Goal: Transaction & Acquisition: Purchase product/service

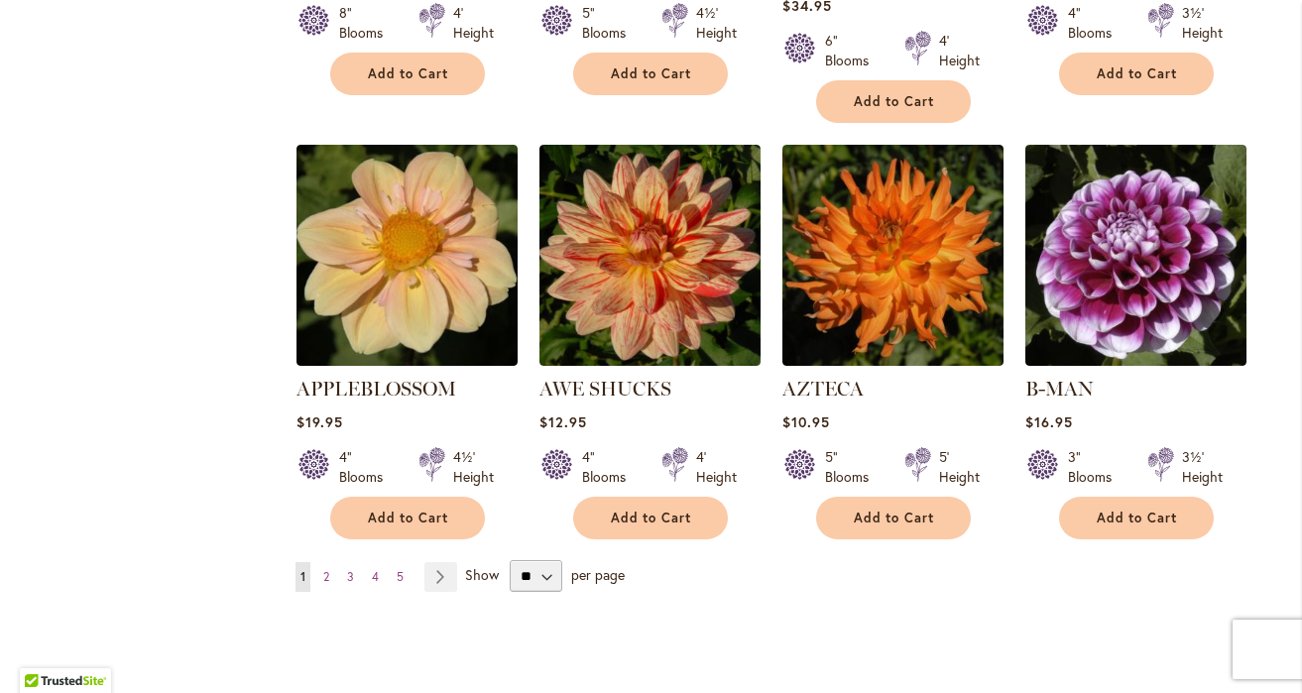
scroll to position [1628, 0]
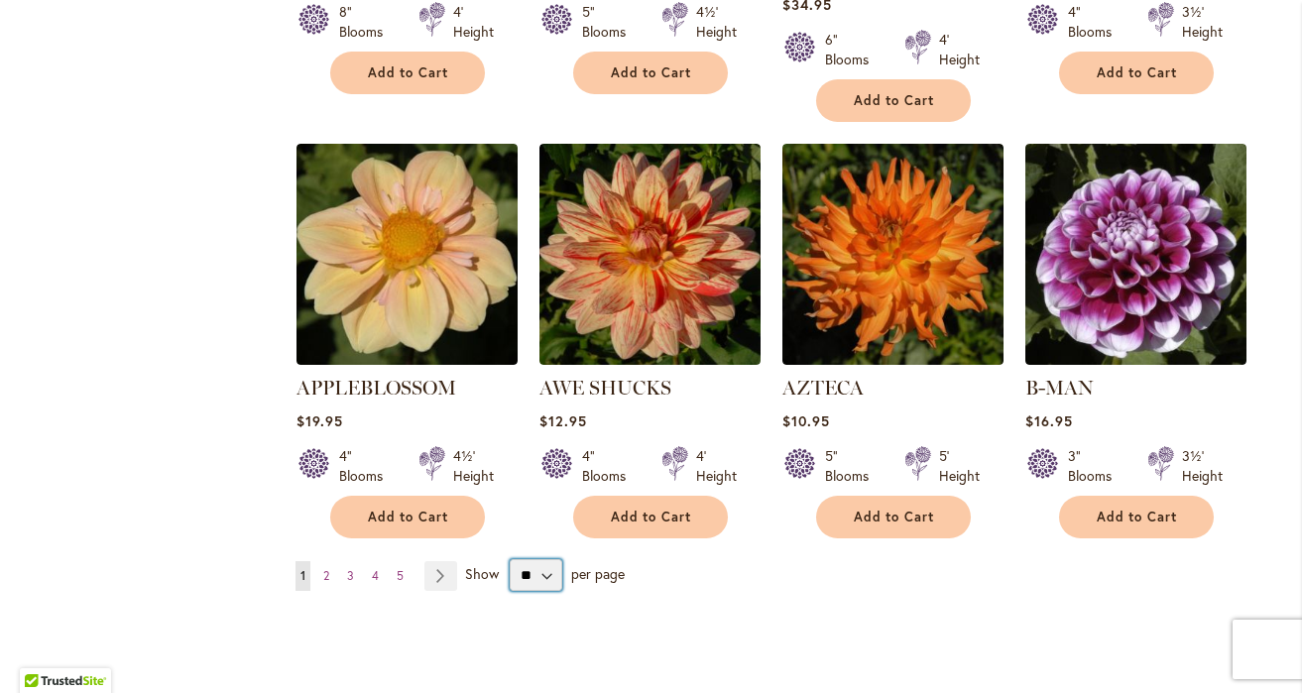
click at [512, 559] on select "** ** ** **" at bounding box center [536, 575] width 53 height 32
select select "**"
click at [510, 559] on select "** ** ** **" at bounding box center [536, 575] width 53 height 32
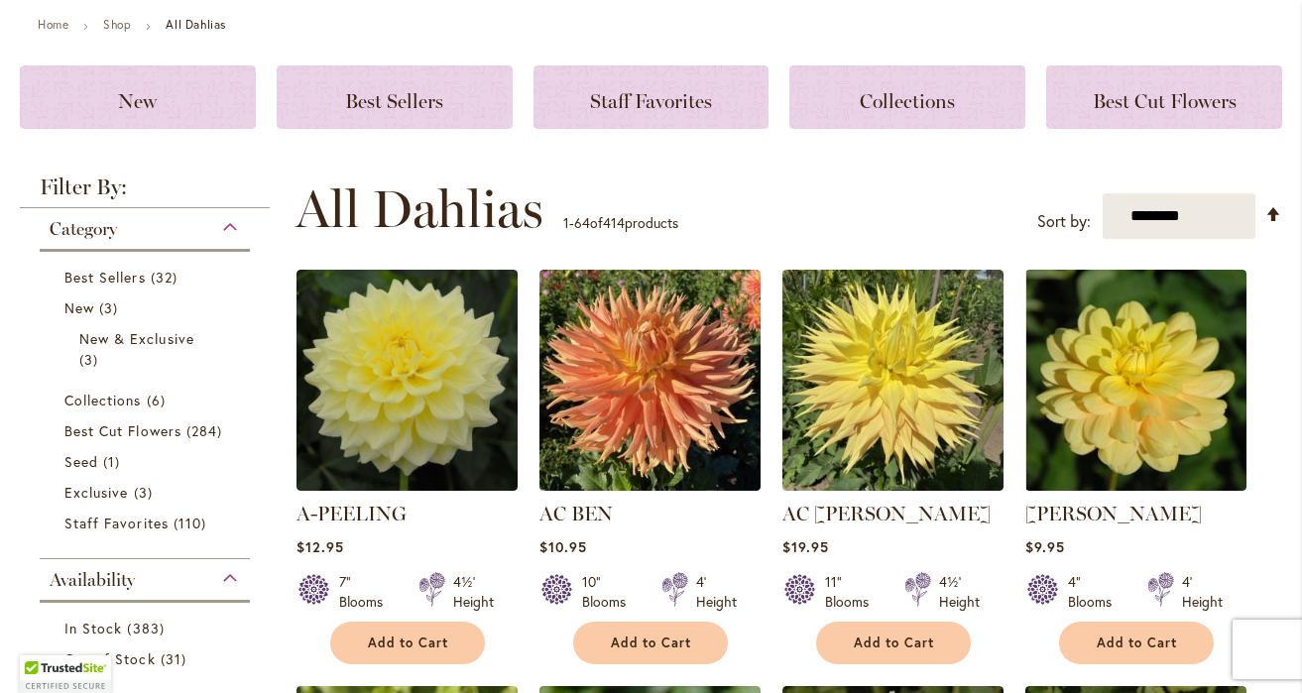
scroll to position [228, 0]
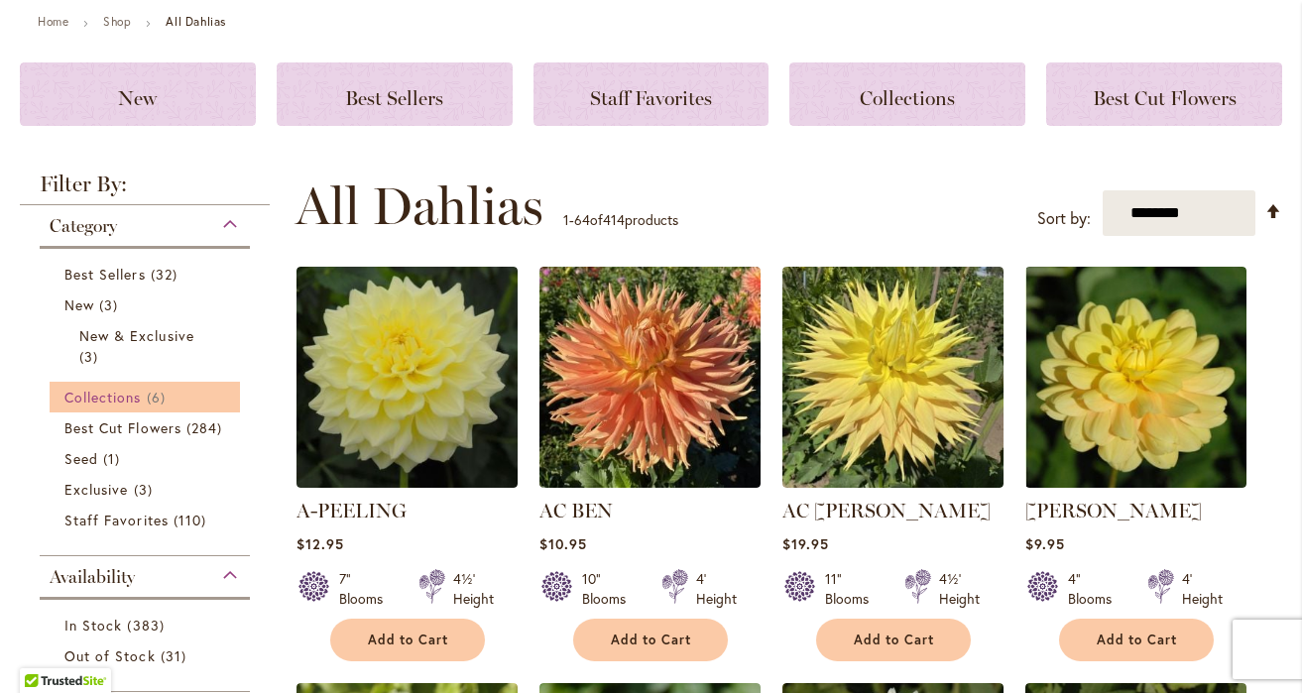
click at [167, 396] on span "6 items" at bounding box center [159, 397] width 24 height 21
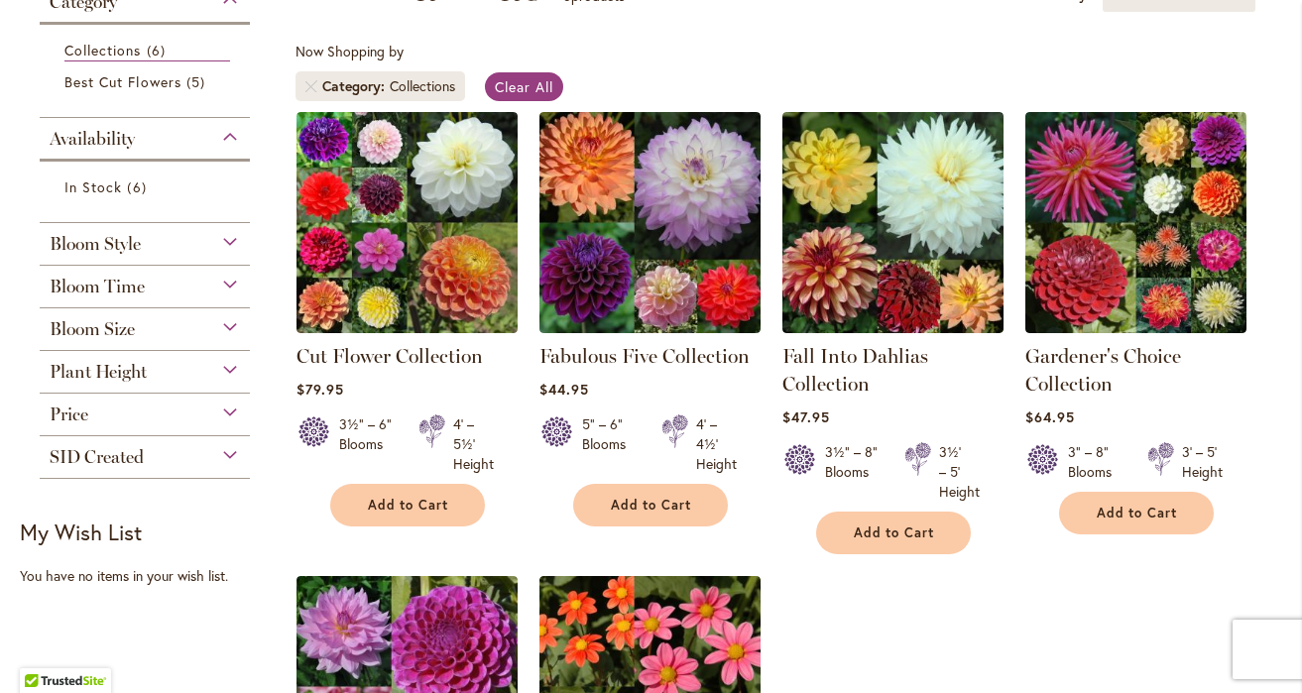
scroll to position [344, 0]
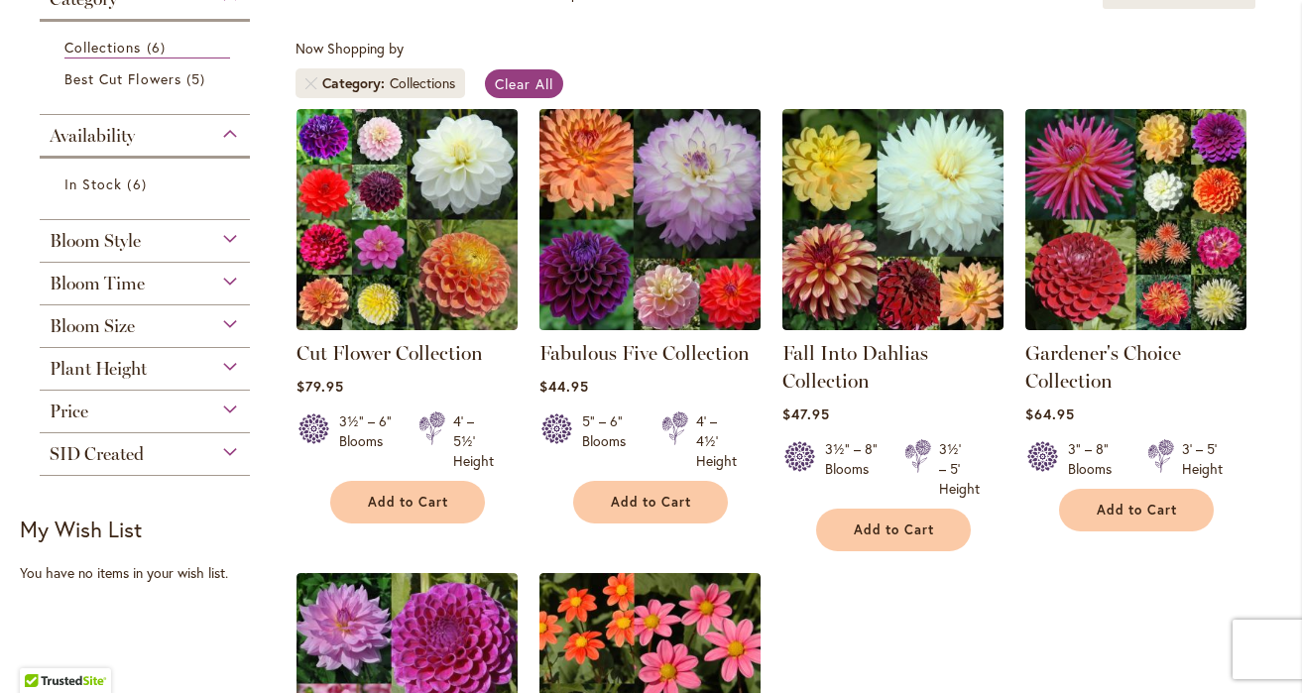
click at [566, 155] on img at bounding box center [649, 219] width 232 height 232
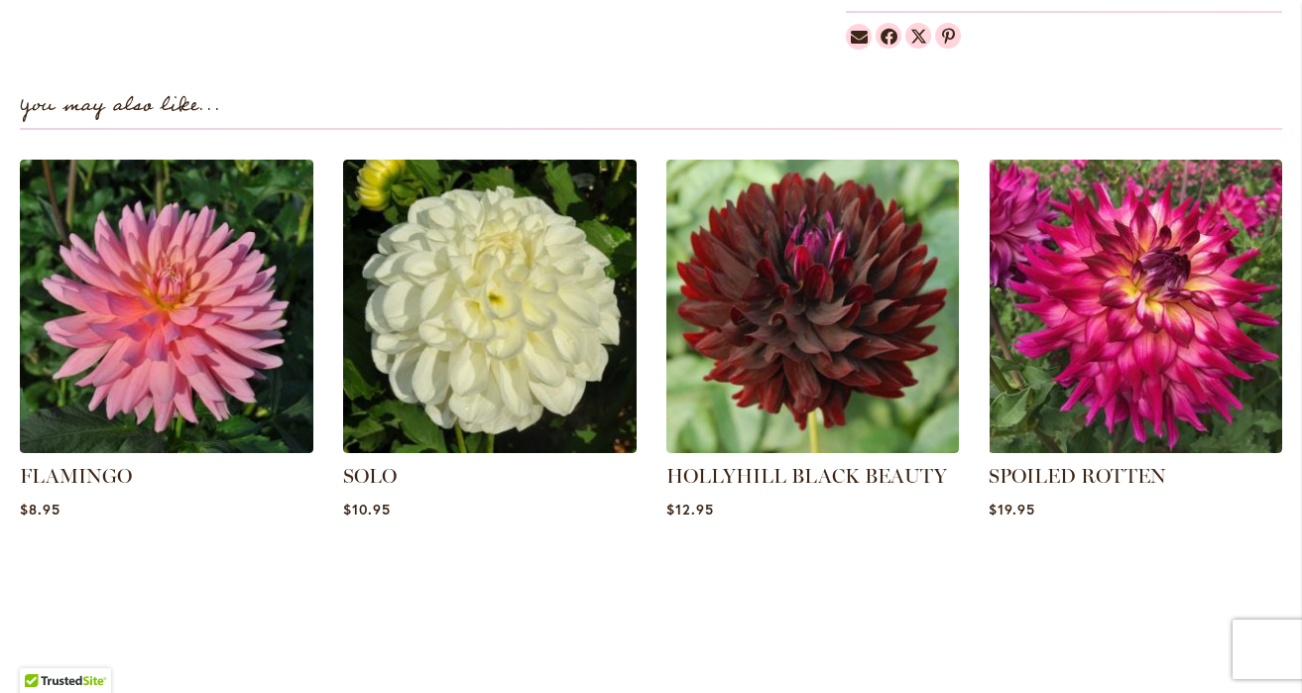
scroll to position [2183, 0]
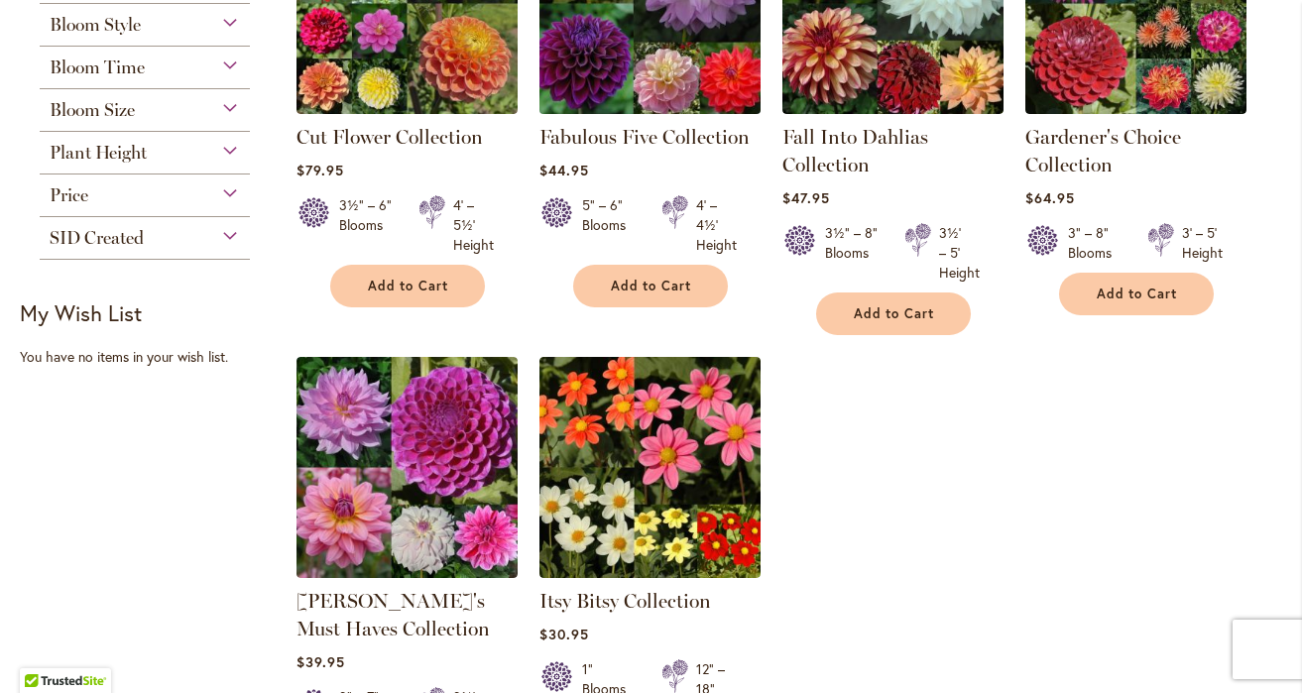
scroll to position [564, 0]
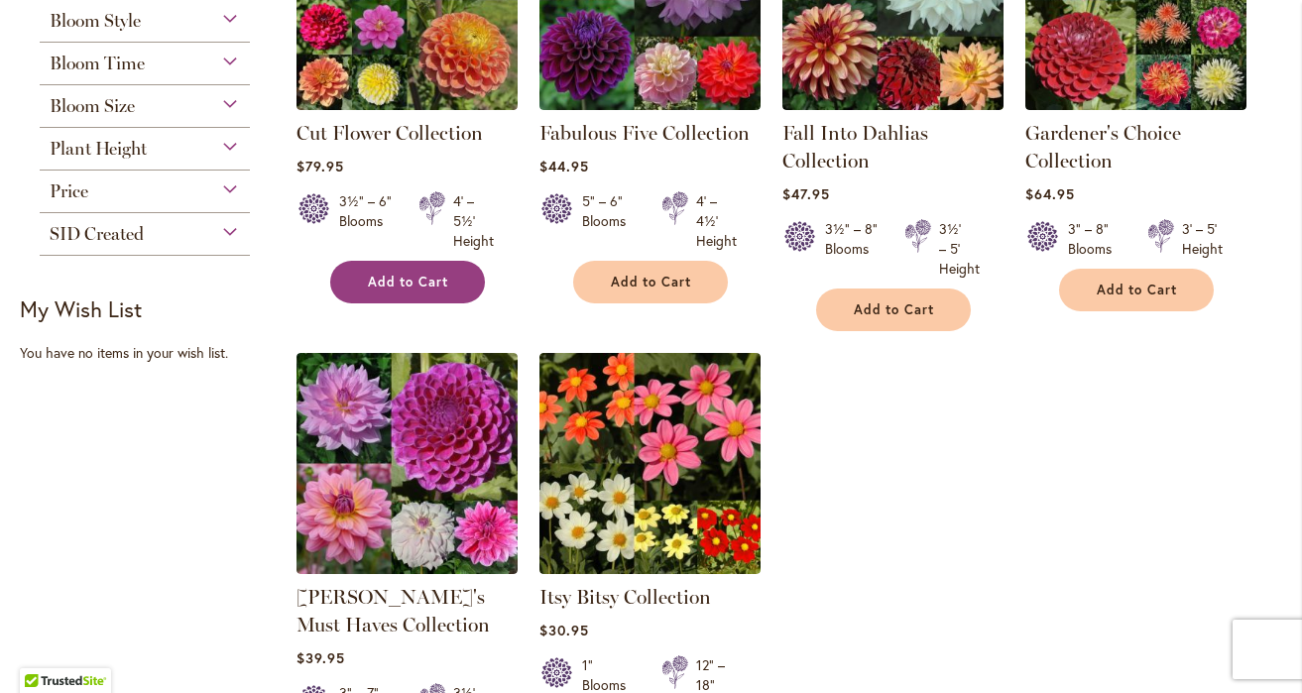
click at [453, 289] on button "Add to Cart" at bounding box center [407, 282] width 155 height 43
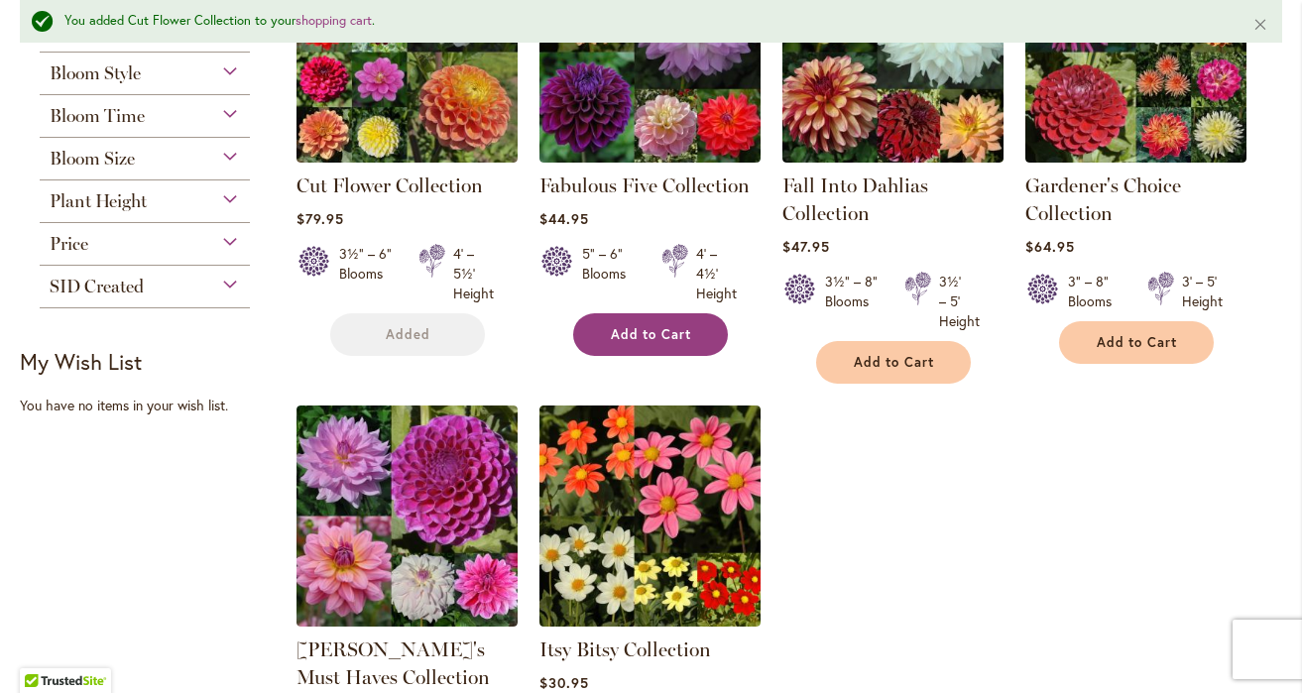
scroll to position [616, 0]
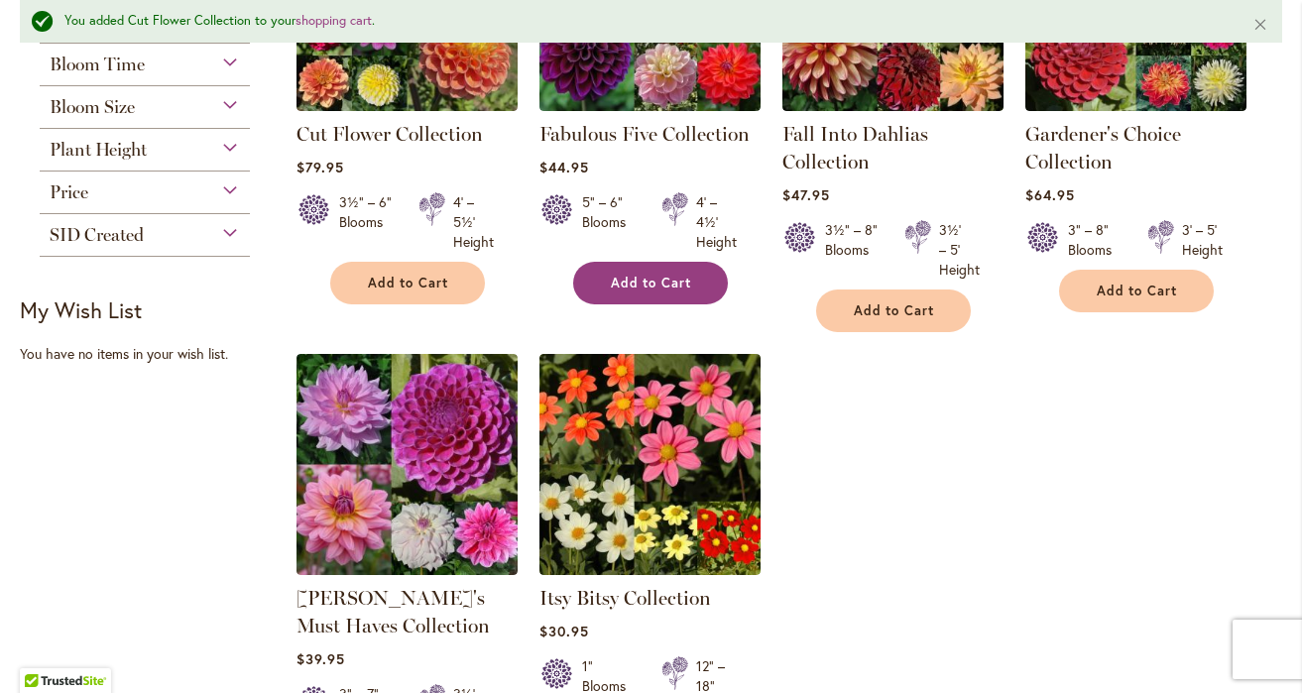
click at [615, 278] on span "Add to Cart" at bounding box center [651, 283] width 81 height 17
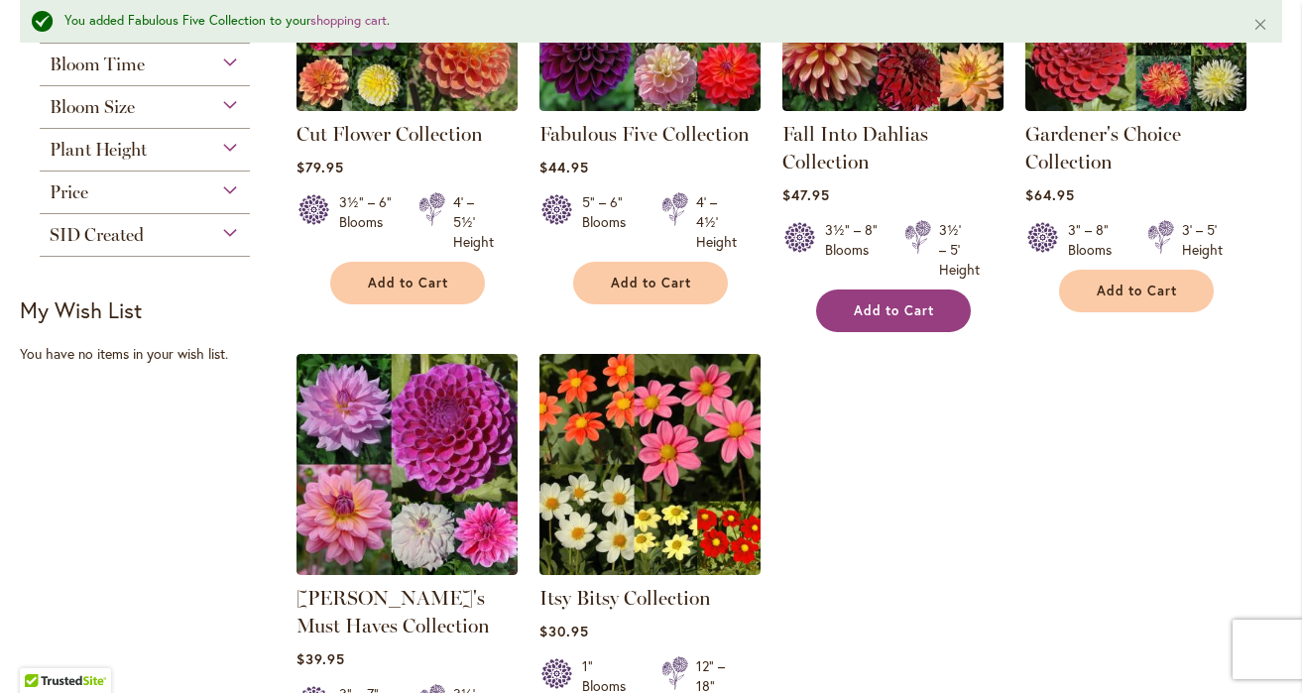
click at [847, 314] on button "Add to Cart" at bounding box center [893, 310] width 155 height 43
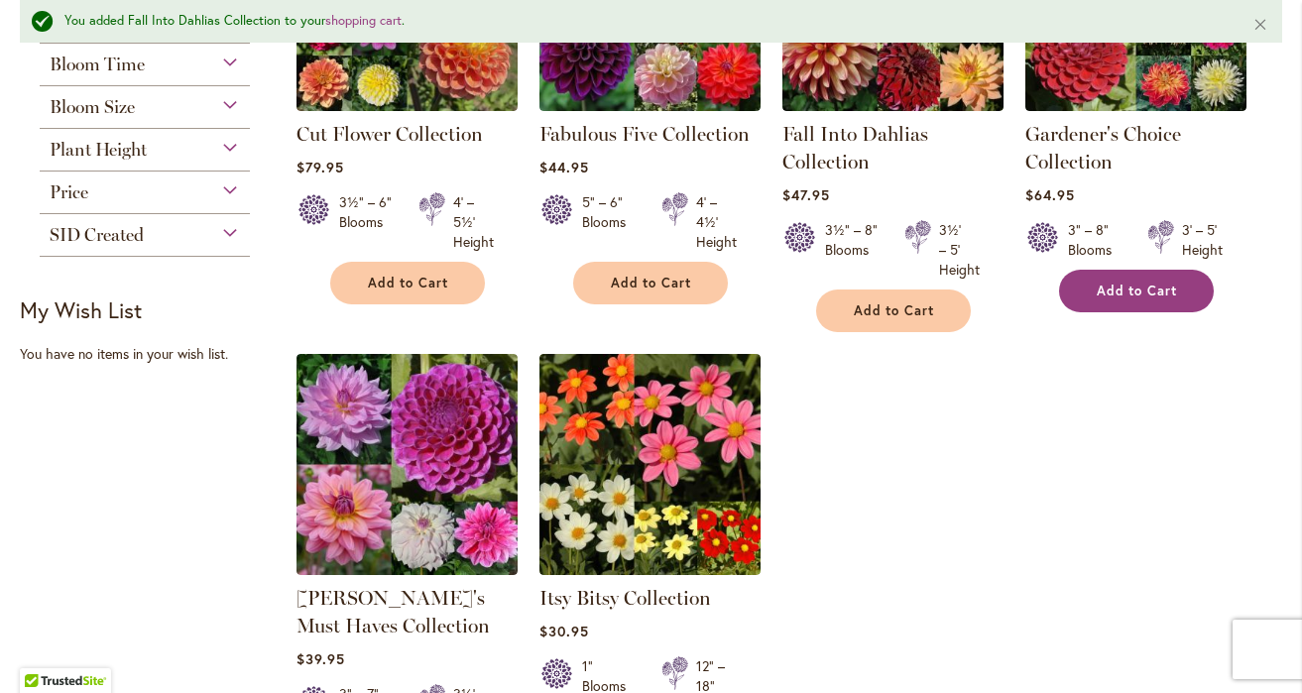
click at [1094, 288] on button "Add to Cart" at bounding box center [1136, 291] width 155 height 43
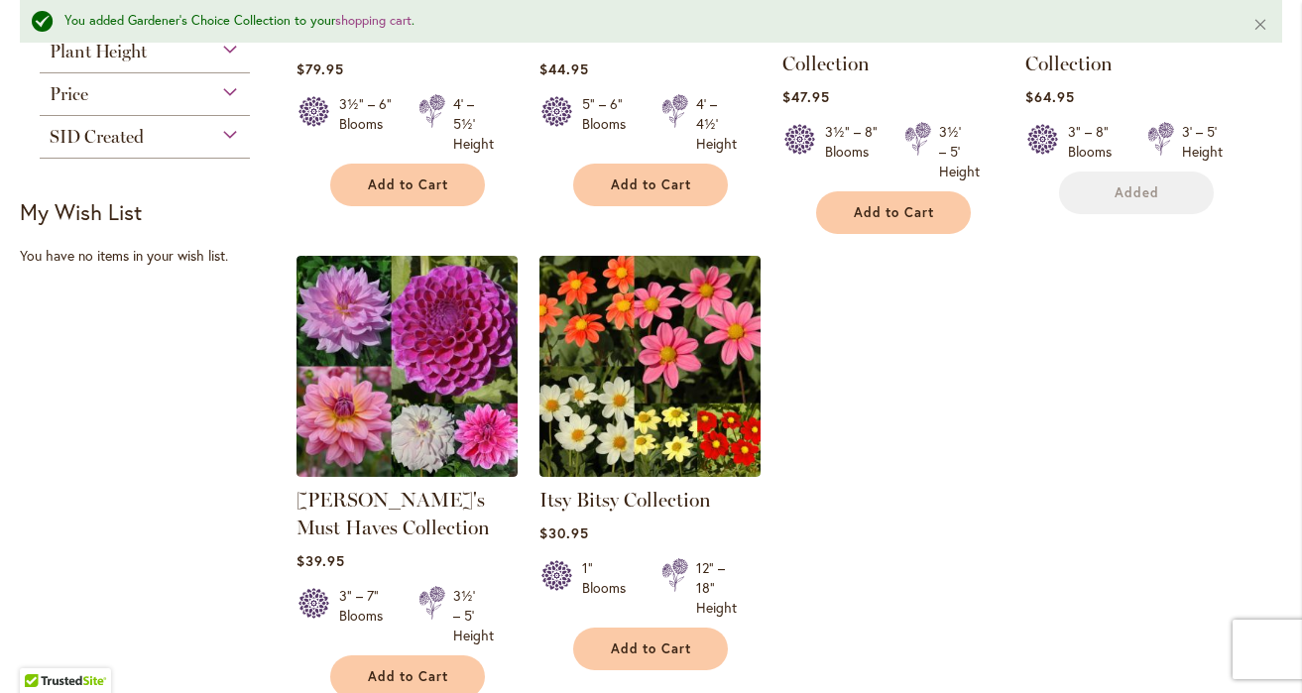
scroll to position [739, 0]
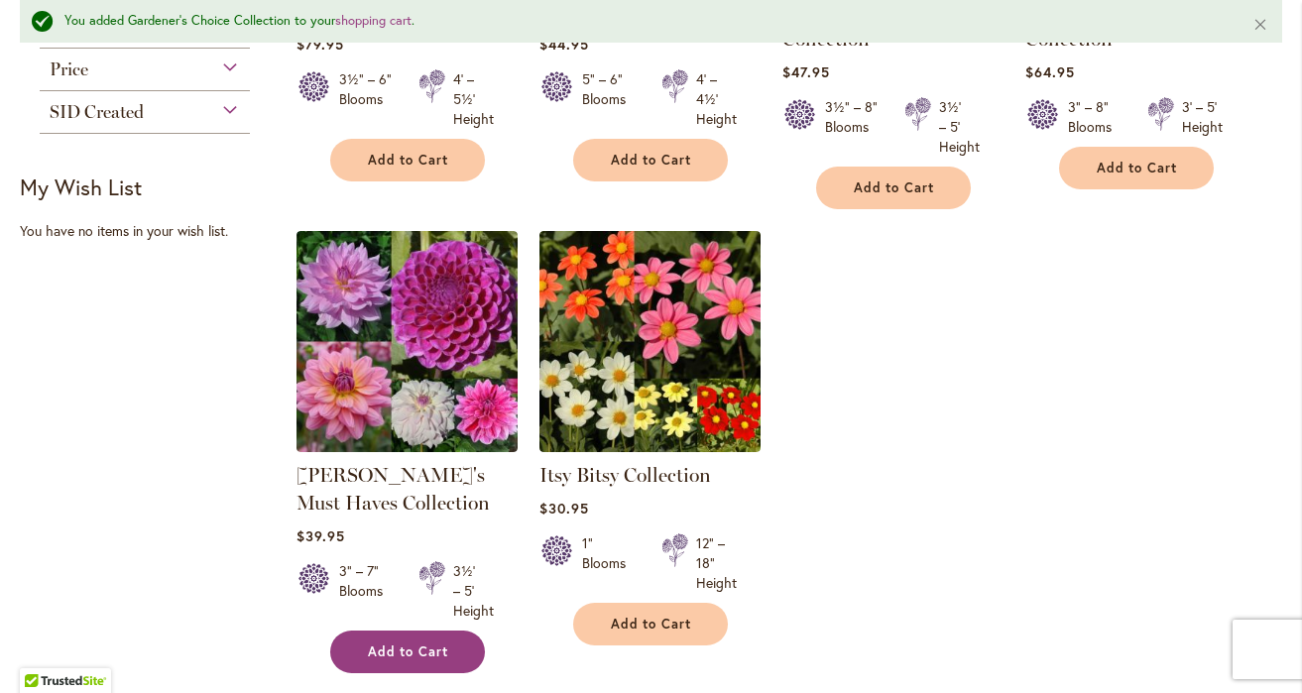
click at [444, 644] on span "Add to Cart" at bounding box center [408, 651] width 81 height 17
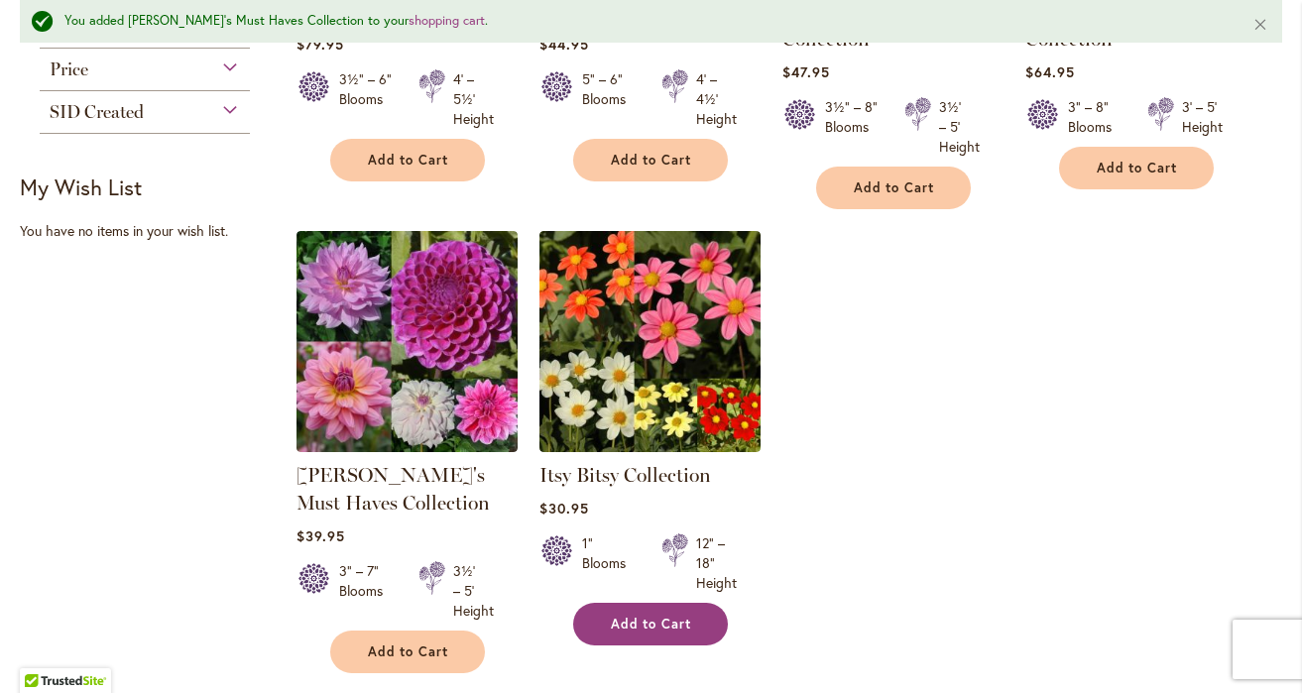
click at [622, 633] on button "Add to Cart" at bounding box center [650, 624] width 155 height 43
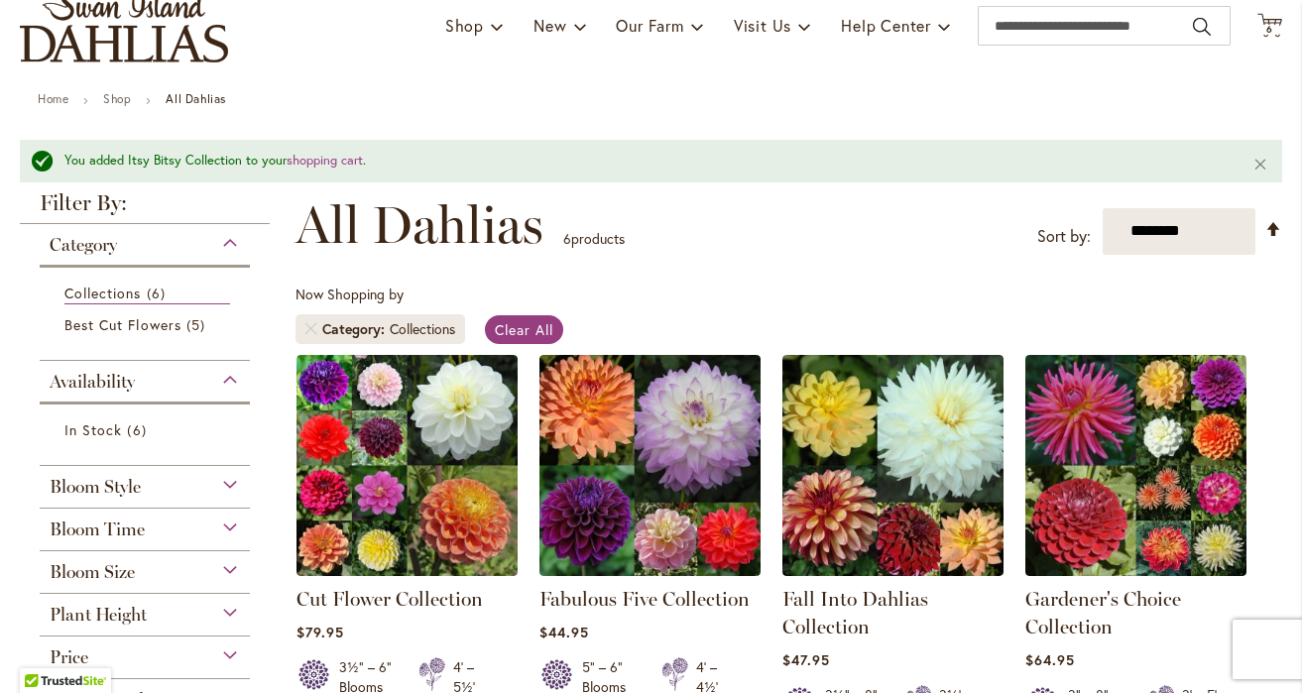
scroll to position [153, 0]
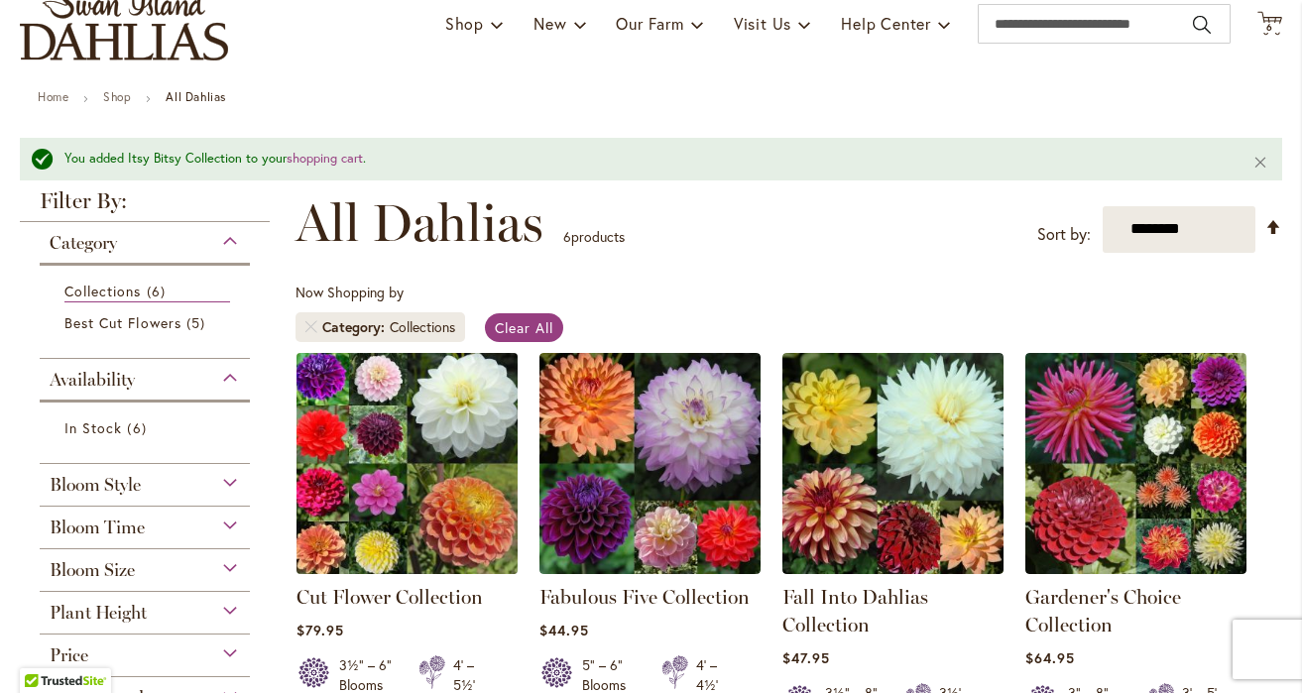
click at [455, 497] on img at bounding box center [406, 463] width 232 height 232
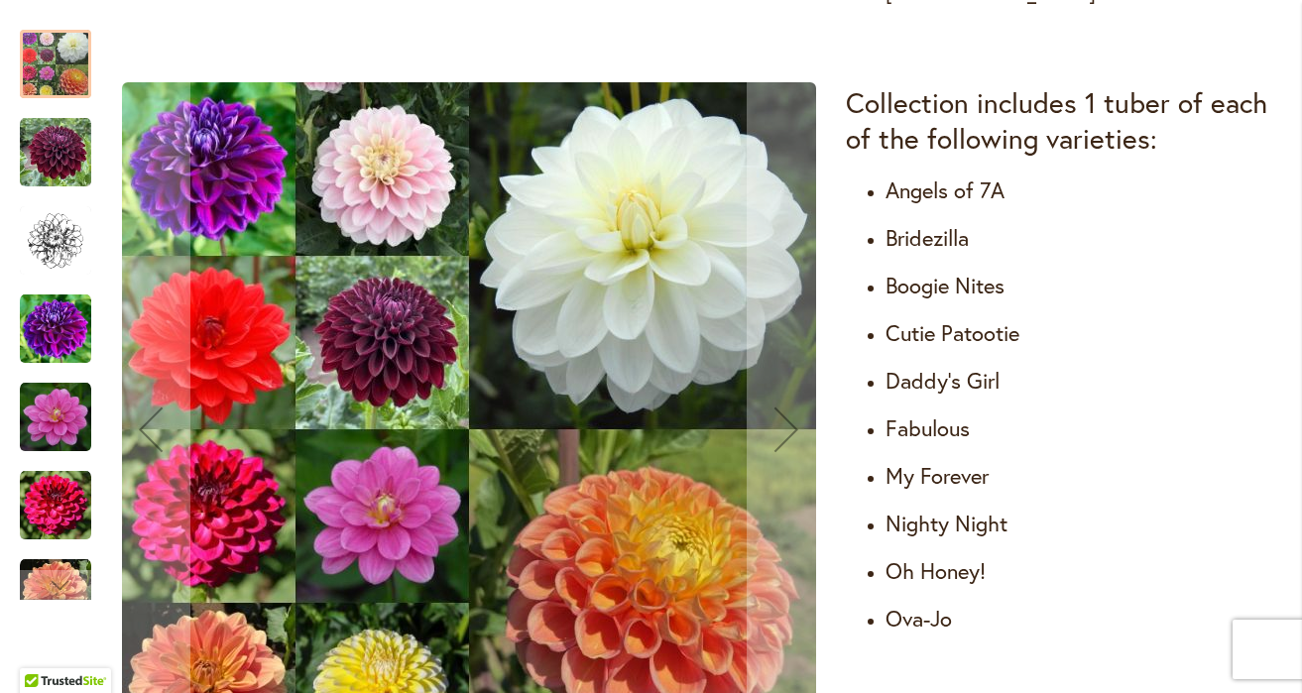
scroll to position [1161, 0]
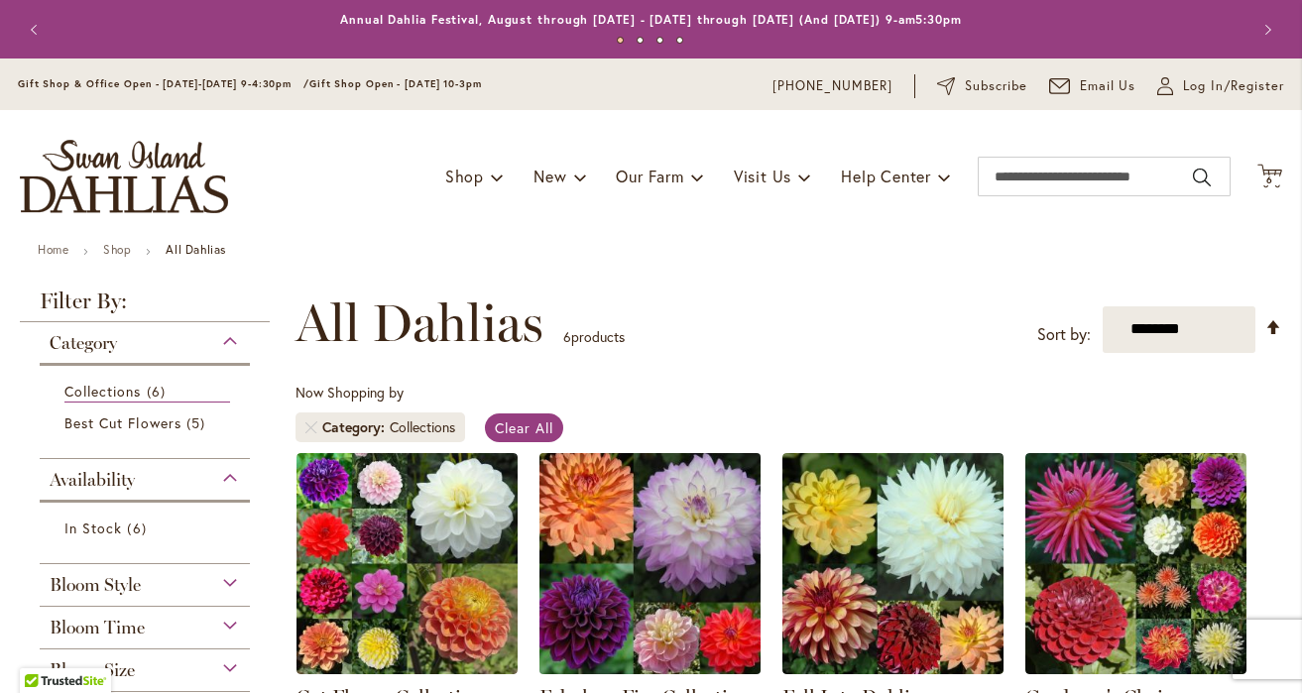
click at [657, 480] on img at bounding box center [649, 563] width 232 height 232
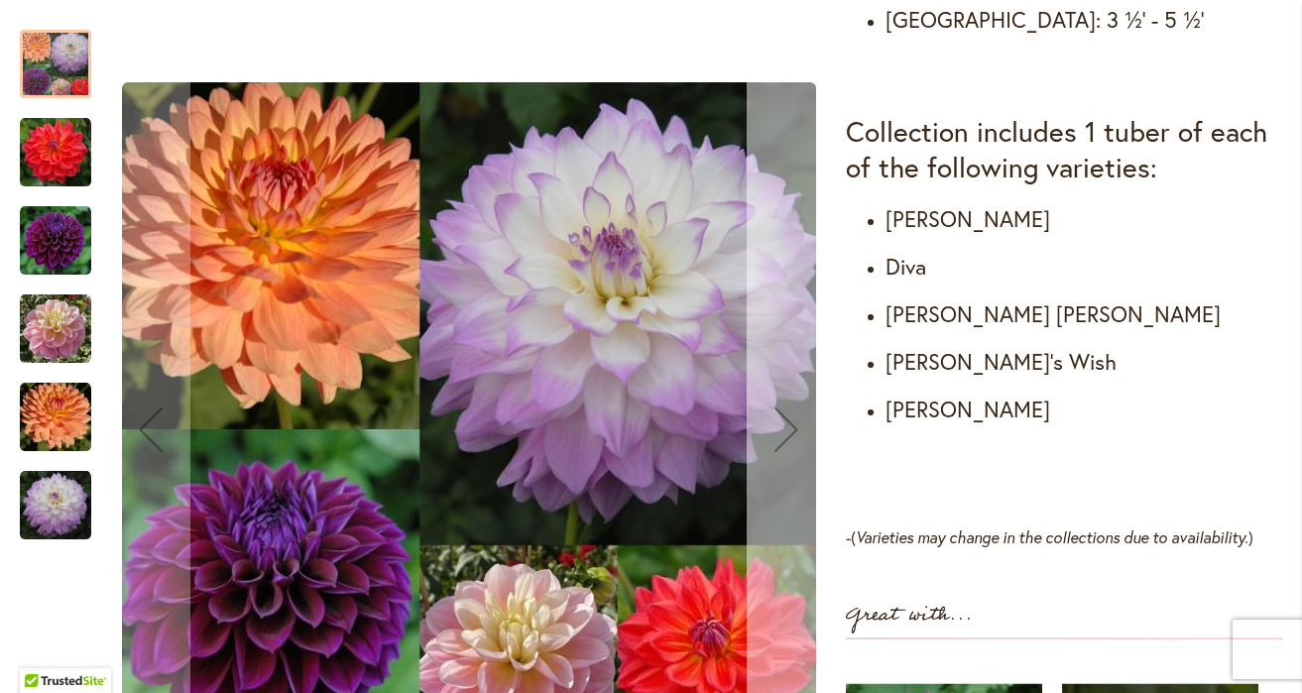
scroll to position [1109, 0]
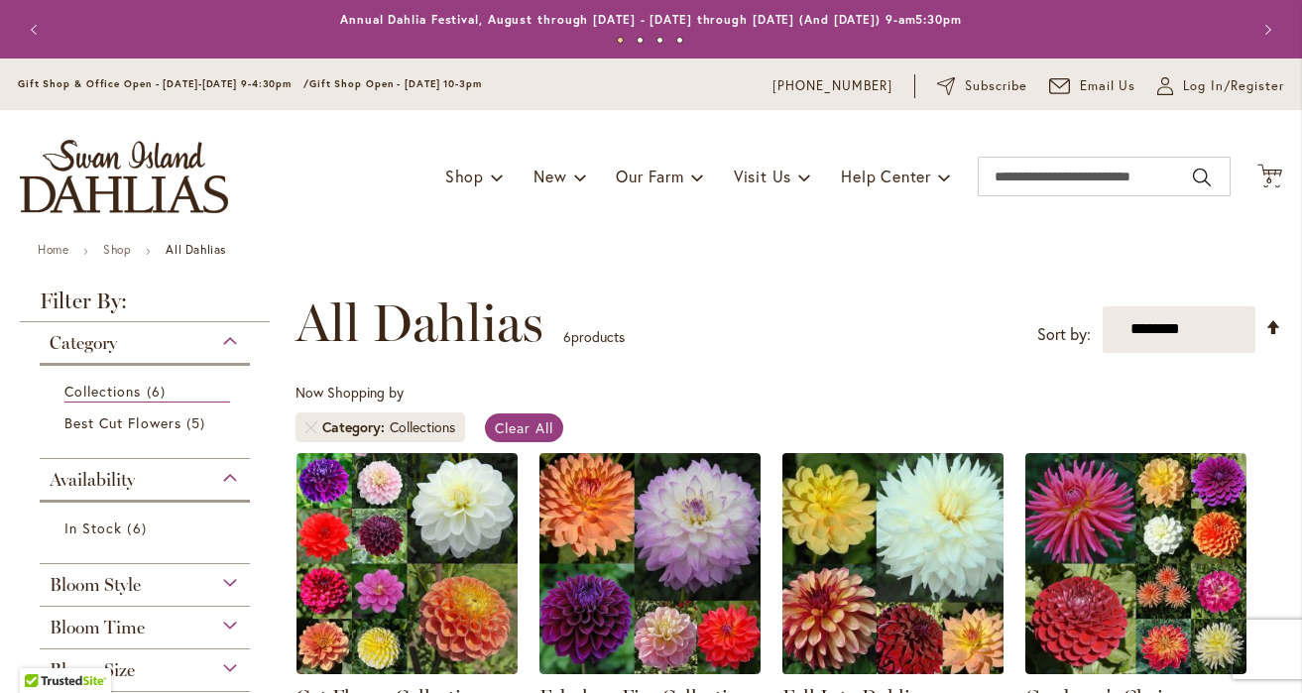
click at [859, 583] on img at bounding box center [892, 563] width 232 height 232
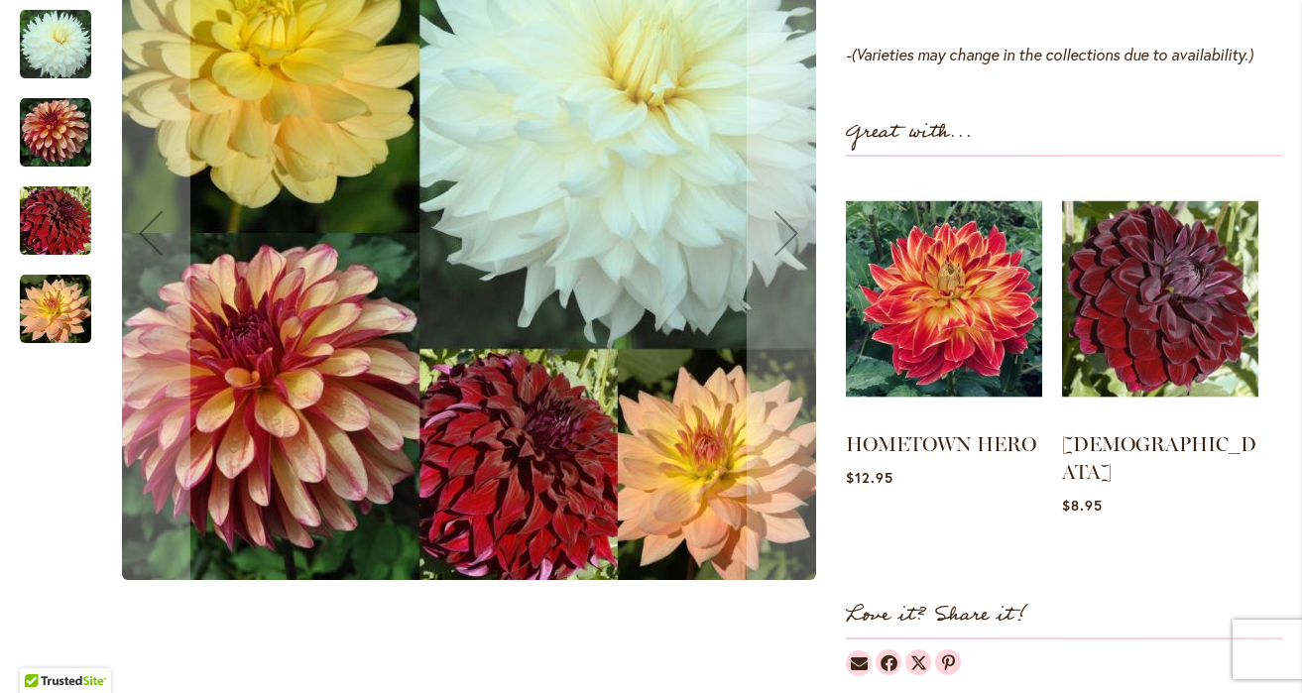
scroll to position [1504, 0]
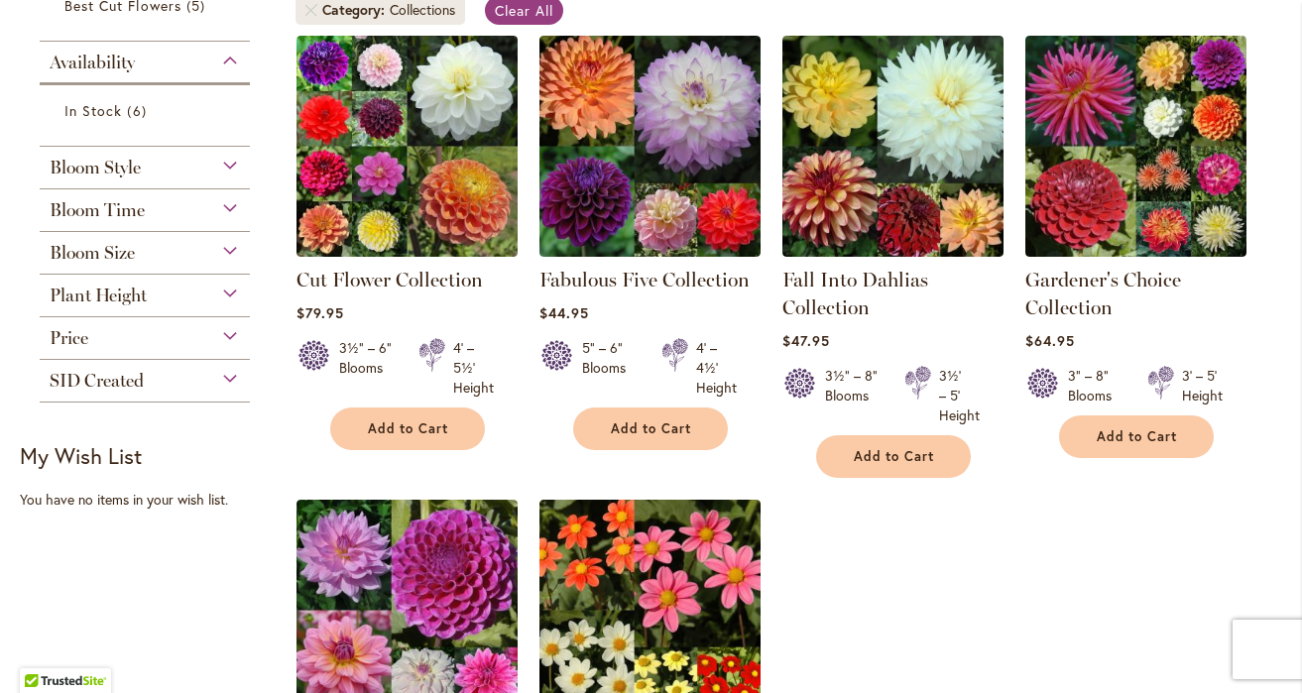
scroll to position [418, 0]
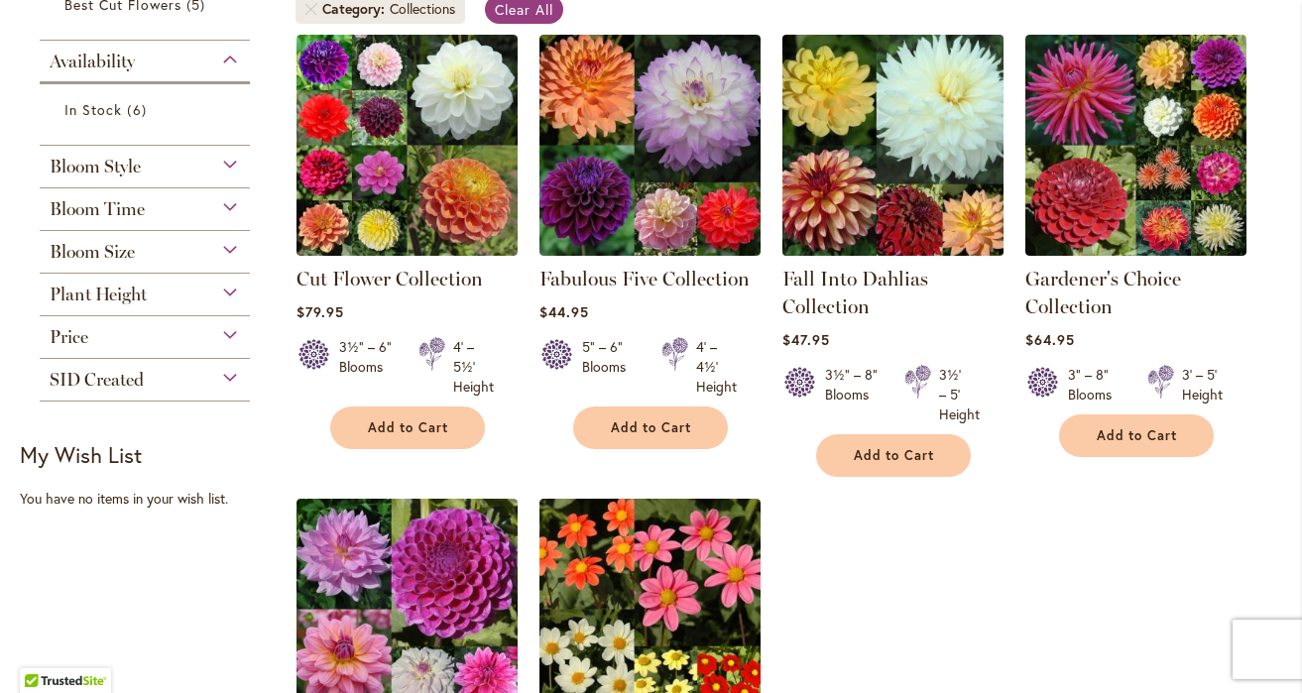
click at [948, 232] on img at bounding box center [892, 145] width 232 height 232
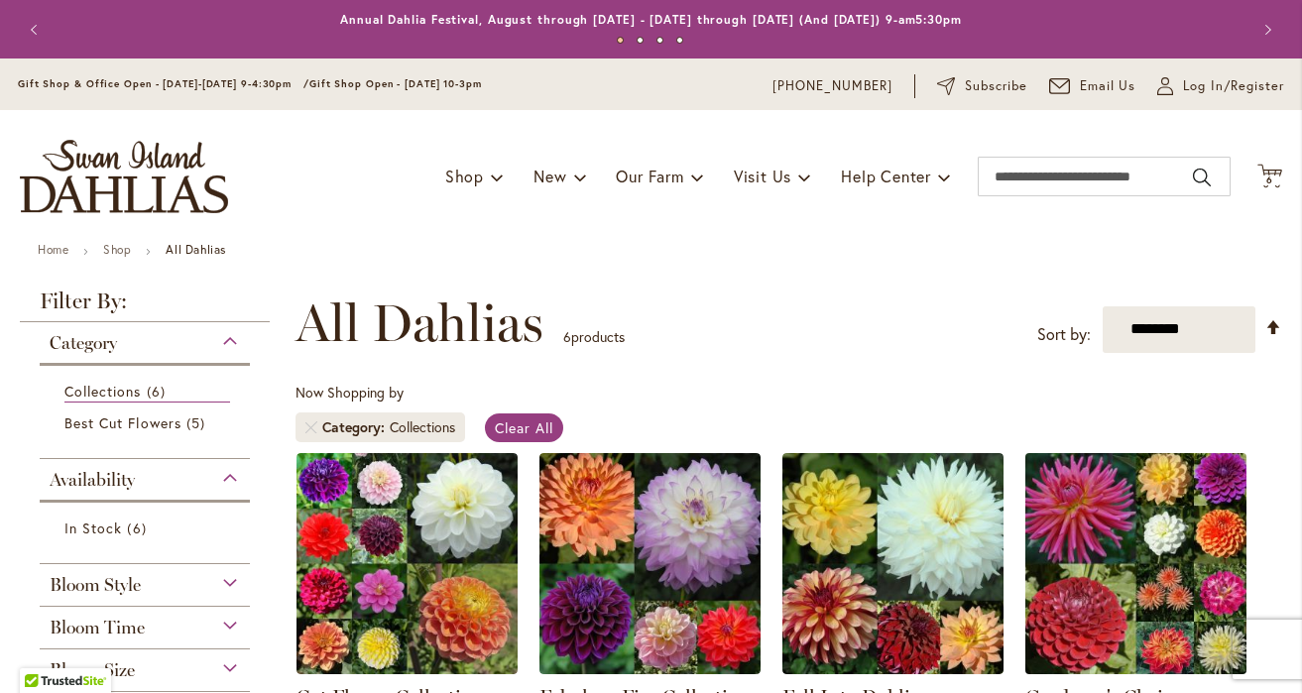
click at [1101, 604] on img at bounding box center [1135, 563] width 232 height 232
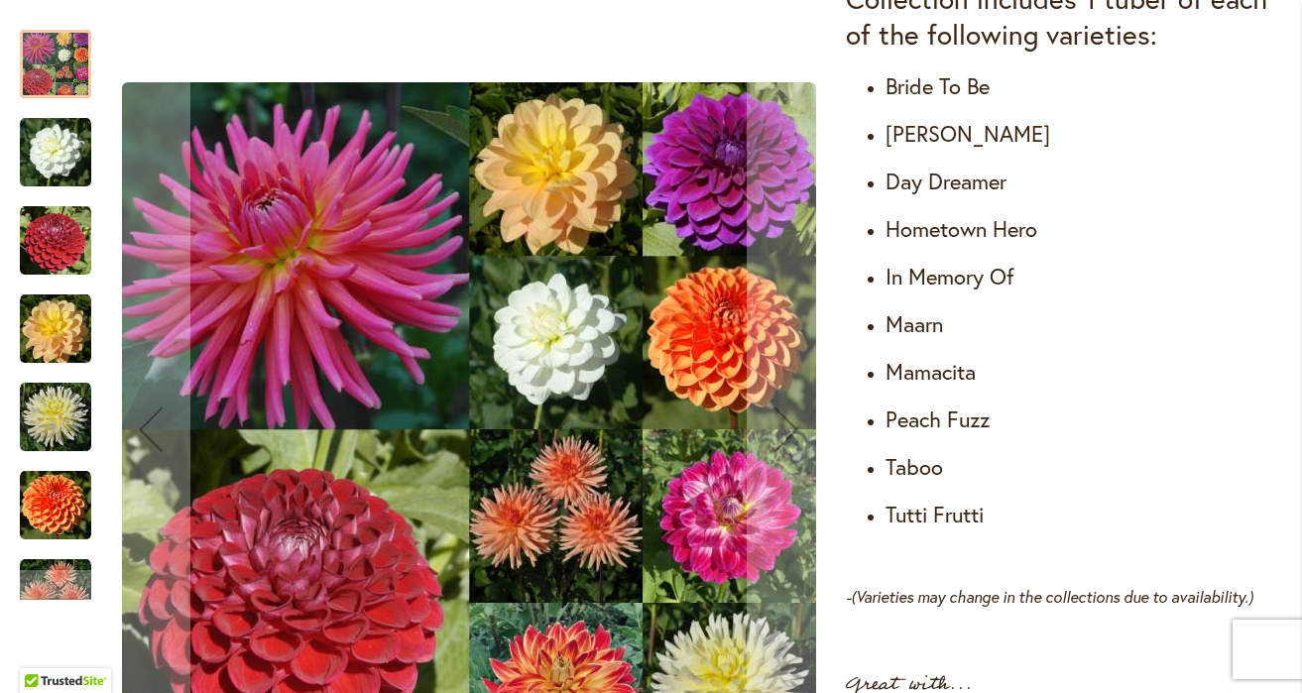
scroll to position [1314, 0]
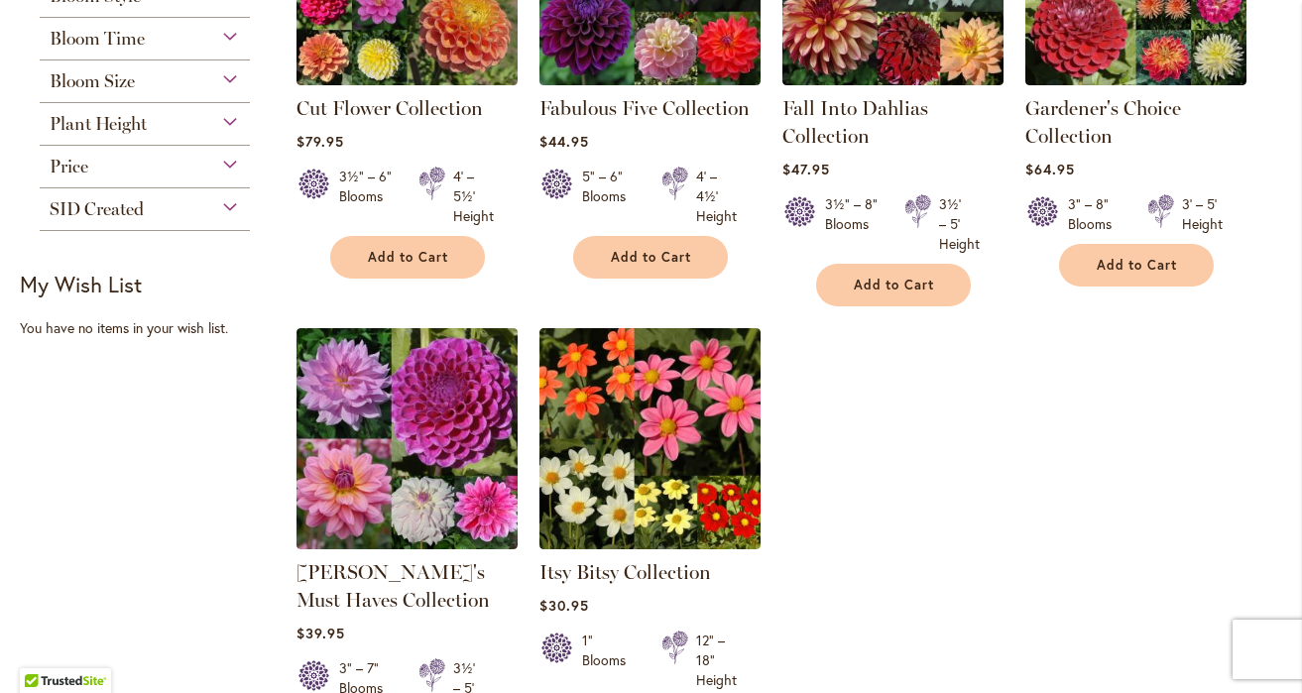
scroll to position [599, 0]
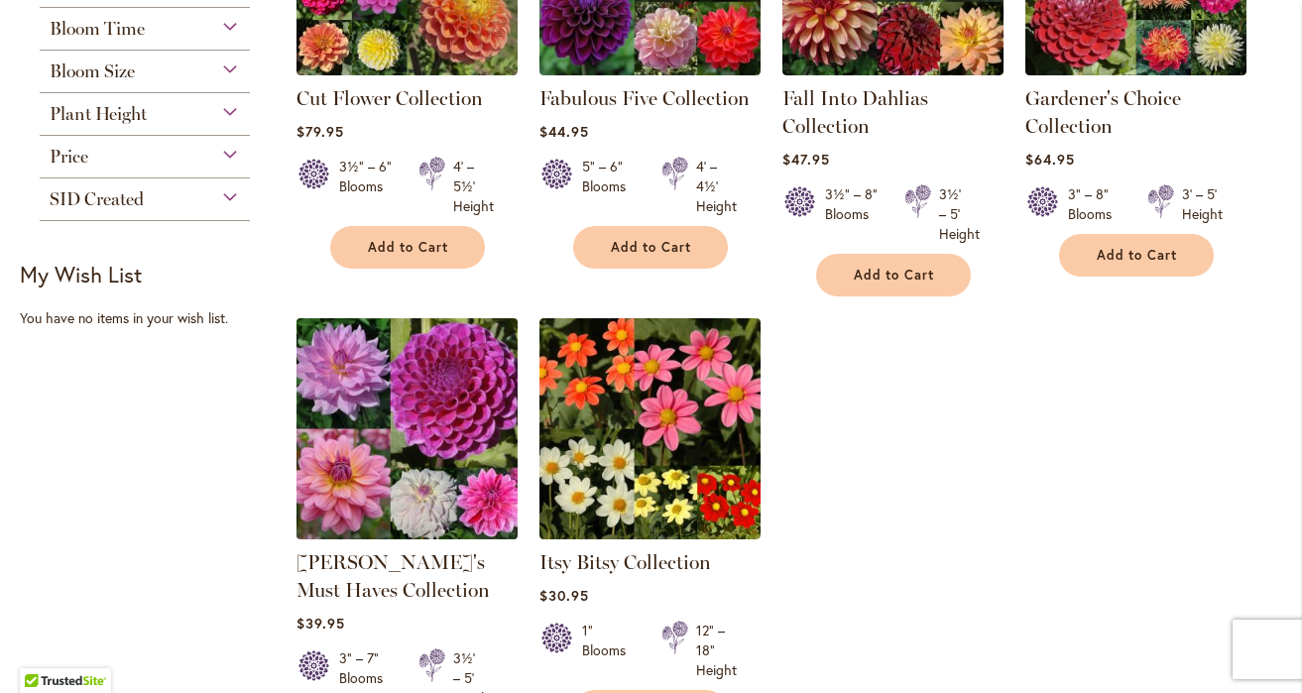
click at [460, 521] on img at bounding box center [406, 428] width 232 height 232
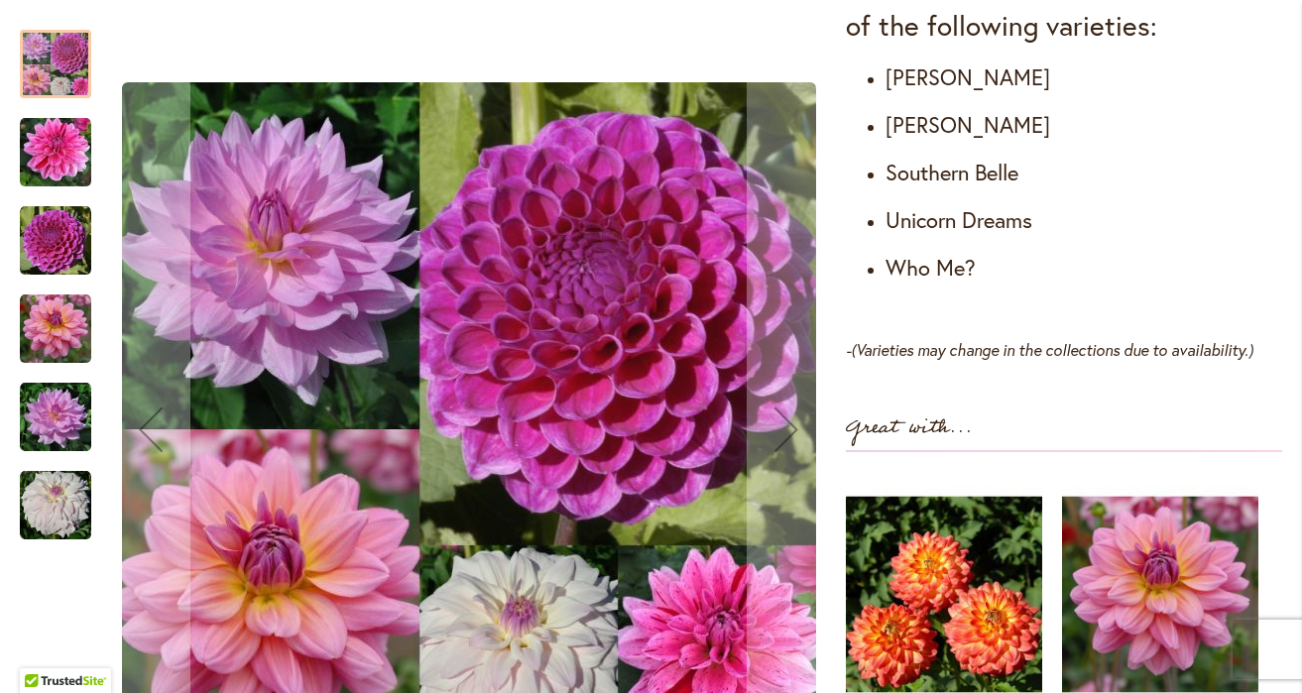
scroll to position [1336, 0]
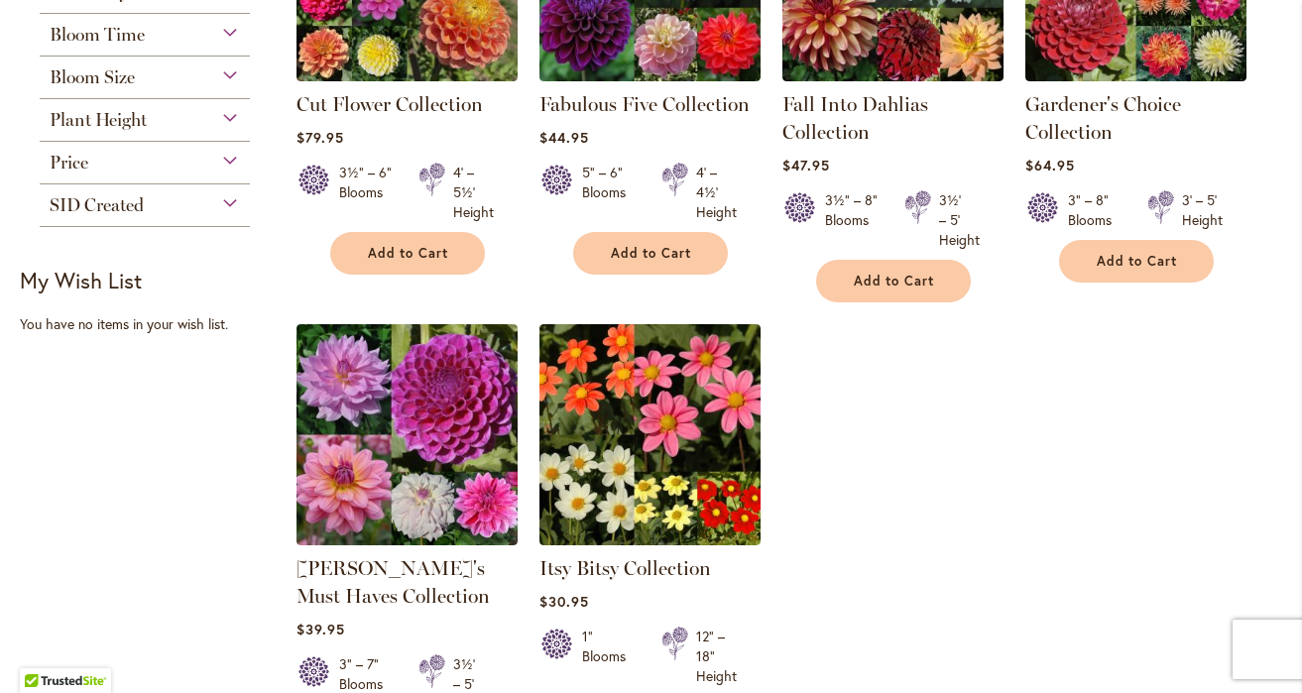
scroll to position [596, 0]
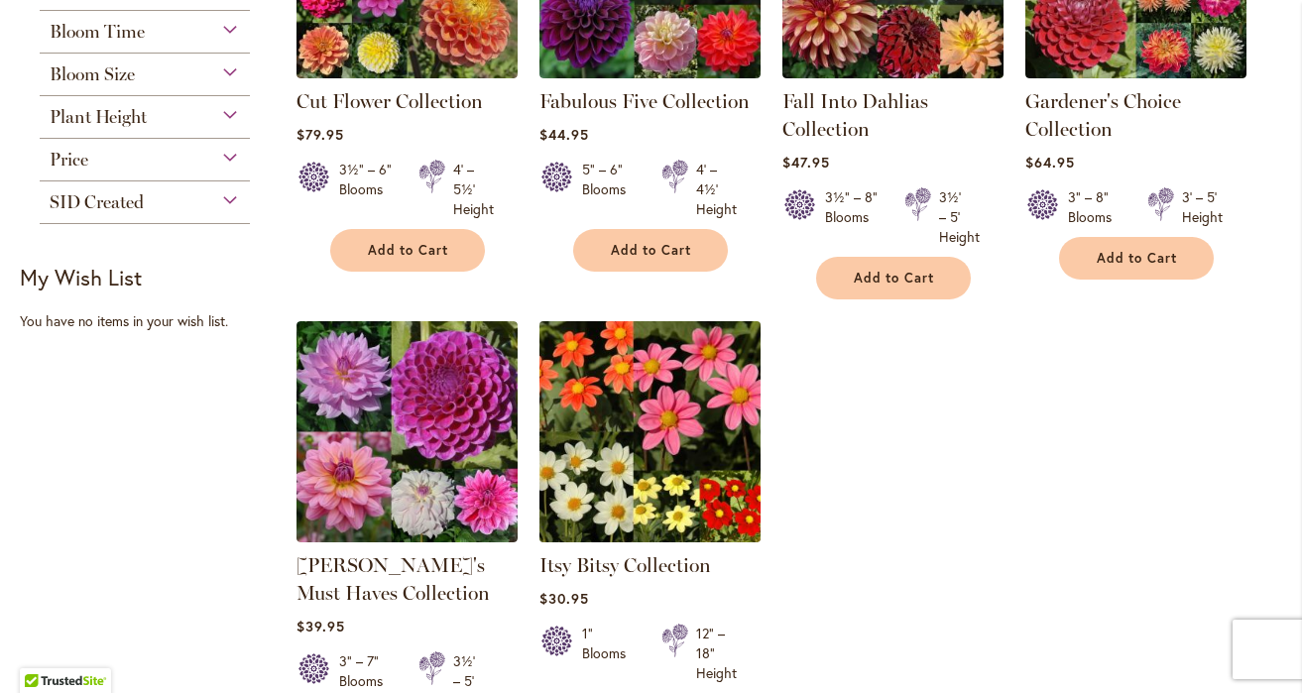
click at [614, 413] on img at bounding box center [649, 431] width 232 height 232
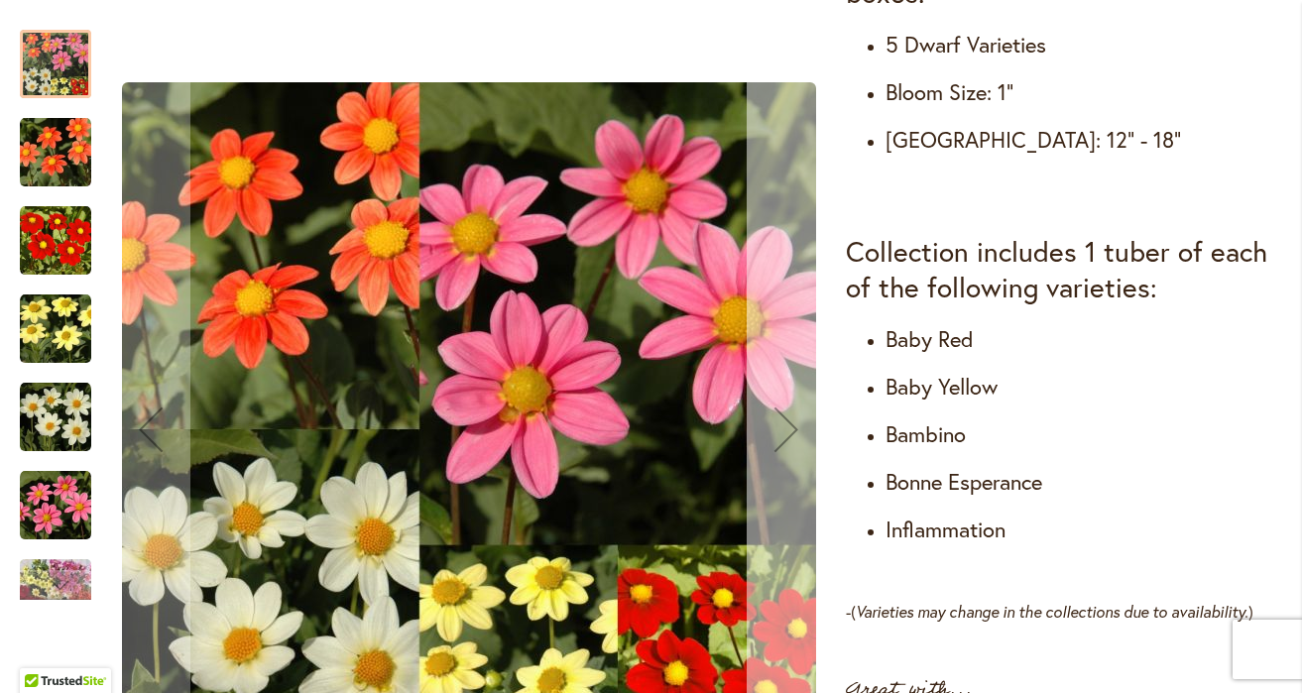
scroll to position [951, 0]
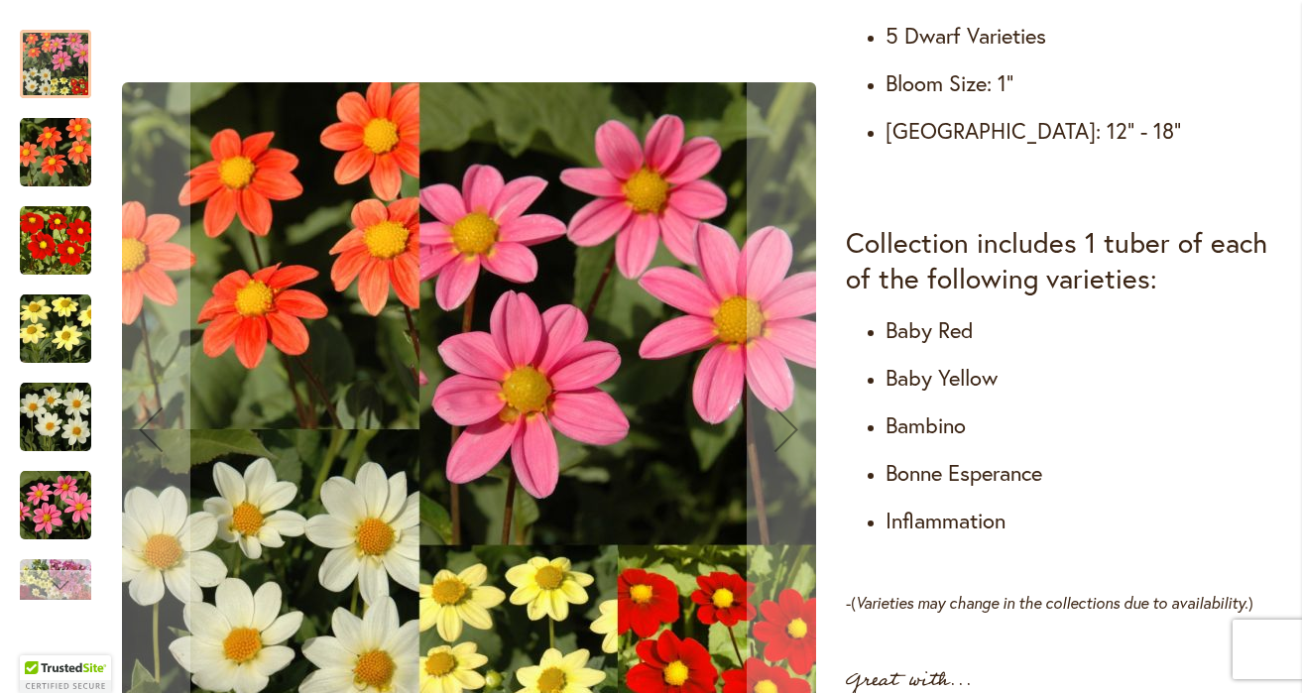
click at [20, 574] on div "Next" at bounding box center [55, 585] width 71 height 30
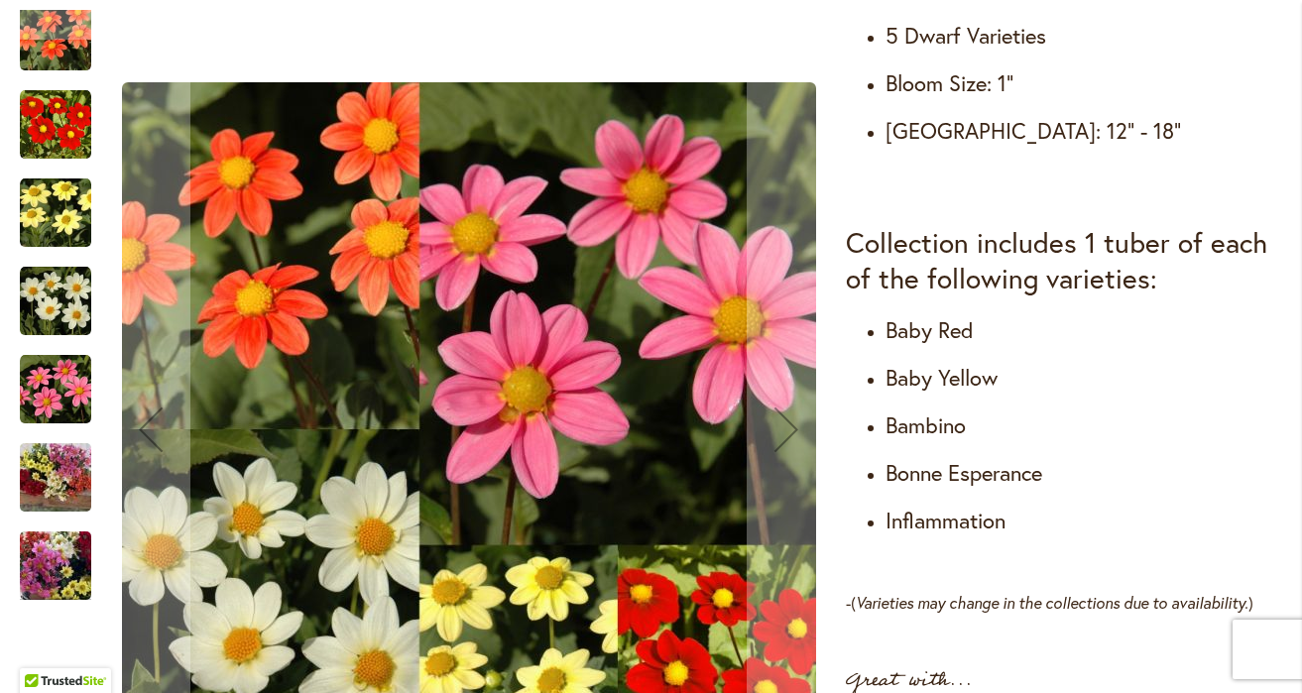
click at [57, 478] on img "Itsy Bitsy Collection" at bounding box center [55, 477] width 143 height 107
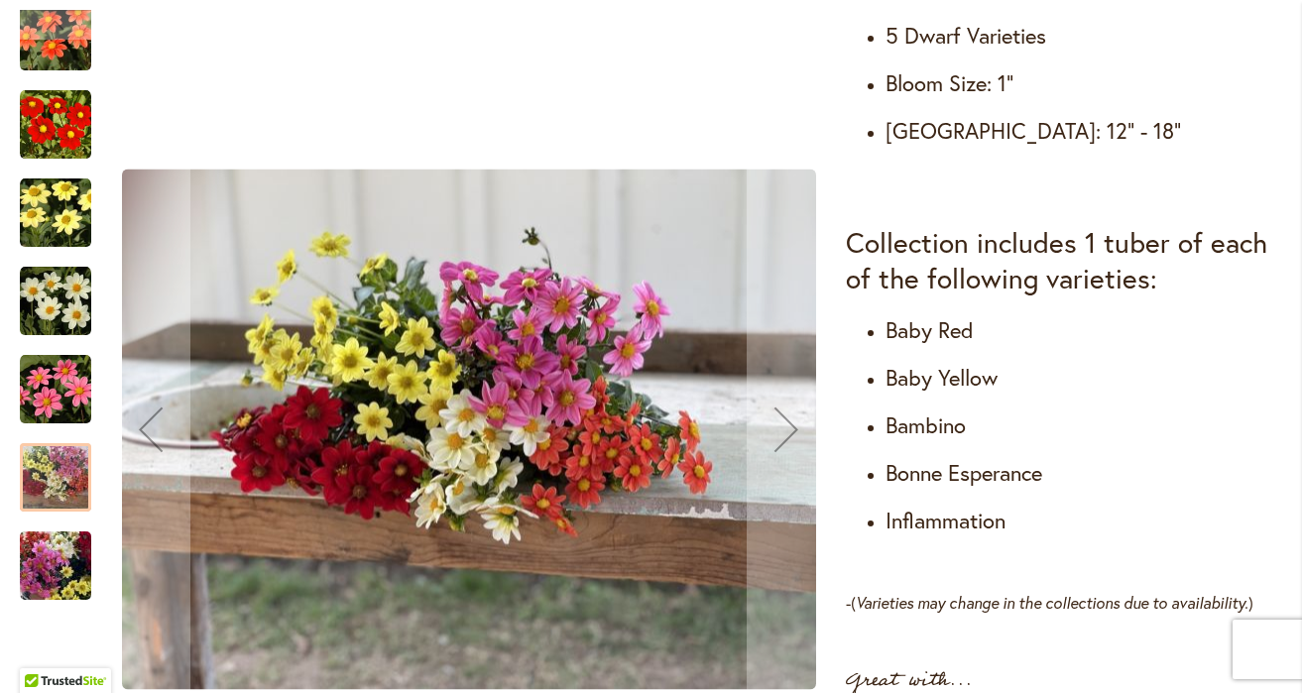
click at [36, 399] on img "Itsy Bitsy Collection" at bounding box center [55, 389] width 71 height 71
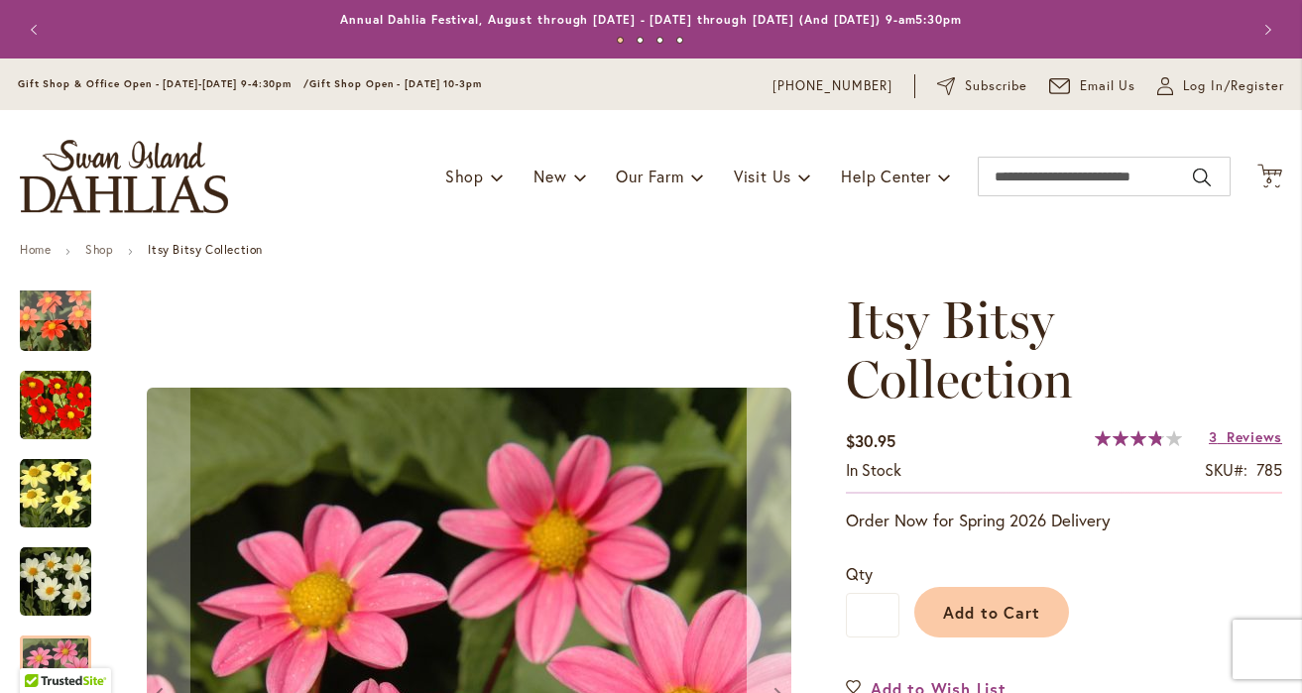
scroll to position [2, 0]
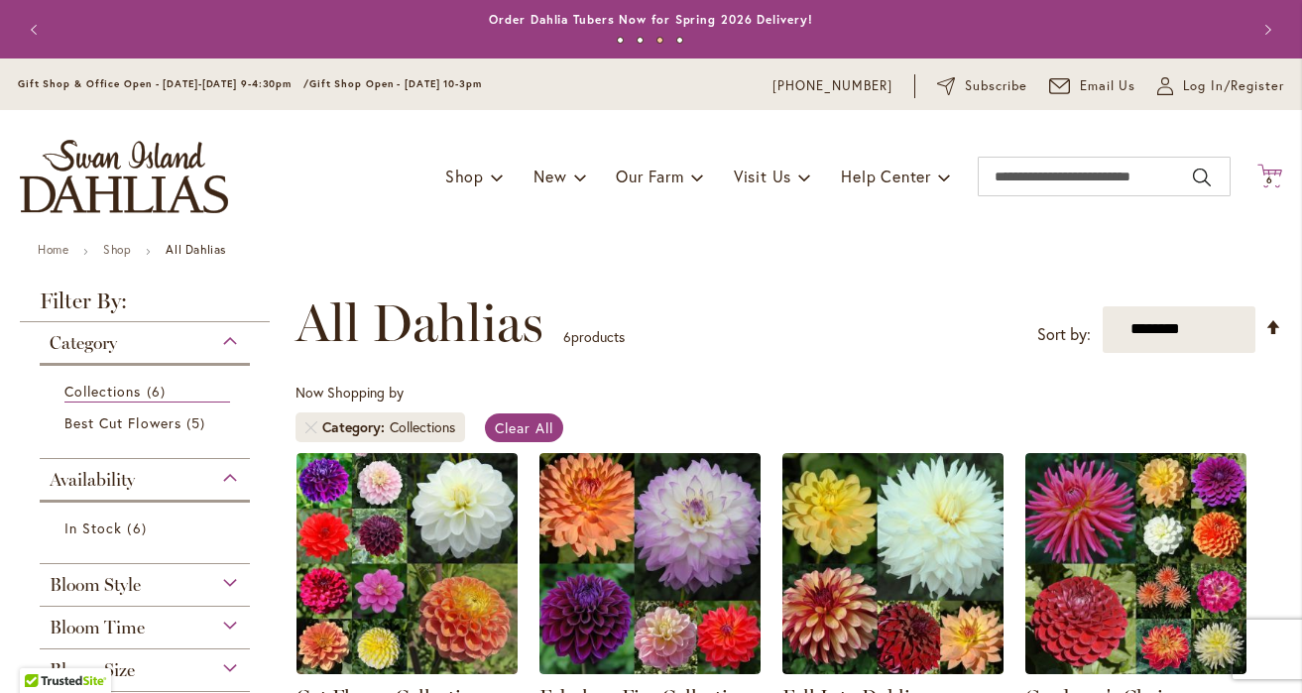
click at [1261, 176] on span "6 6 items" at bounding box center [1270, 180] width 20 height 10
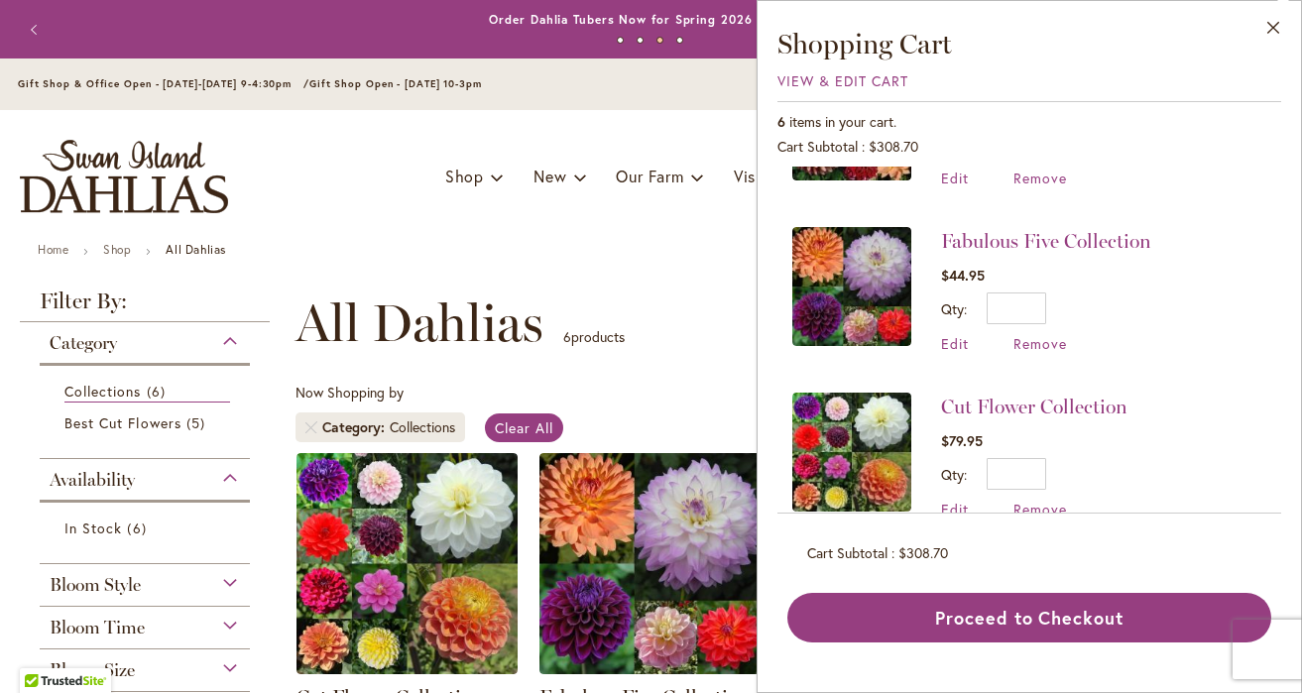
scroll to position [648, 0]
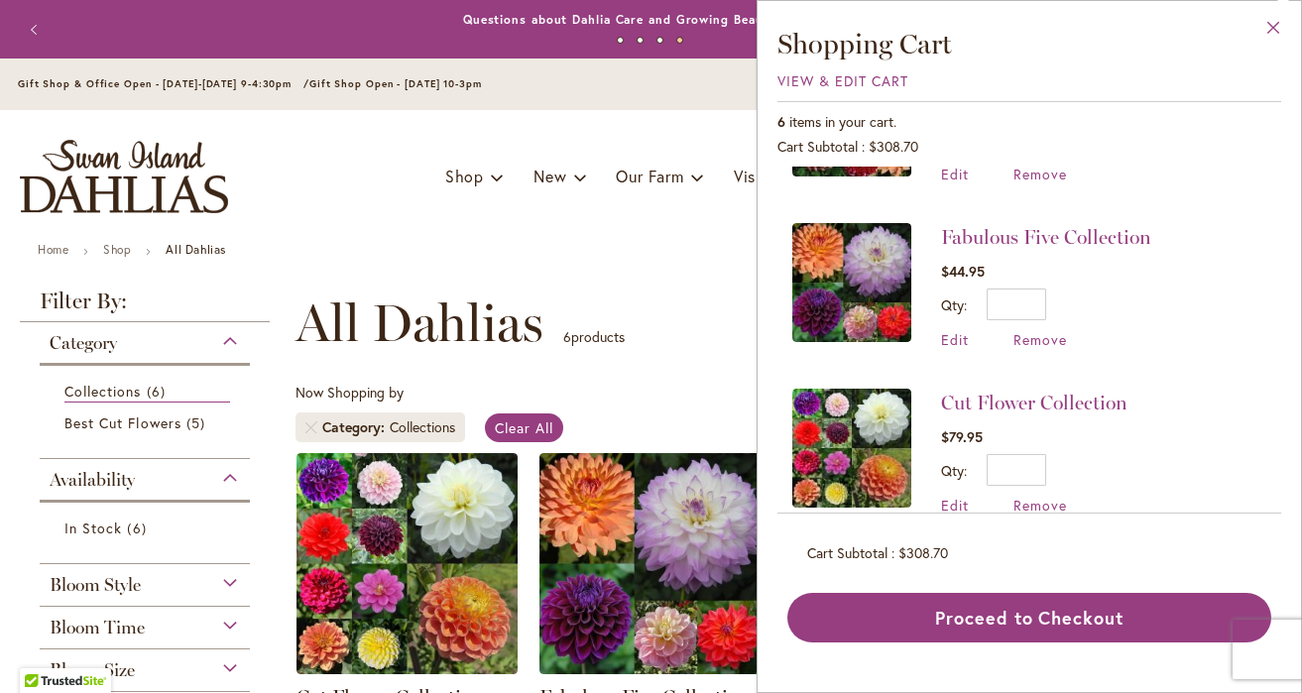
click at [1274, 31] on button "Close" at bounding box center [1273, 32] width 55 height 62
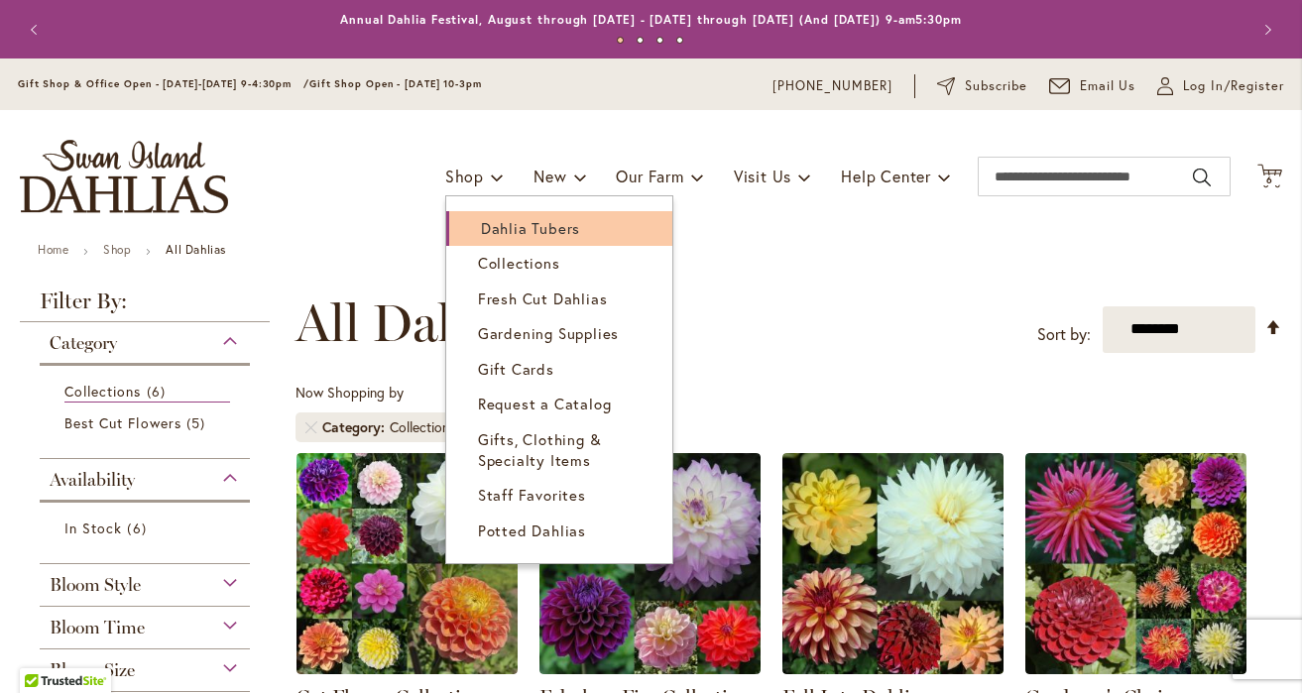
click at [491, 229] on span "Dahlia Tubers" at bounding box center [530, 228] width 99 height 20
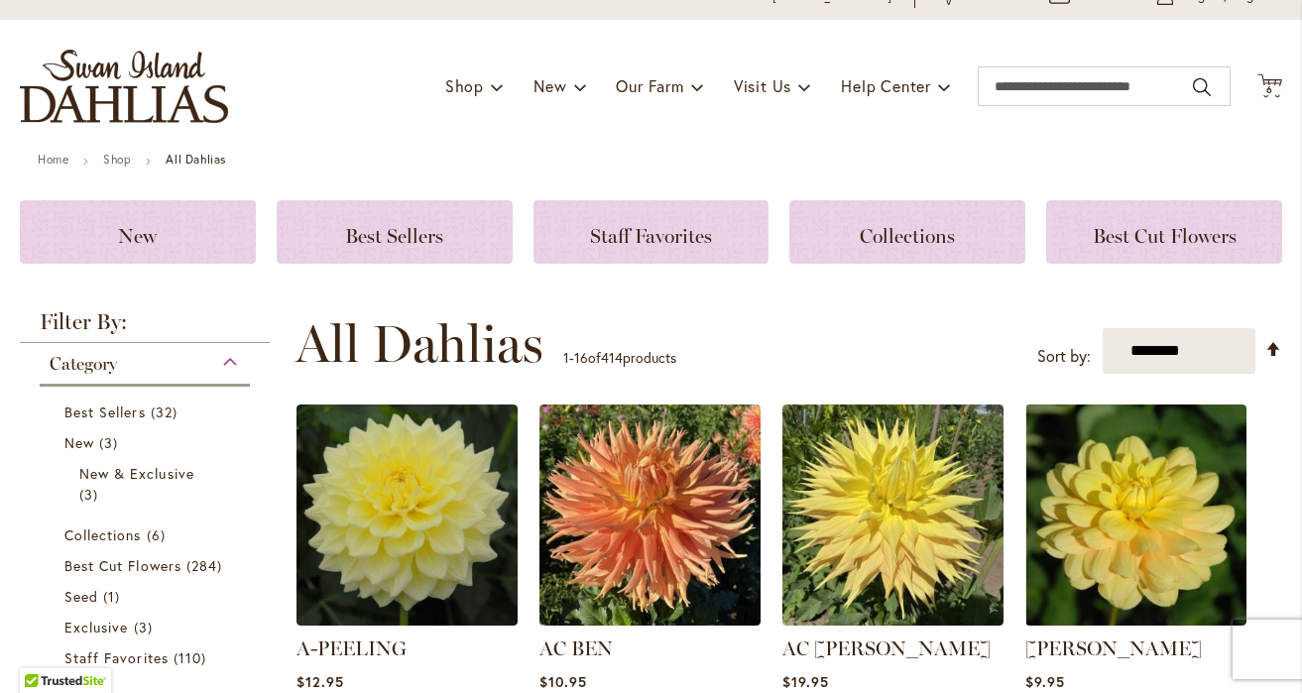
scroll to position [74, 0]
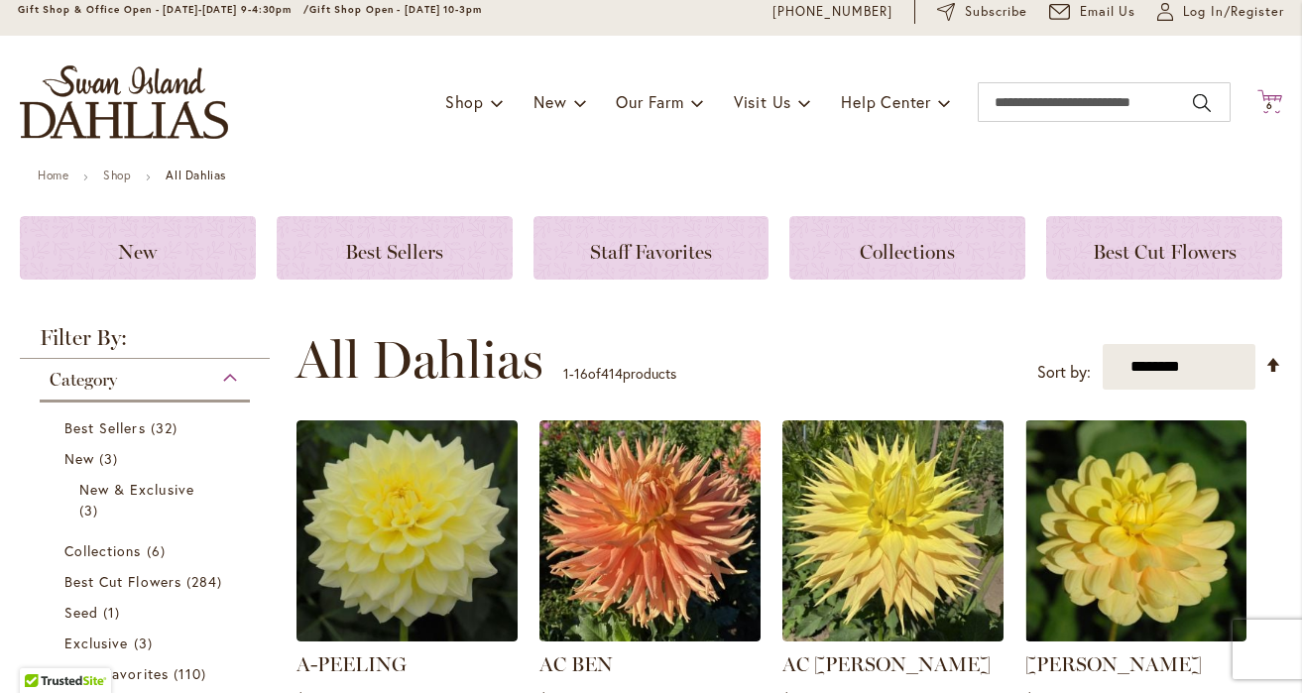
click at [1277, 90] on icon "Cart .cls-1 { fill: #231f20; }" at bounding box center [1269, 101] width 25 height 25
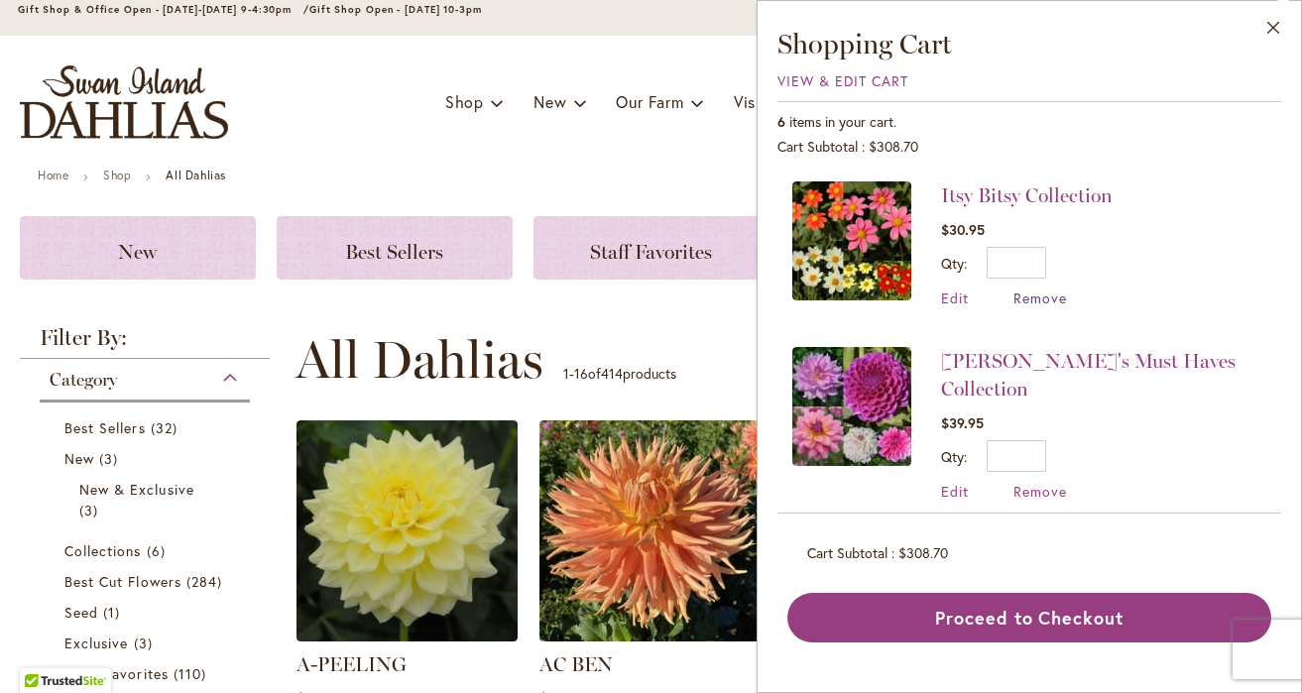
click at [1037, 296] on span "Remove" at bounding box center [1040, 297] width 54 height 19
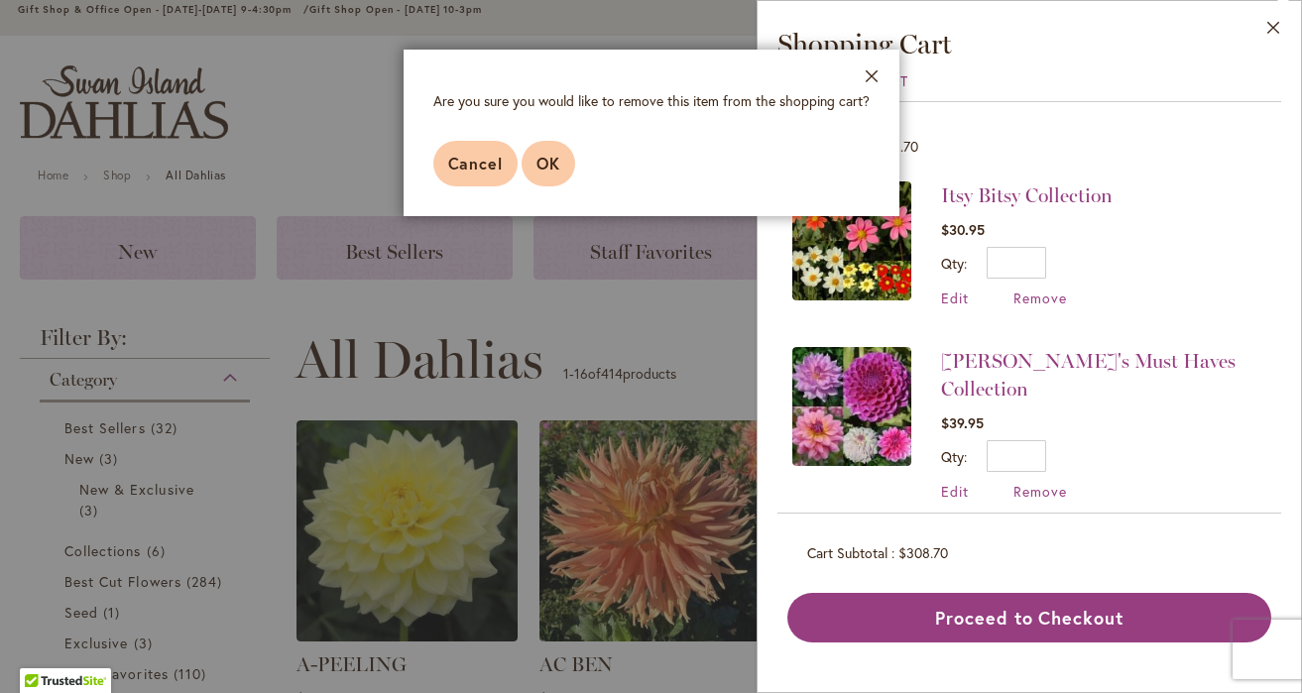
click at [548, 172] on span "OK" at bounding box center [548, 163] width 24 height 21
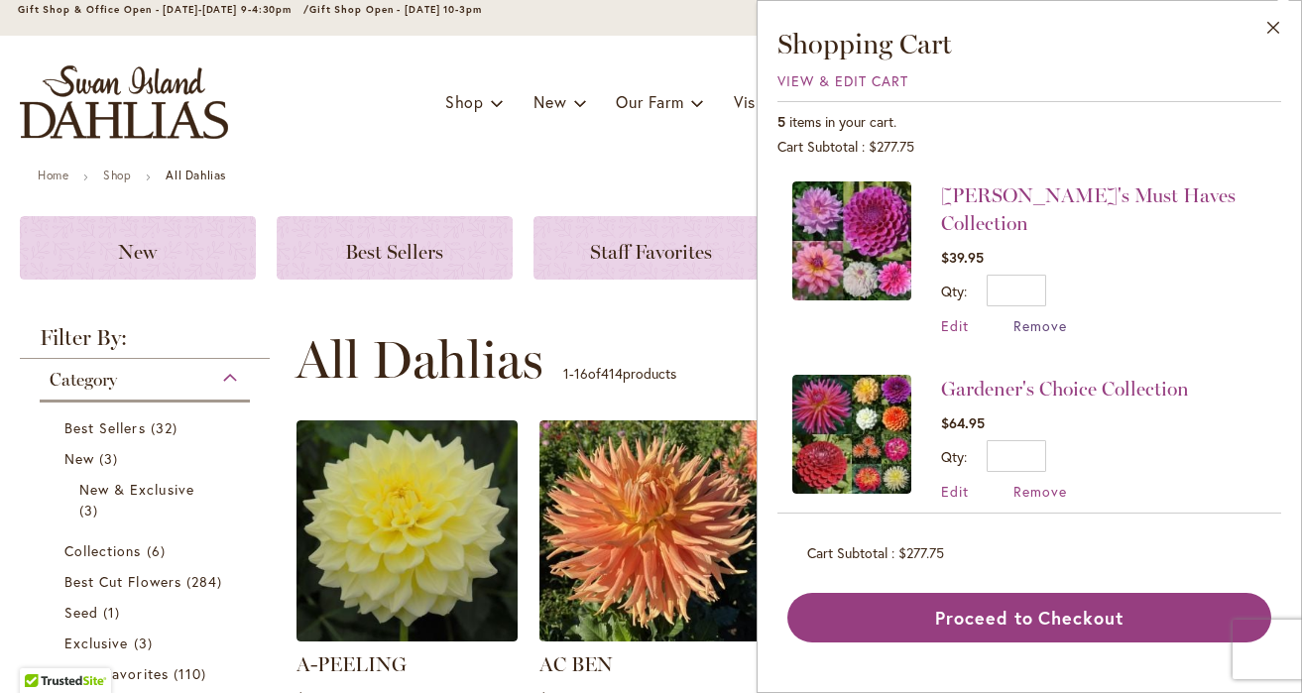
click at [1022, 316] on span "Remove" at bounding box center [1040, 325] width 54 height 19
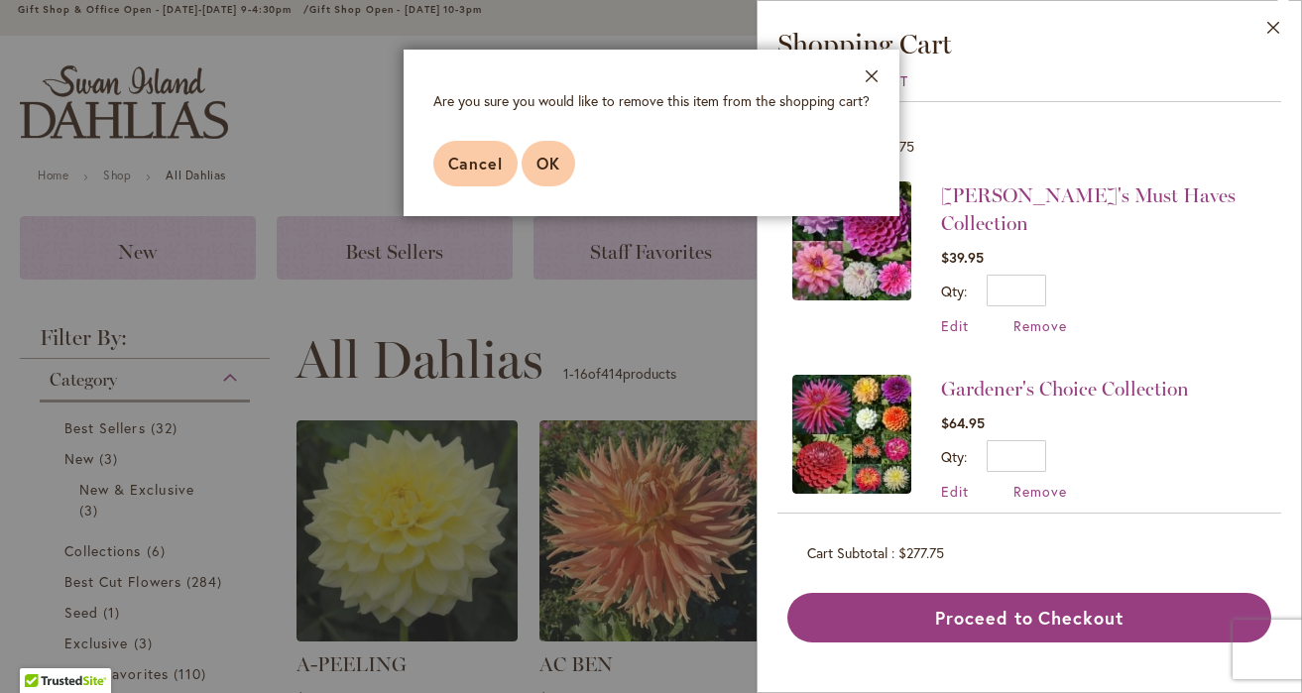
click at [551, 172] on span "OK" at bounding box center [548, 163] width 24 height 21
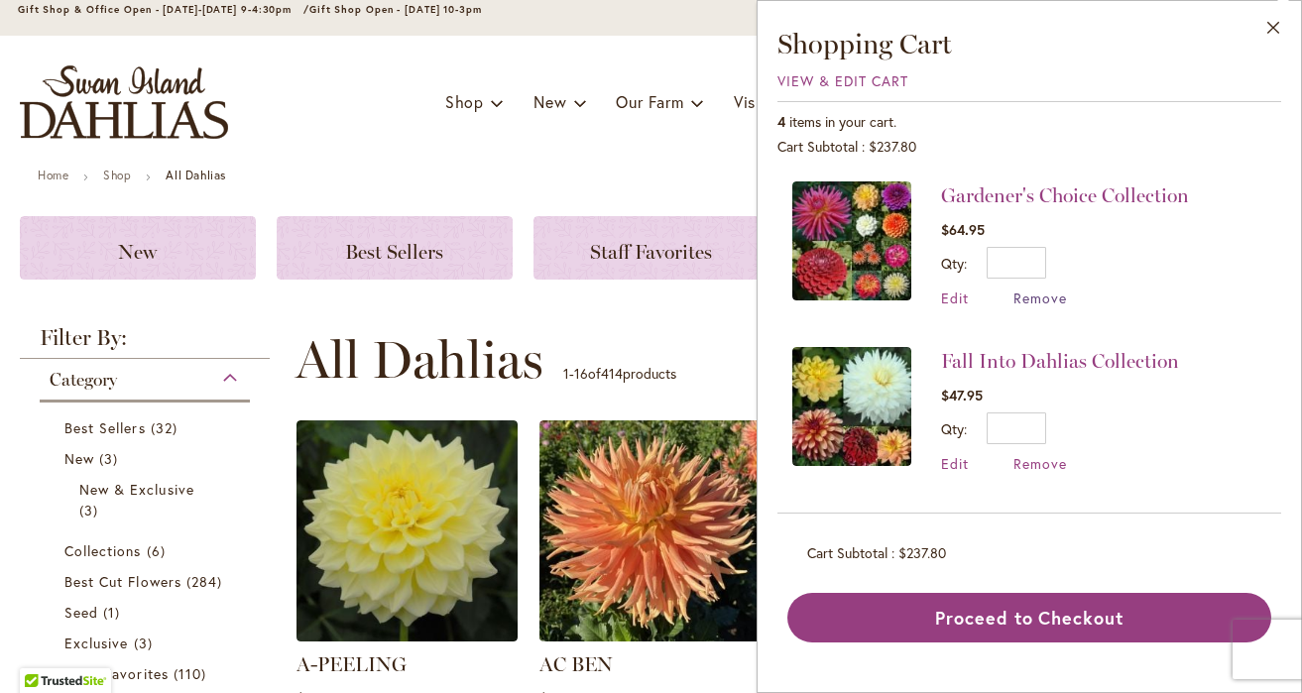
click at [1044, 303] on span "Remove" at bounding box center [1040, 297] width 54 height 19
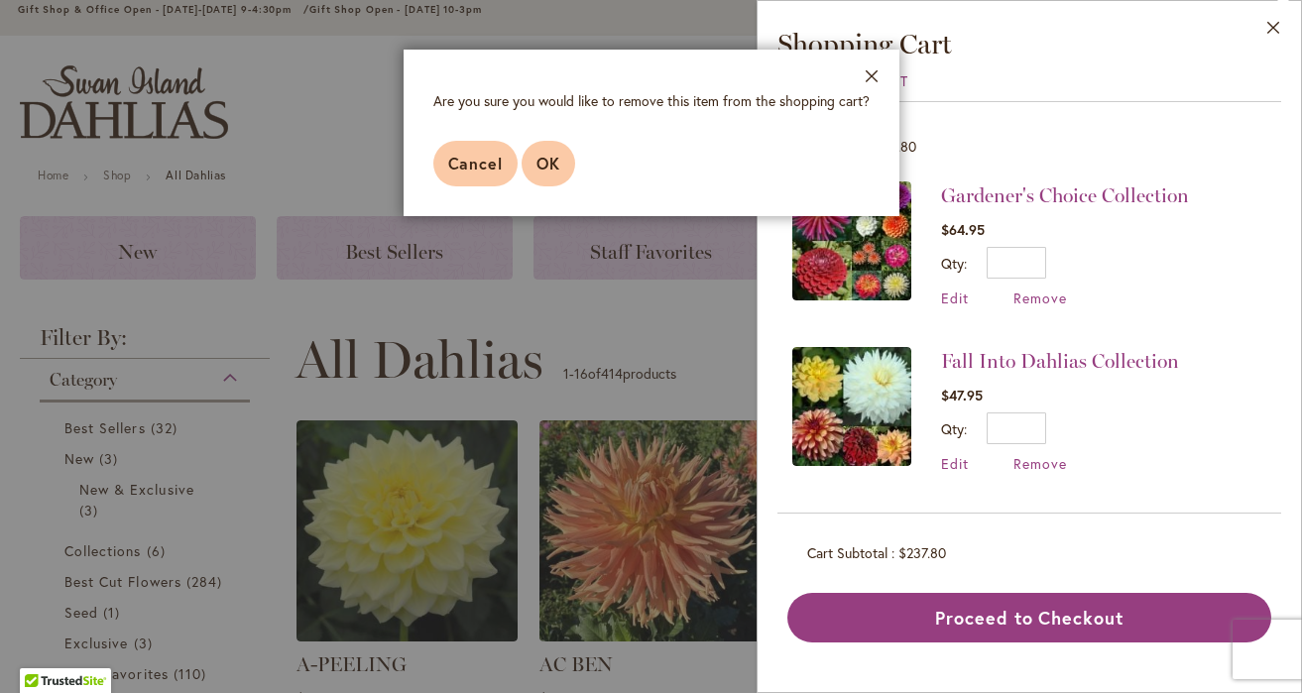
click at [533, 173] on button "OK" at bounding box center [548, 164] width 54 height 46
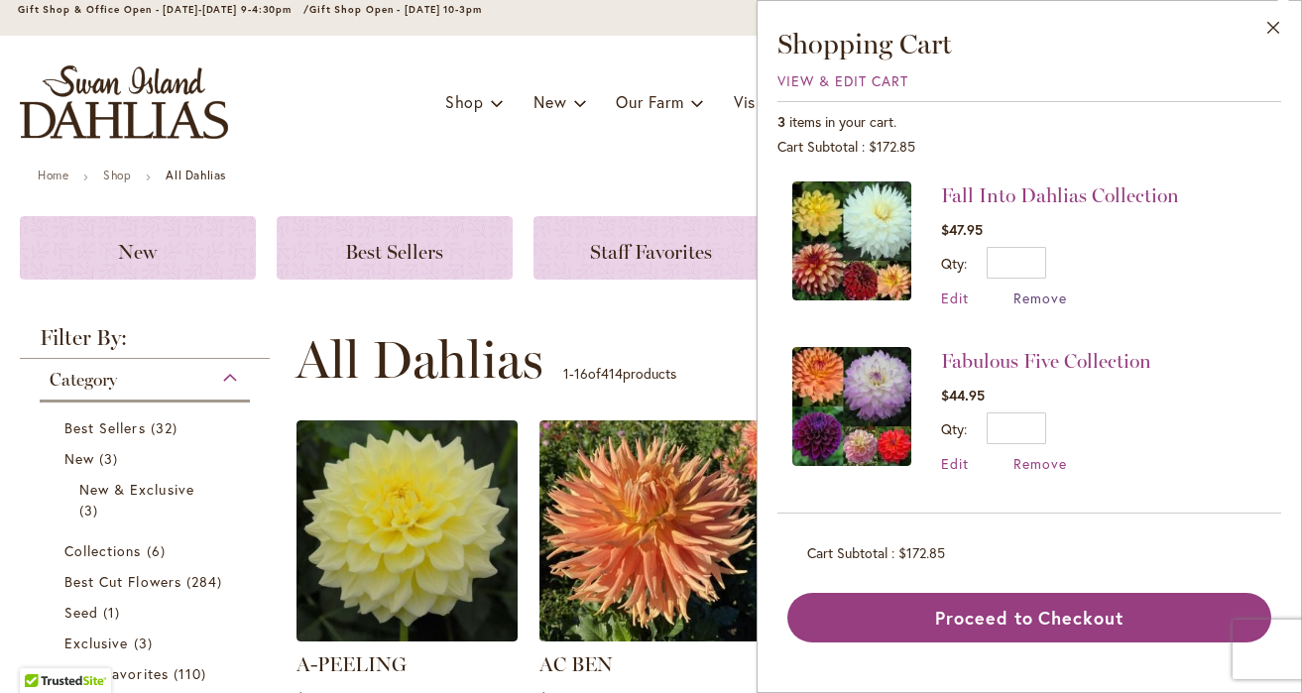
click at [1054, 304] on span "Remove" at bounding box center [1040, 297] width 54 height 19
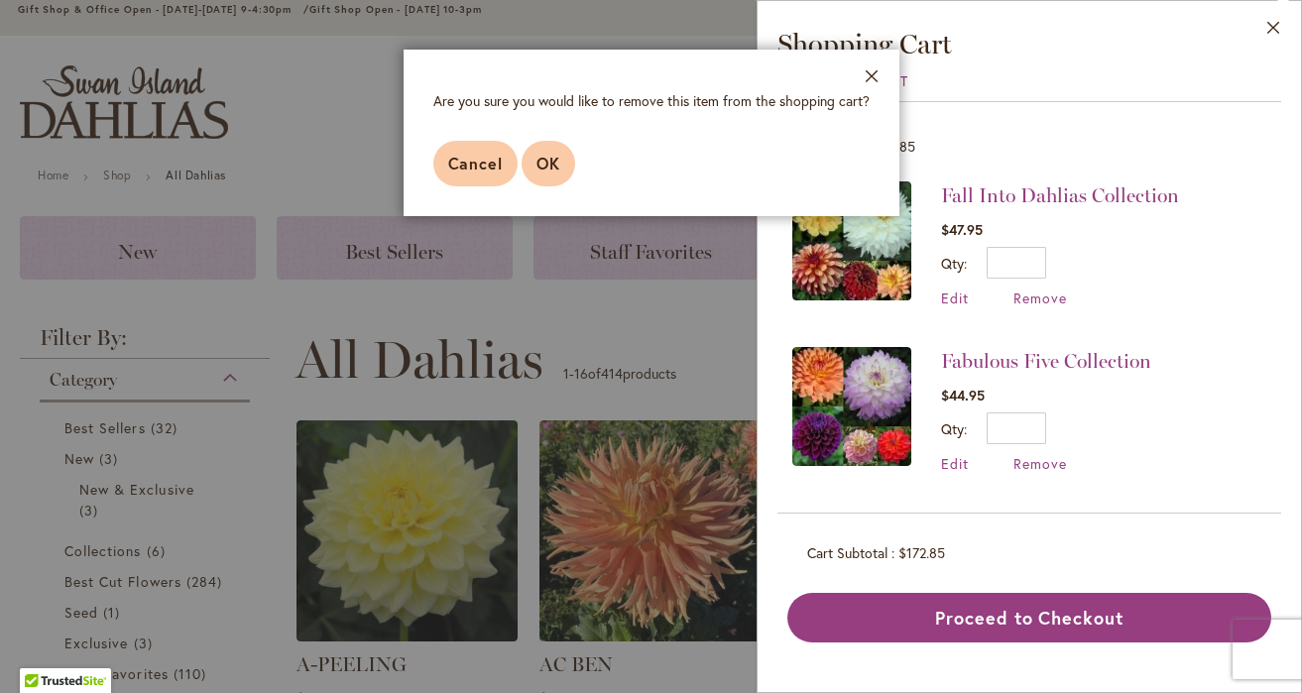
click at [548, 170] on span "OK" at bounding box center [548, 163] width 24 height 21
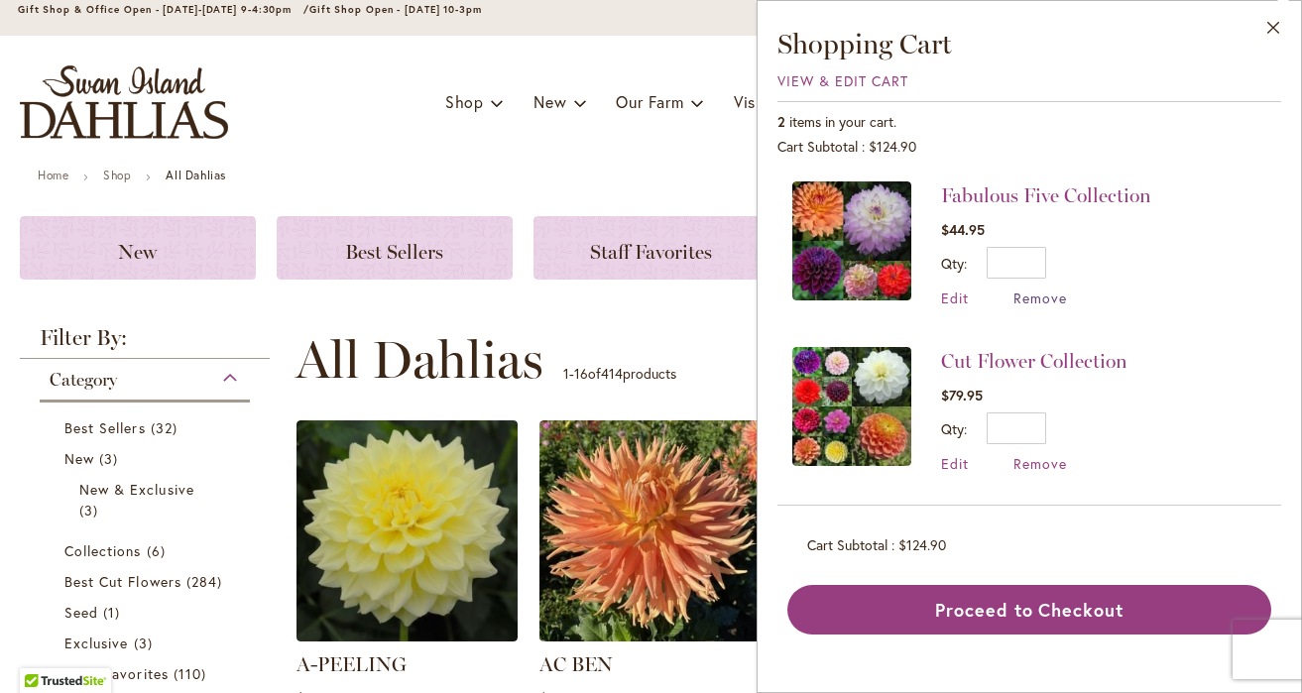
click at [1027, 293] on span "Remove" at bounding box center [1040, 297] width 54 height 19
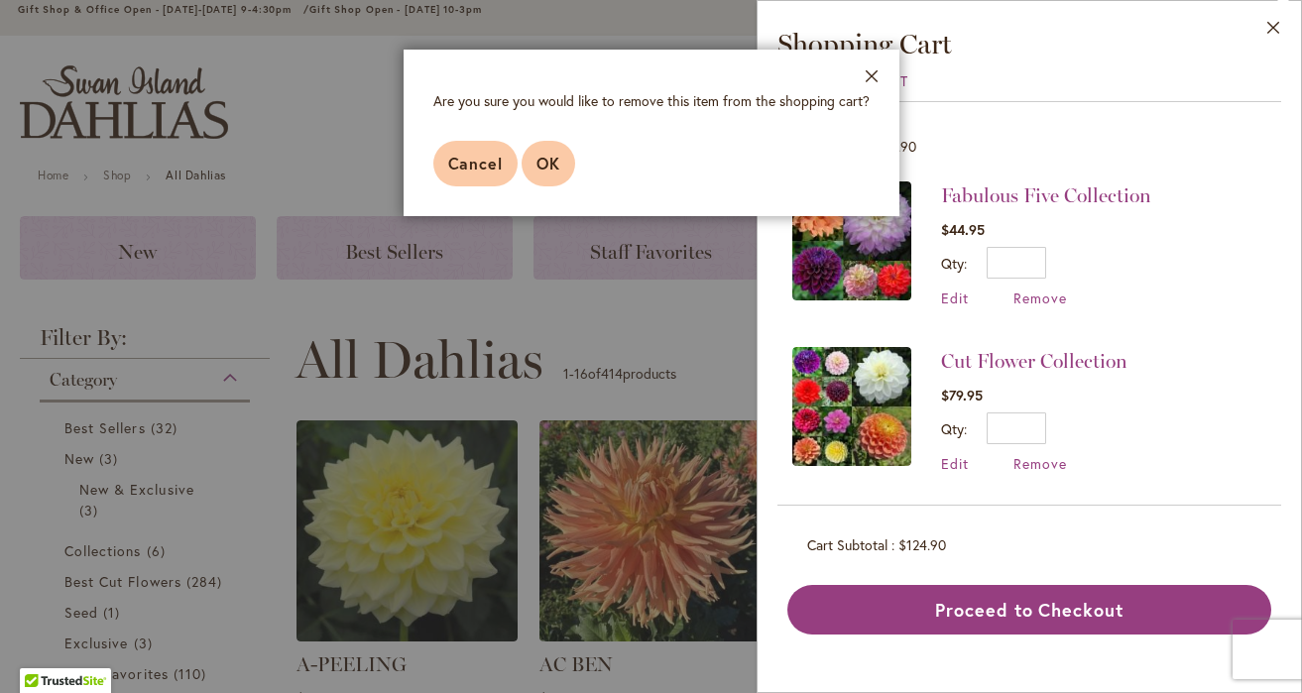
click at [558, 160] on span "OK" at bounding box center [548, 163] width 24 height 21
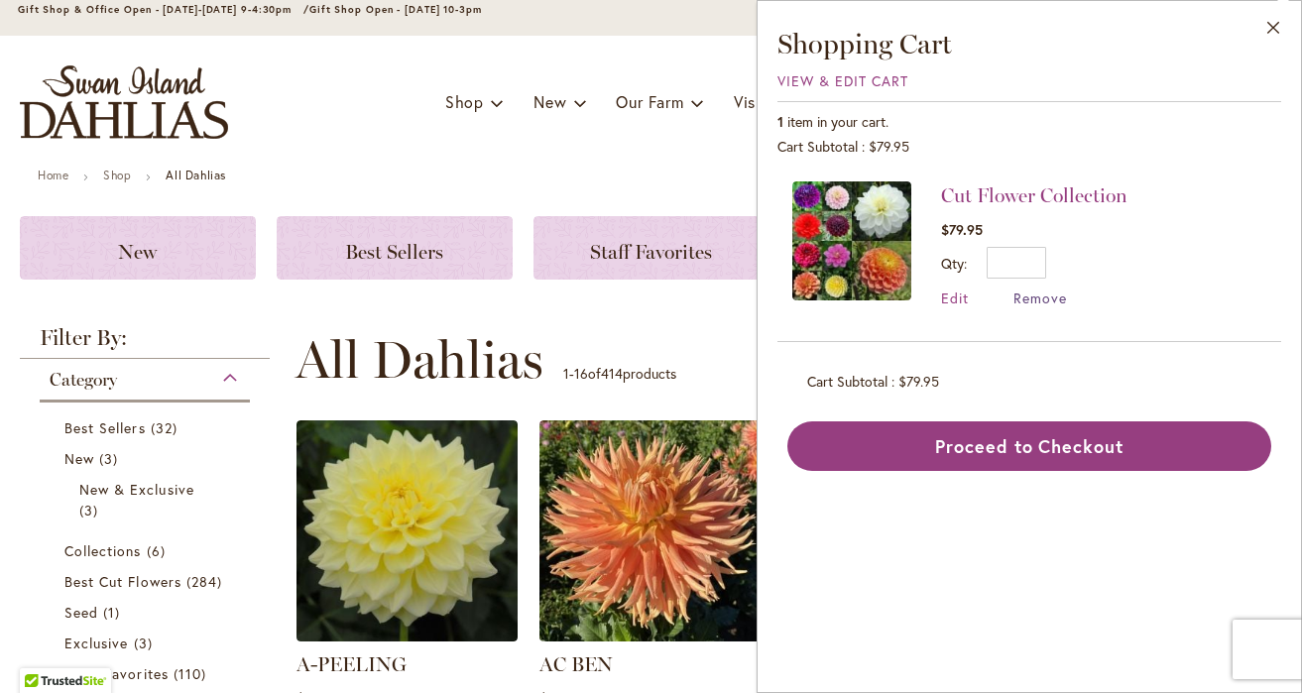
click at [1034, 294] on span "Remove" at bounding box center [1040, 297] width 54 height 19
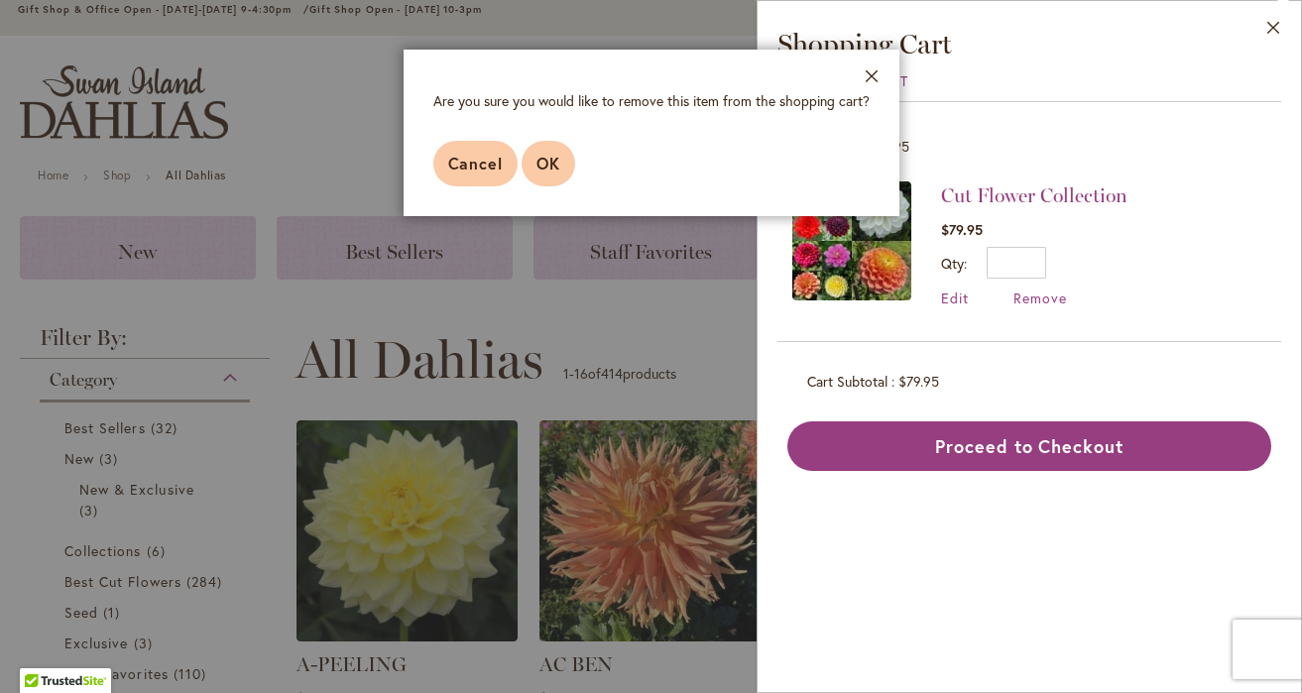
click at [554, 162] on span "OK" at bounding box center [548, 163] width 24 height 21
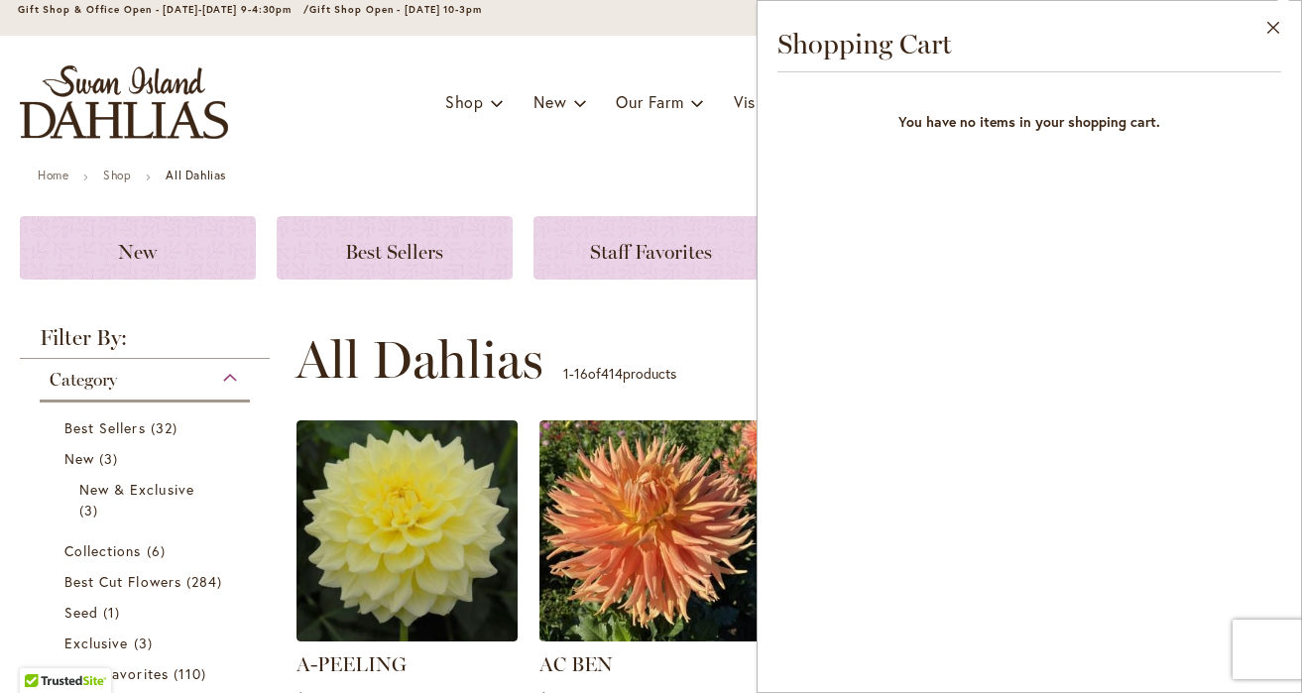
click at [540, 179] on ul "Home Shop All Dahlias" at bounding box center [651, 178] width 1226 height 18
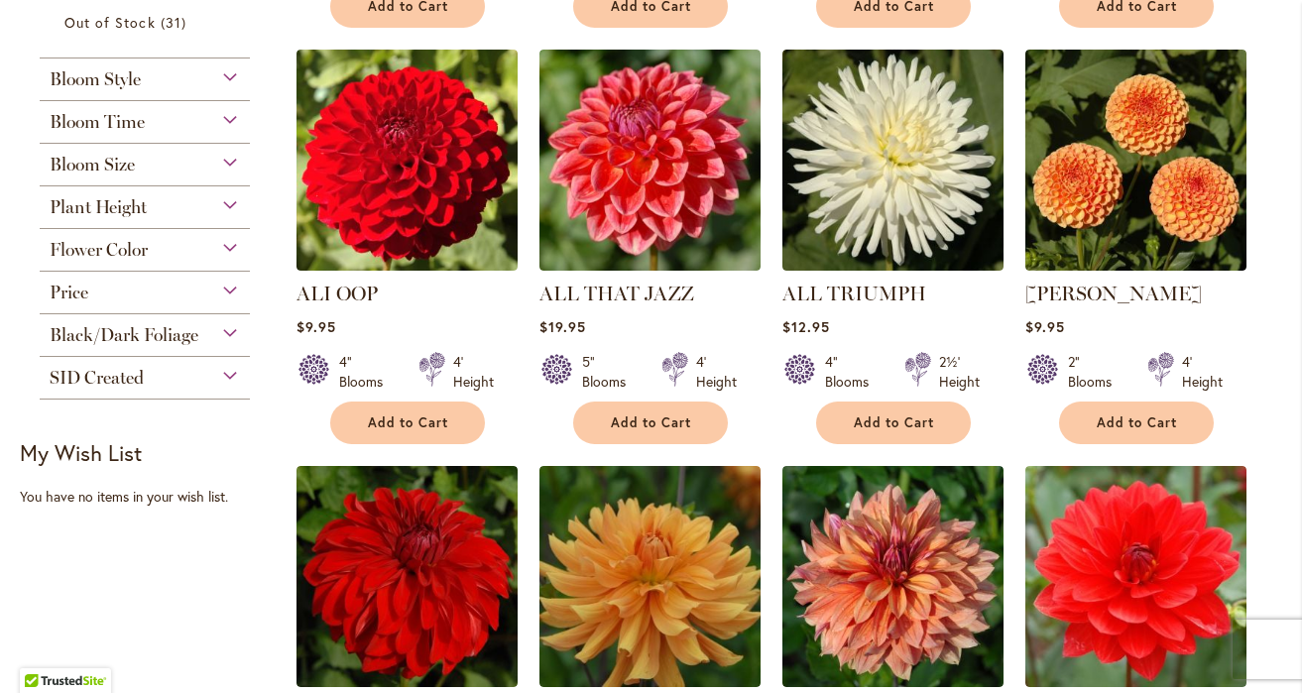
scroll to position [865, 0]
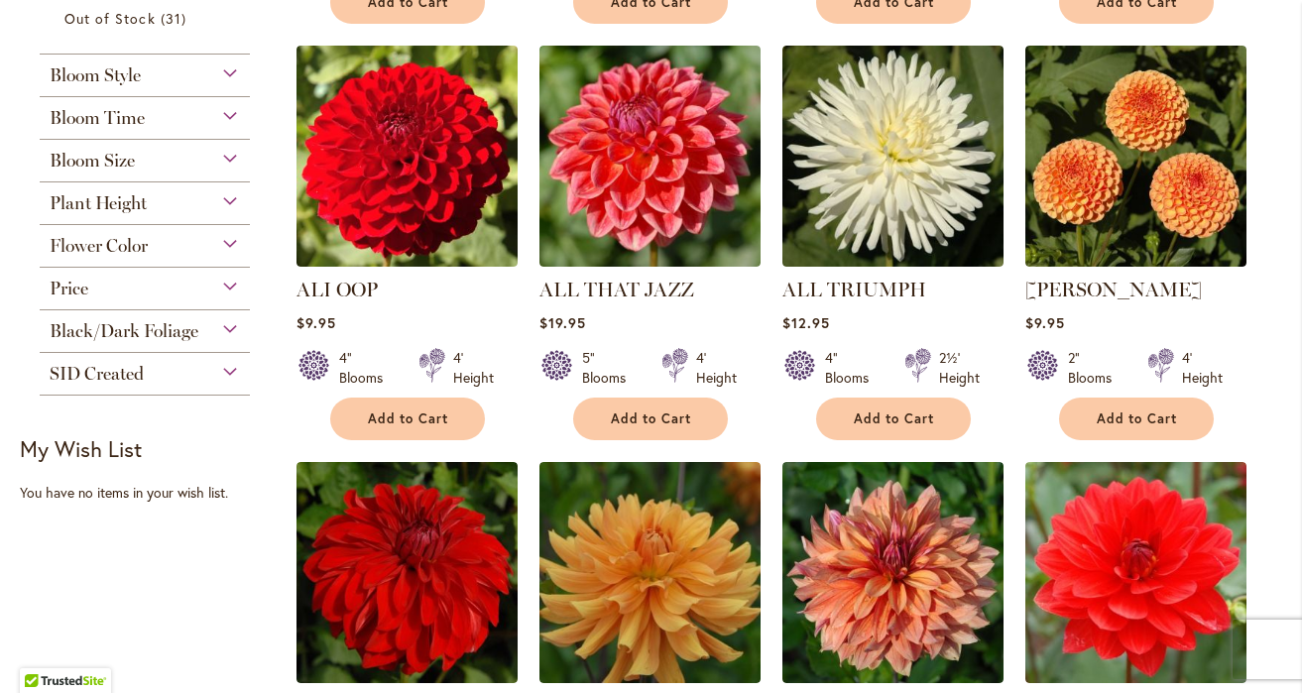
click at [172, 231] on div "Flower Color" at bounding box center [145, 241] width 210 height 32
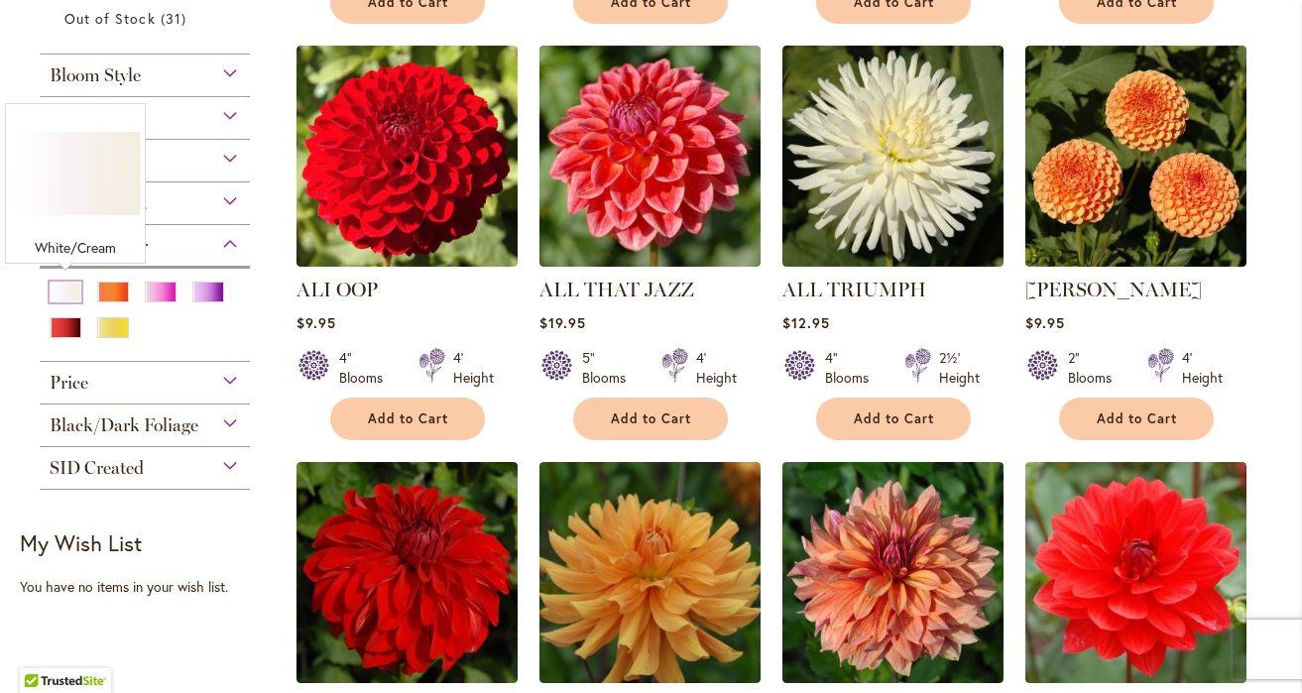
click at [69, 293] on div "White/Cream" at bounding box center [66, 292] width 32 height 21
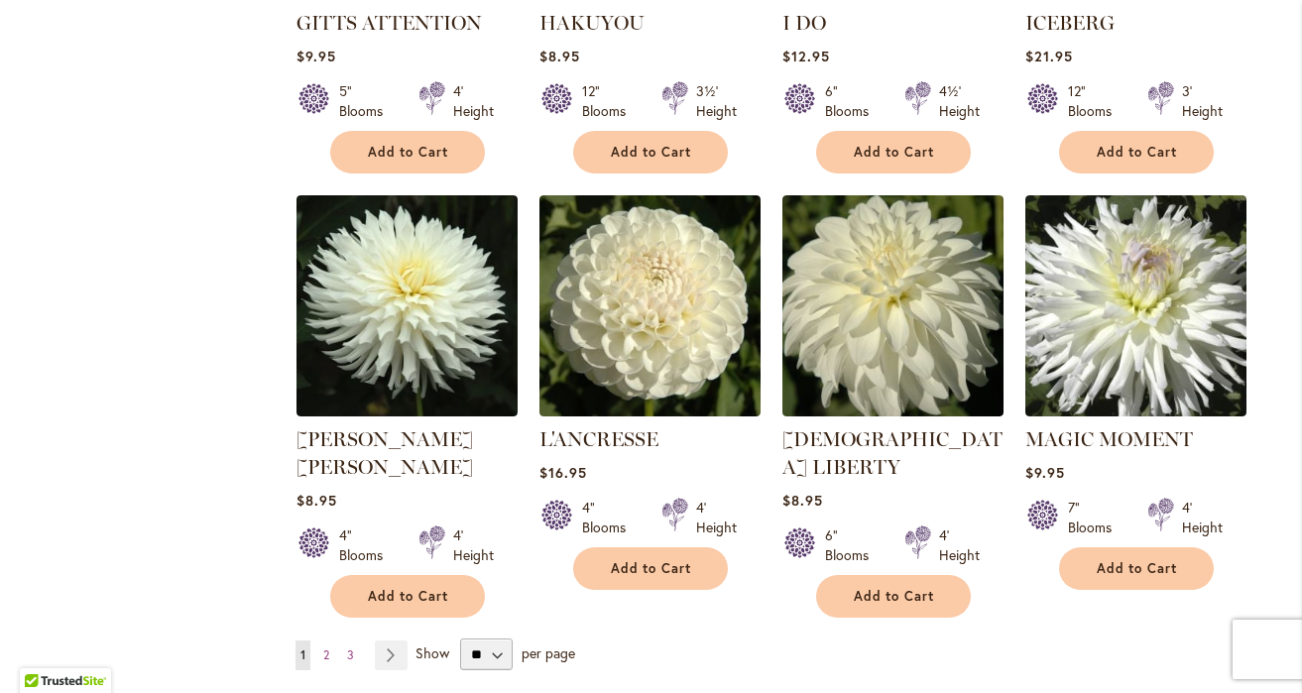
scroll to position [1545, 0]
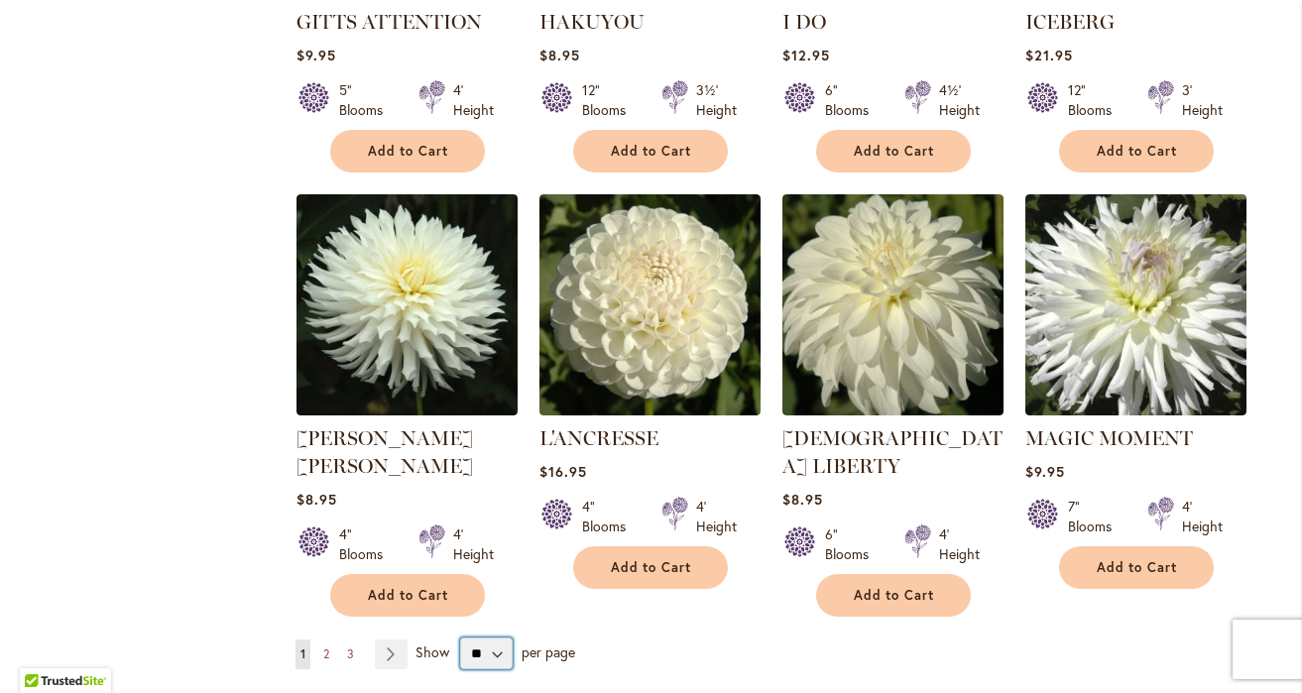
click at [473, 637] on select "** ** ** **" at bounding box center [486, 653] width 53 height 32
select select "**"
click at [460, 637] on select "** ** ** **" at bounding box center [486, 653] width 53 height 32
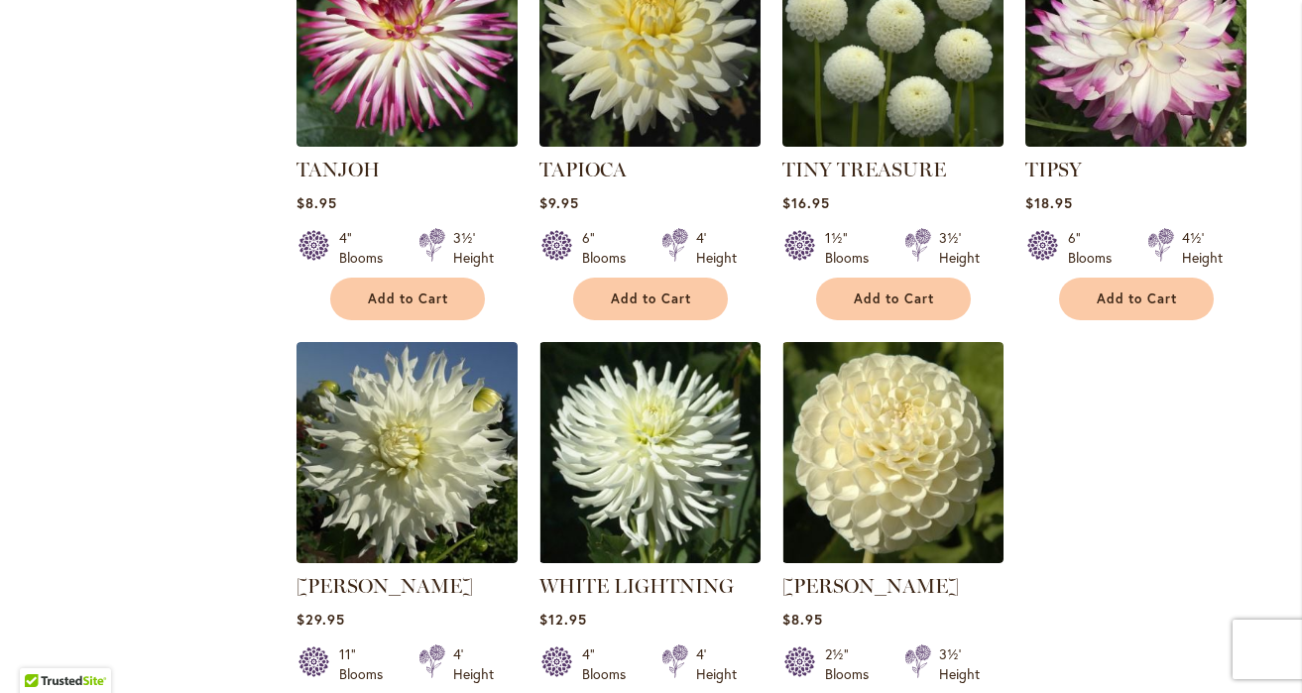
scroll to position [3536, 0]
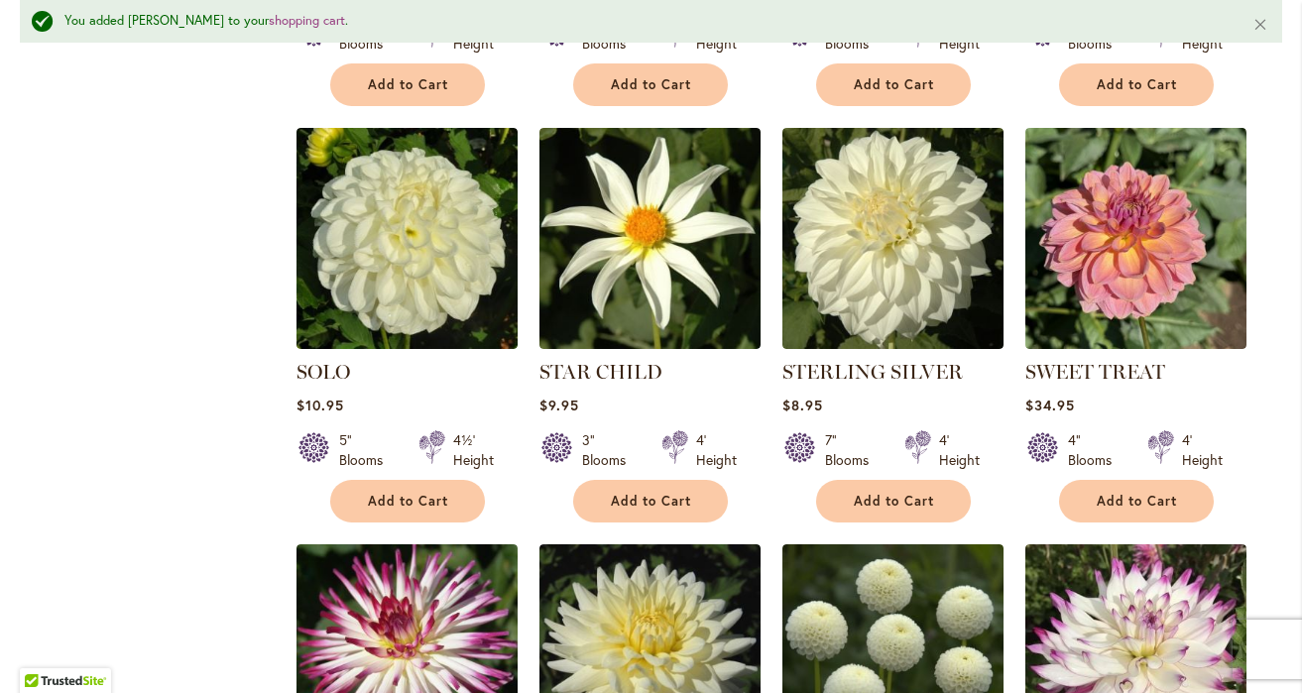
scroll to position [2956, 0]
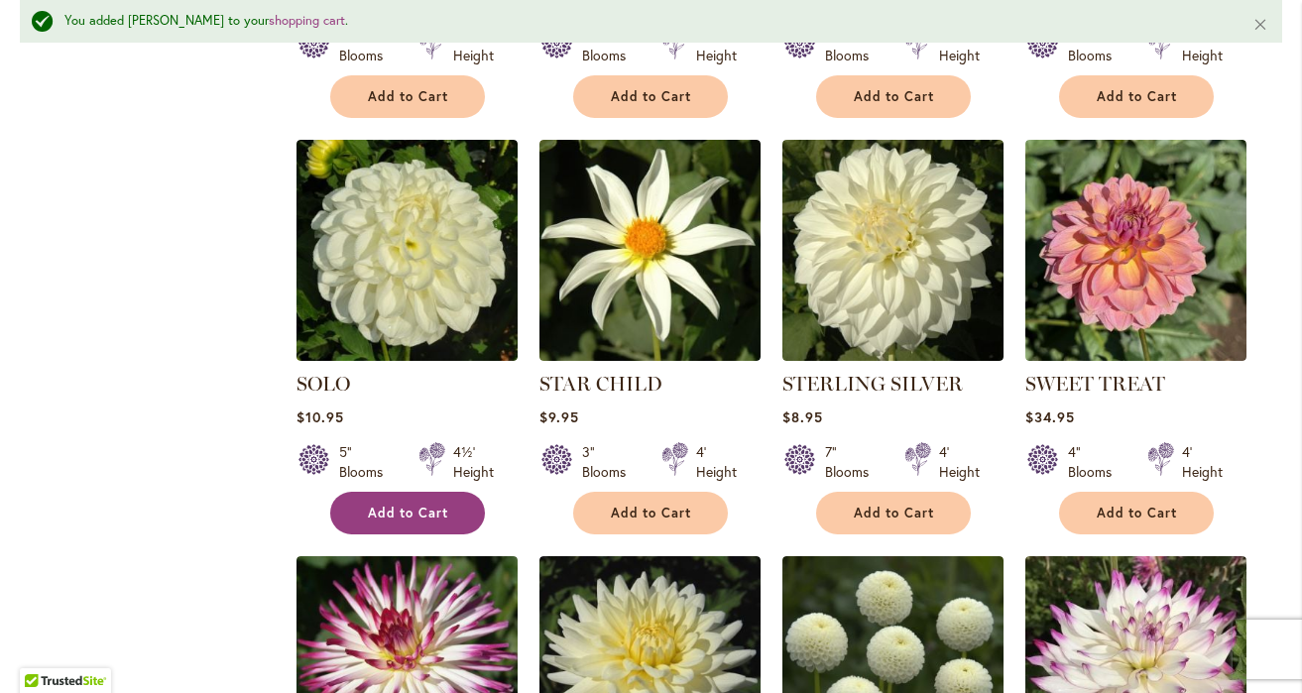
click at [410, 505] on span "Add to Cart" at bounding box center [408, 513] width 81 height 17
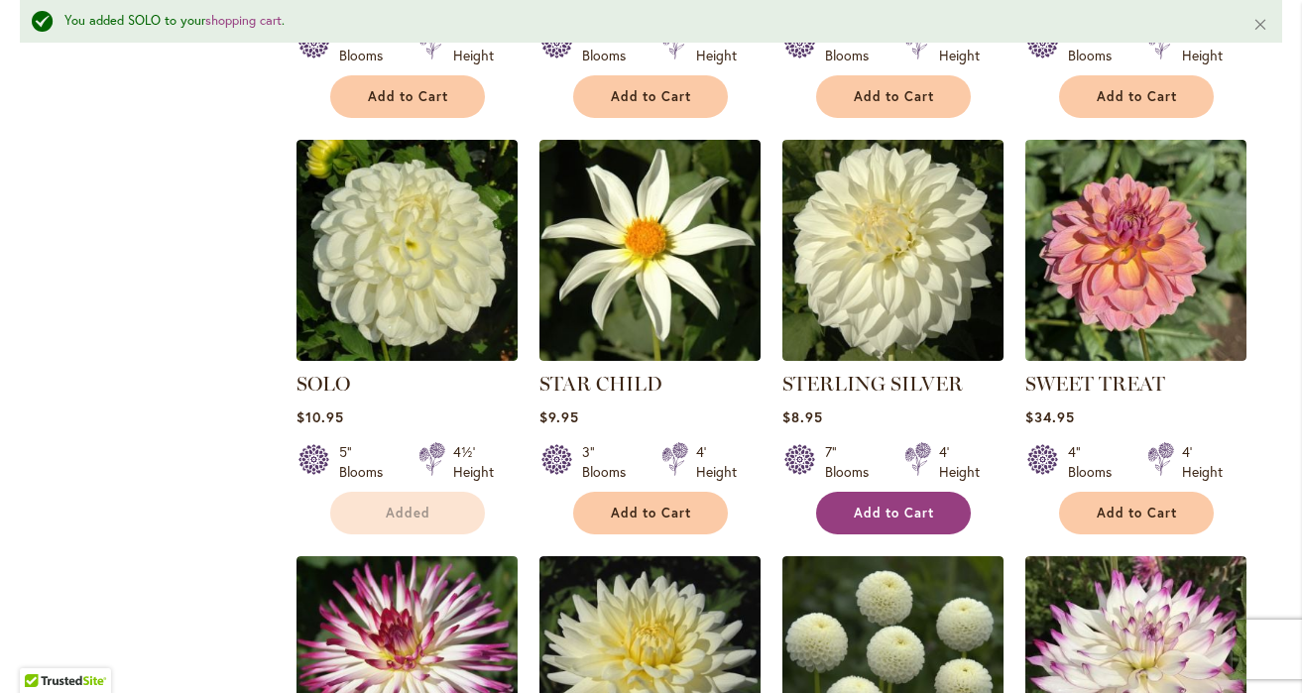
click at [847, 492] on button "Add to Cart" at bounding box center [893, 513] width 155 height 43
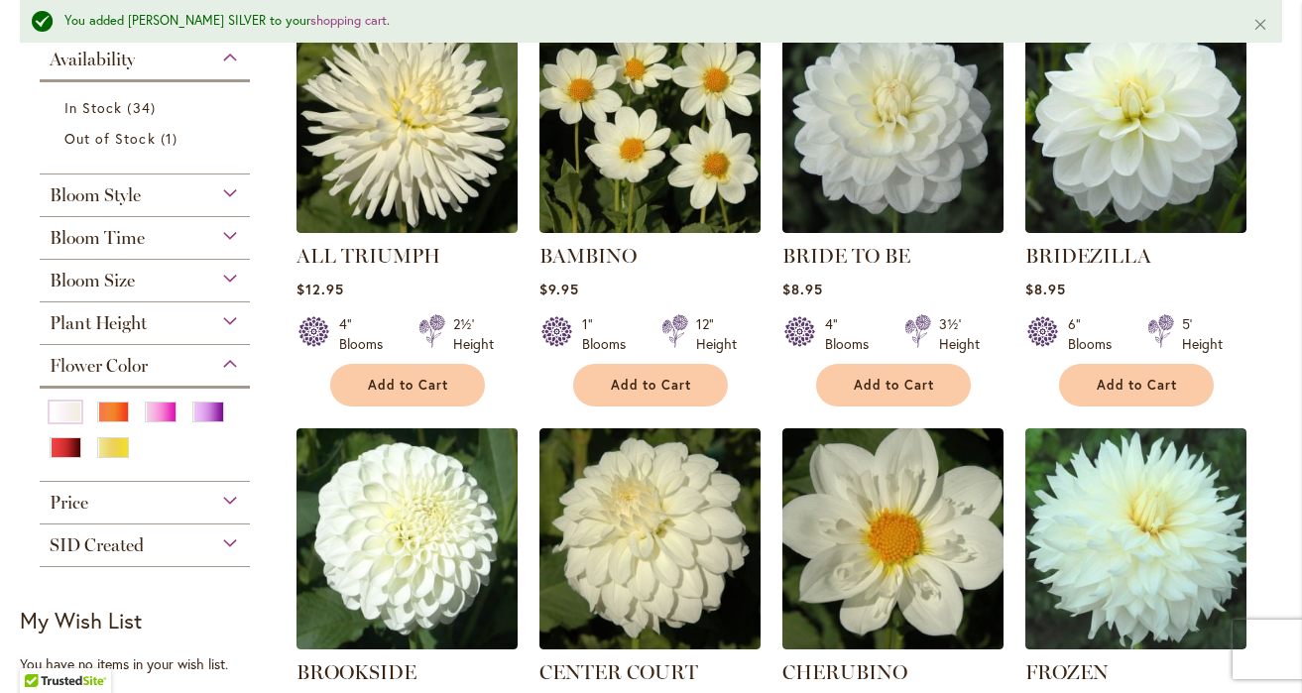
scroll to position [496, 0]
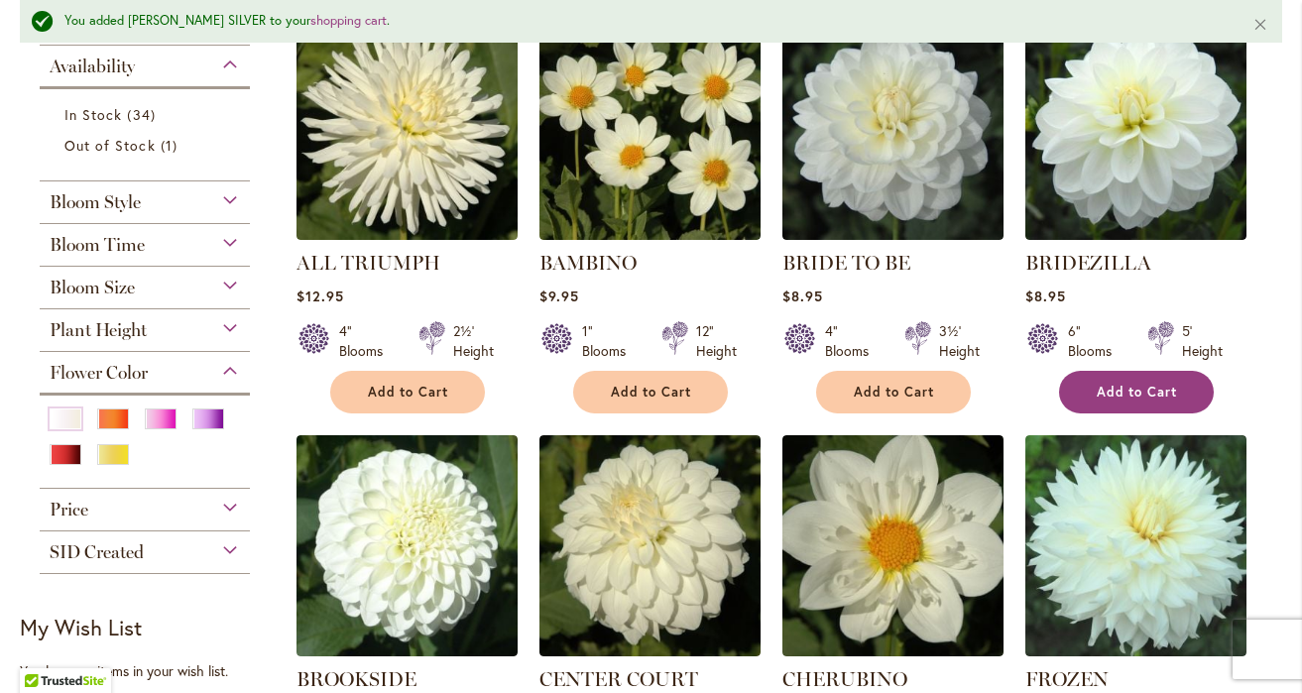
click at [1090, 378] on button "Add to Cart" at bounding box center [1136, 392] width 155 height 43
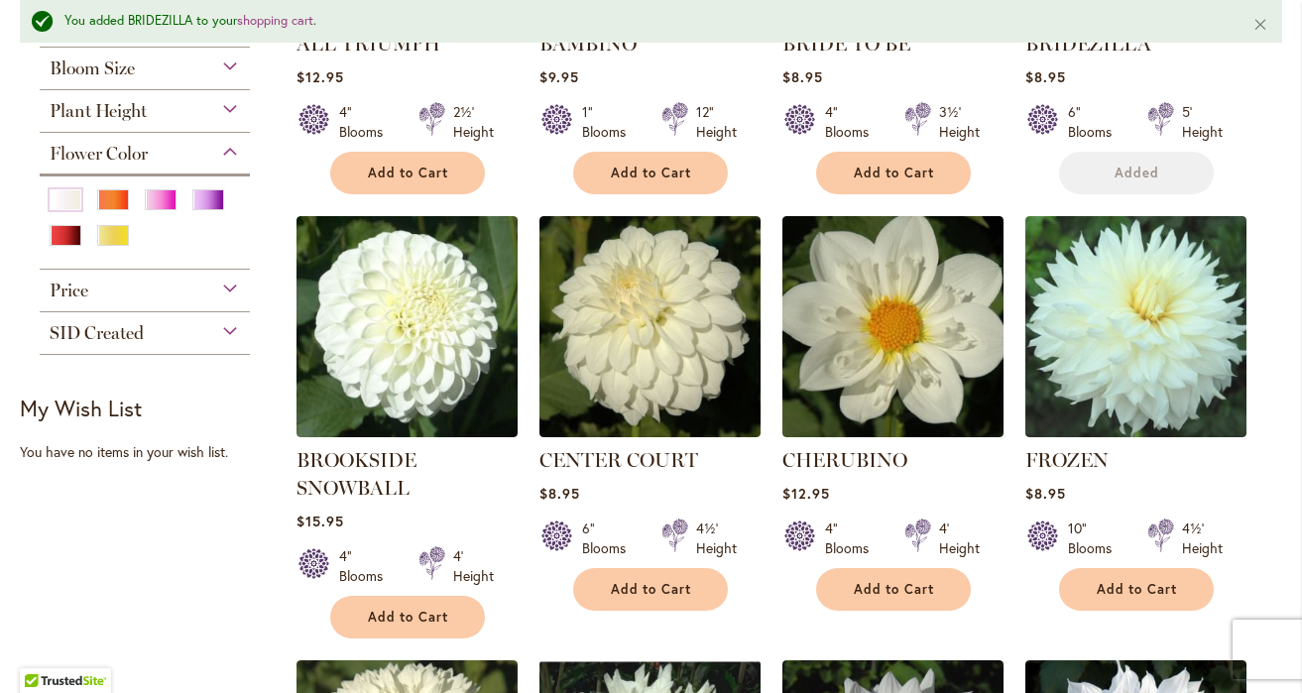
scroll to position [725, 0]
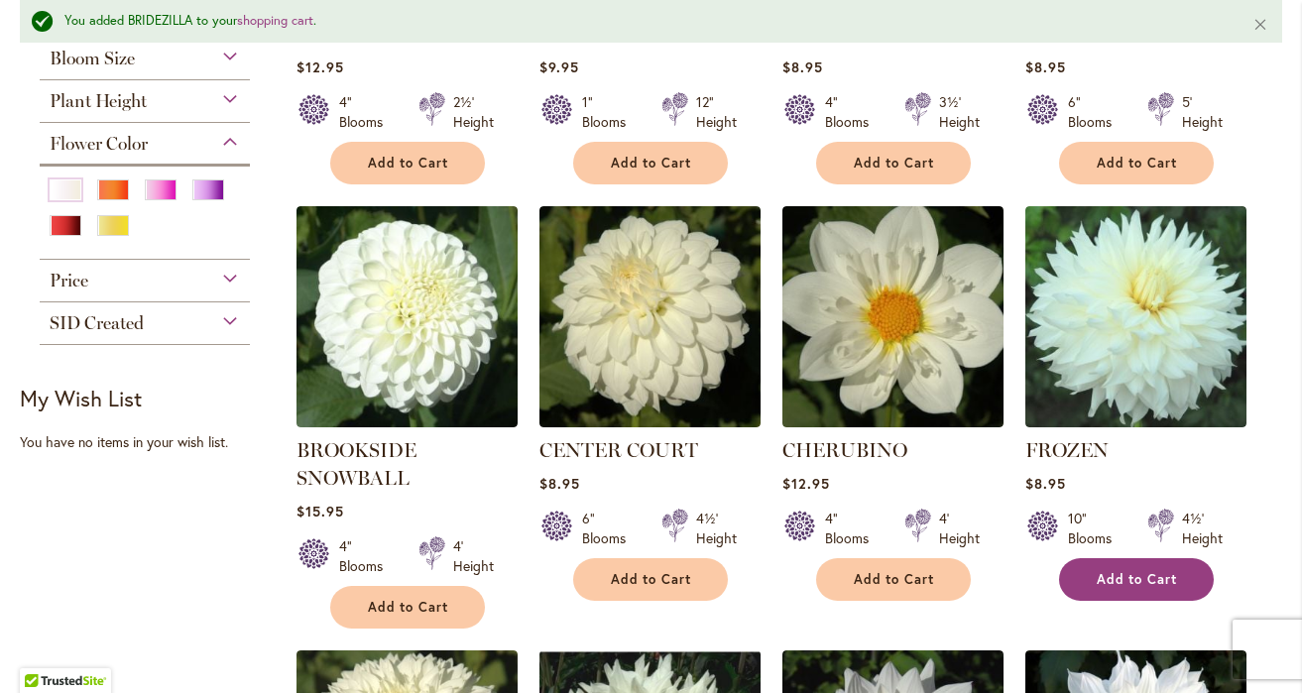
click at [1150, 583] on span "Add to Cart" at bounding box center [1136, 579] width 81 height 17
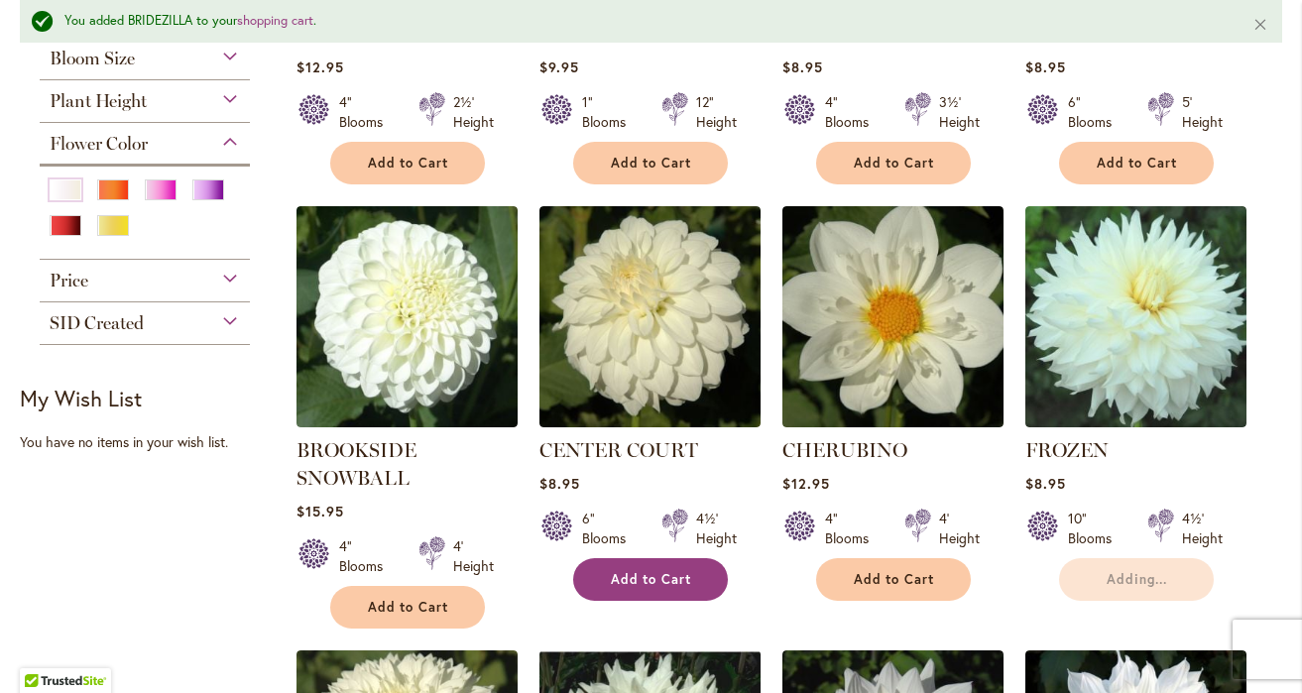
click at [670, 586] on button "Add to Cart" at bounding box center [650, 579] width 155 height 43
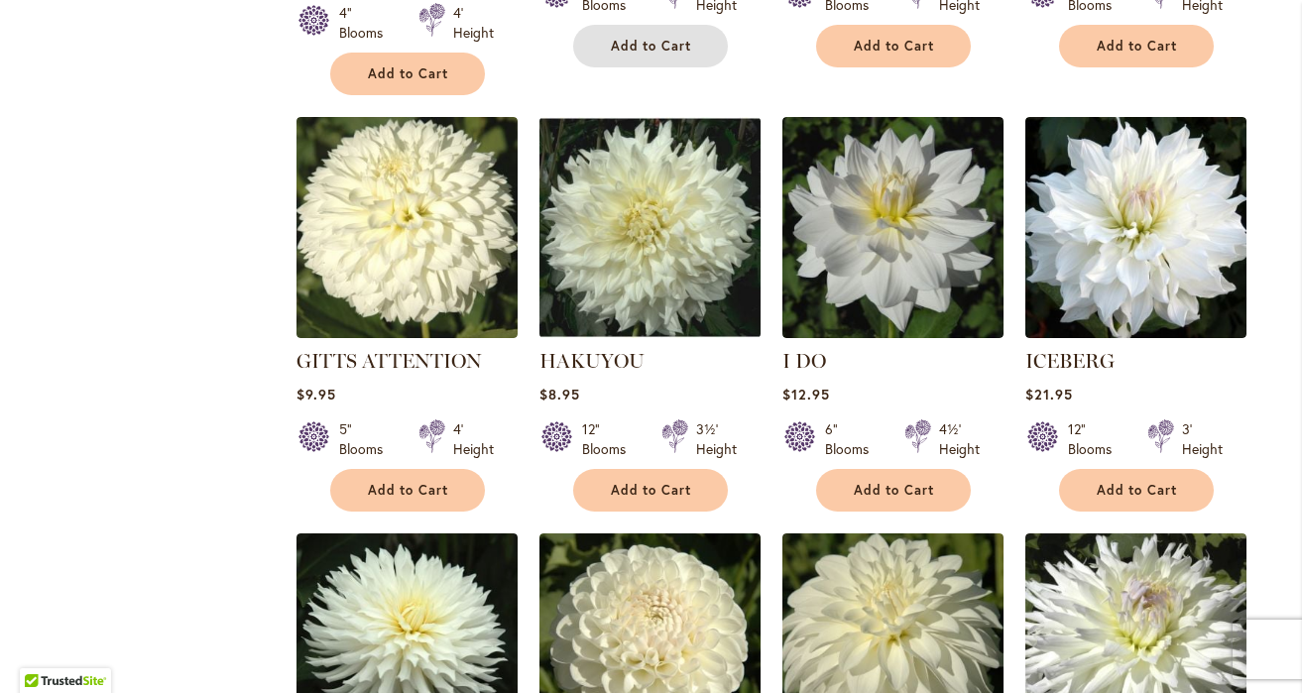
scroll to position [1101, 0]
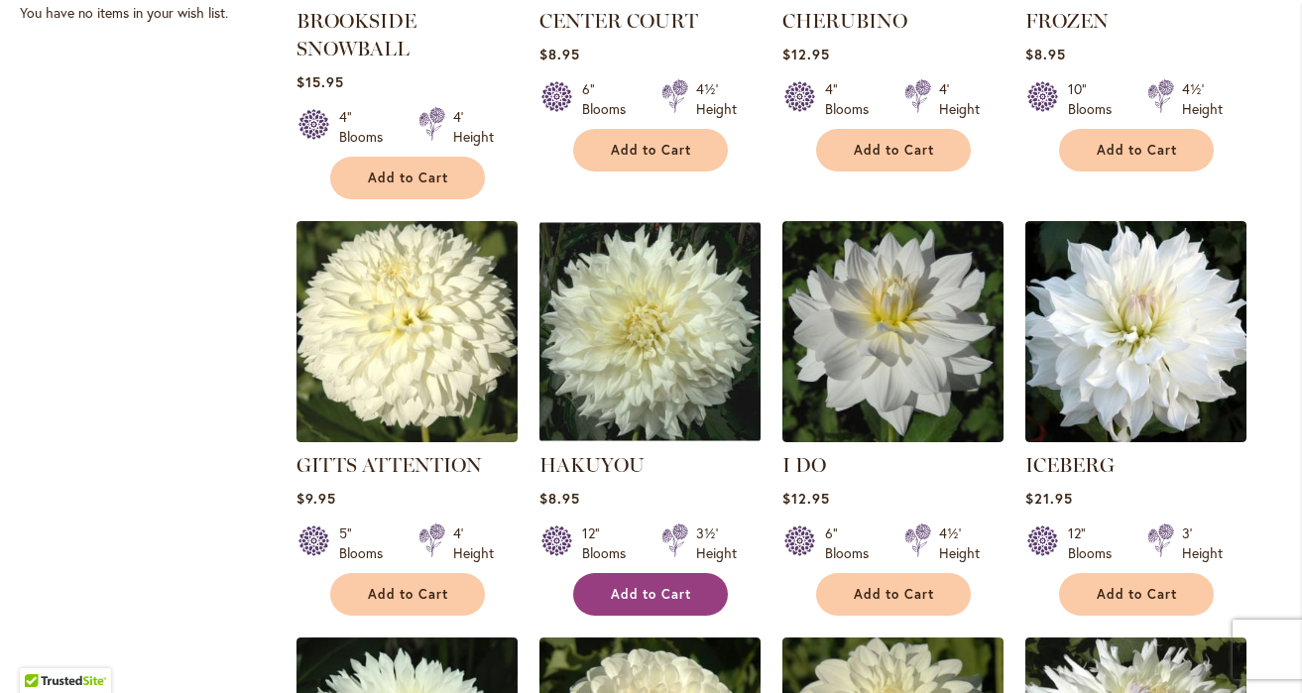
click at [671, 581] on button "Add to Cart" at bounding box center [650, 594] width 155 height 43
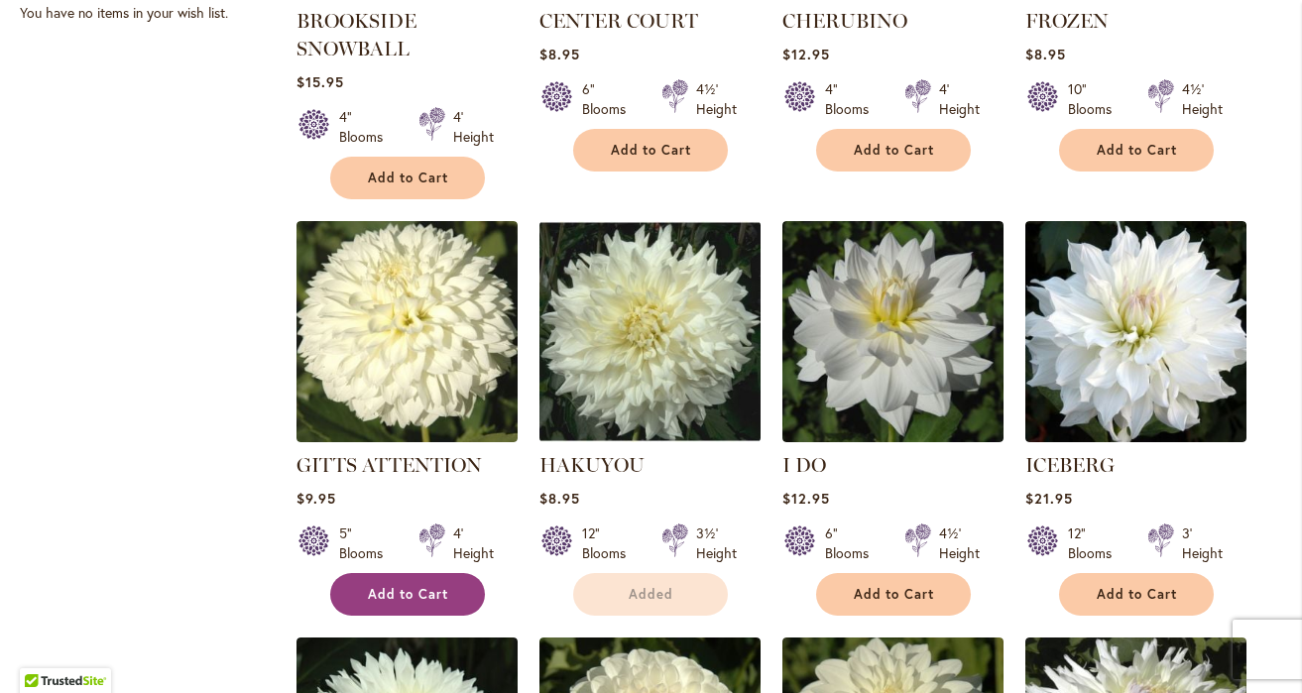
click at [449, 586] on button "Add to Cart" at bounding box center [407, 594] width 155 height 43
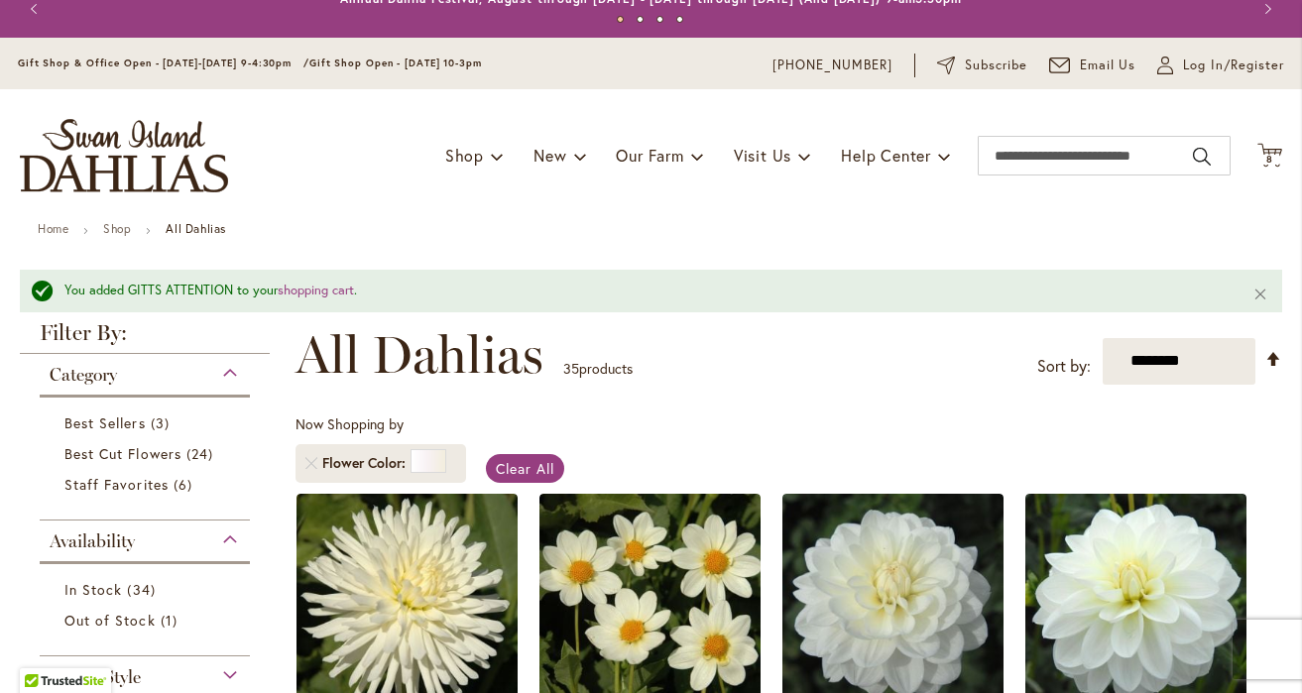
scroll to position [0, 0]
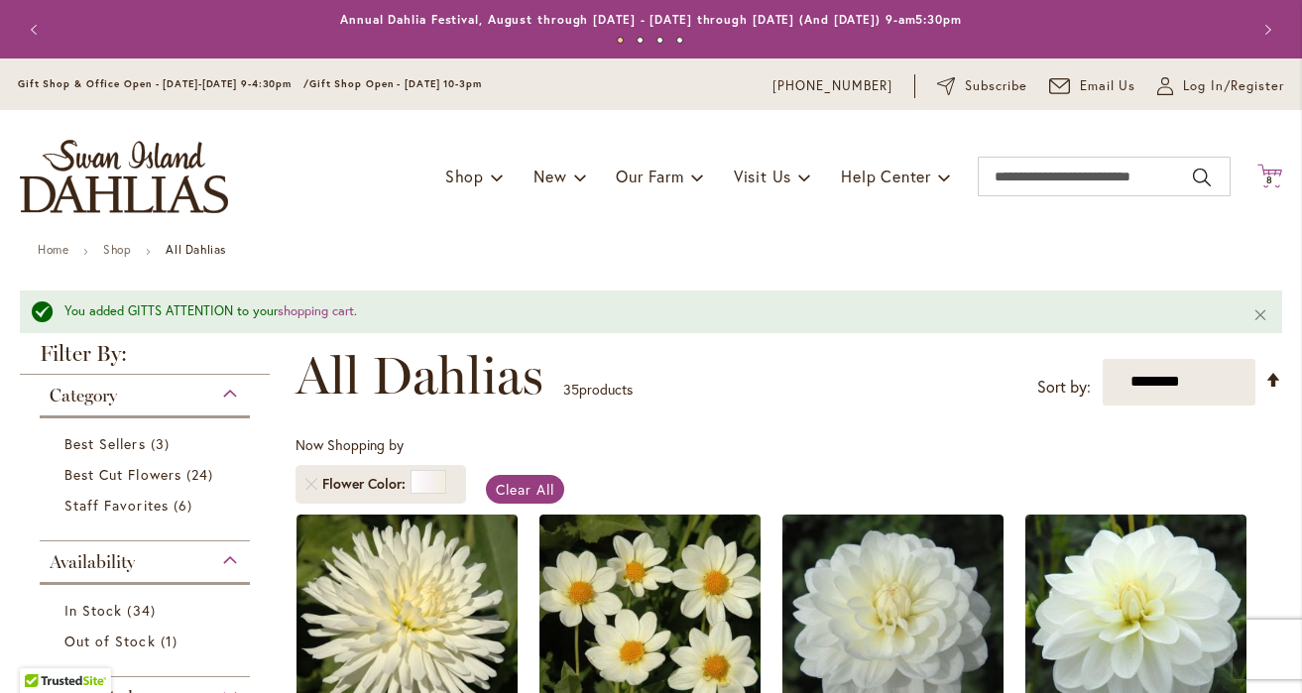
click at [1269, 176] on span "8" at bounding box center [1269, 179] width 7 height 13
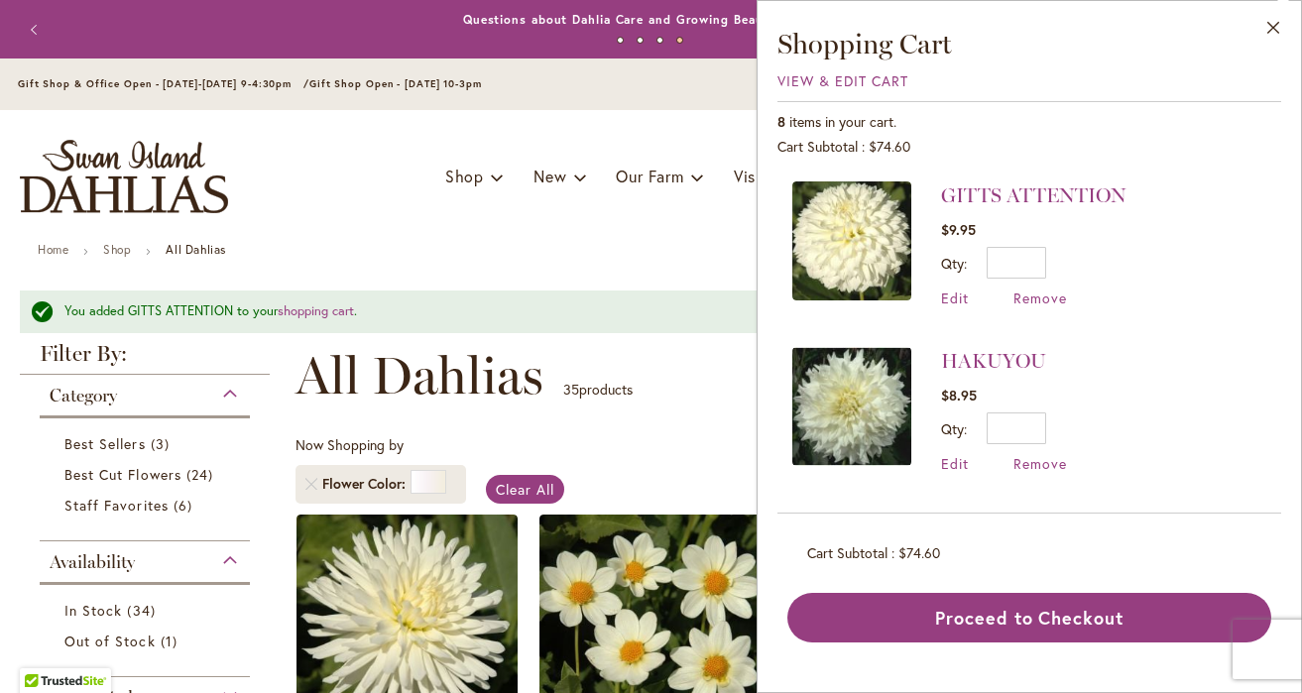
click at [553, 105] on div "Gift Shop & Office Open - Monday-Friday 9-4:30pm / Gift Shop Open - Saturday 10…" at bounding box center [651, 84] width 1302 height 52
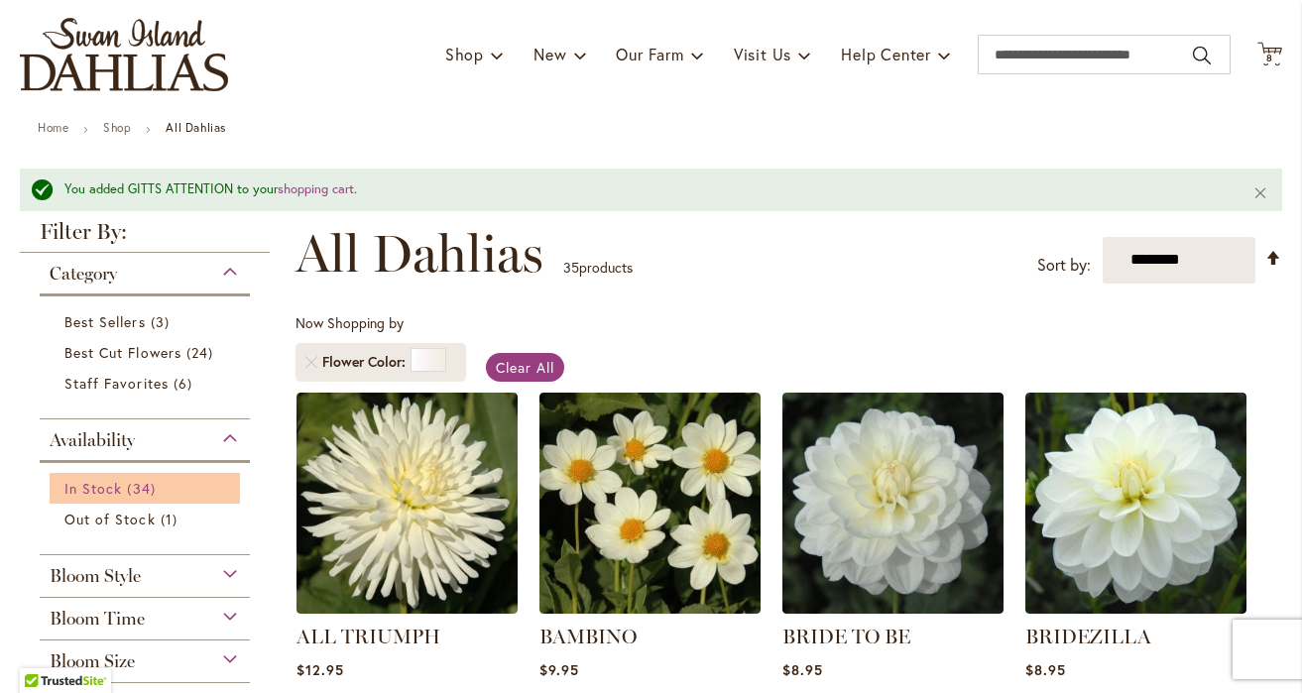
scroll to position [123, 0]
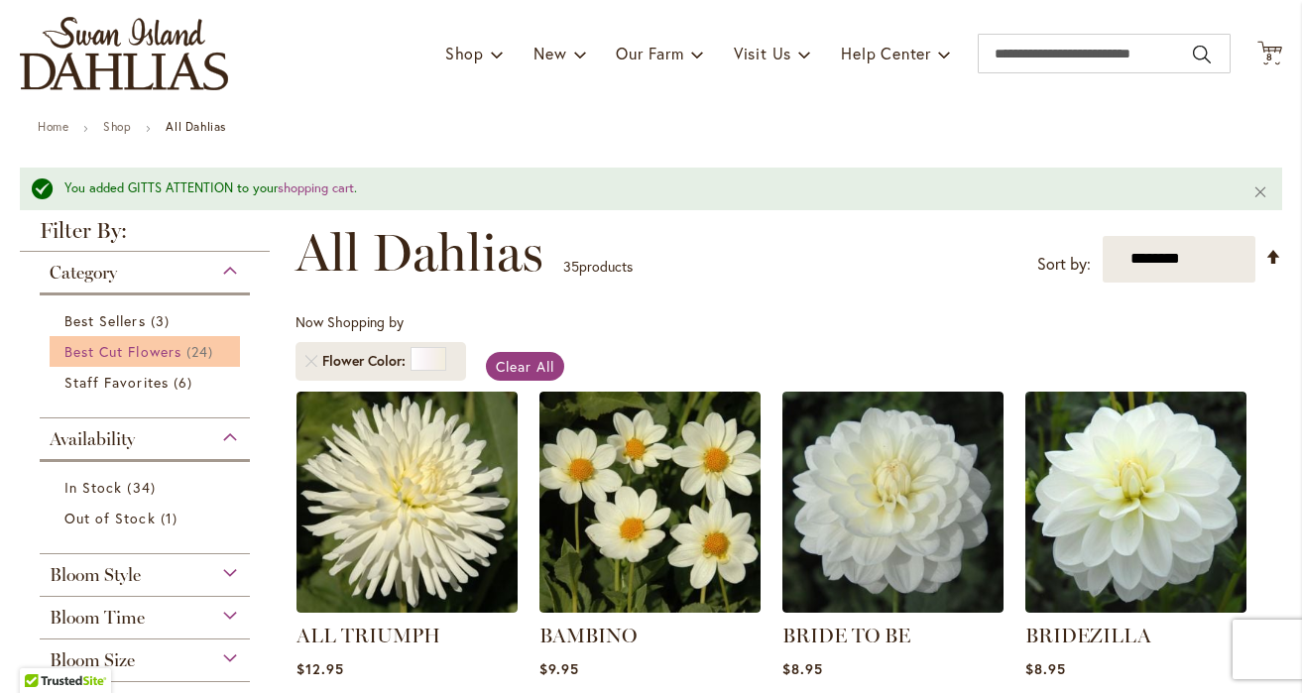
click at [130, 357] on span "Best Cut Flowers" at bounding box center [122, 351] width 117 height 19
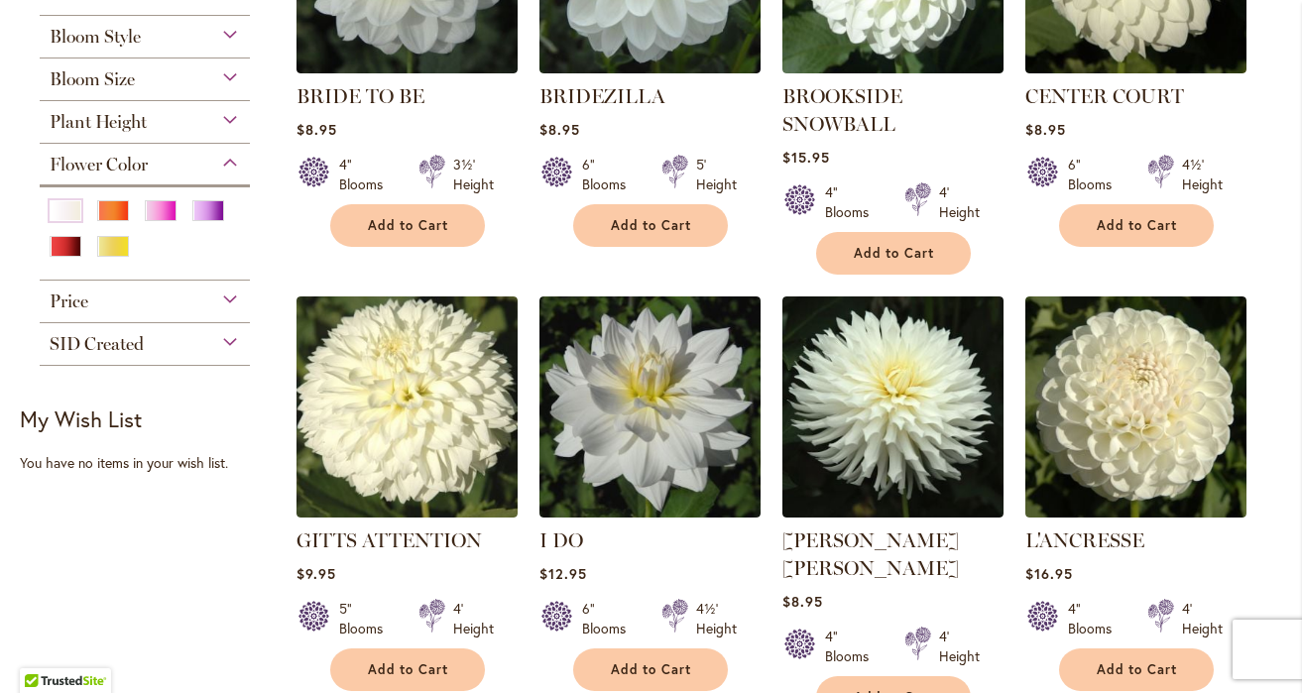
scroll to position [606, 0]
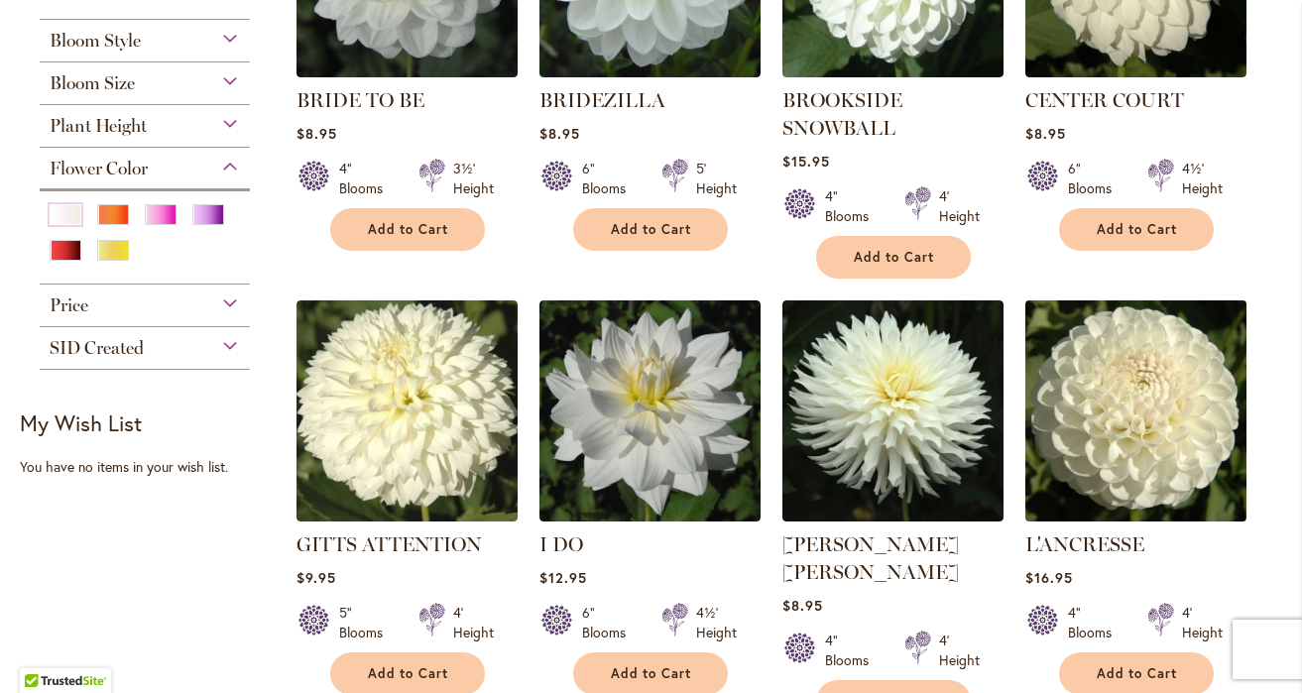
click at [1140, 445] on img at bounding box center [1135, 410] width 232 height 232
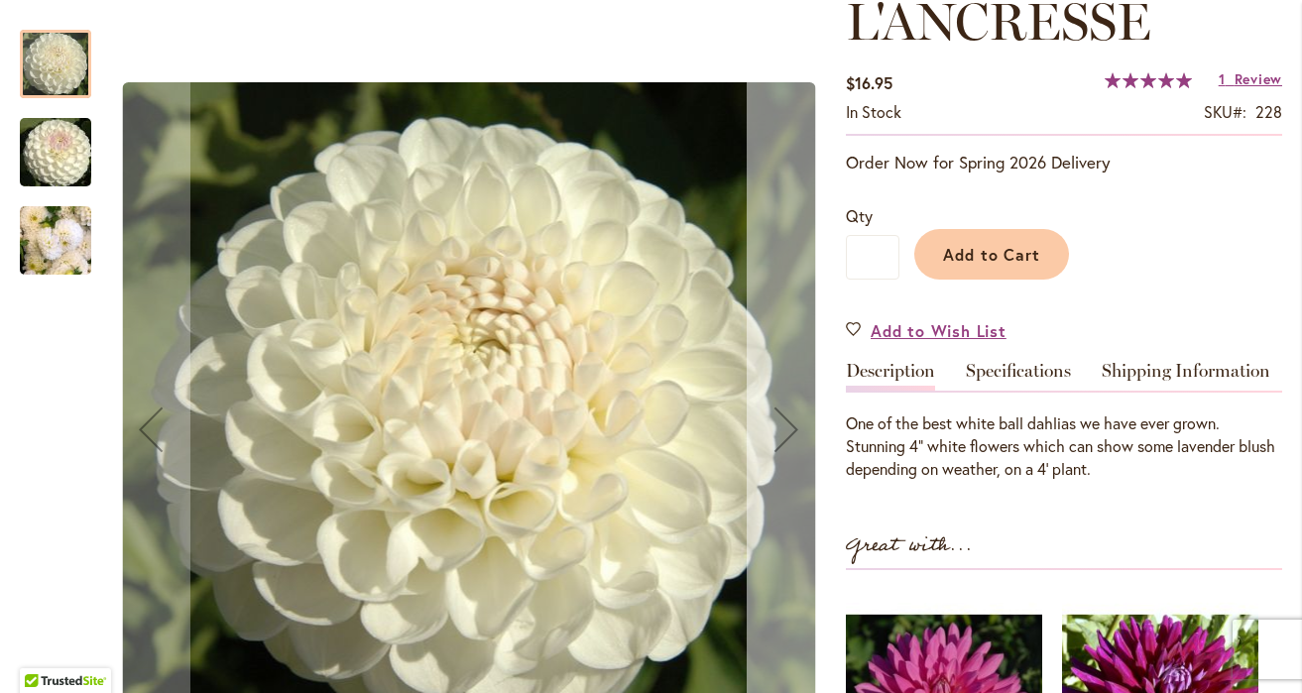
scroll to position [304, 0]
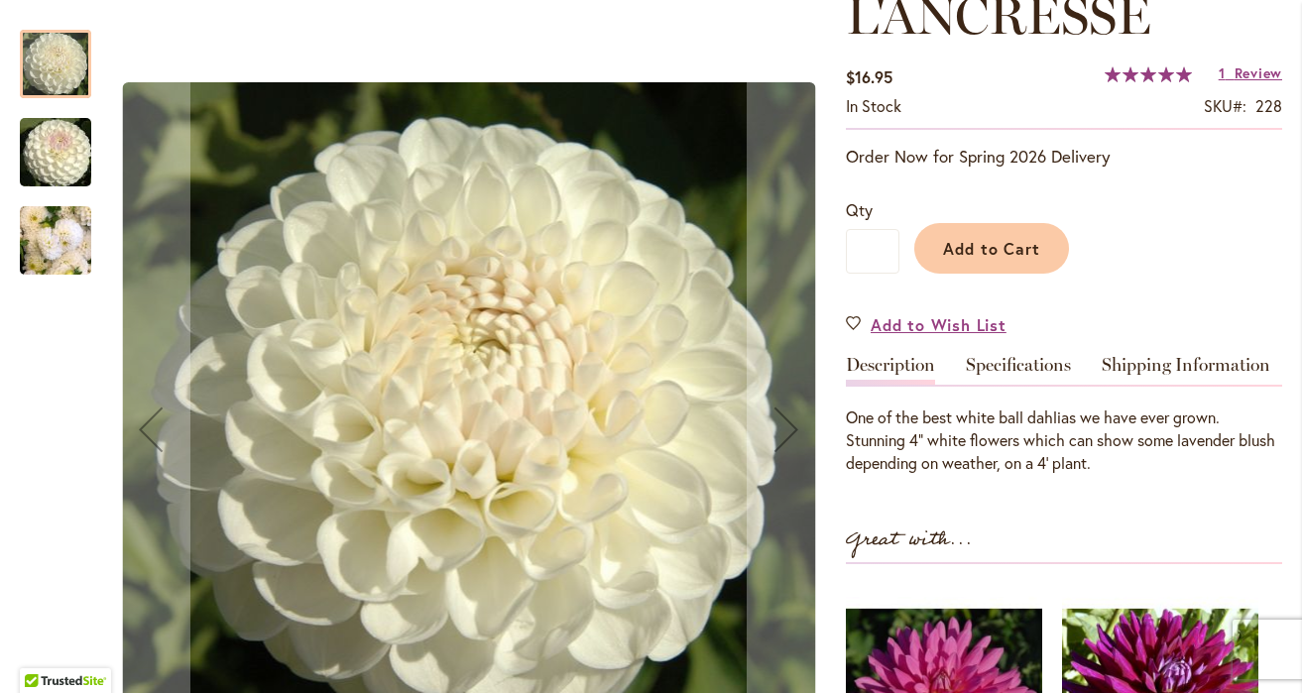
click at [68, 142] on img "L'ANCRESSE" at bounding box center [55, 152] width 143 height 95
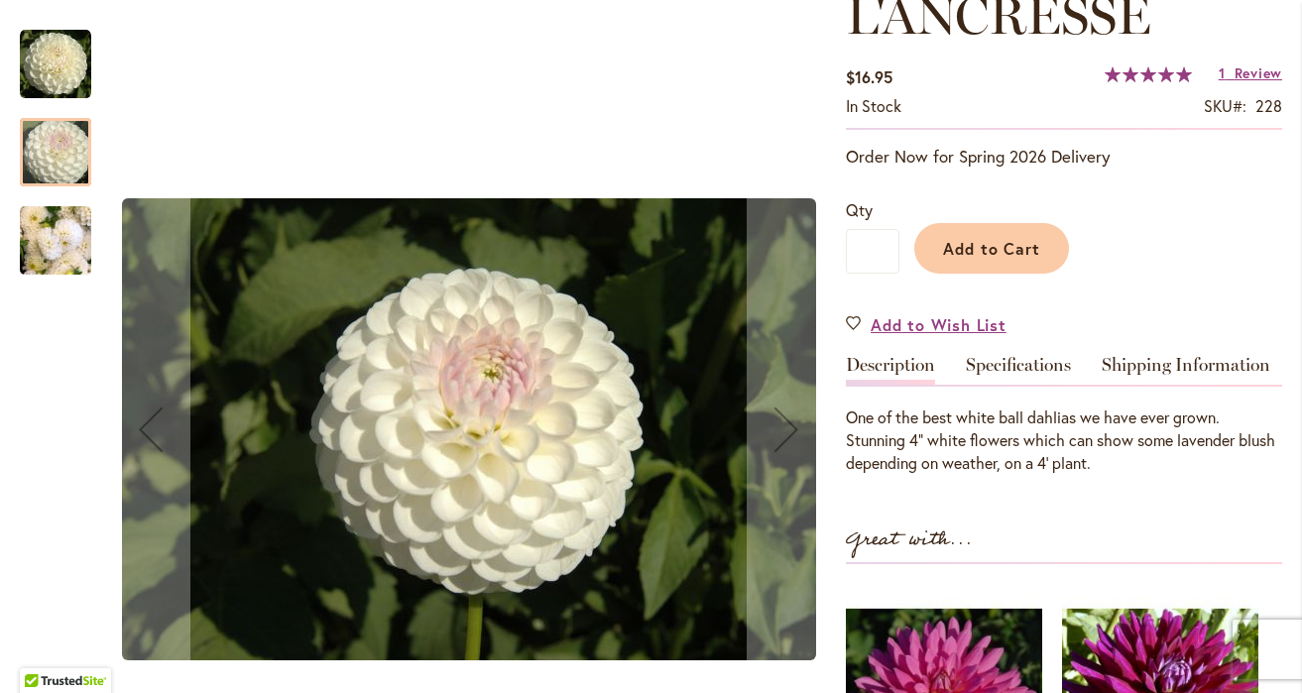
click at [67, 244] on img "L'ANCRESSE" at bounding box center [55, 240] width 71 height 95
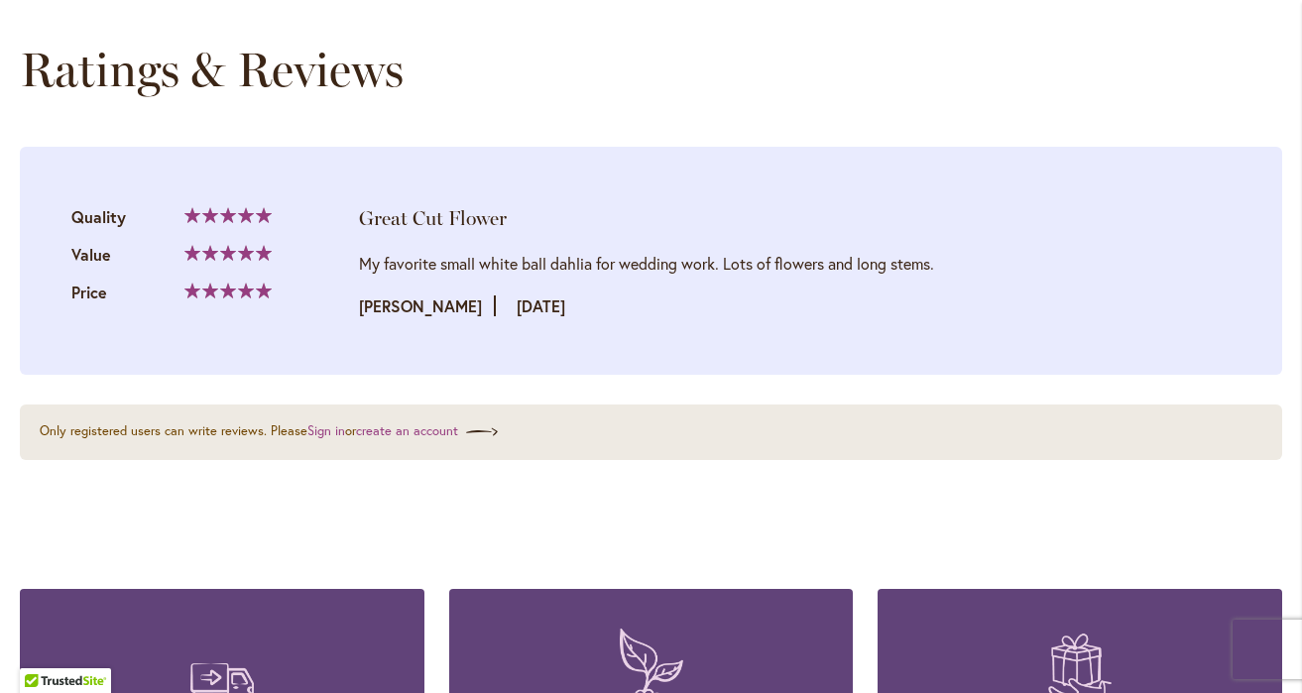
scroll to position [1998, 0]
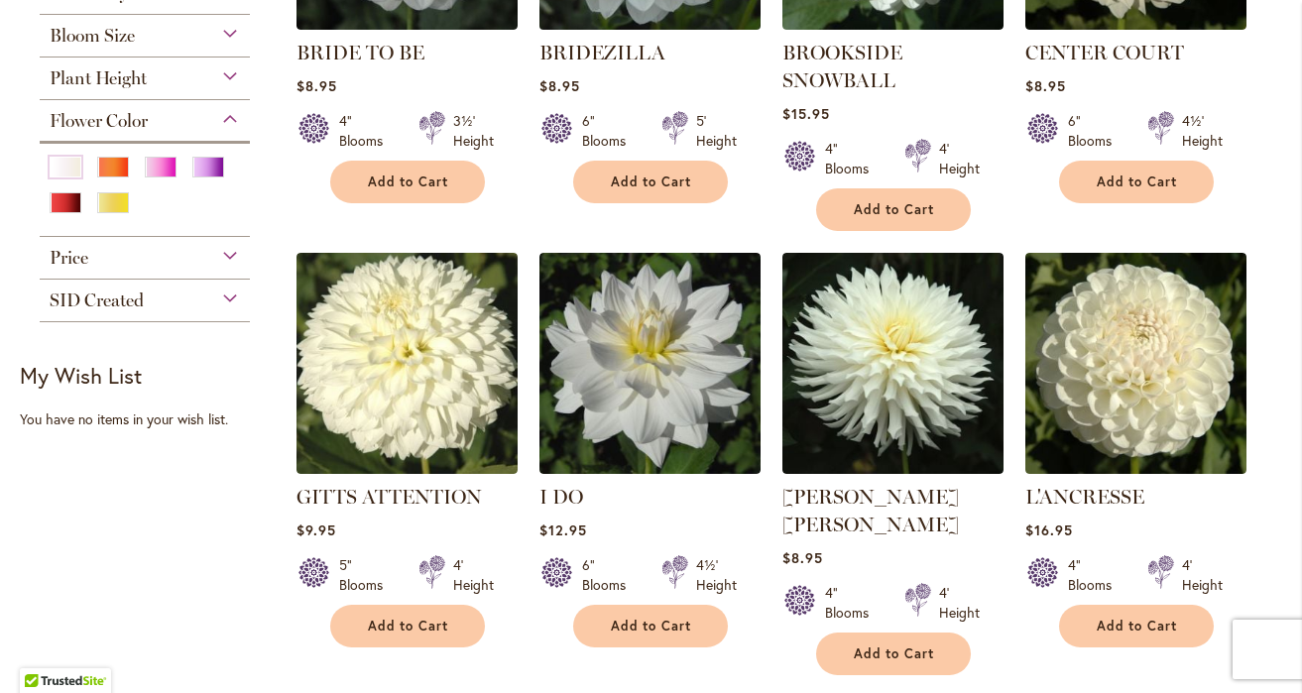
scroll to position [665, 0]
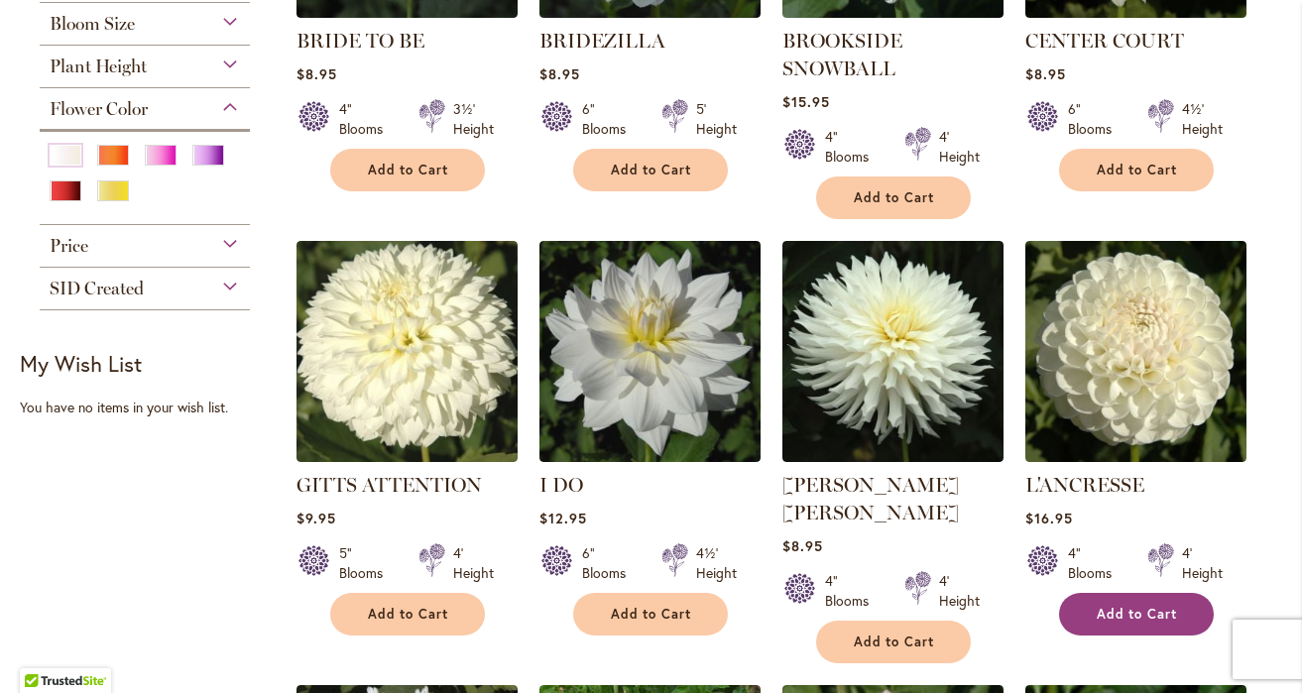
click at [1112, 593] on button "Add to Cart" at bounding box center [1136, 614] width 155 height 43
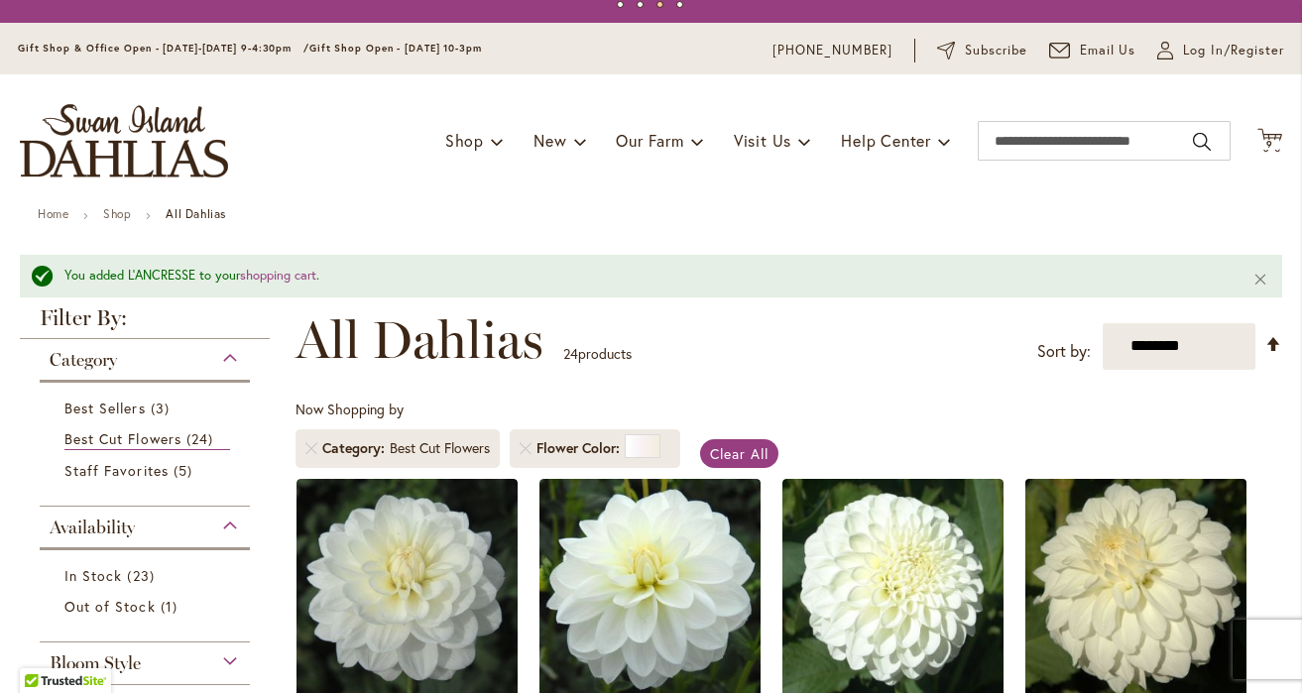
scroll to position [0, 0]
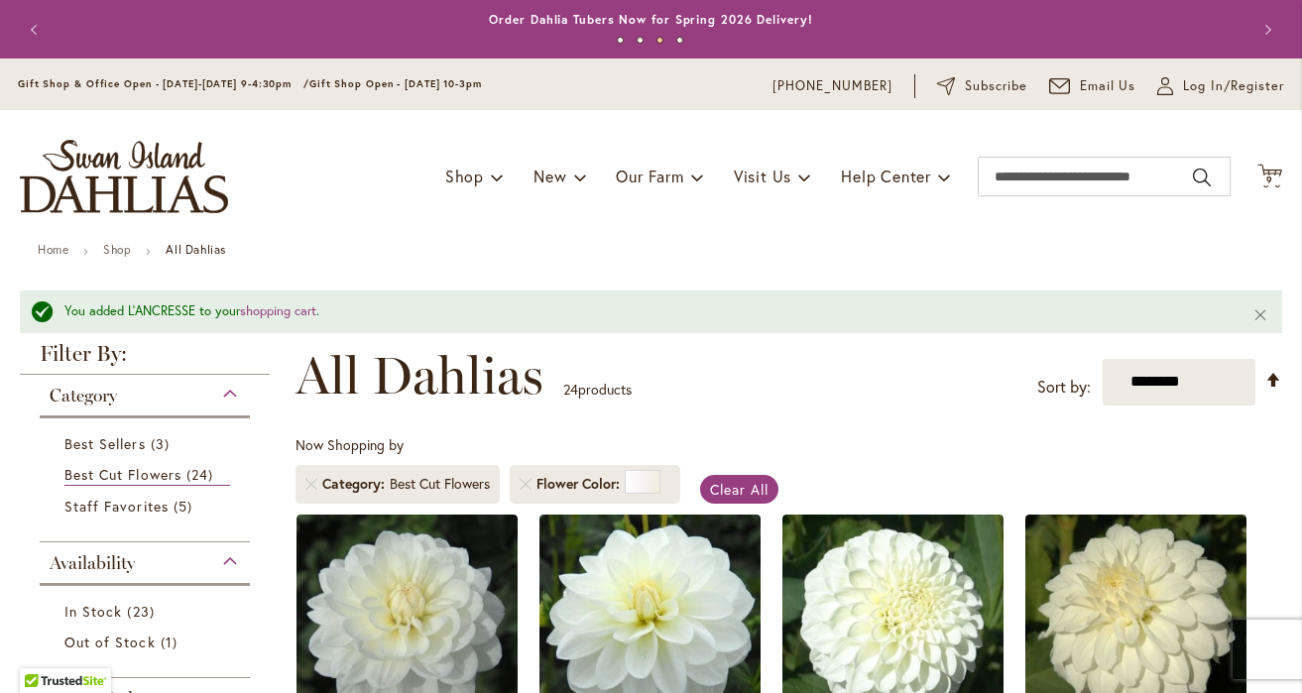
click at [1262, 160] on div "Toggle Nav Shop Dahlia Tubers Collections Fresh Cut Dahlias Gardening Supplies …" at bounding box center [651, 176] width 1302 height 133
click at [1274, 177] on span "9 9 items" at bounding box center [1270, 180] width 20 height 10
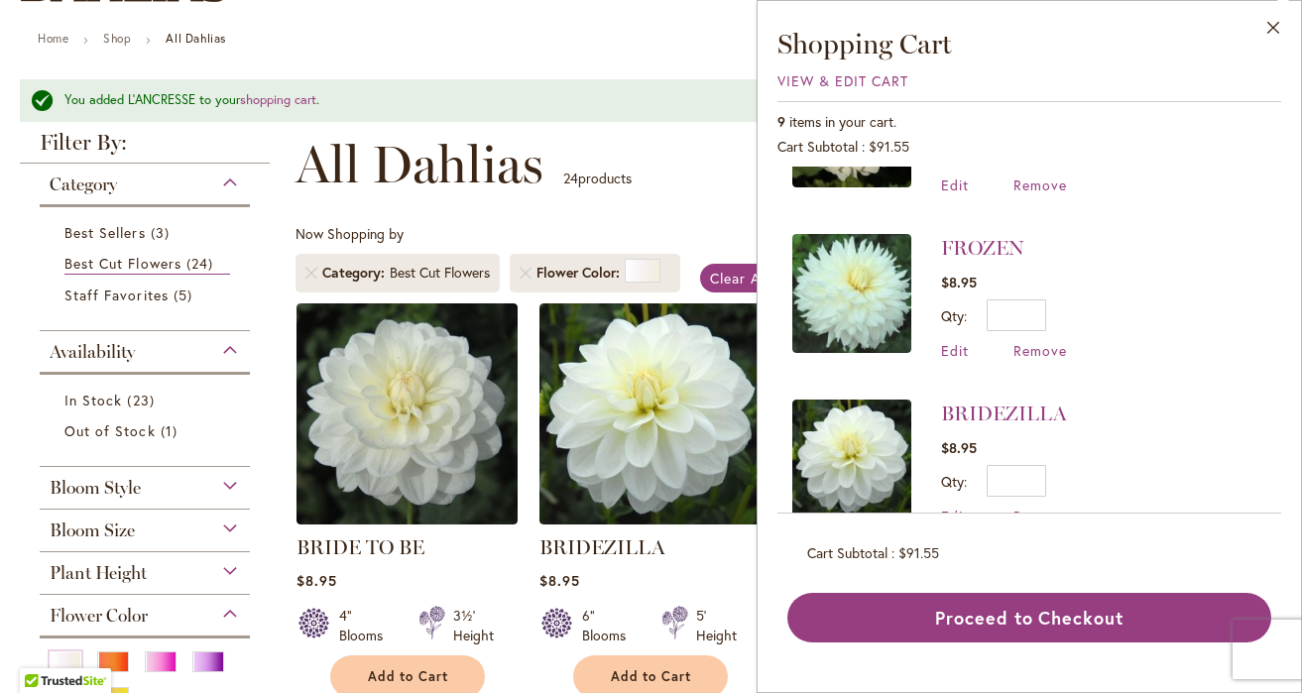
scroll to position [612, 0]
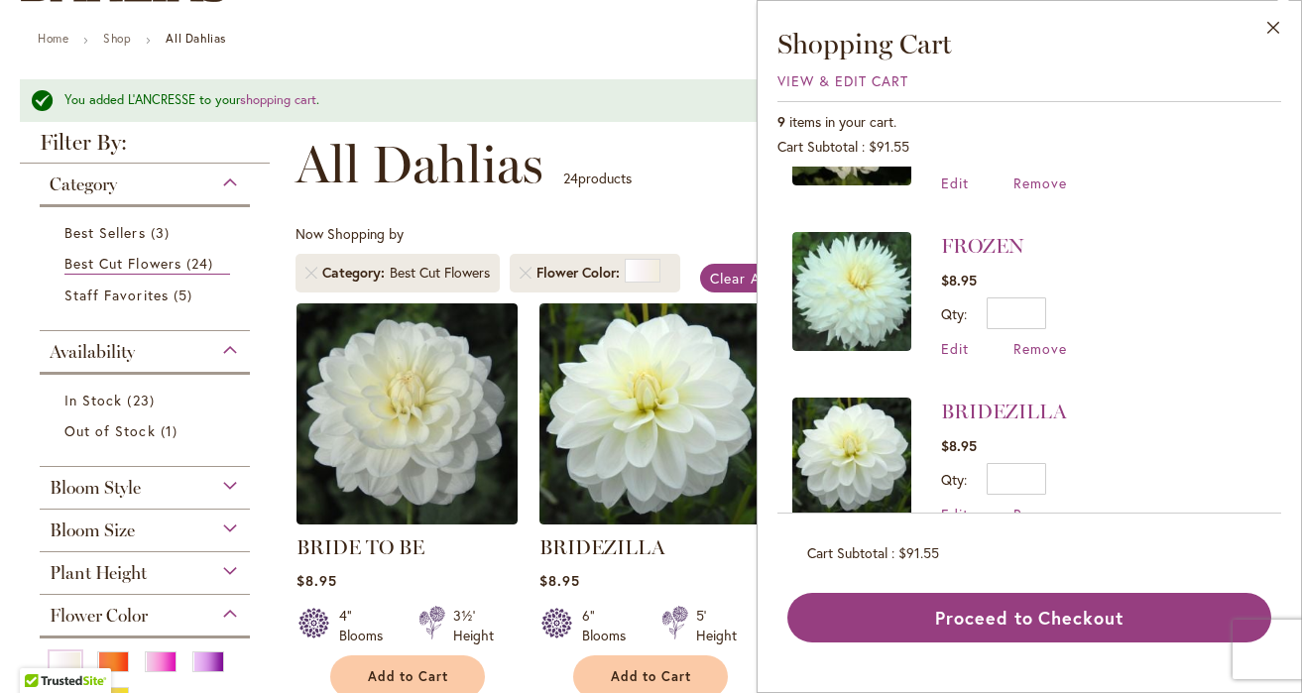
click at [667, 189] on div "**********" at bounding box center [788, 164] width 986 height 59
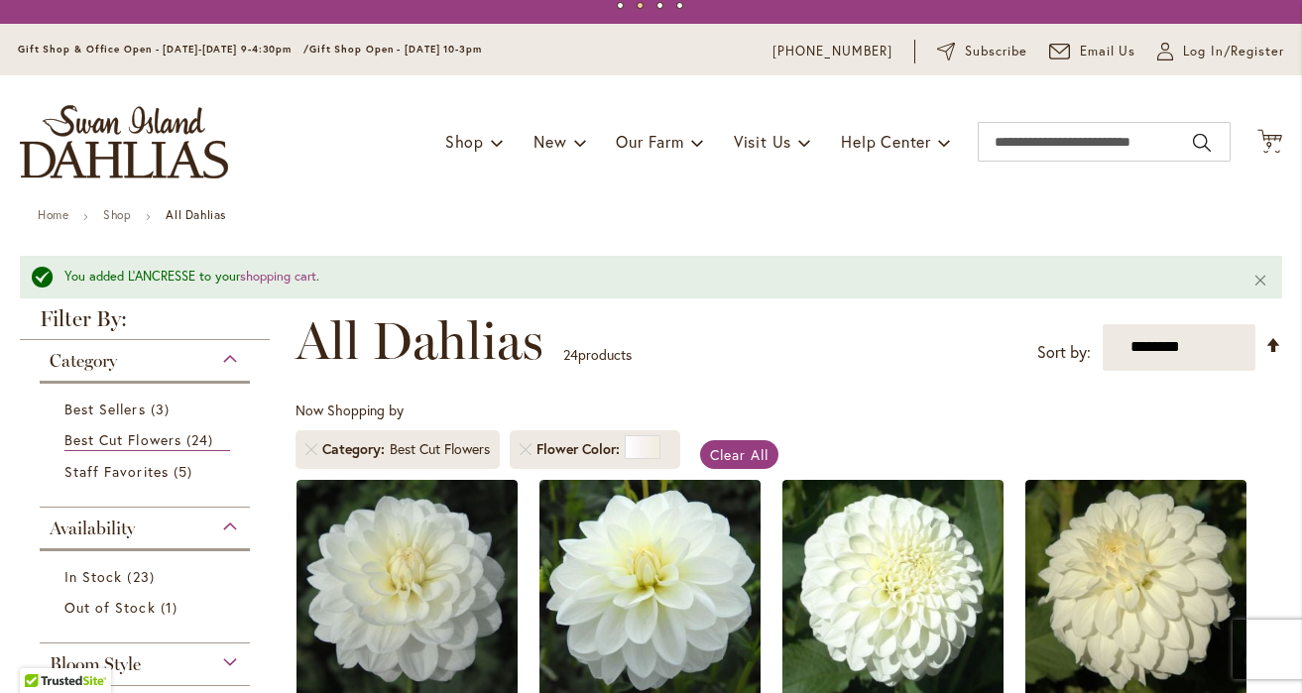
scroll to position [0, 0]
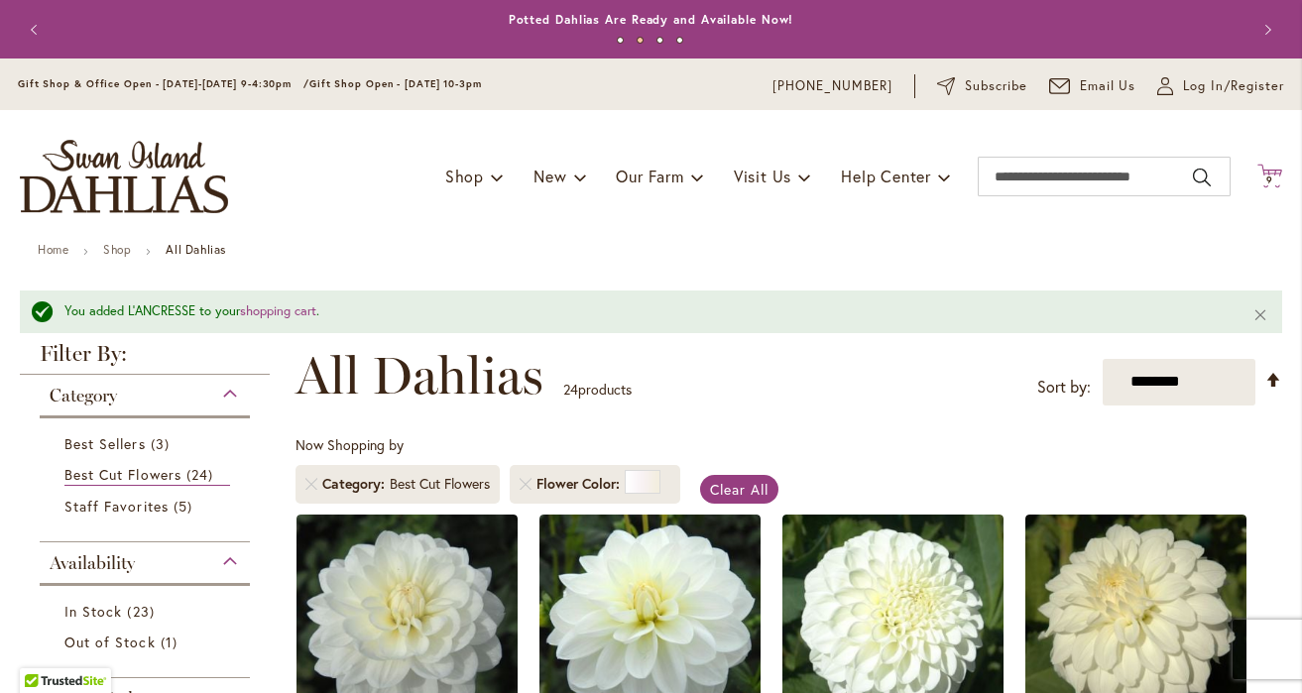
click at [1277, 179] on span "9 9 items" at bounding box center [1270, 180] width 20 height 10
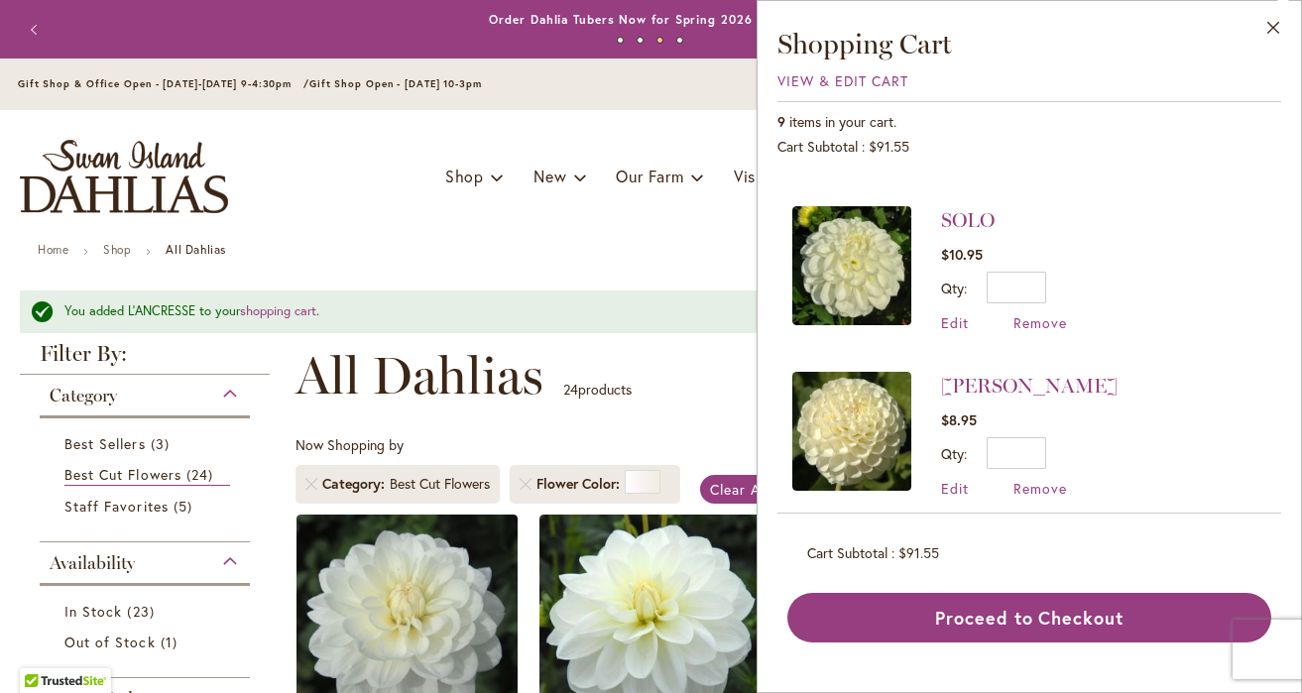
scroll to position [1140, 0]
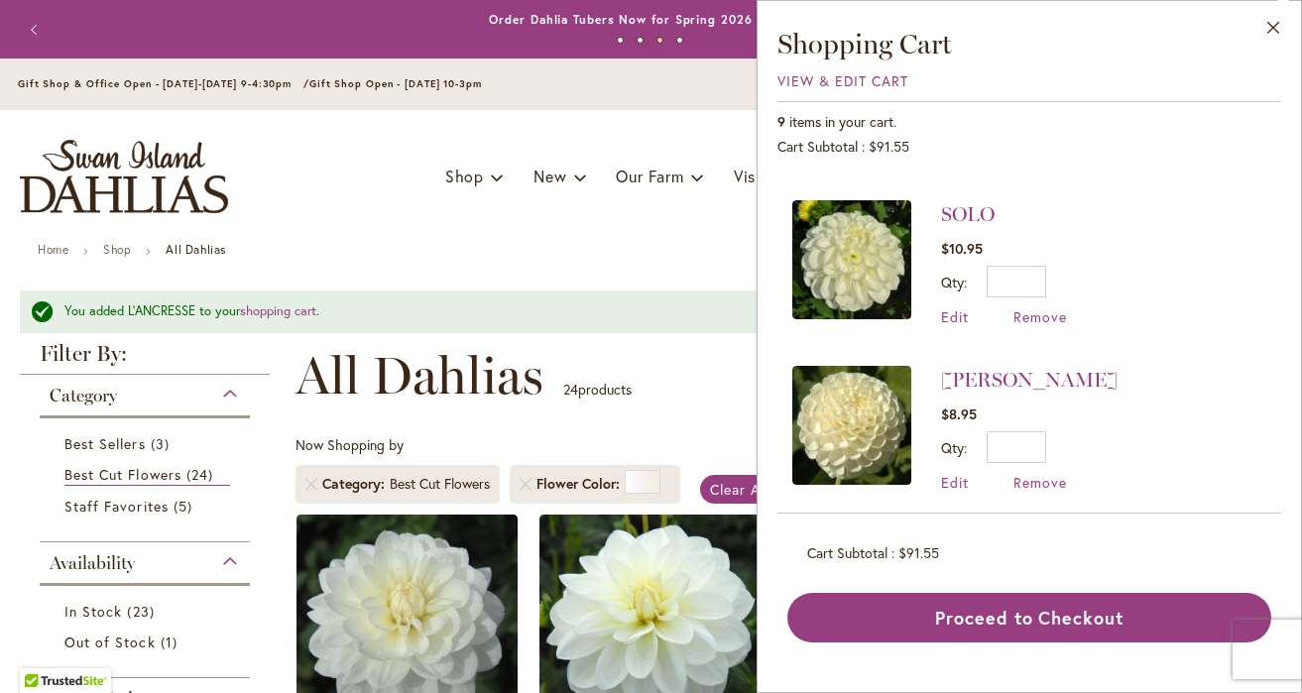
click at [696, 350] on div "**********" at bounding box center [788, 375] width 986 height 59
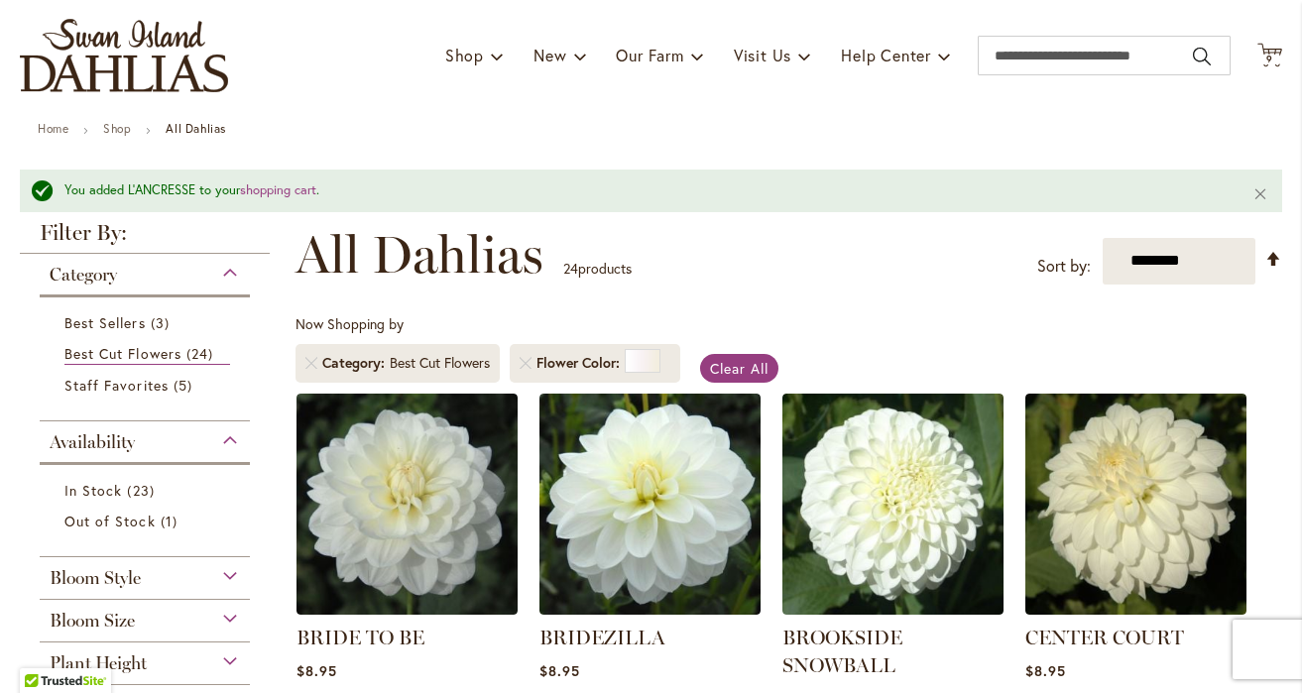
scroll to position [0, 0]
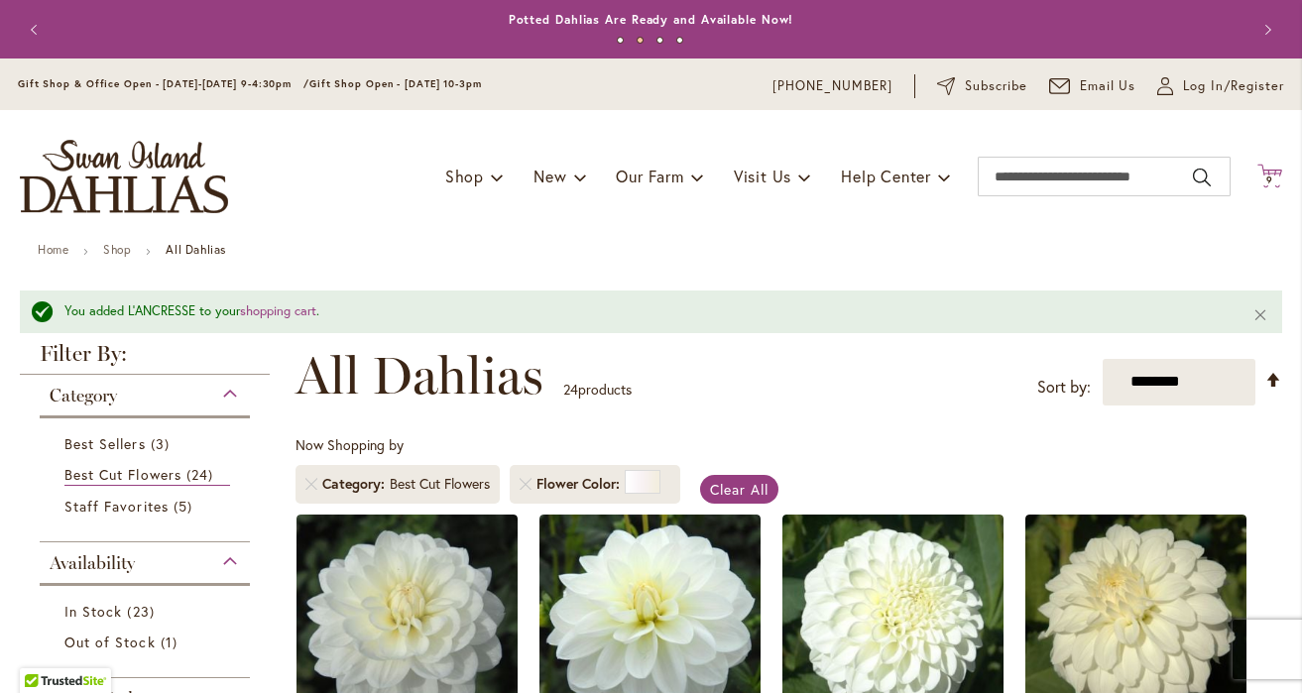
click at [1261, 178] on span "9 9 items" at bounding box center [1270, 180] width 20 height 10
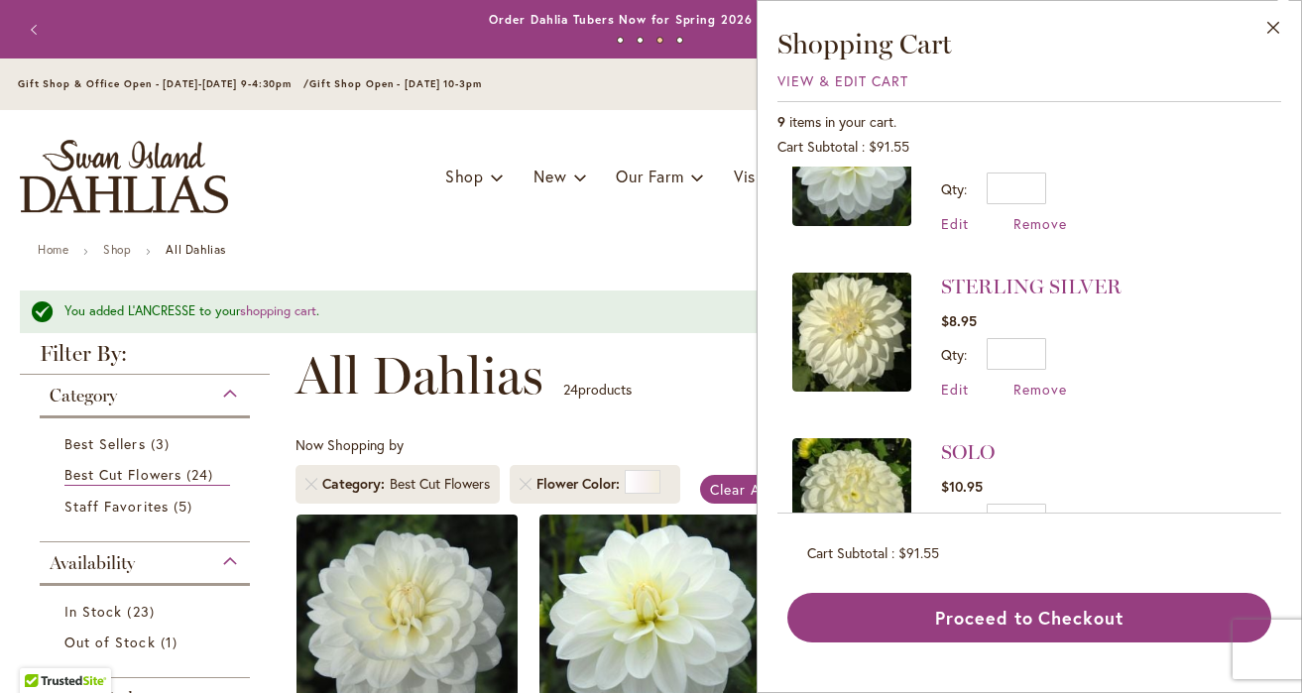
scroll to position [907, 0]
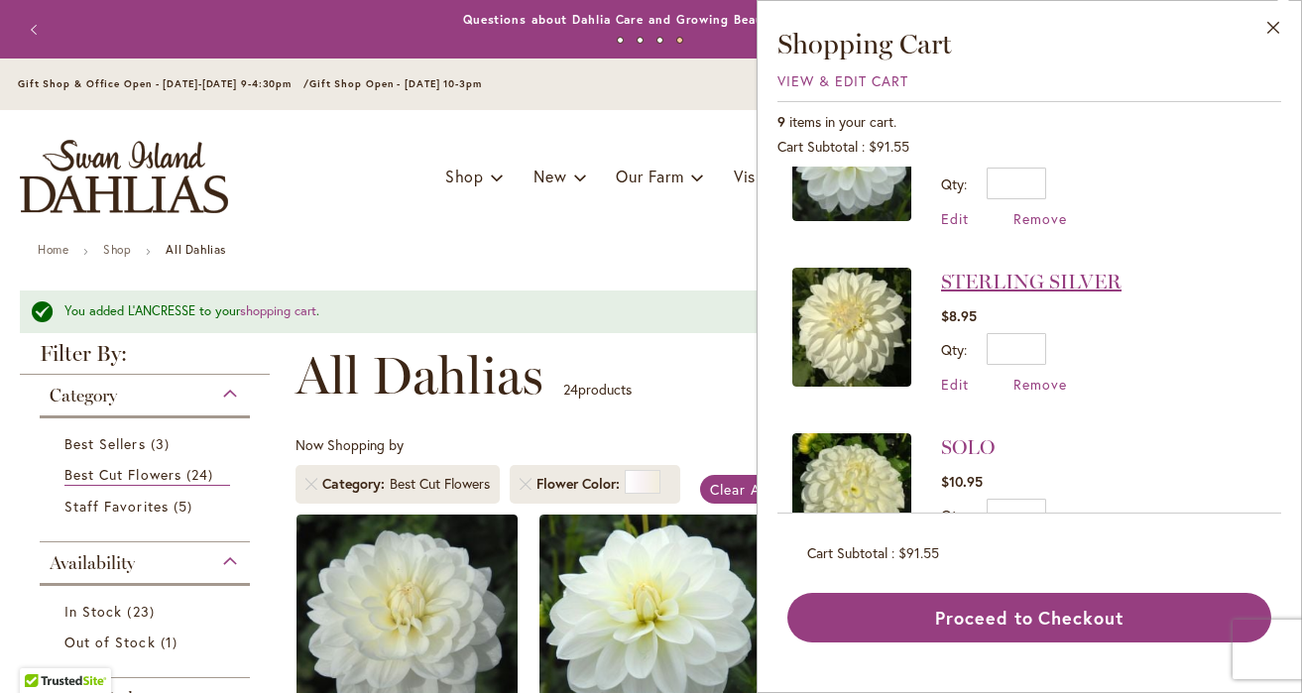
click at [1023, 280] on link "STERLING SILVER" at bounding box center [1031, 282] width 180 height 24
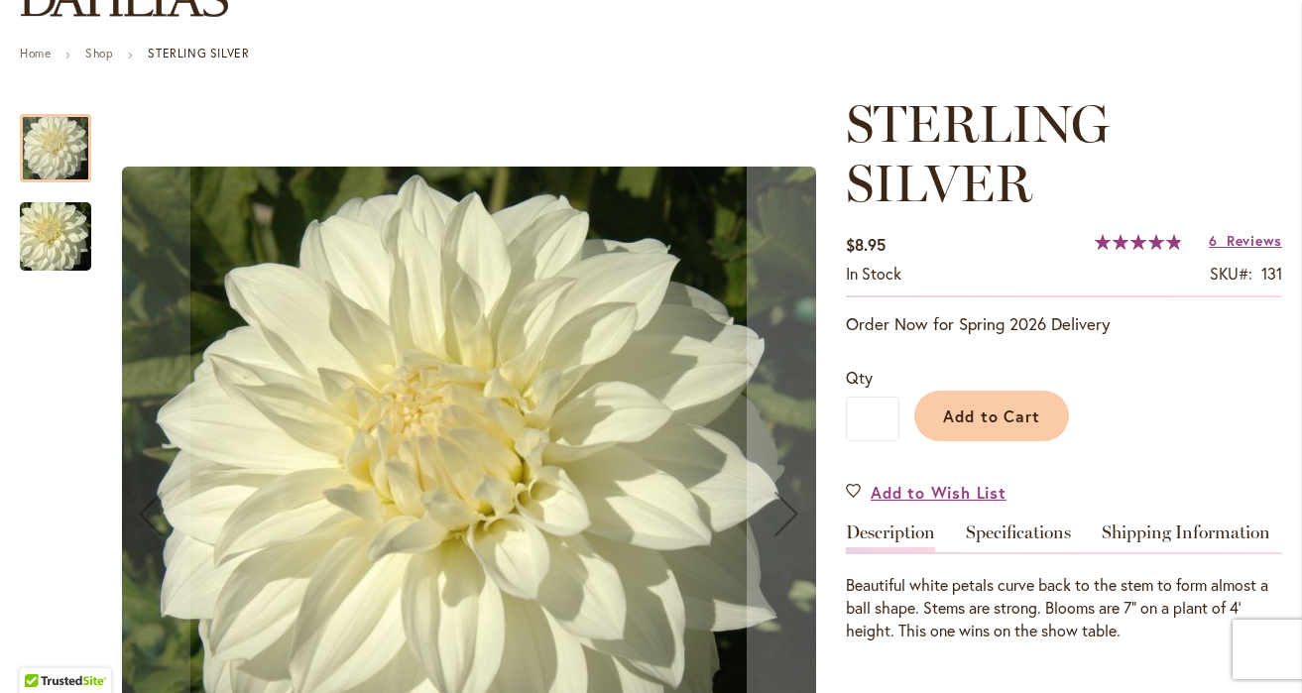
scroll to position [194, 0]
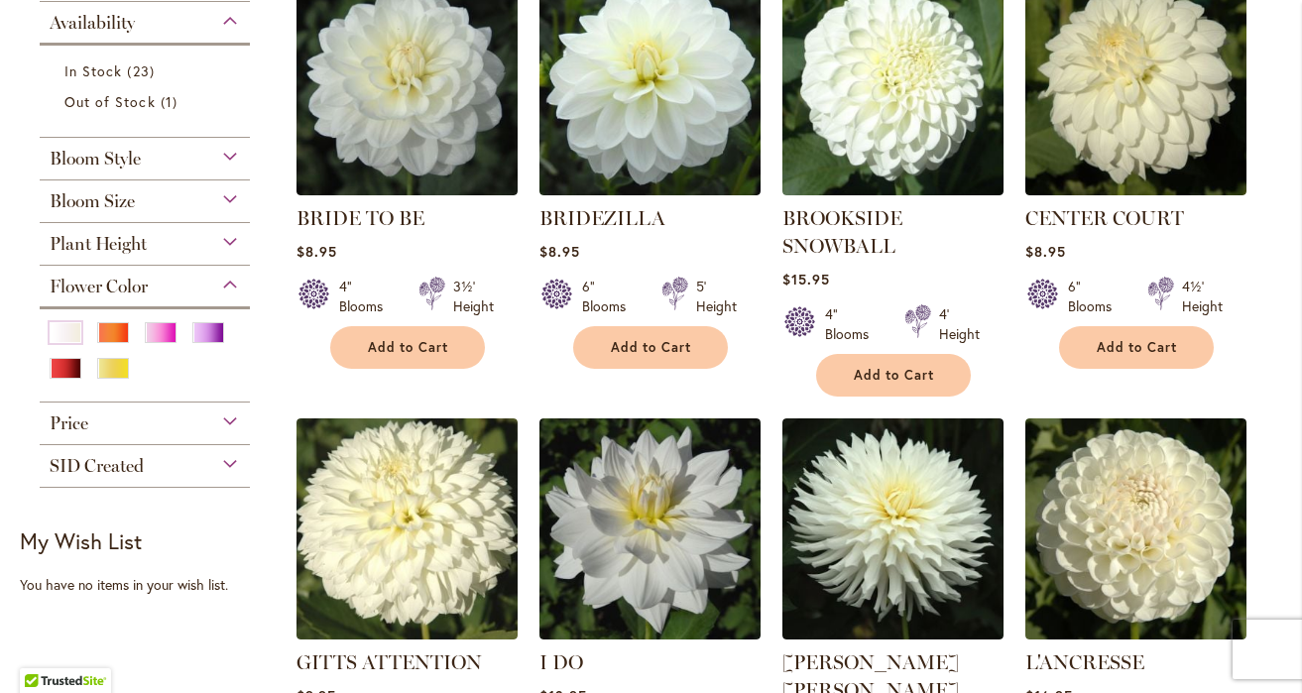
scroll to position [497, 0]
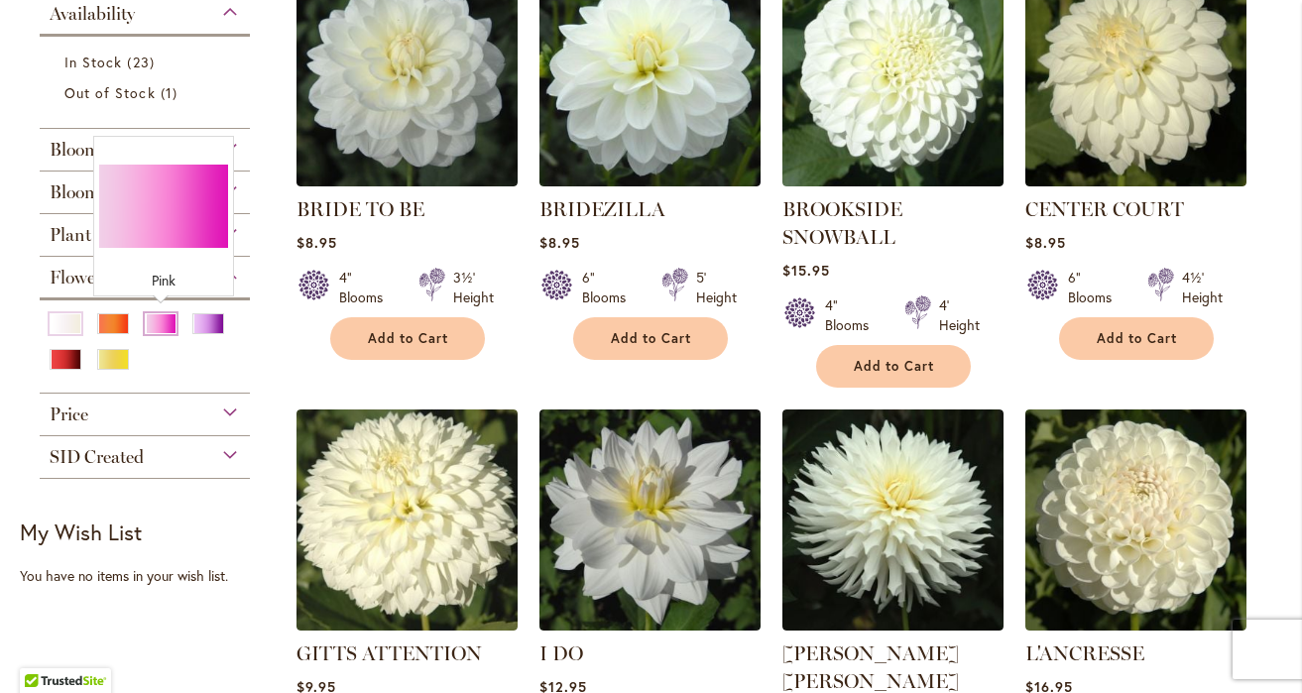
click at [156, 320] on div "Pink" at bounding box center [161, 323] width 32 height 21
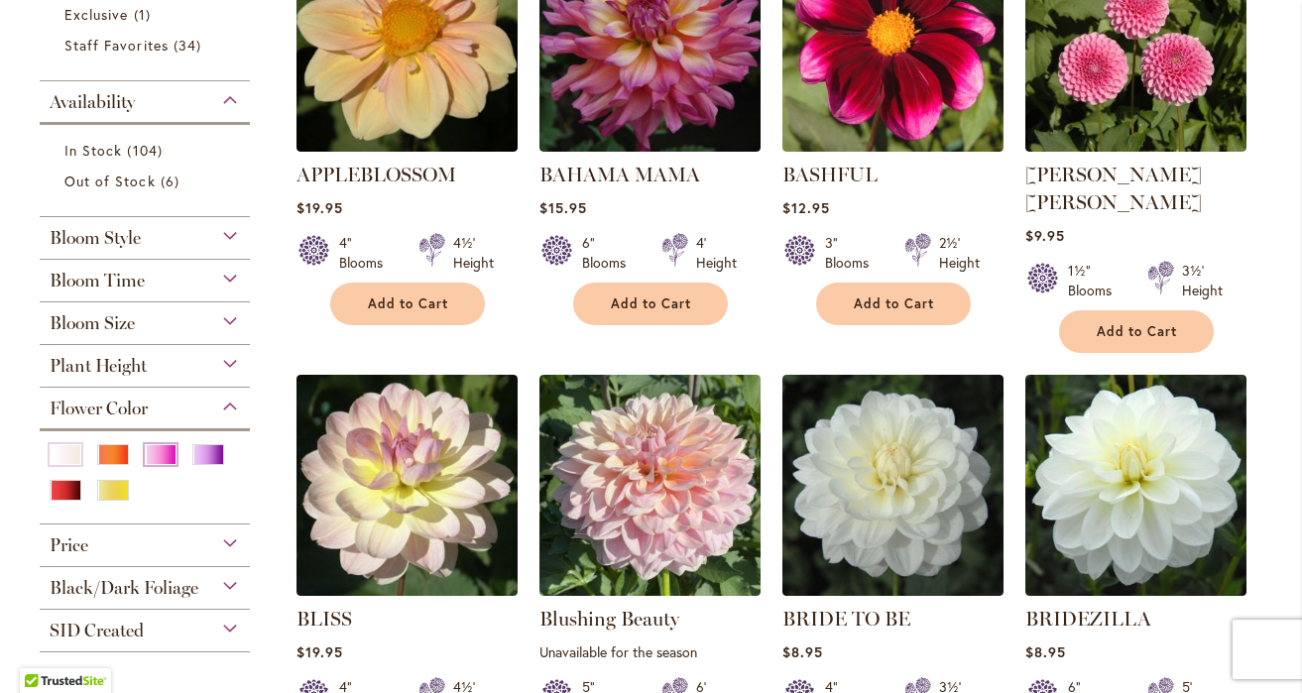
scroll to position [532, 0]
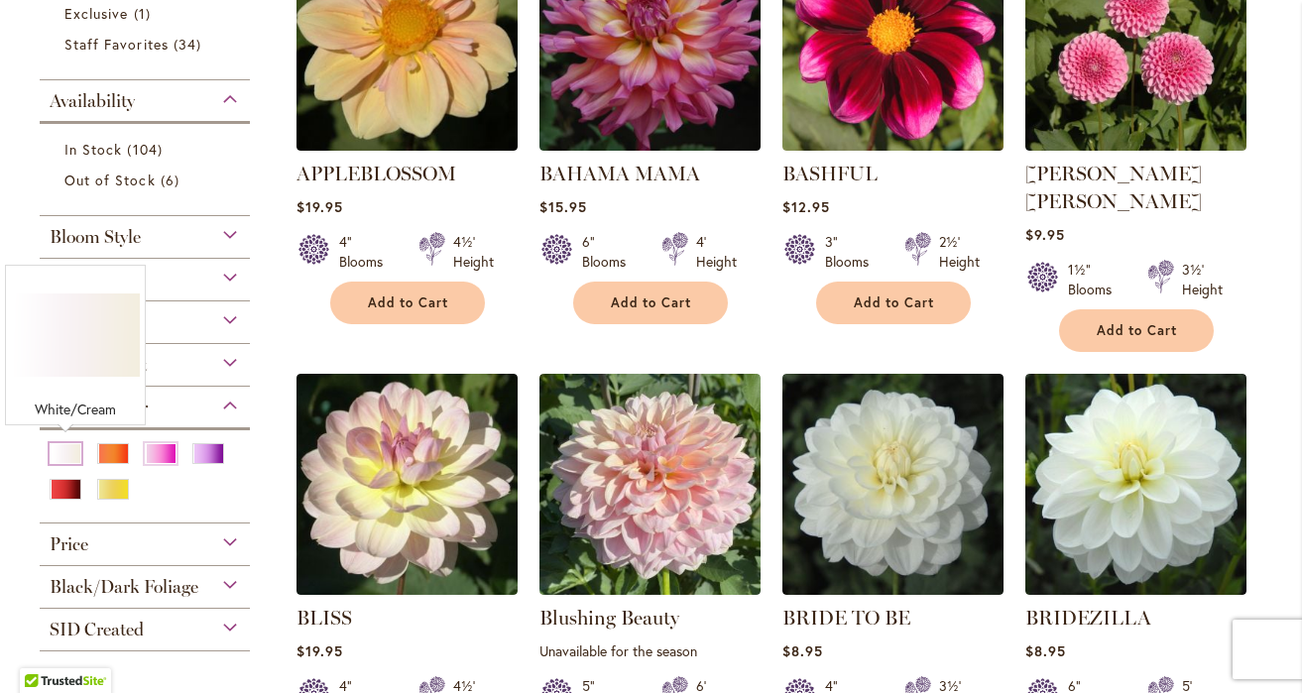
click at [69, 443] on div "White/Cream" at bounding box center [66, 453] width 32 height 21
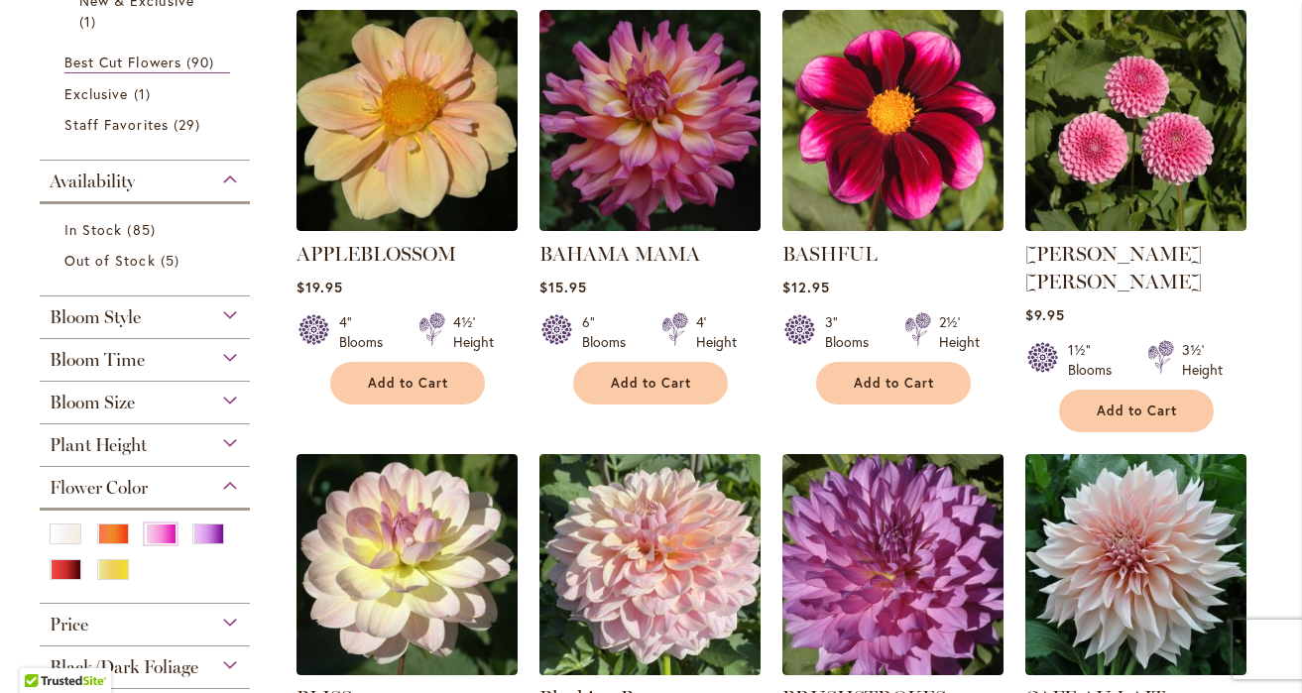
scroll to position [457, 0]
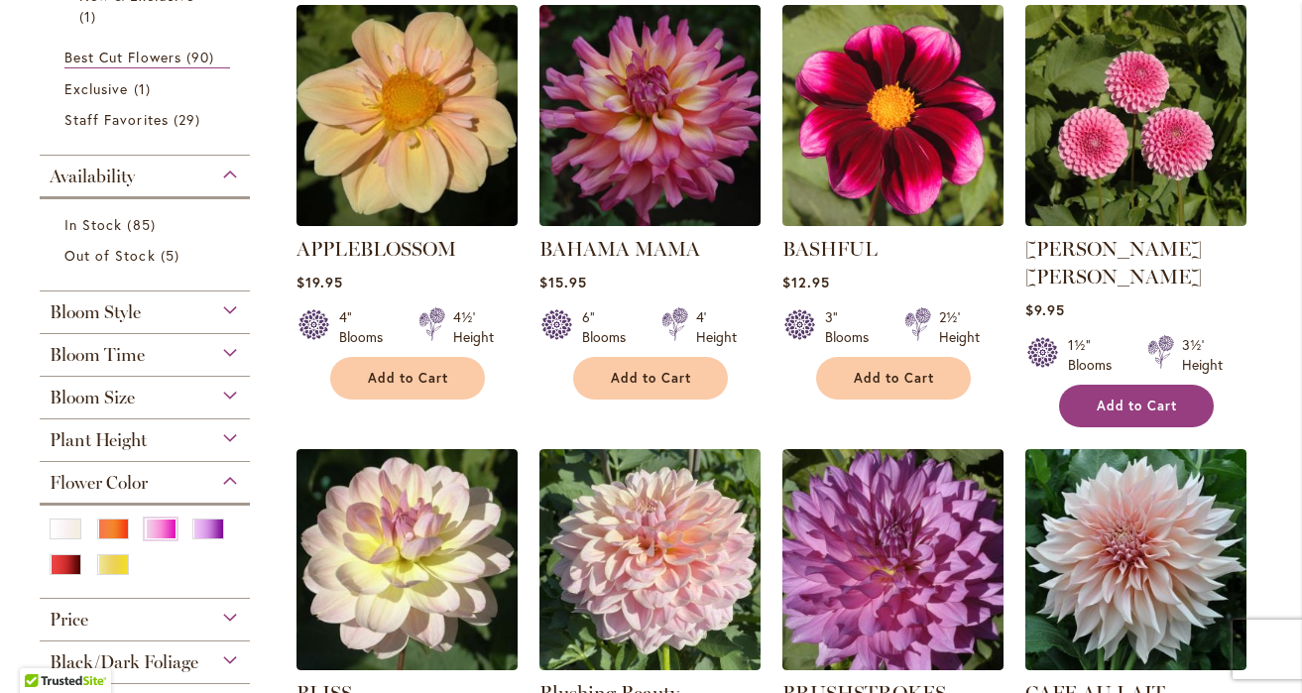
click at [1091, 388] on button "Add to Cart" at bounding box center [1136, 406] width 155 height 43
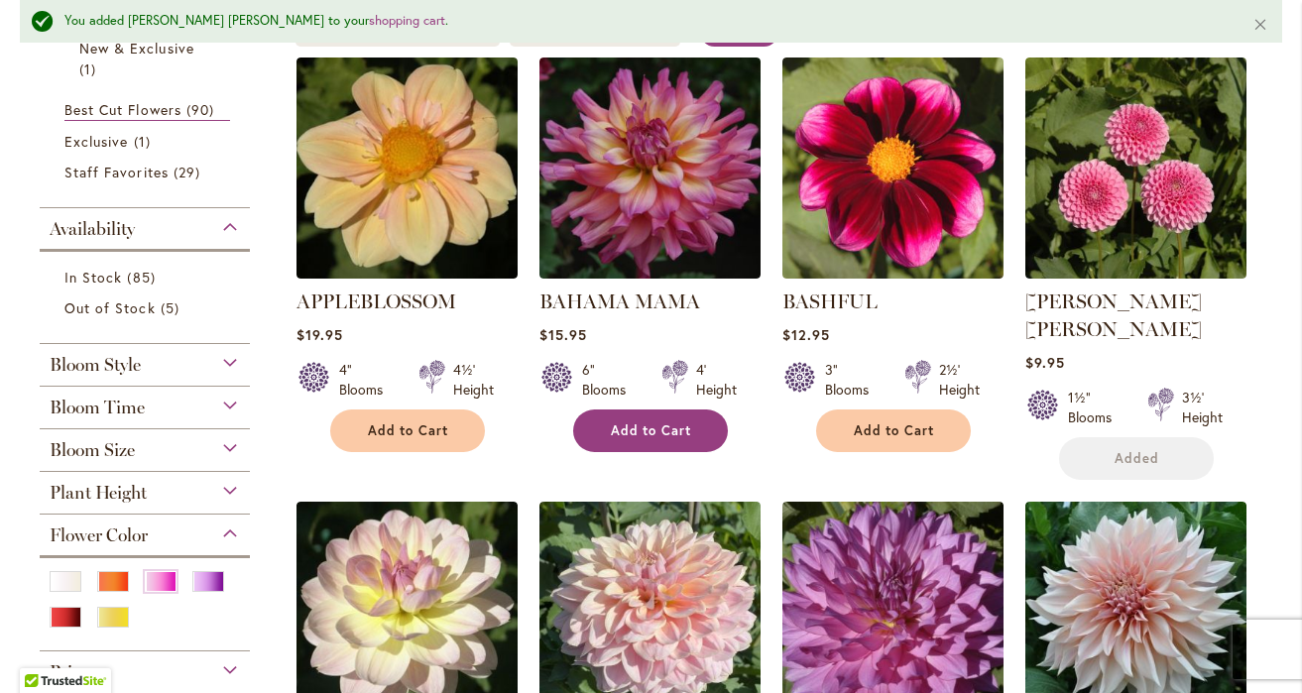
scroll to position [509, 0]
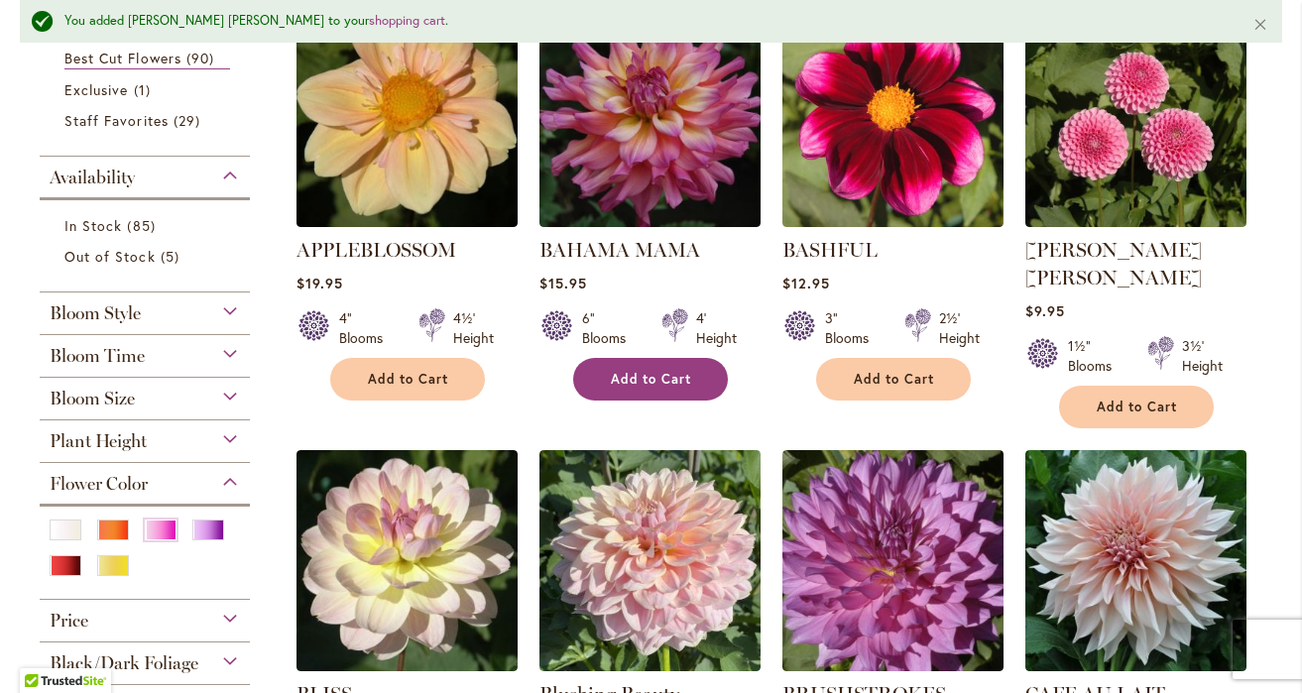
click at [668, 379] on span "Add to Cart" at bounding box center [651, 379] width 81 height 17
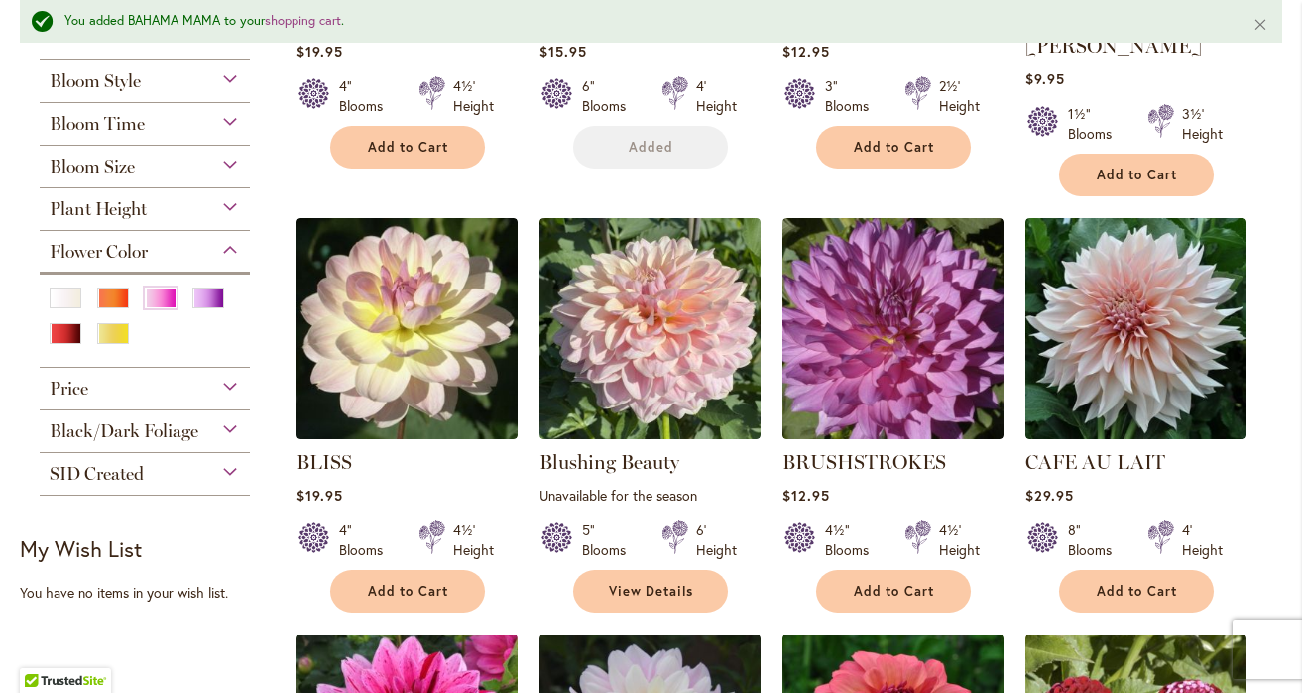
scroll to position [765, 0]
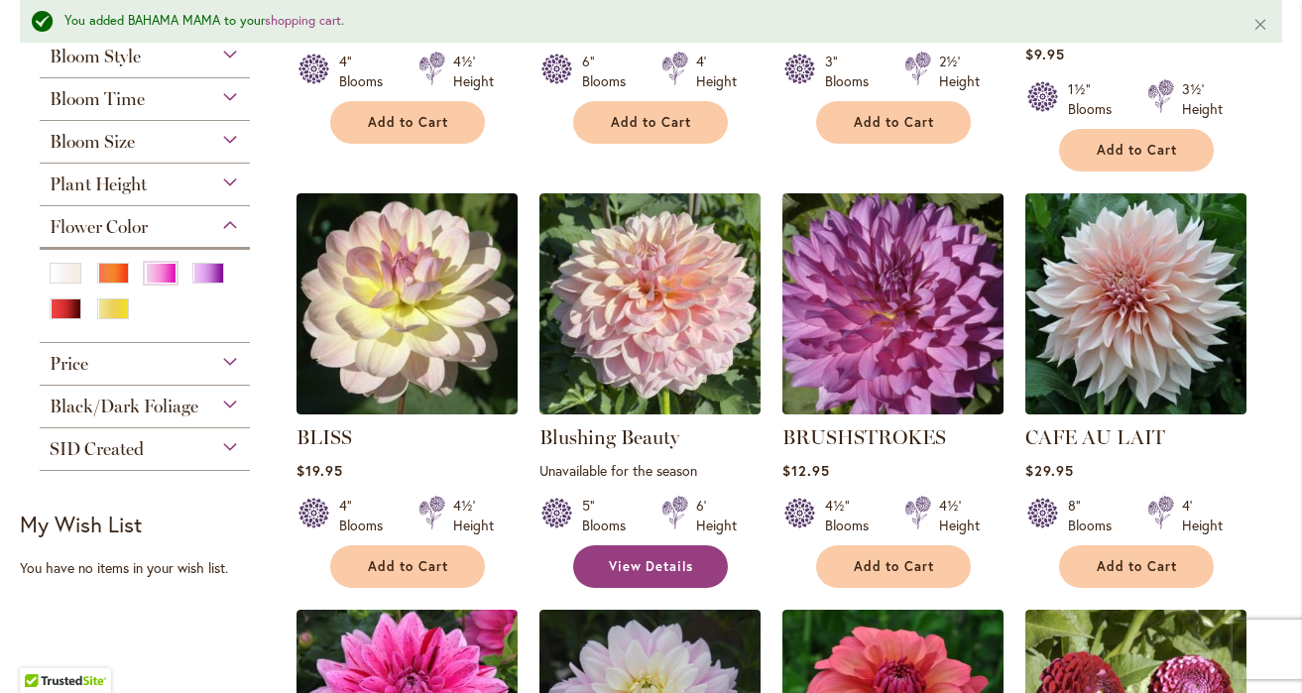
click at [686, 558] on span "View Details" at bounding box center [651, 566] width 85 height 17
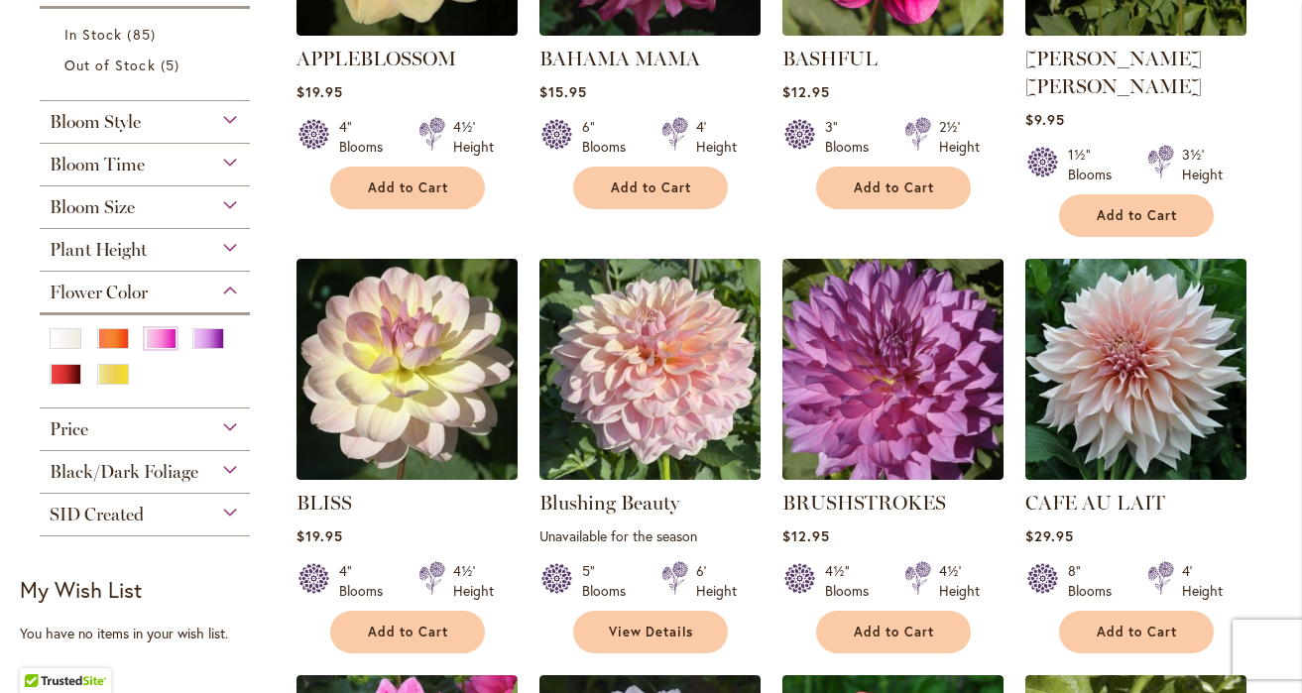
scroll to position [747, 0]
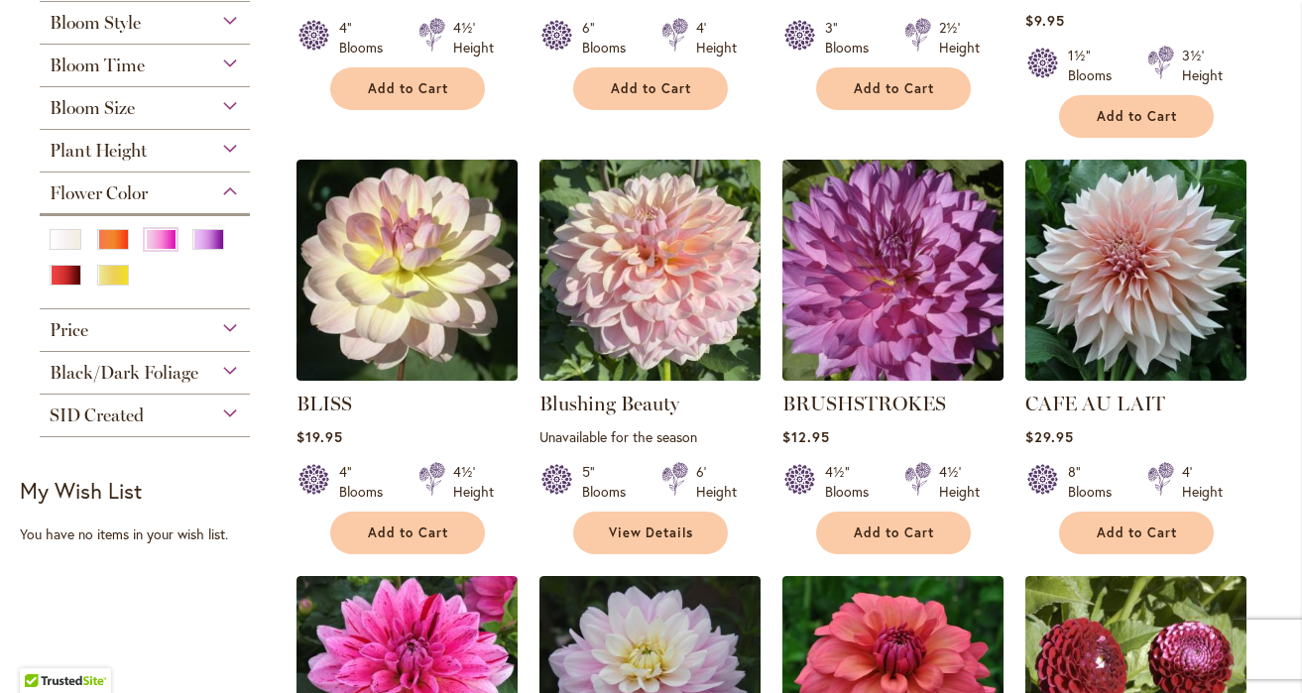
click at [717, 331] on img at bounding box center [649, 270] width 232 height 232
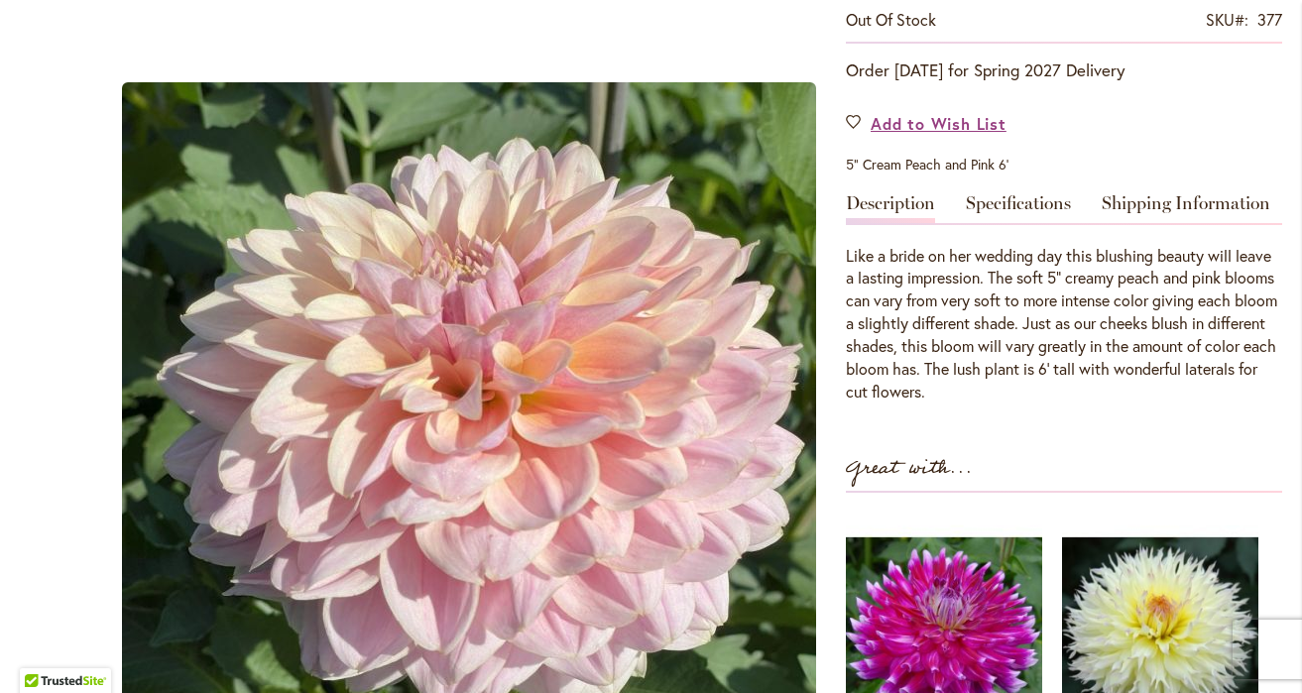
scroll to position [405, 0]
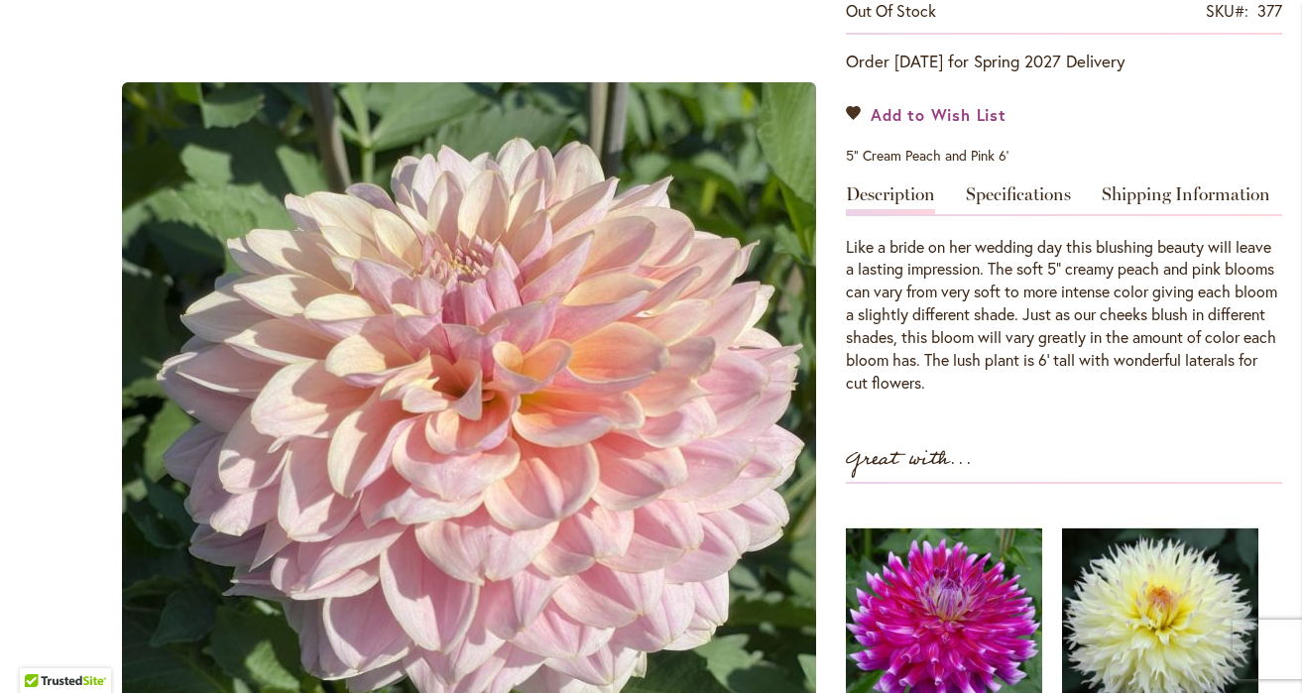
click at [945, 111] on span "Add to Wish List" at bounding box center [938, 114] width 136 height 23
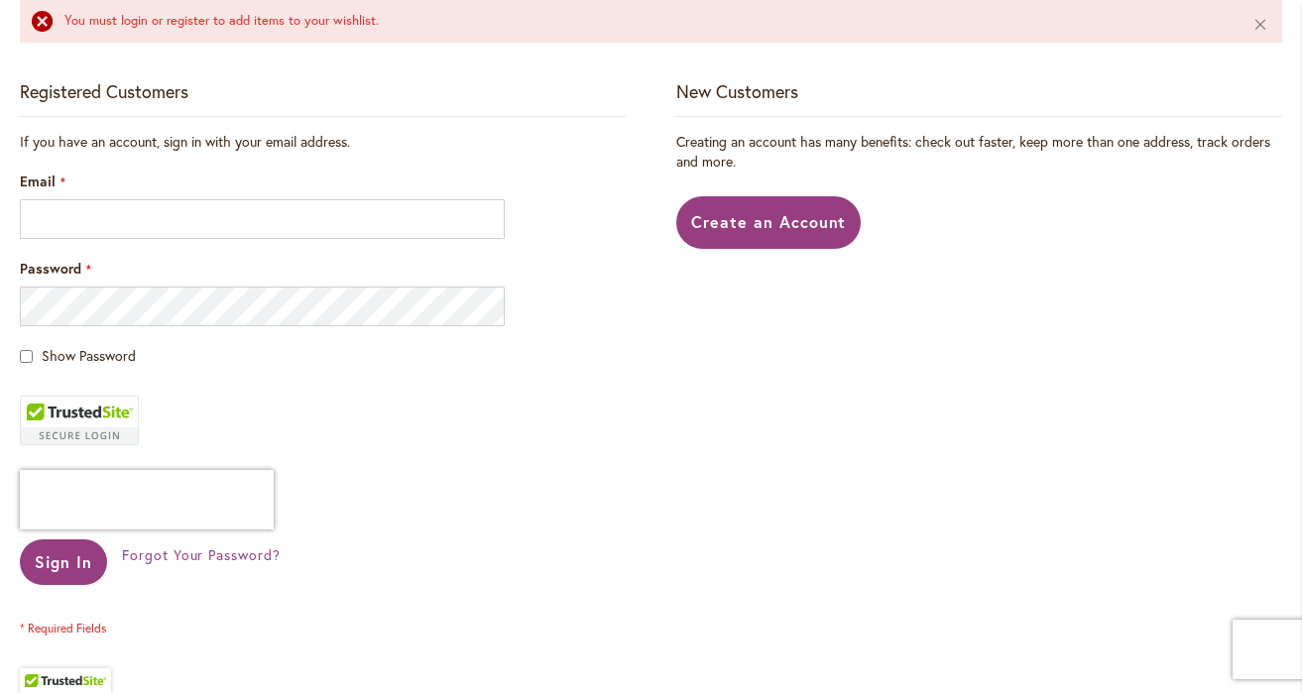
scroll to position [429, 0]
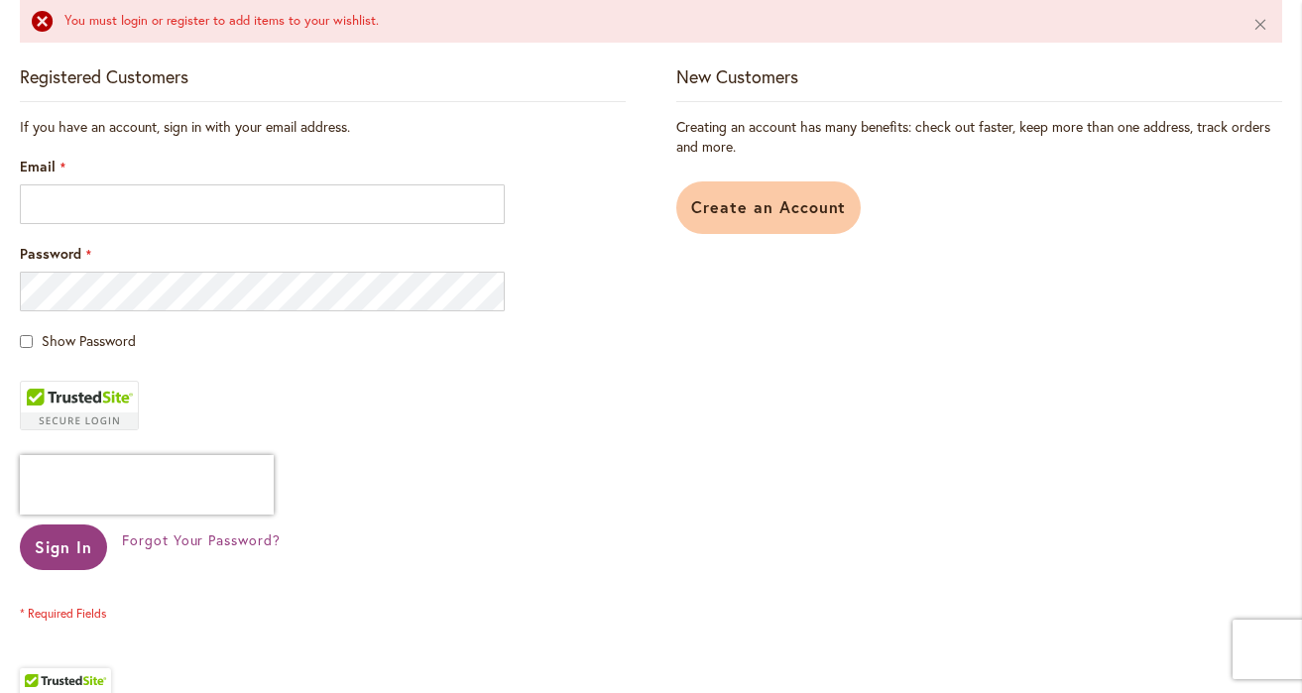
click at [772, 229] on link "Create an Account" at bounding box center [768, 207] width 185 height 53
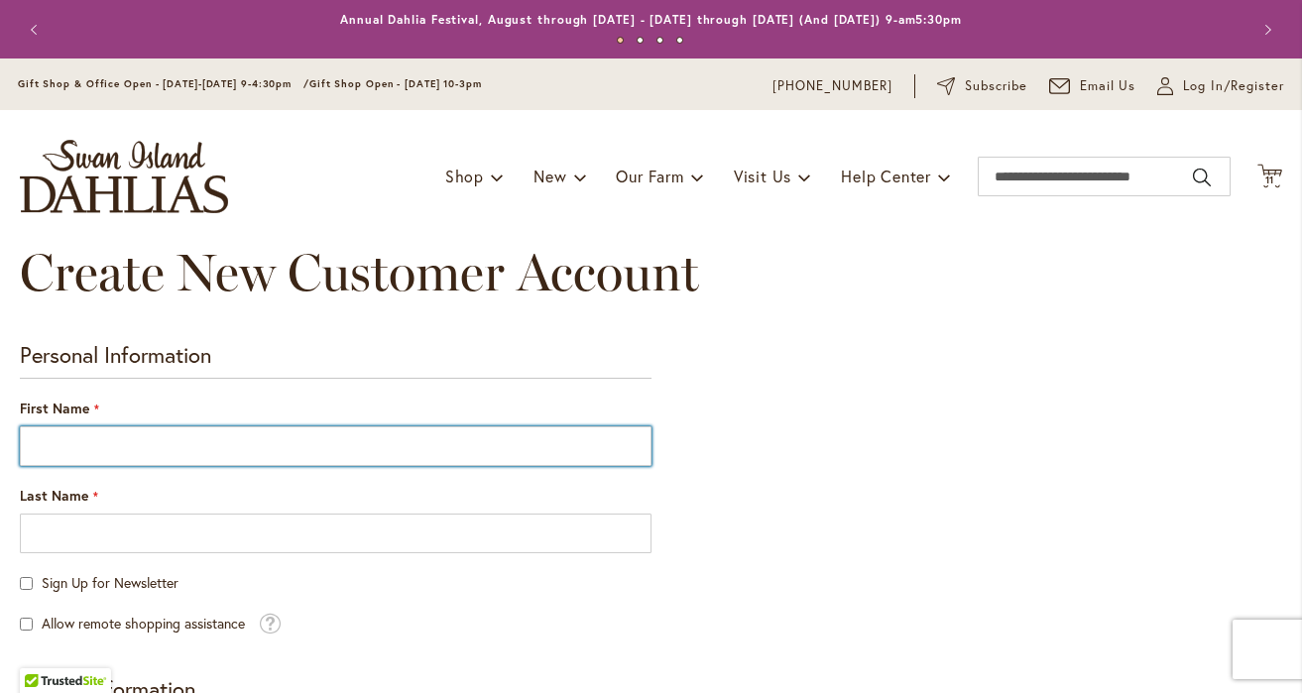
click at [477, 458] on input "First Name" at bounding box center [336, 446] width 632 height 40
type input "****"
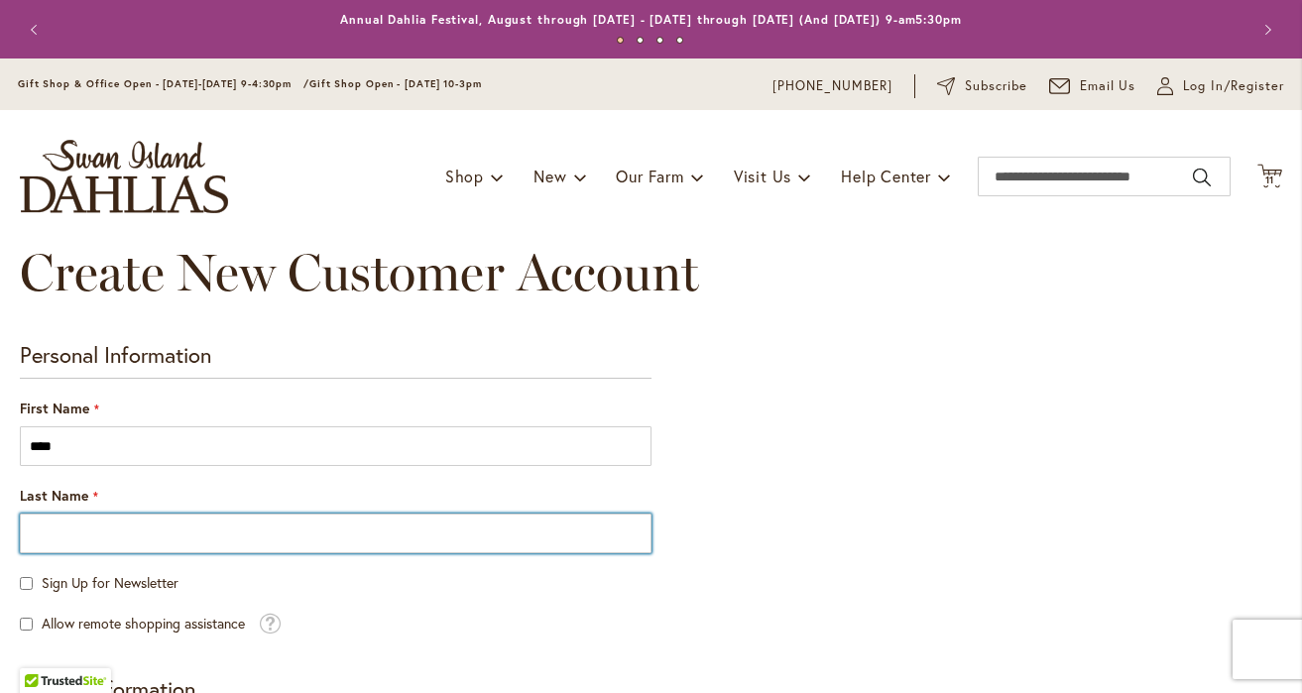
type input "********"
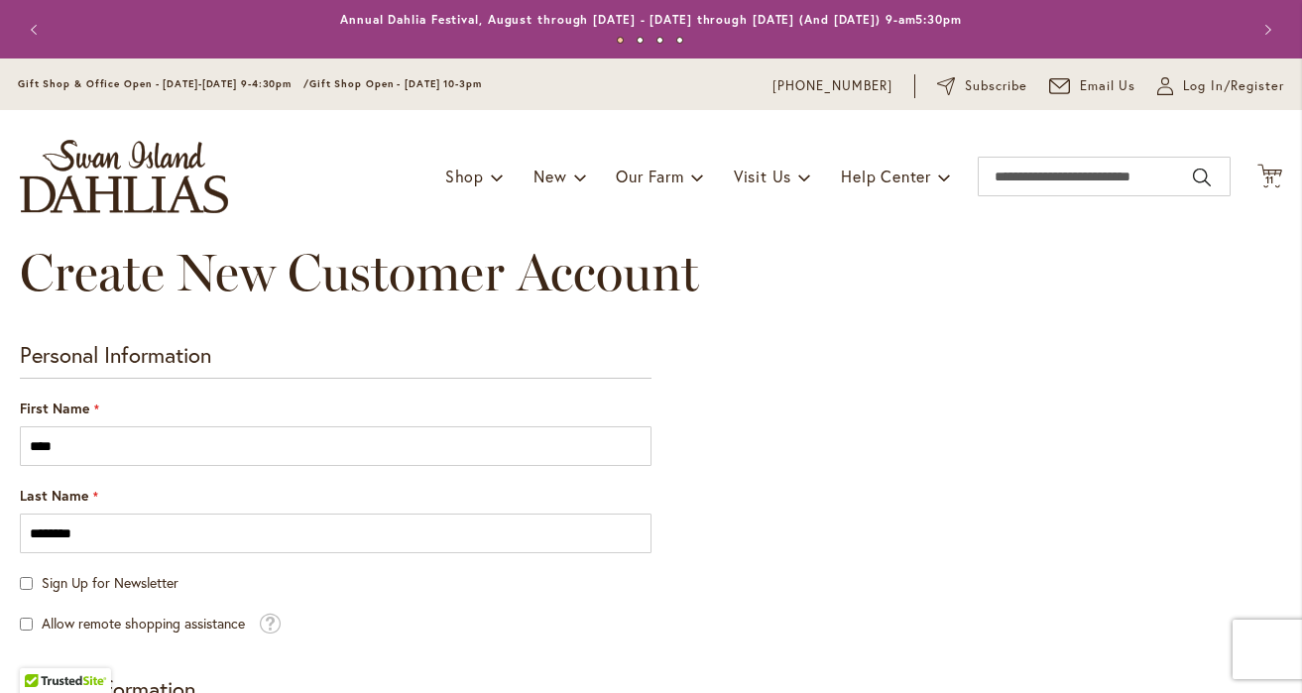
type input "**********"
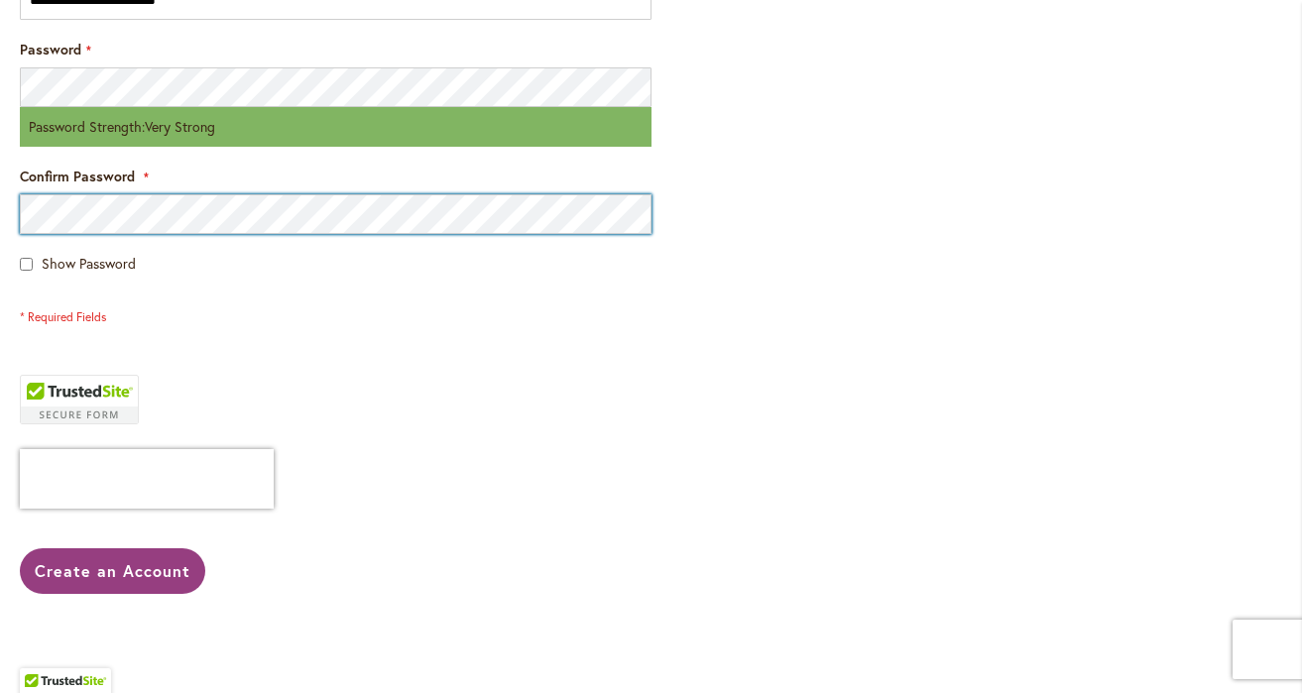
scroll to position [785, 0]
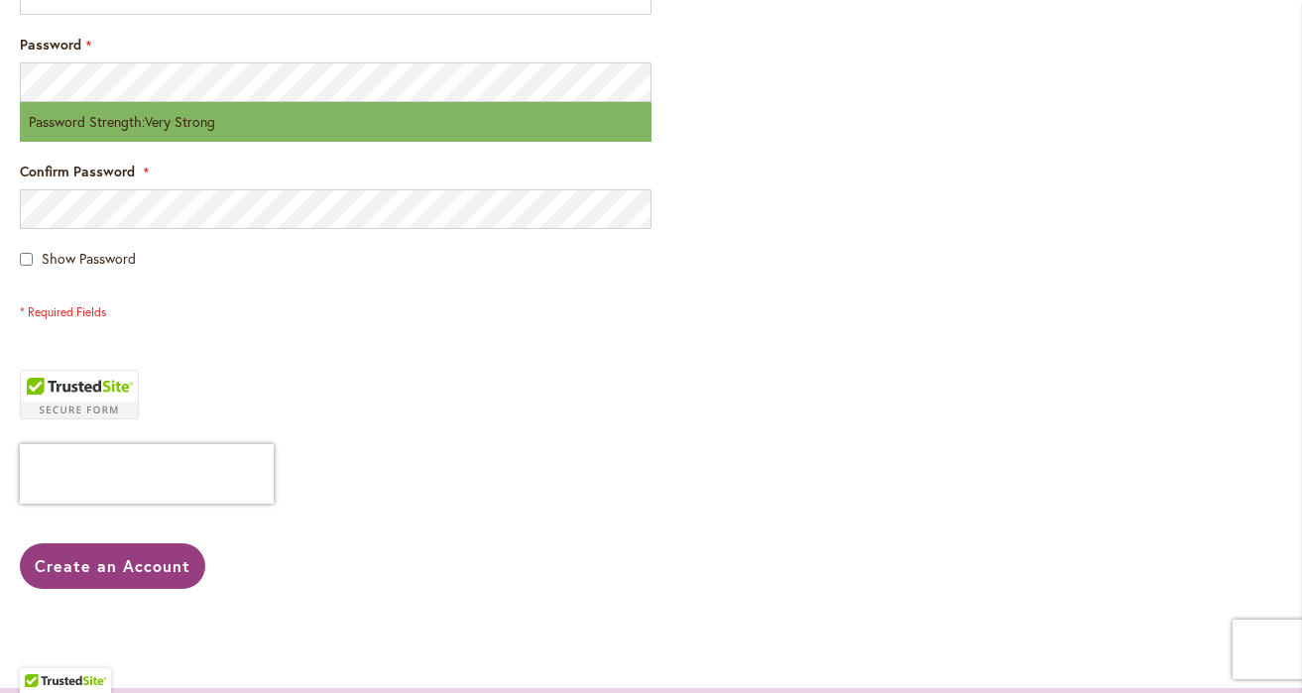
click at [24, 266] on div "Show Password" at bounding box center [336, 259] width 632 height 20
click at [83, 569] on span "Create an Account" at bounding box center [113, 565] width 156 height 21
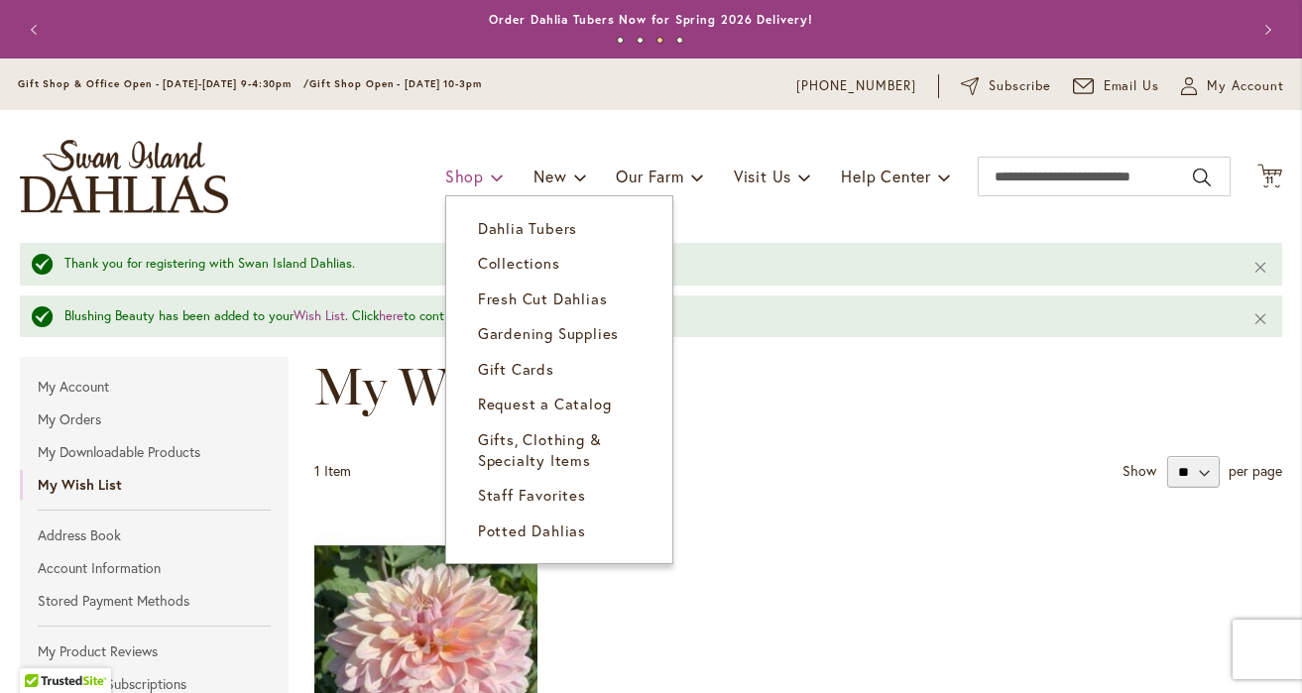
type input "**********"
click at [470, 173] on span "Shop" at bounding box center [464, 176] width 39 height 21
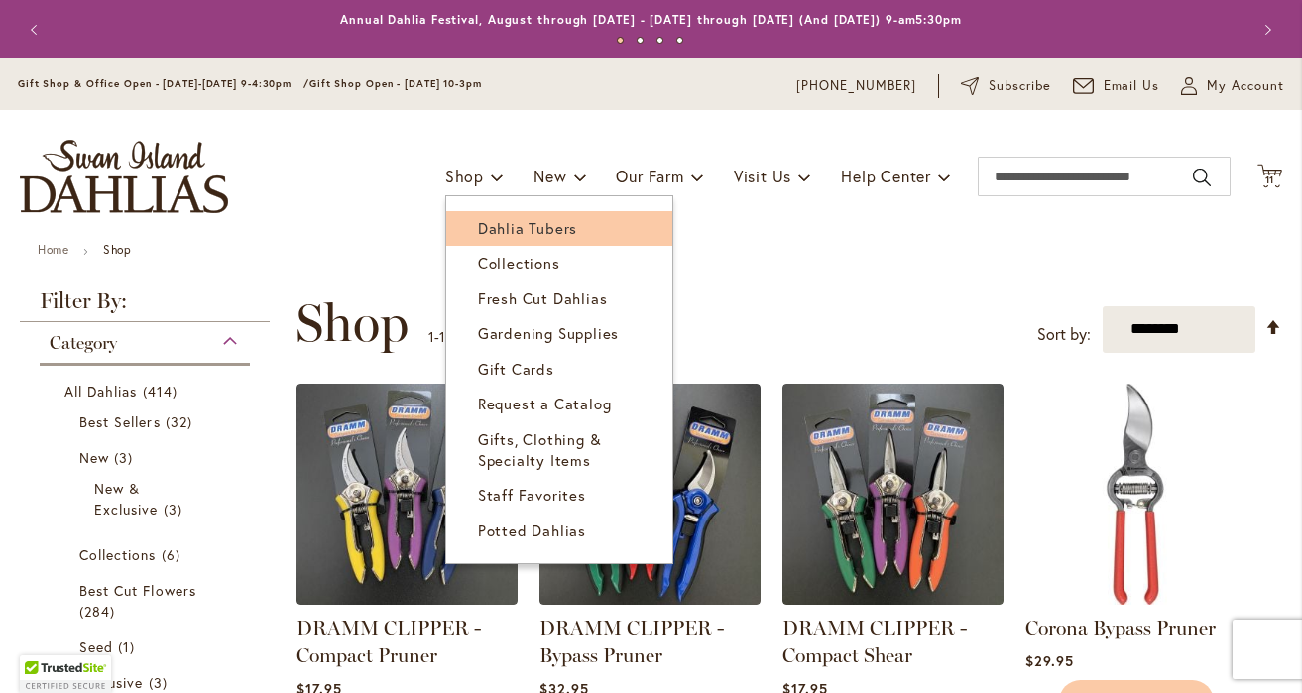
type input "**********"
click at [525, 217] on link "Dahlia Tubers" at bounding box center [559, 228] width 226 height 35
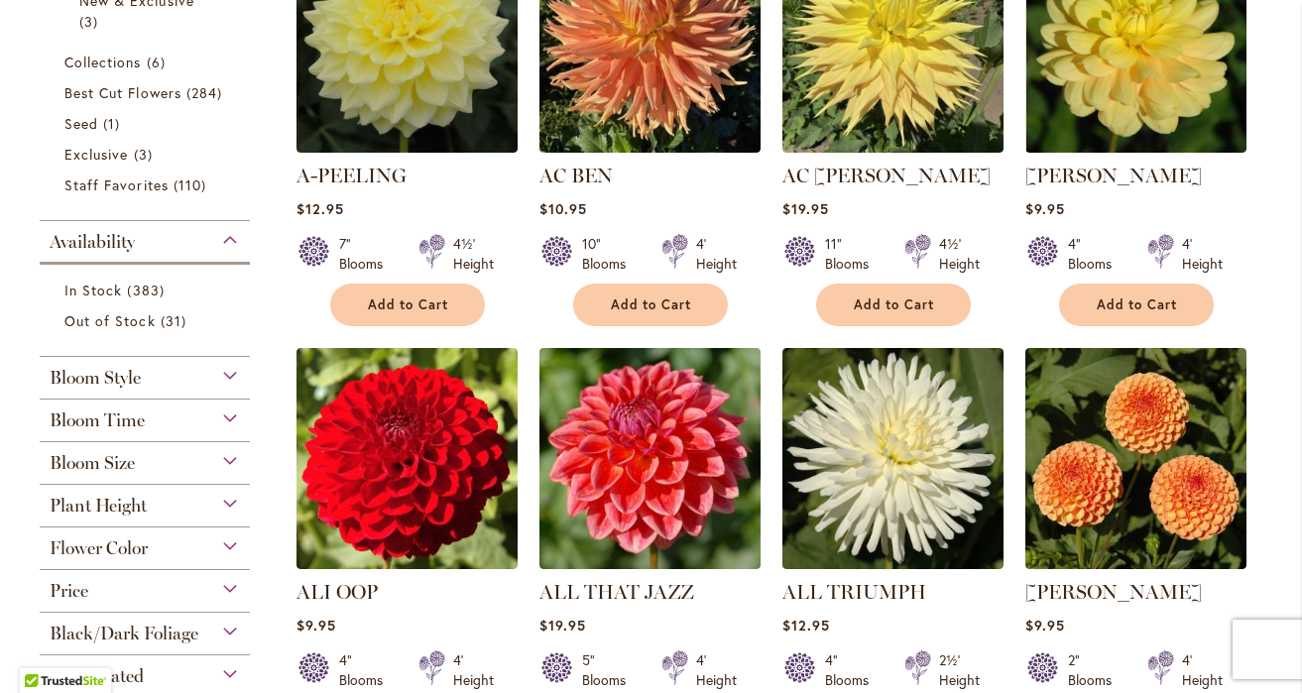
scroll to position [569, 0]
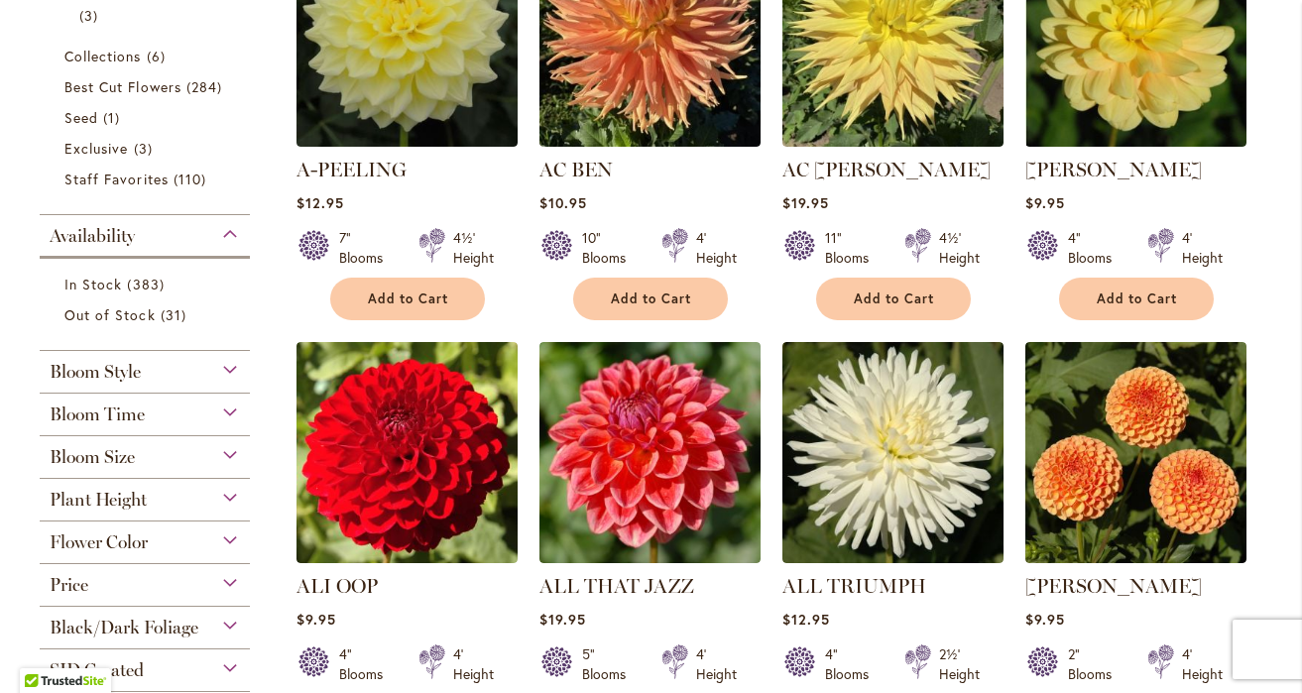
type input "**********"
click at [174, 528] on div "Flower Color" at bounding box center [145, 537] width 210 height 32
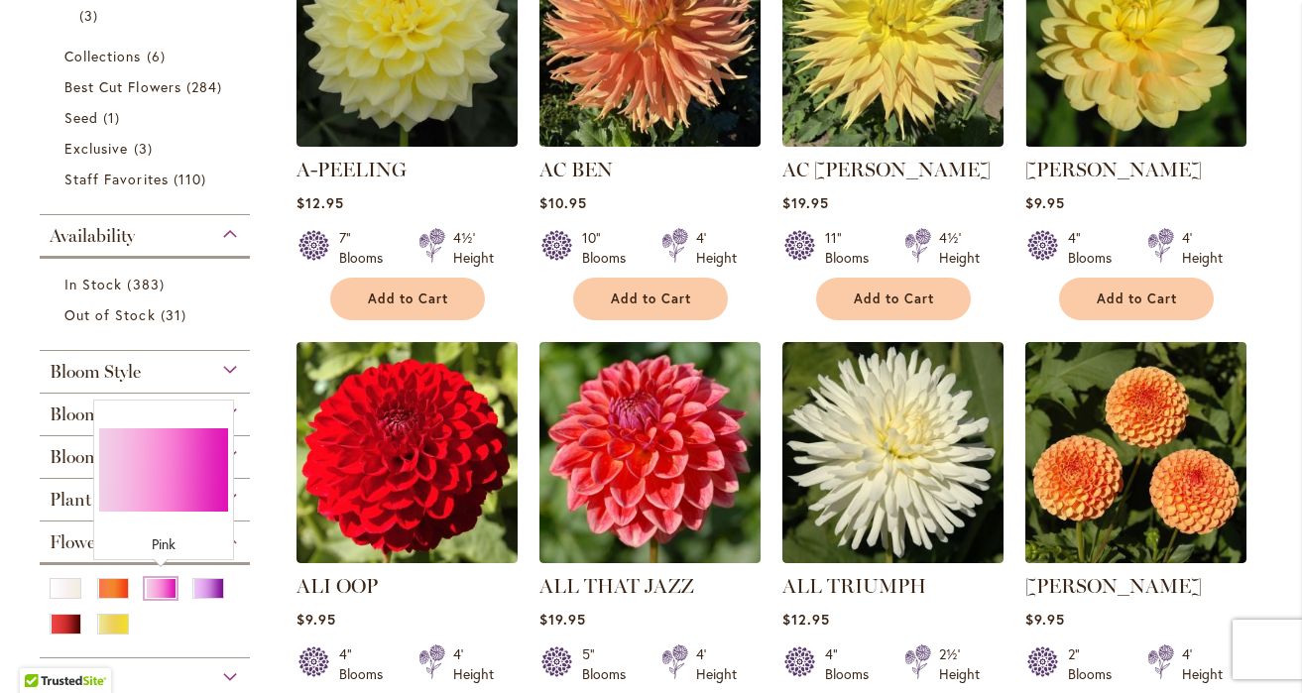
click at [159, 579] on div "Pink" at bounding box center [161, 588] width 32 height 21
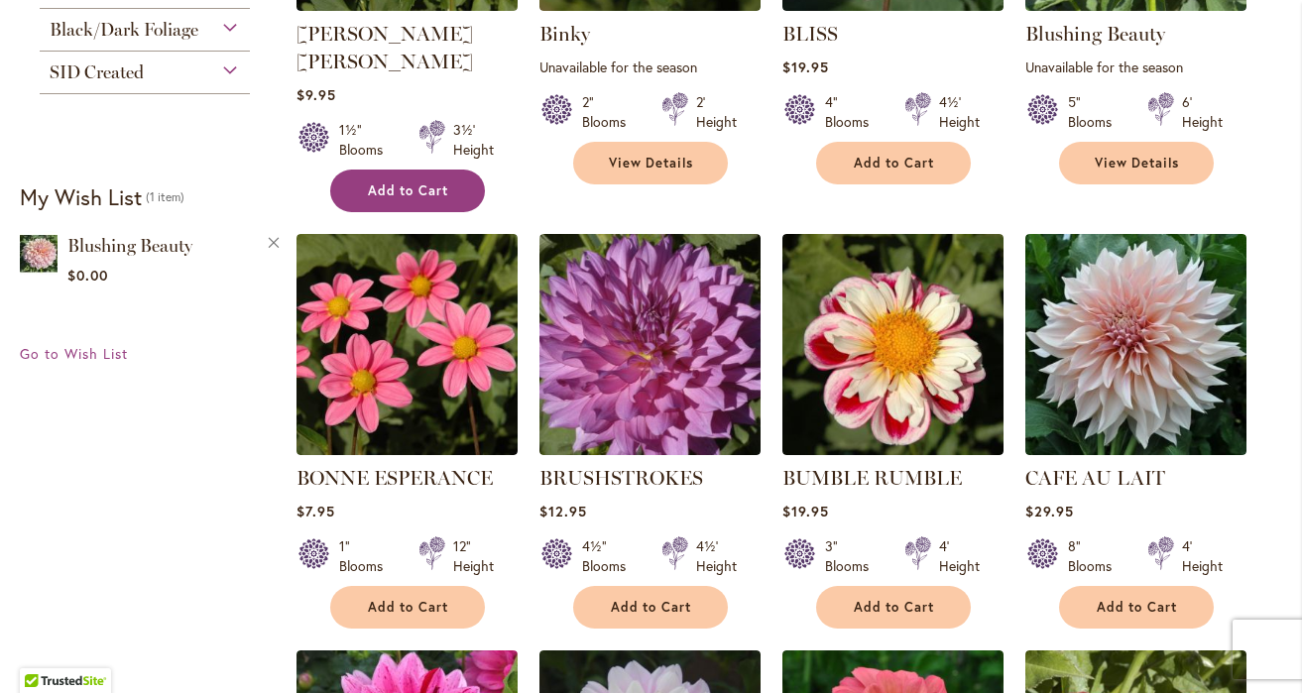
scroll to position [1107, 0]
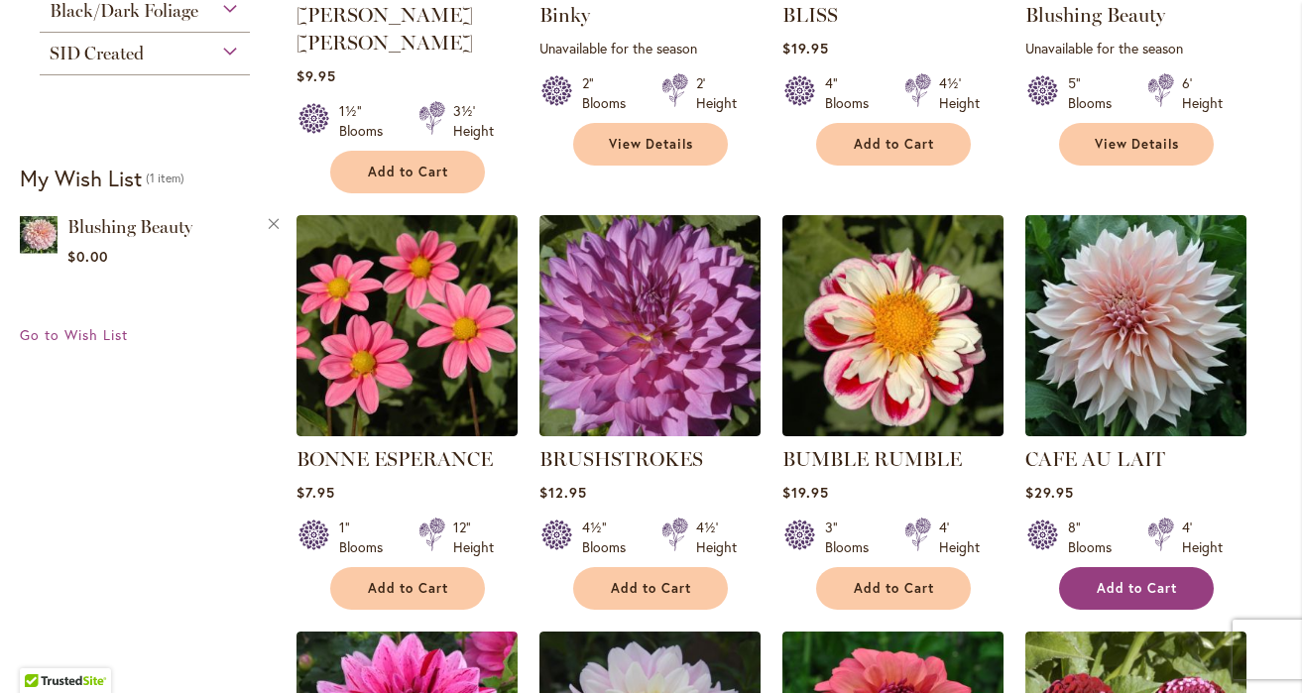
type input "**********"
click at [1117, 580] on span "Add to Cart" at bounding box center [1136, 588] width 81 height 17
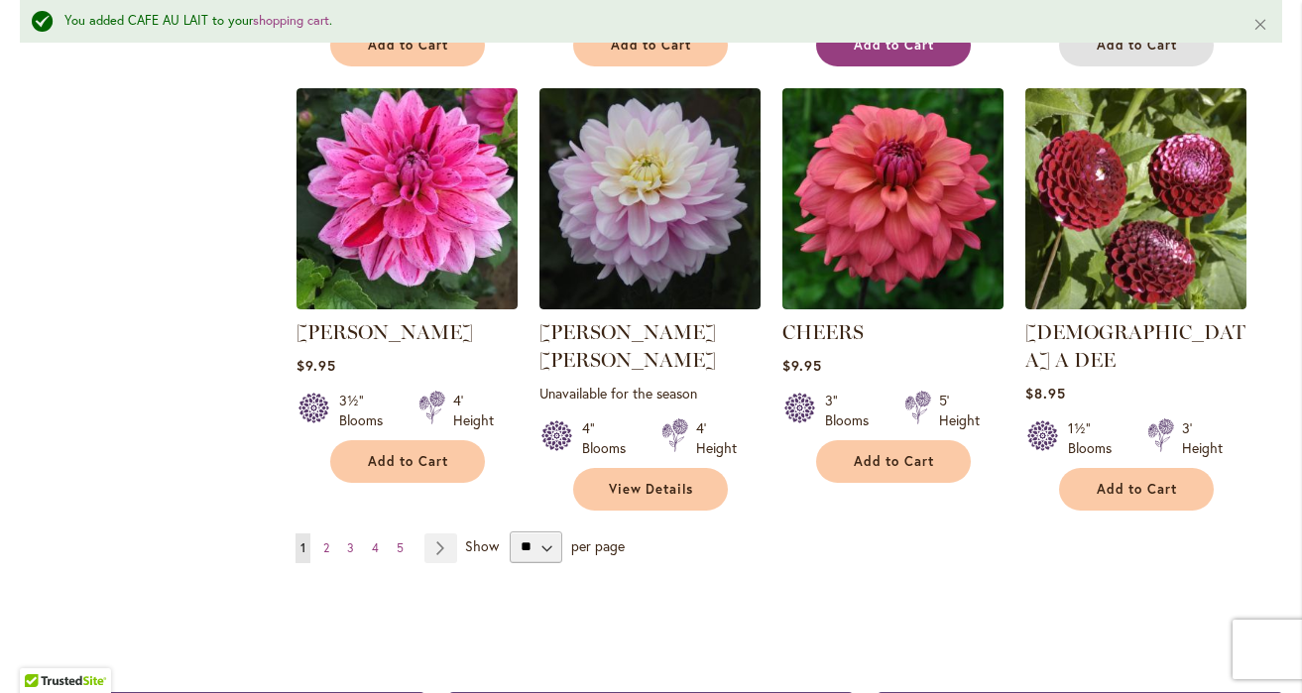
scroll to position [1707, 0]
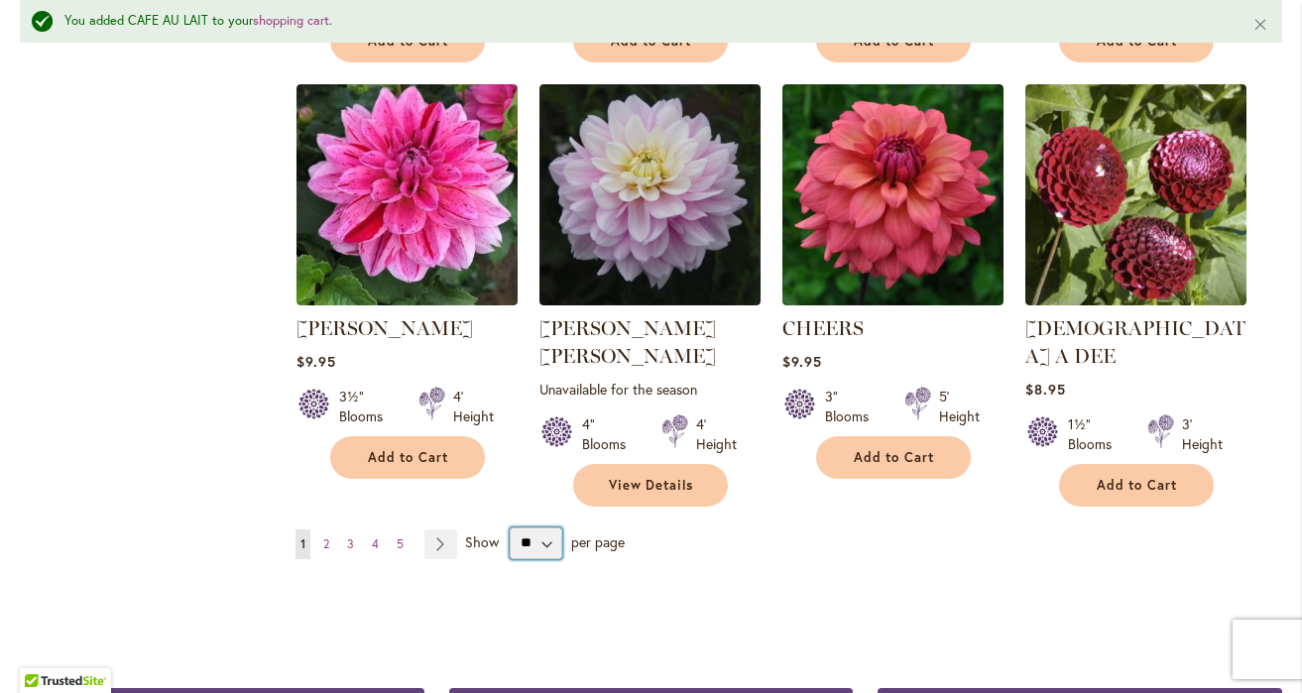
click at [543, 527] on select "** ** ** **" at bounding box center [536, 543] width 53 height 32
select select "**"
click at [510, 527] on select "** ** ** **" at bounding box center [536, 543] width 53 height 32
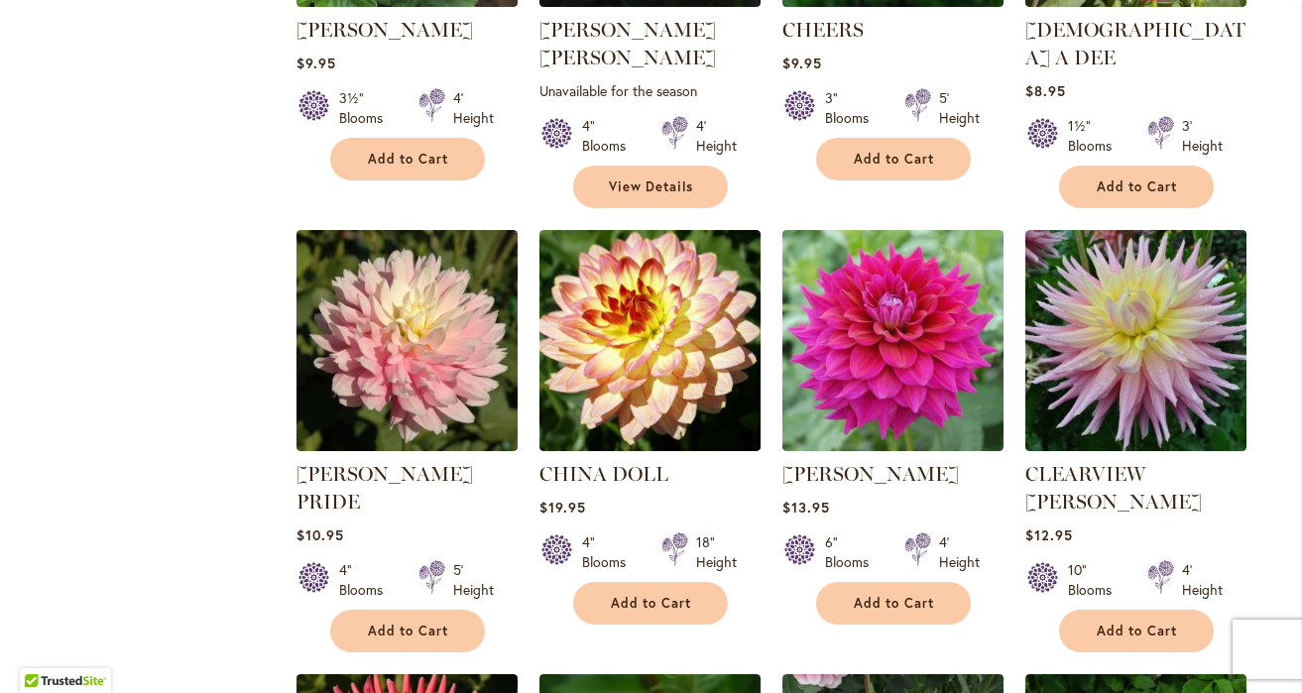
scroll to position [1960, 0]
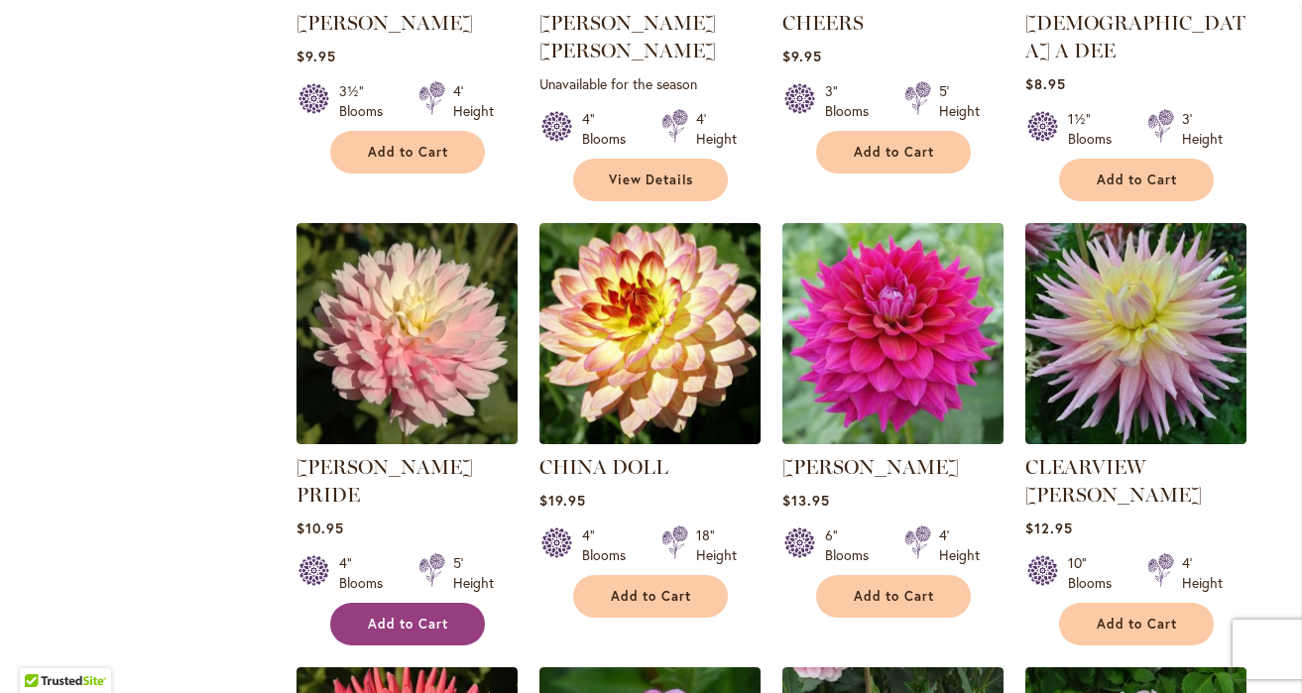
type input "**********"
click at [403, 616] on span "Add to Cart" at bounding box center [408, 624] width 81 height 17
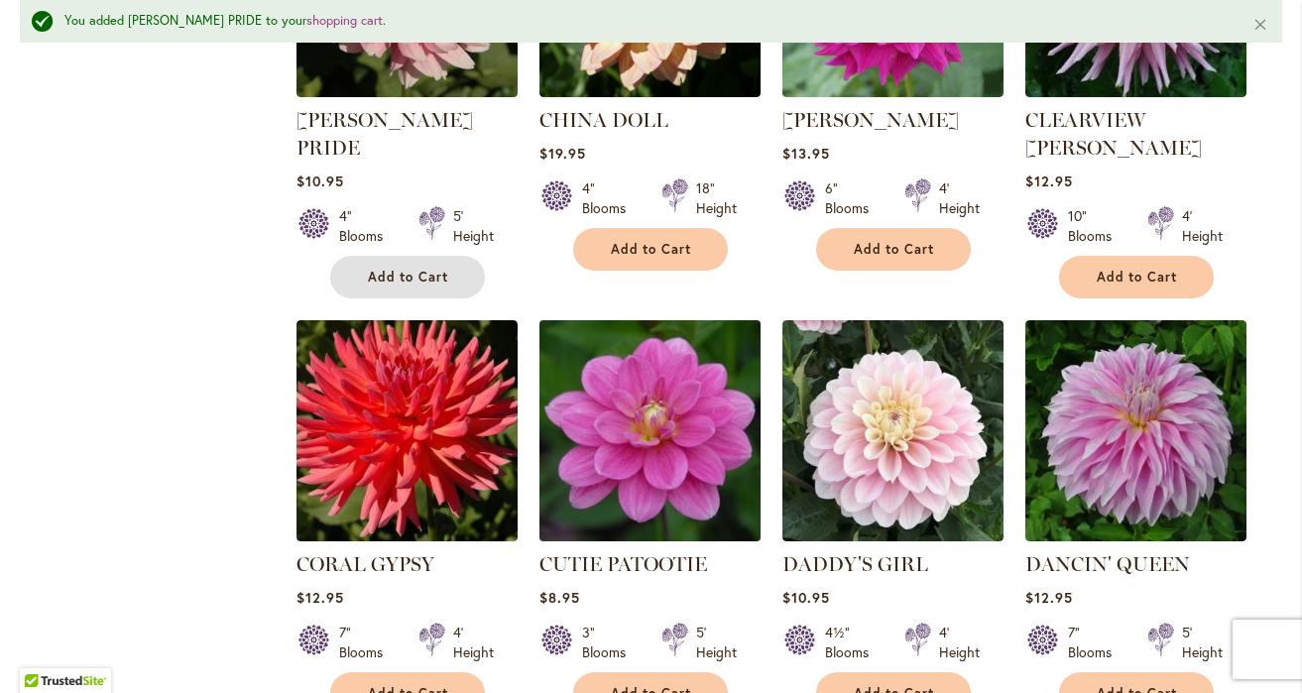
scroll to position [2384, 0]
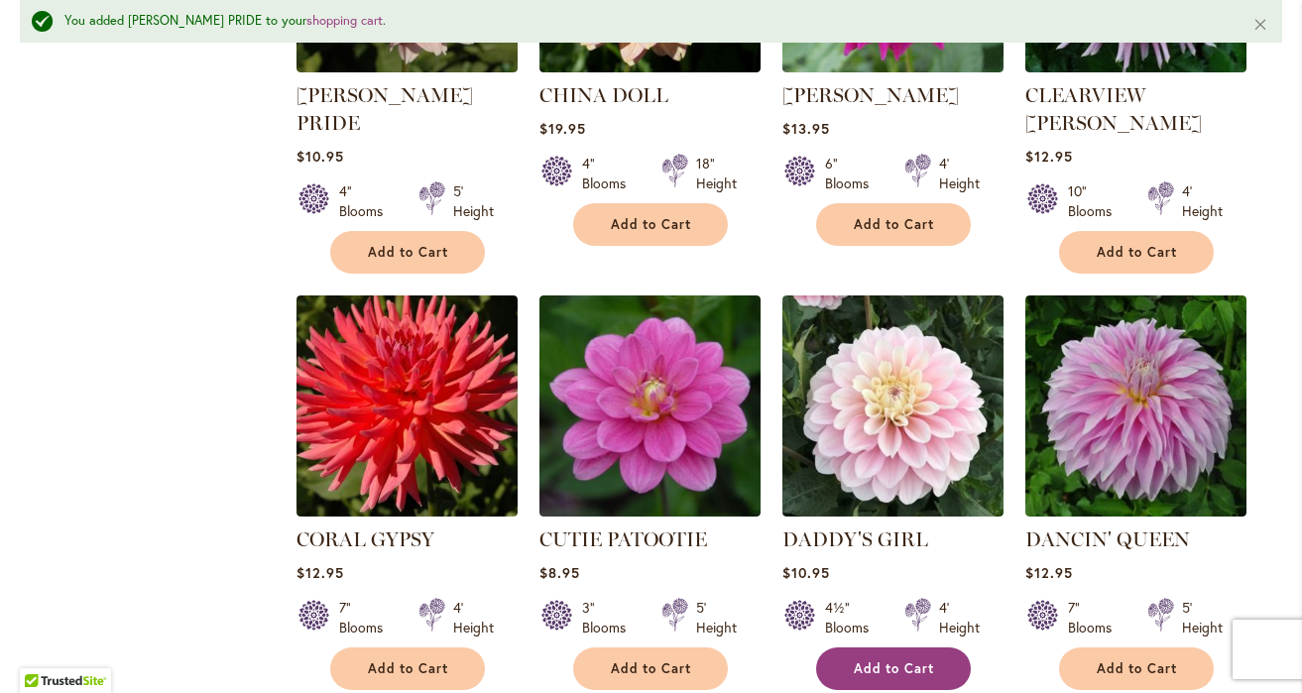
click at [866, 660] on span "Add to Cart" at bounding box center [894, 668] width 81 height 17
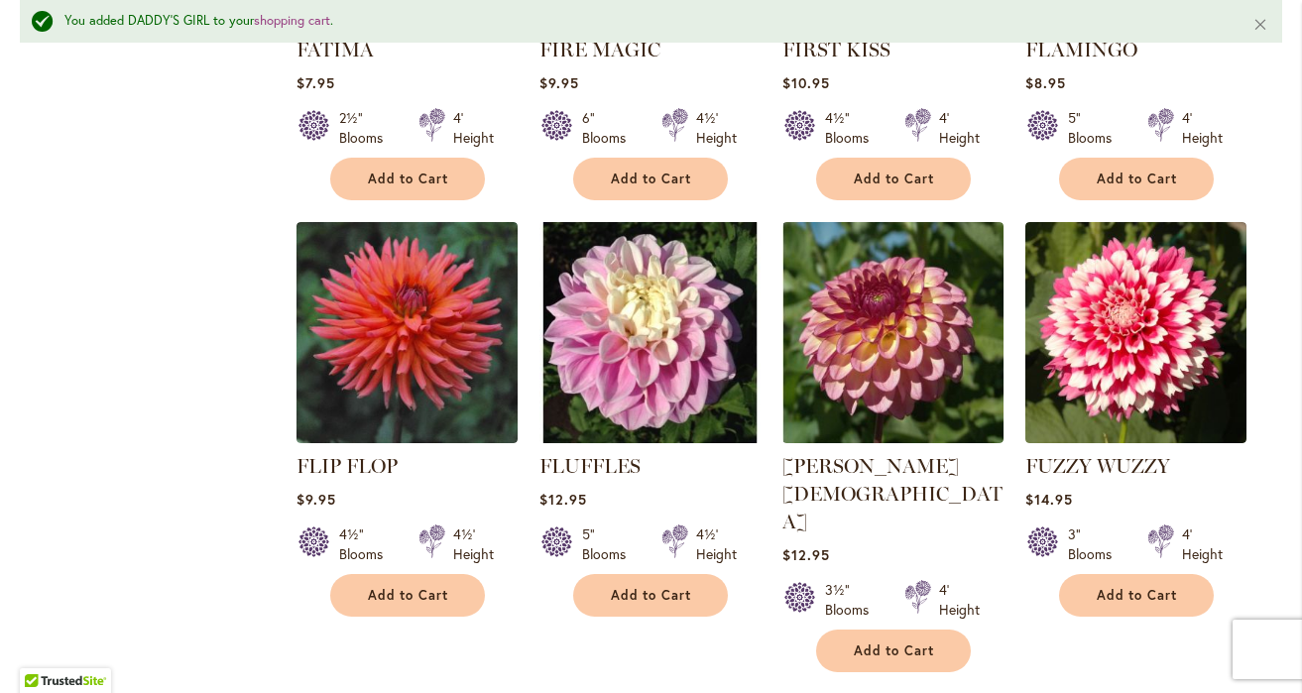
scroll to position [4543, 0]
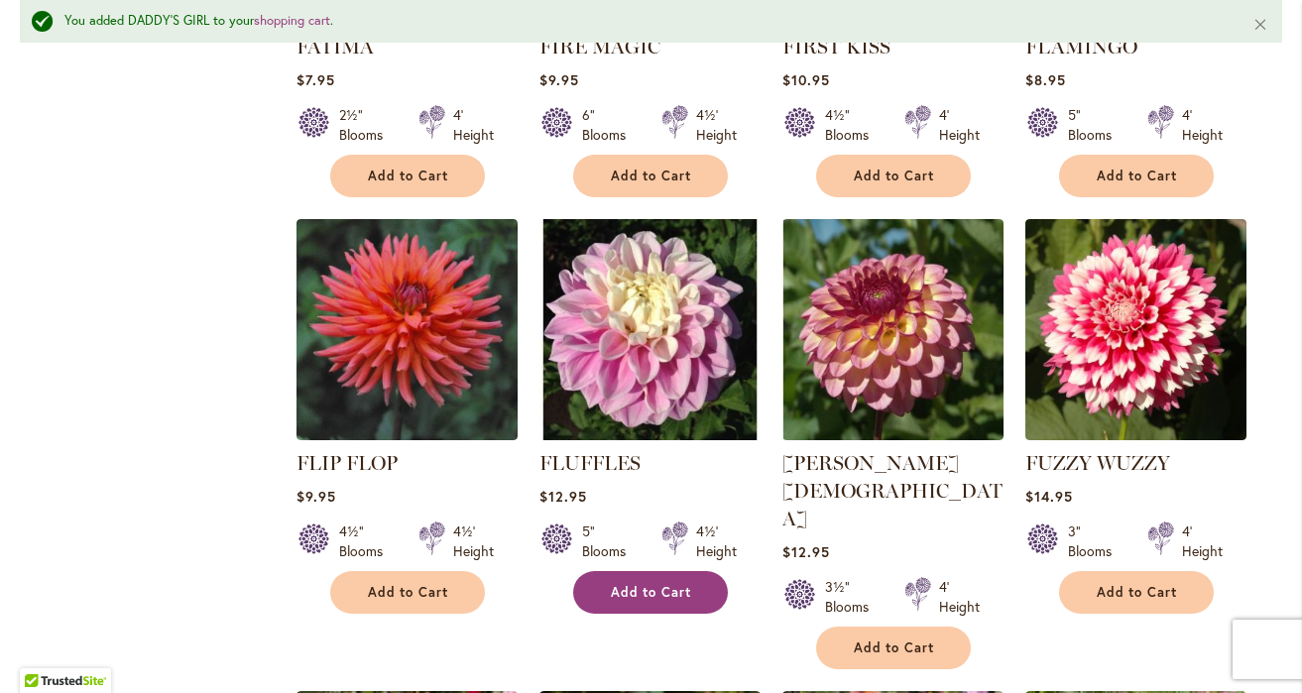
click at [645, 571] on button "Add to Cart" at bounding box center [650, 592] width 155 height 43
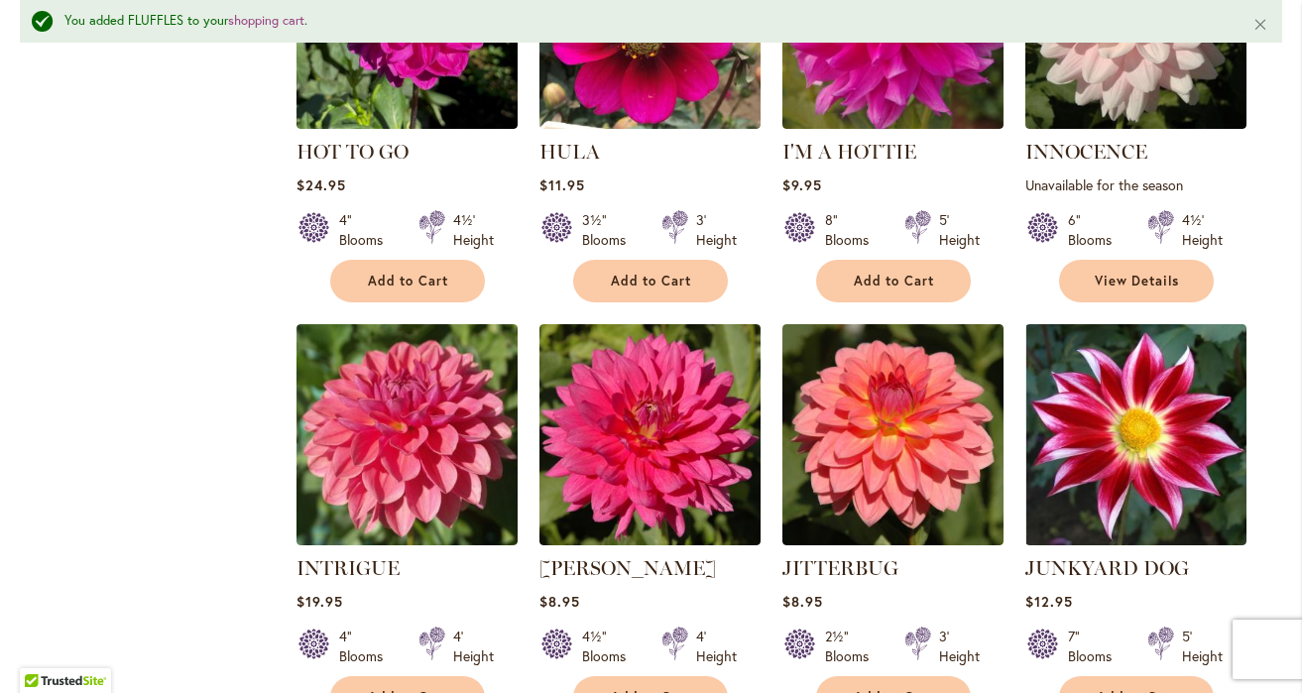
scroll to position [6605, 0]
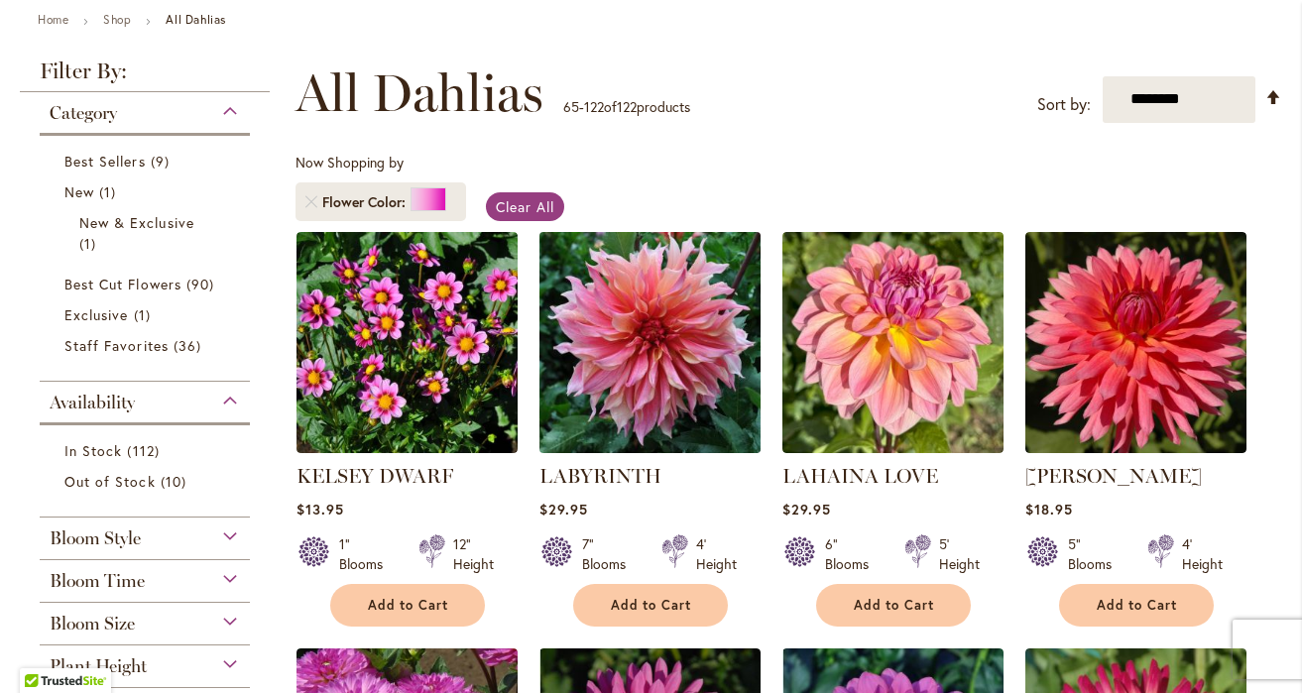
scroll to position [235, 0]
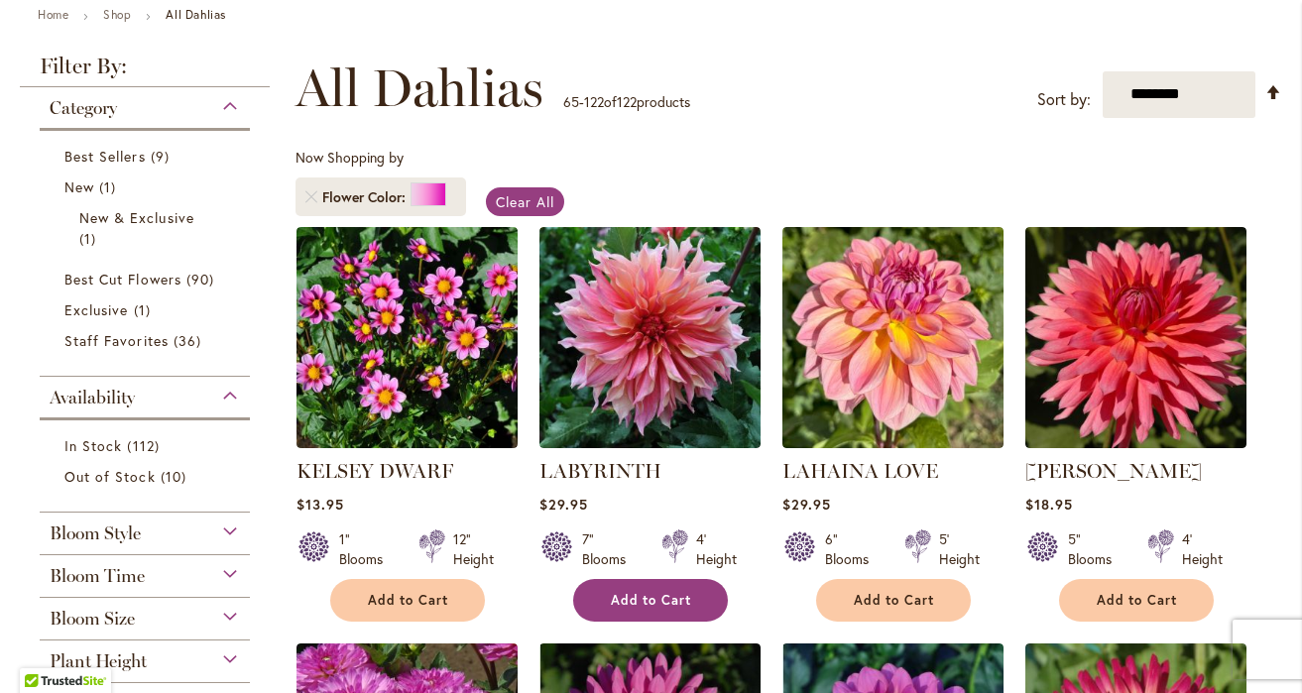
type input "**********"
click at [650, 605] on span "Add to Cart" at bounding box center [651, 600] width 81 height 17
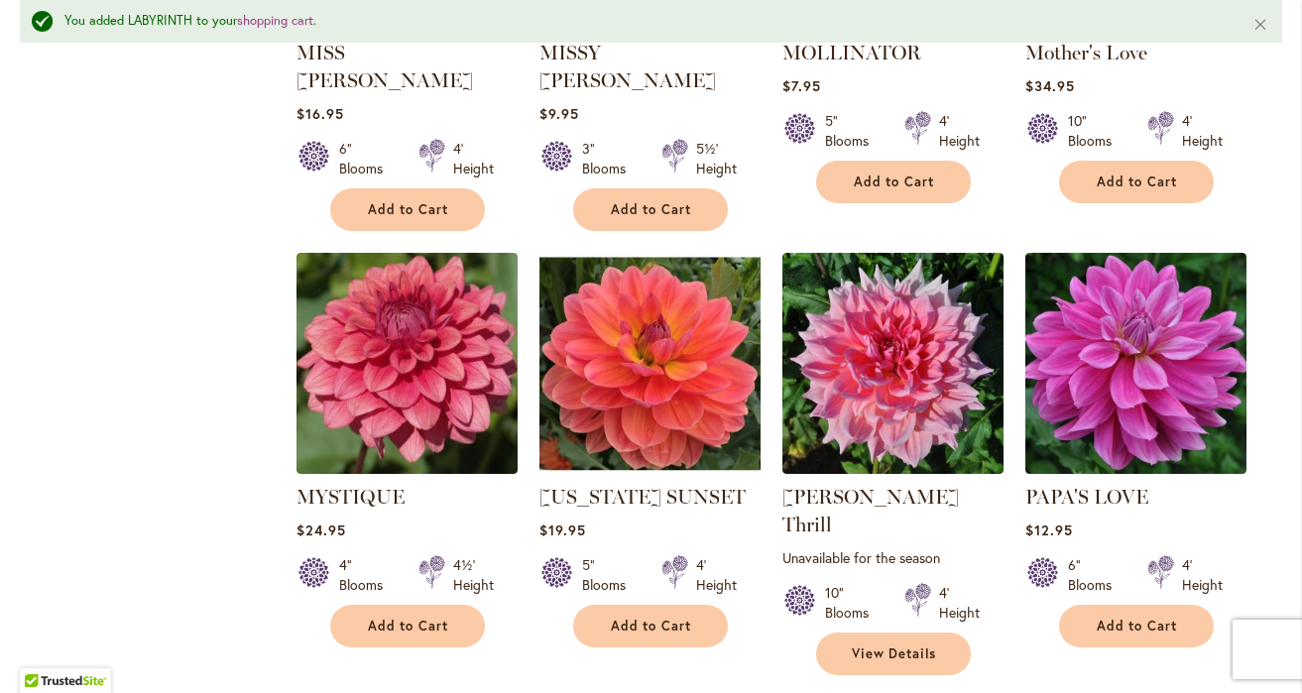
scroll to position [2403, 0]
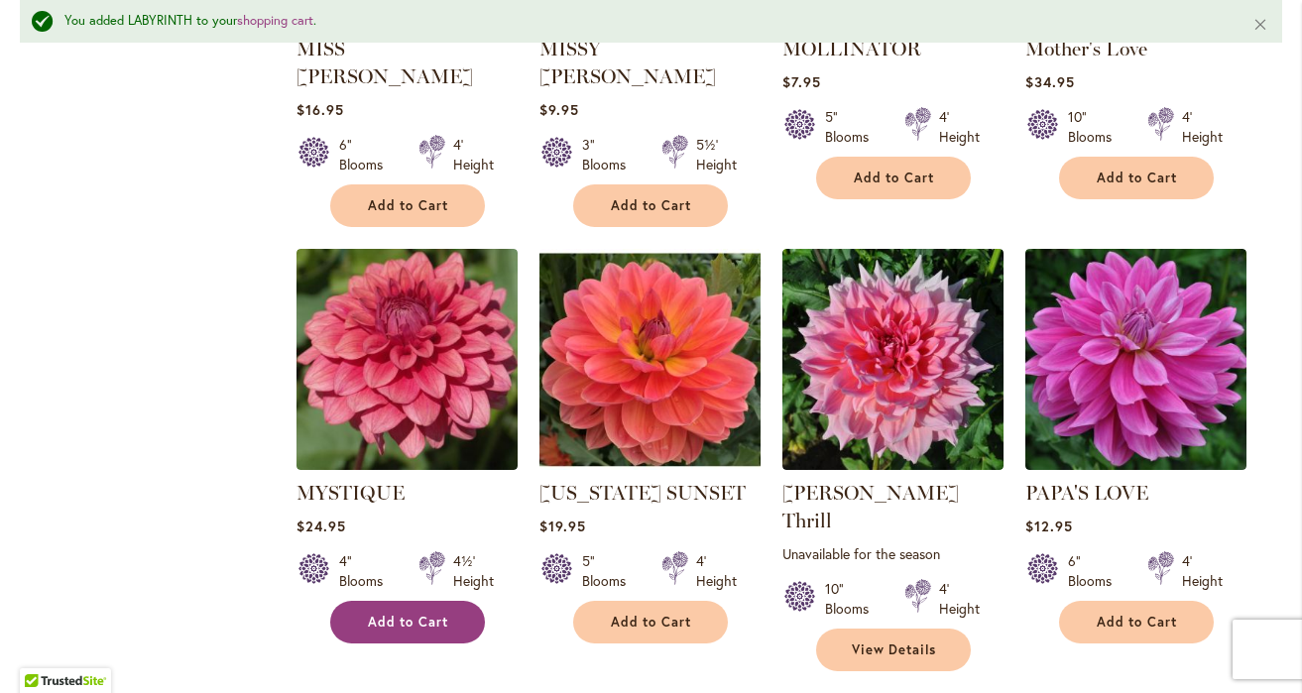
click at [455, 601] on button "Add to Cart" at bounding box center [407, 622] width 155 height 43
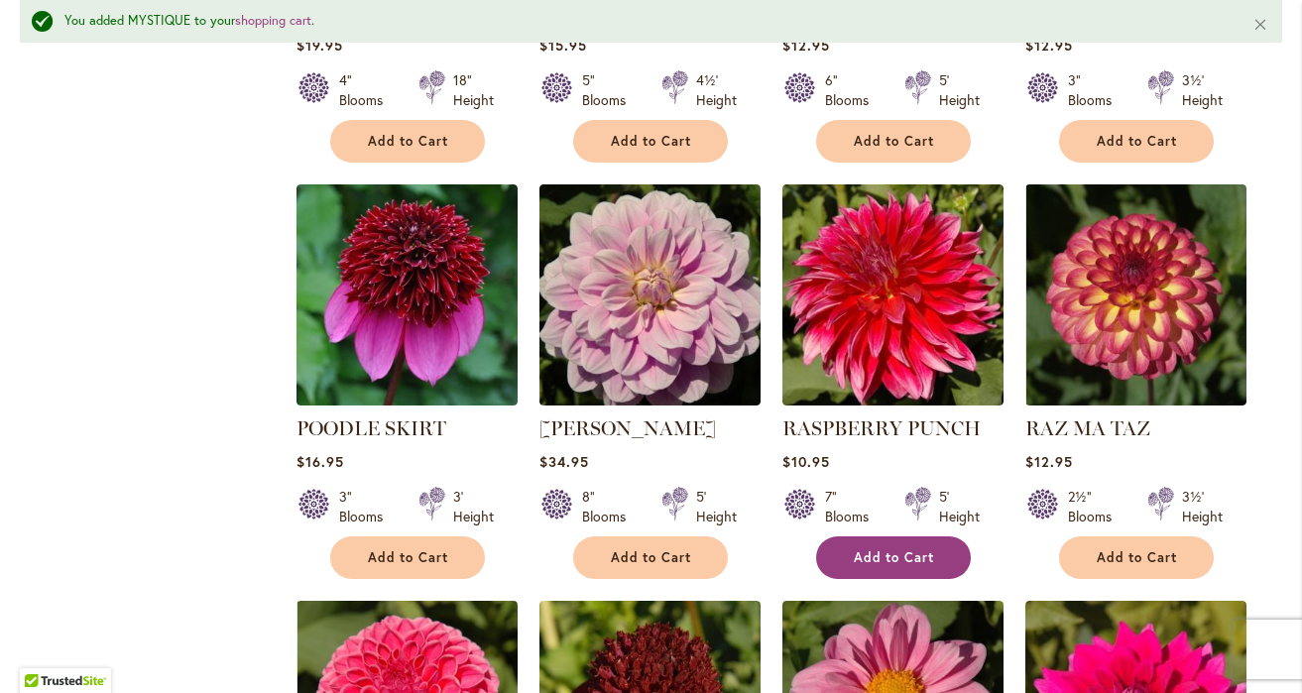
scroll to position [3778, 0]
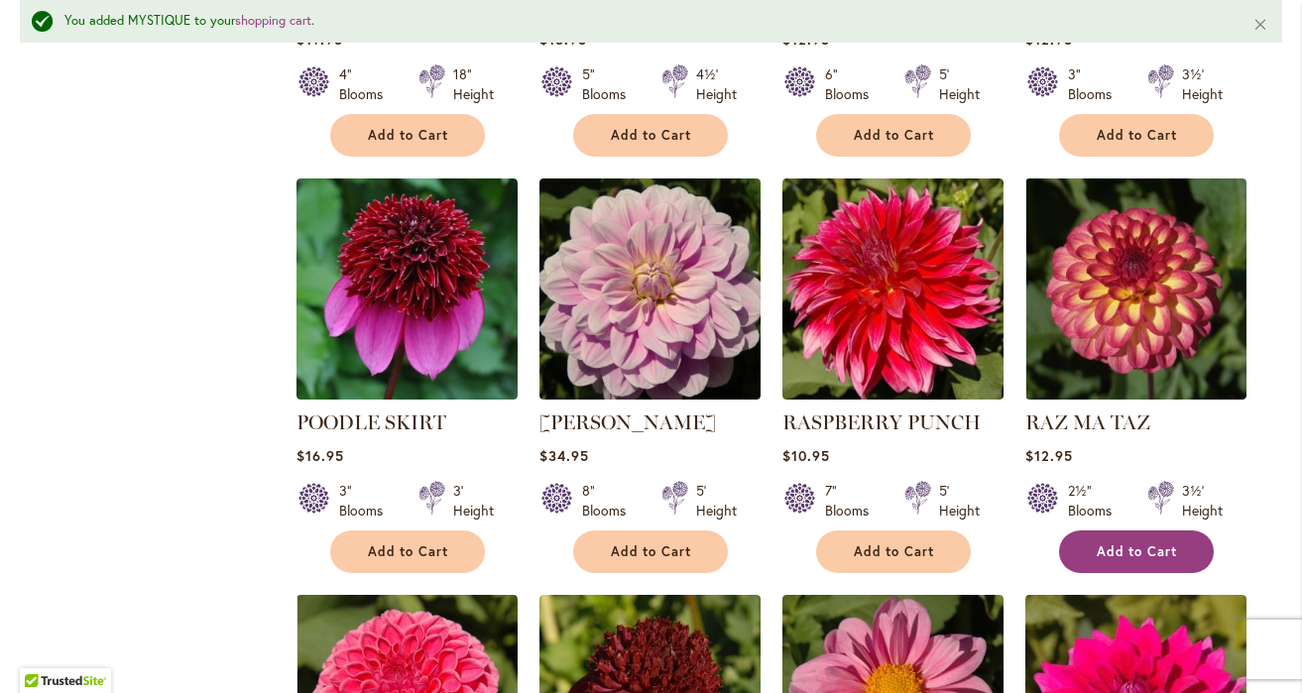
click at [1088, 530] on button "Add to Cart" at bounding box center [1136, 551] width 155 height 43
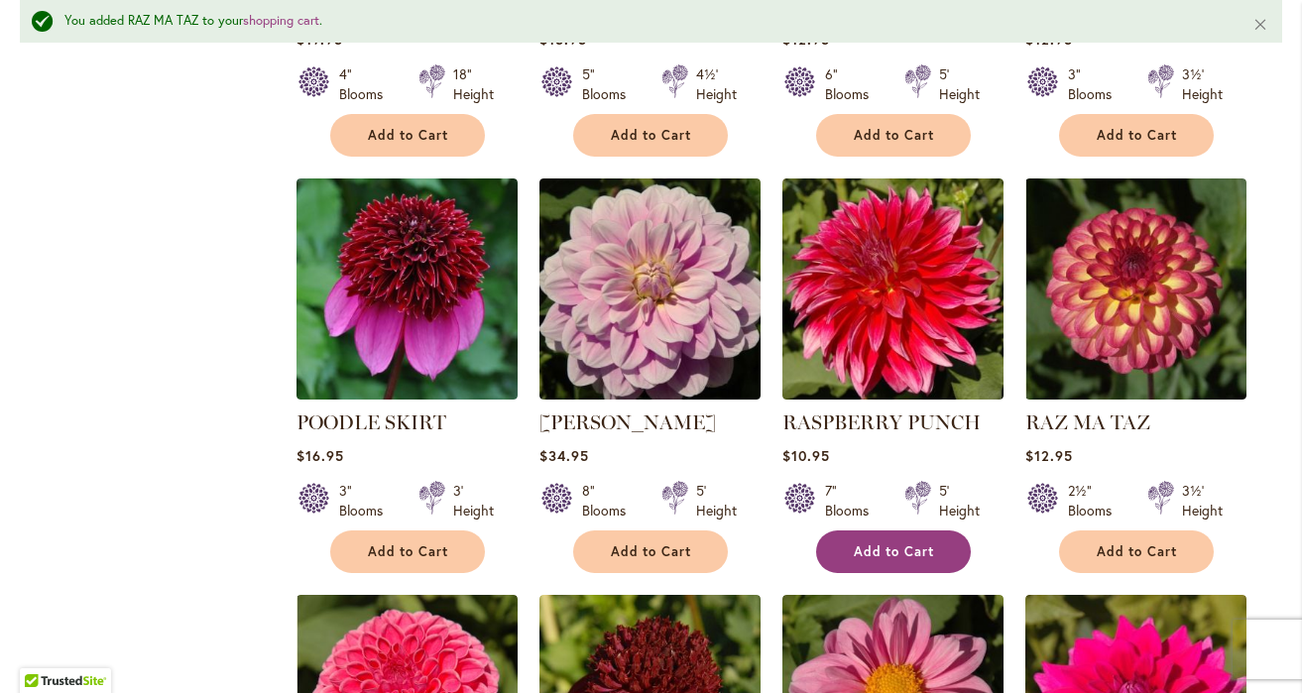
click at [927, 543] on span "Add to Cart" at bounding box center [894, 551] width 81 height 17
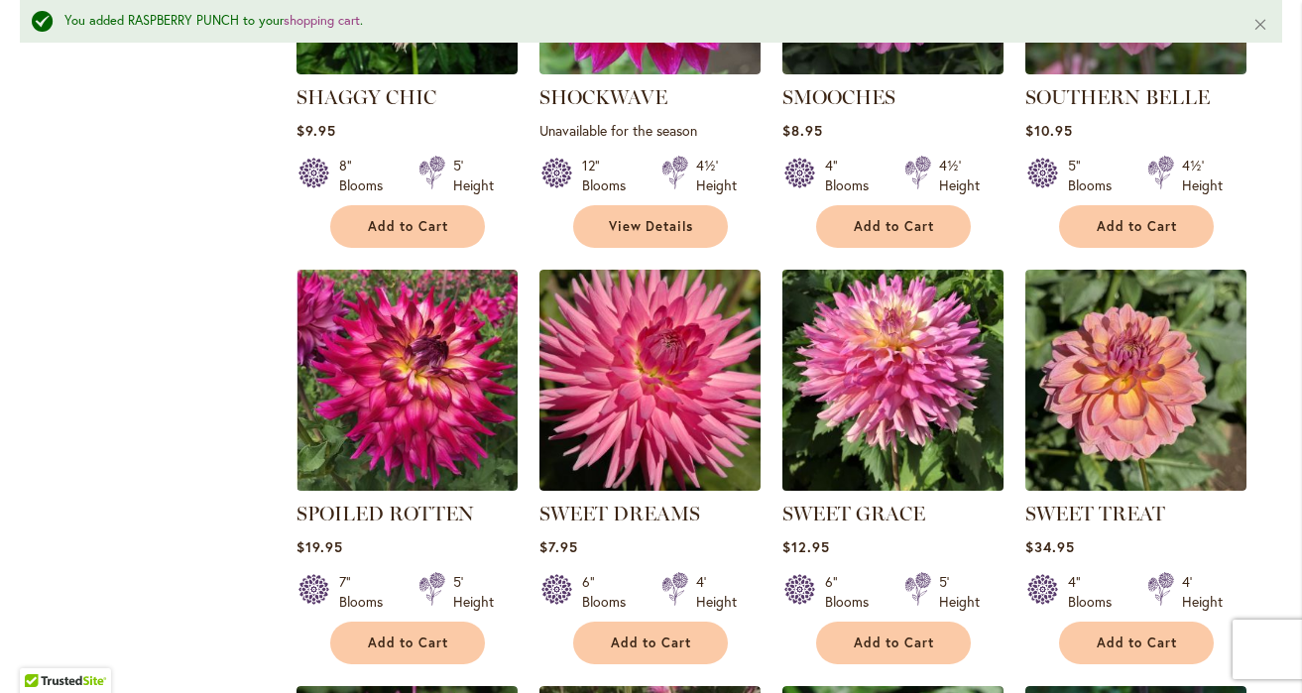
scroll to position [4952, 0]
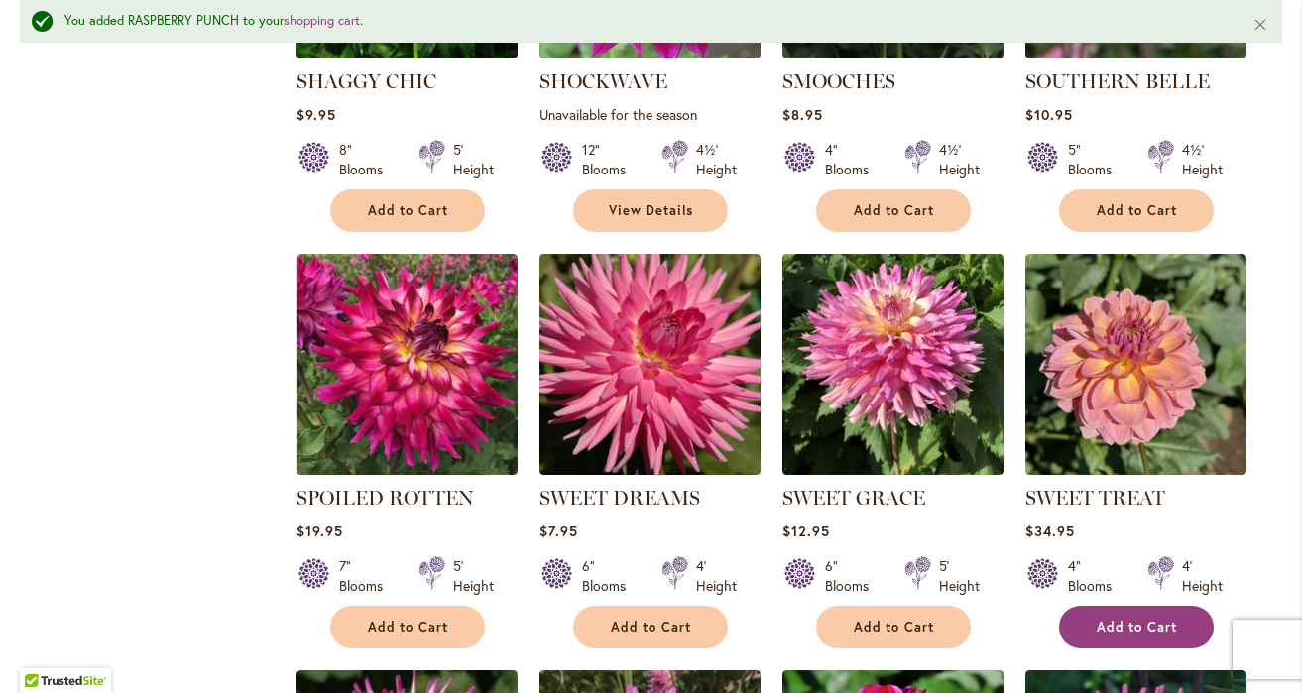
click at [1085, 606] on button "Add to Cart" at bounding box center [1136, 627] width 155 height 43
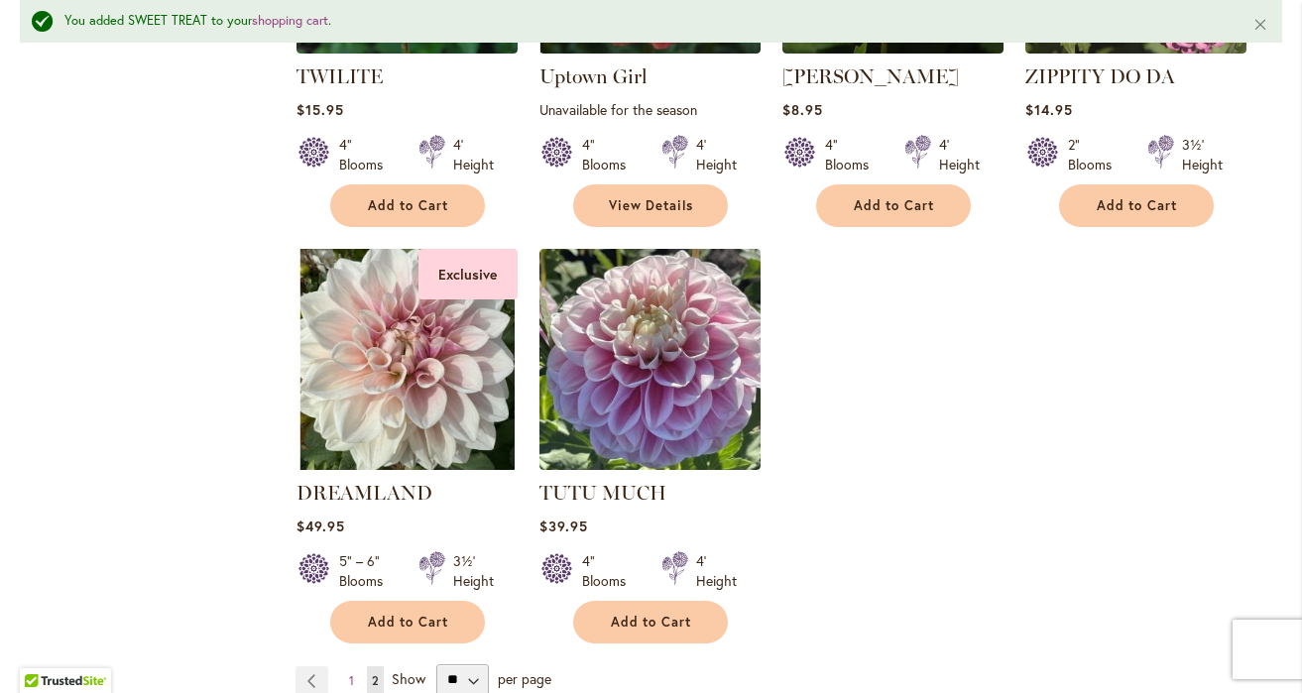
scroll to position [6204, 0]
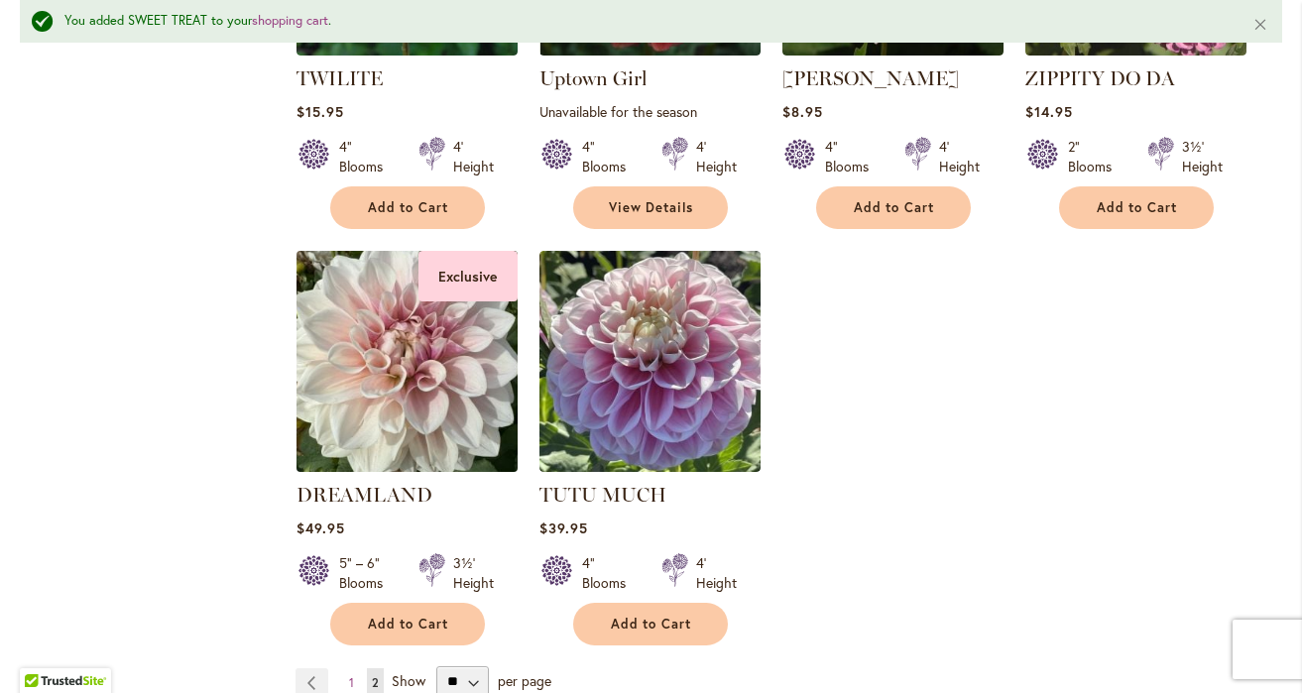
click at [446, 247] on img at bounding box center [406, 361] width 232 height 232
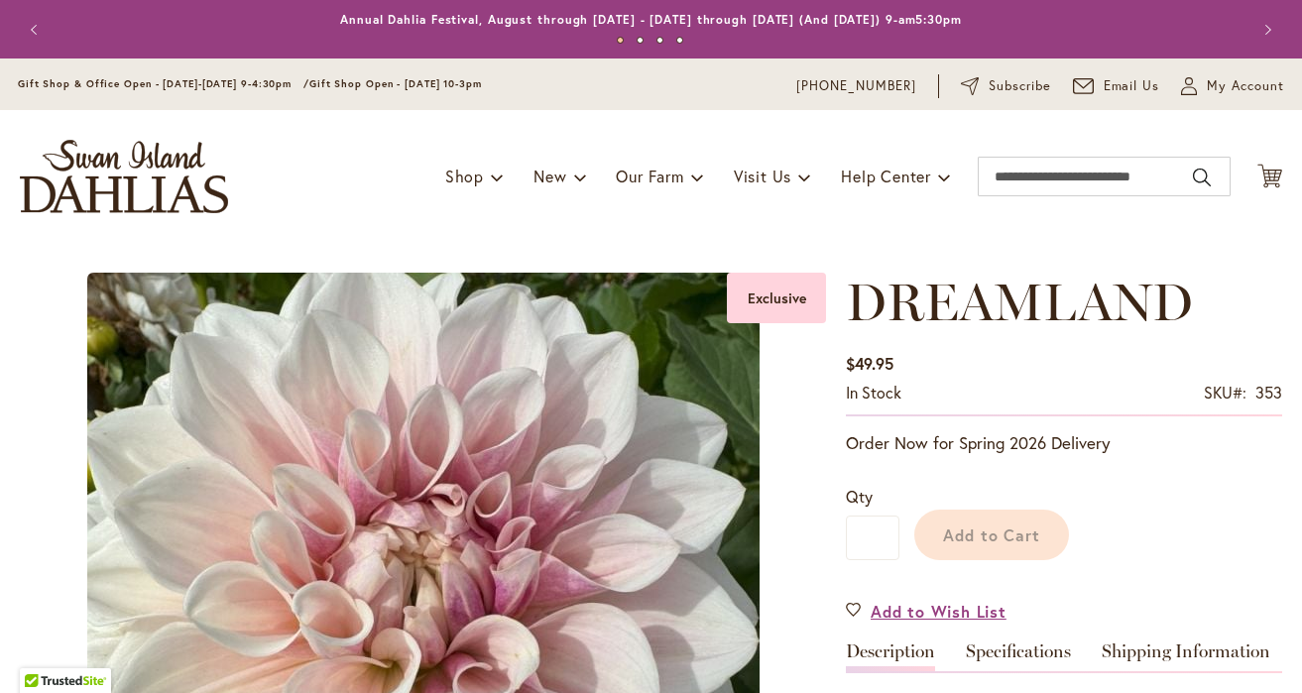
type input "****"
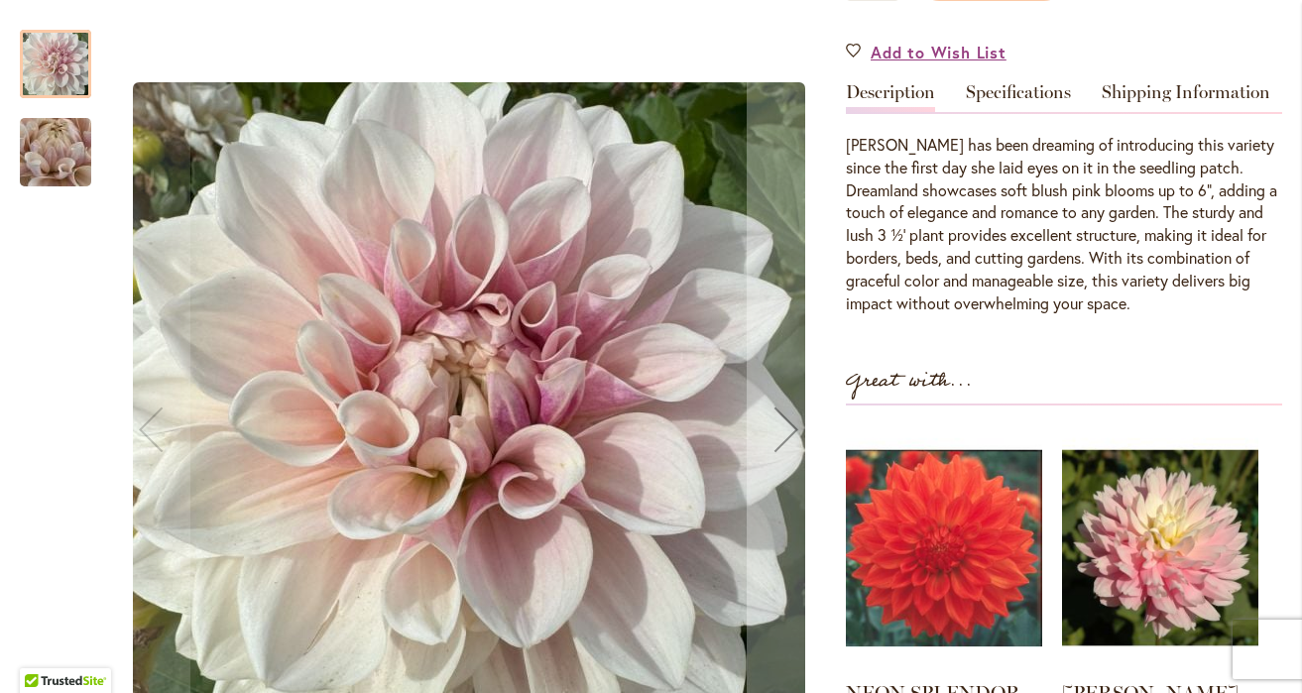
scroll to position [581, 0]
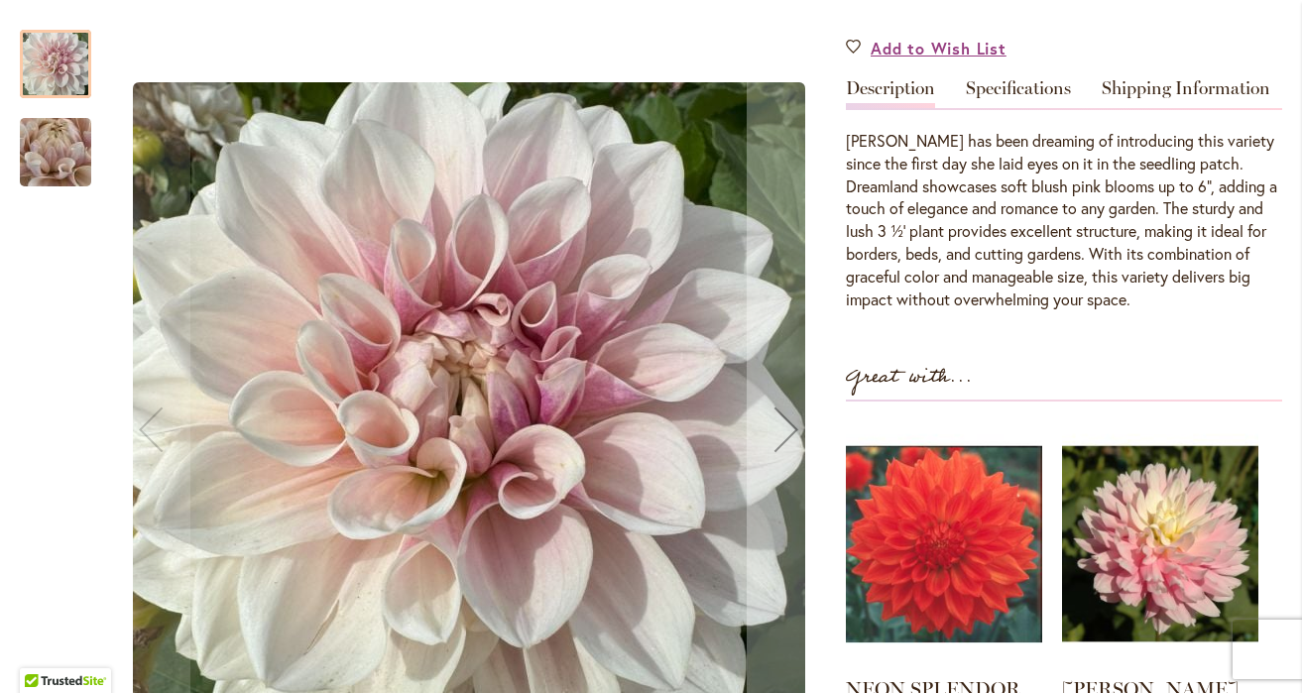
type input "**********"
click at [57, 149] on img "DREAMLAND" at bounding box center [55, 152] width 143 height 107
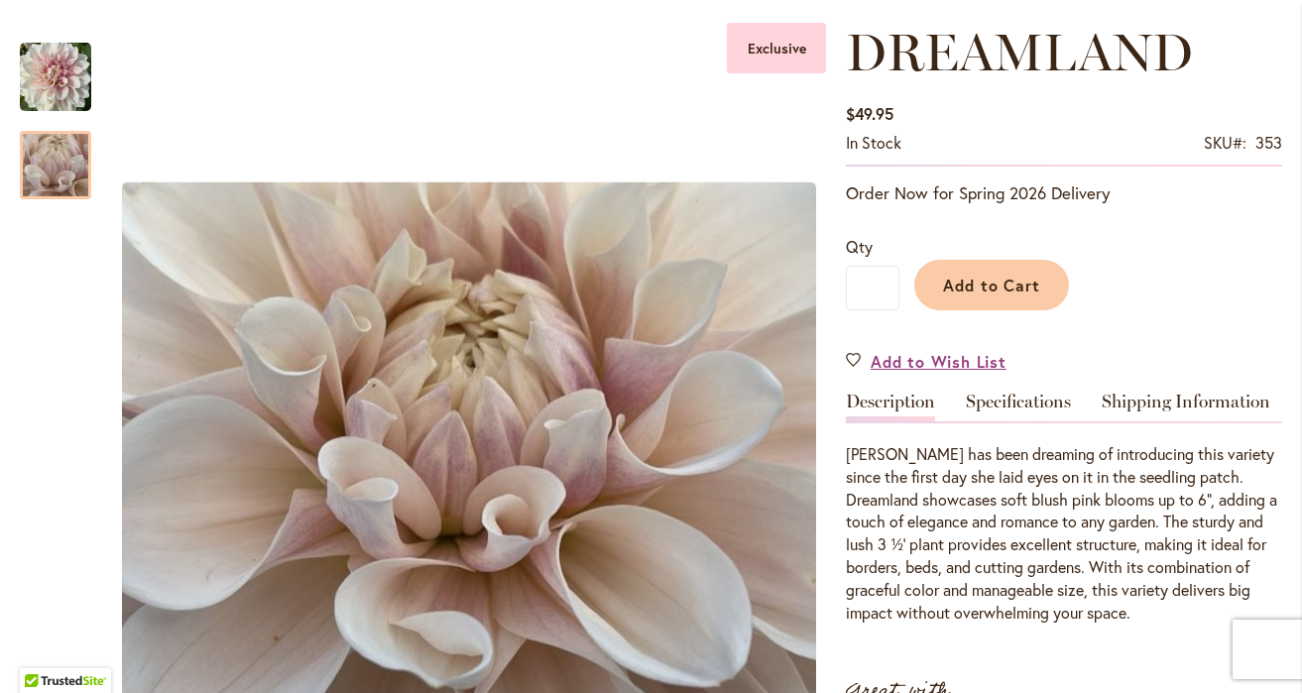
scroll to position [256, 0]
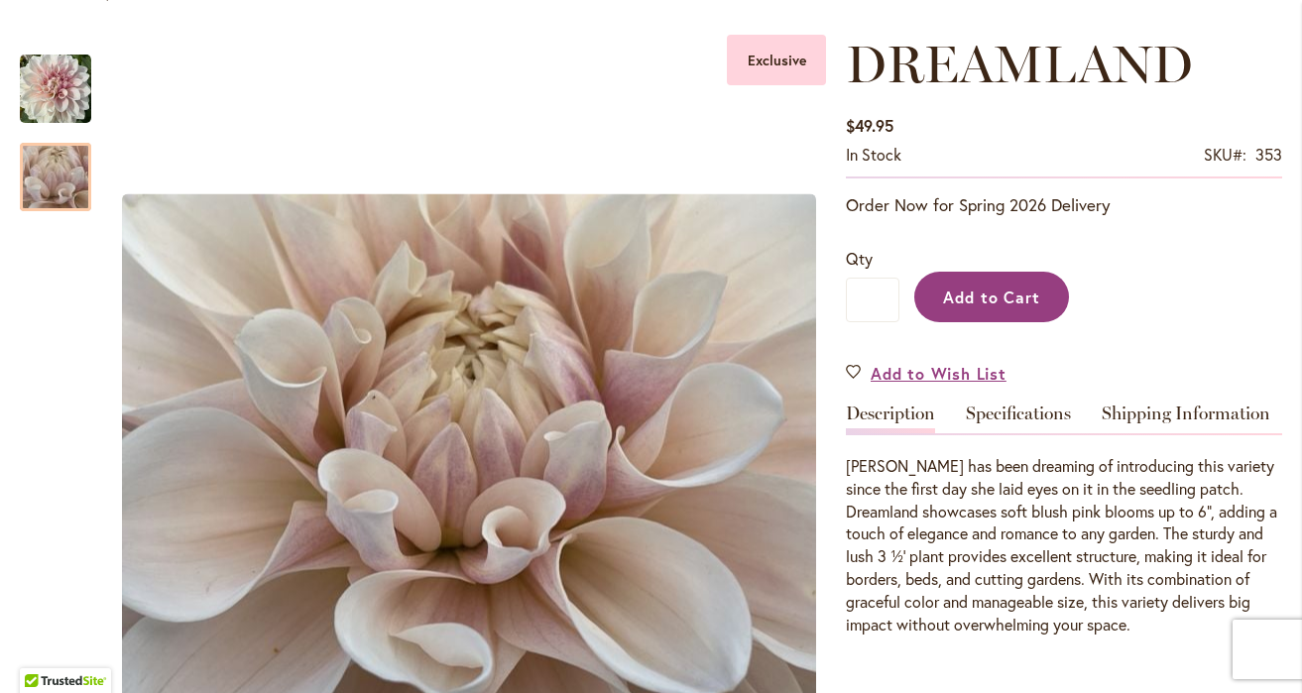
click at [985, 288] on span "Add to Cart" at bounding box center [992, 297] width 98 height 21
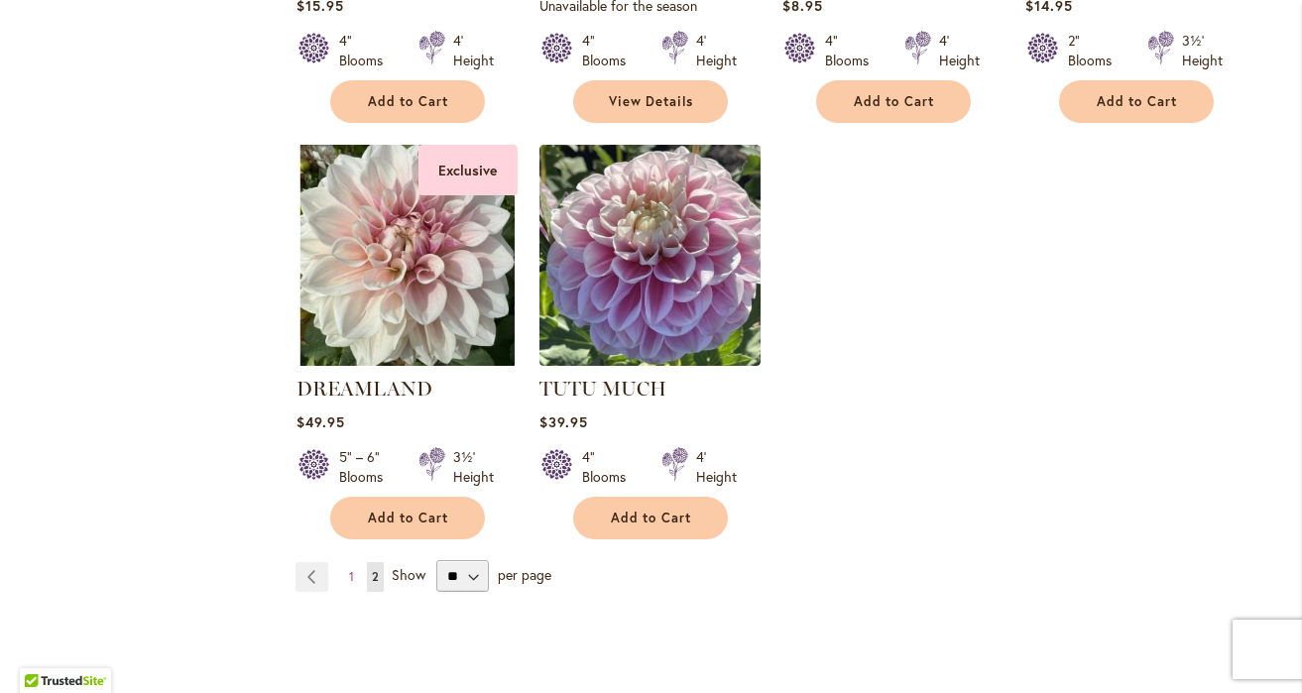
scroll to position [6251, 0]
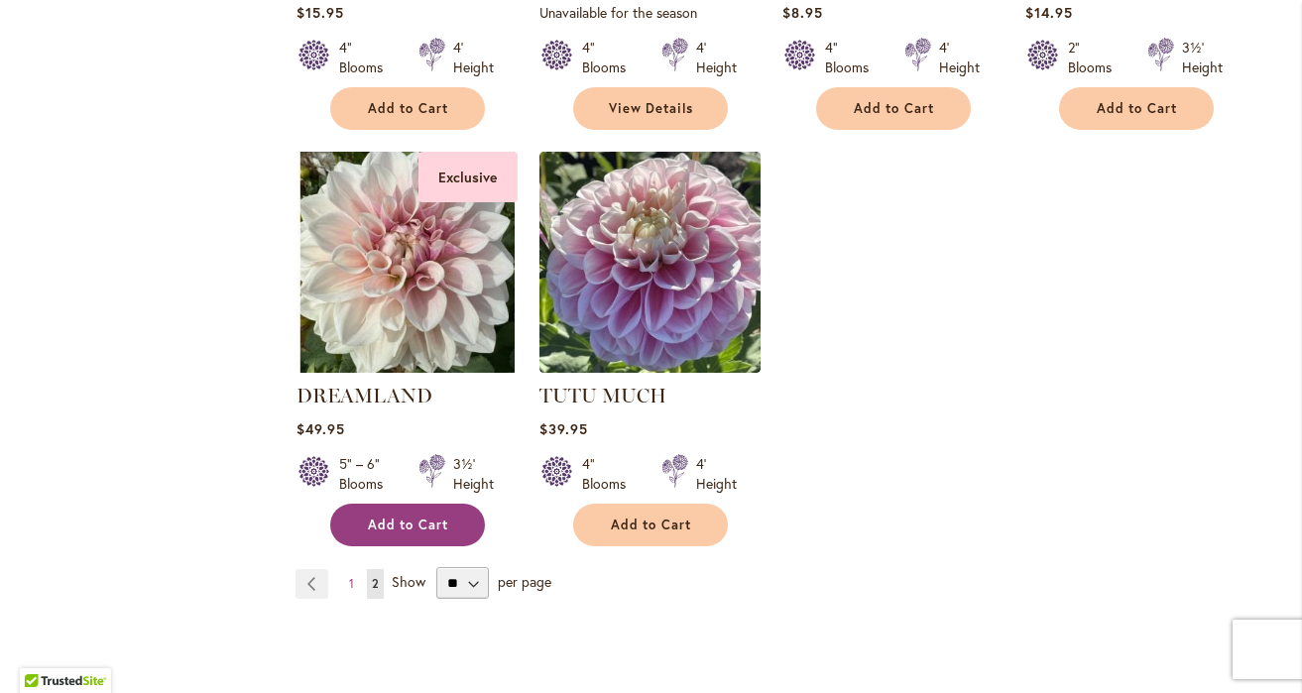
type input "**********"
click at [443, 504] on button "Add to Cart" at bounding box center [407, 525] width 155 height 43
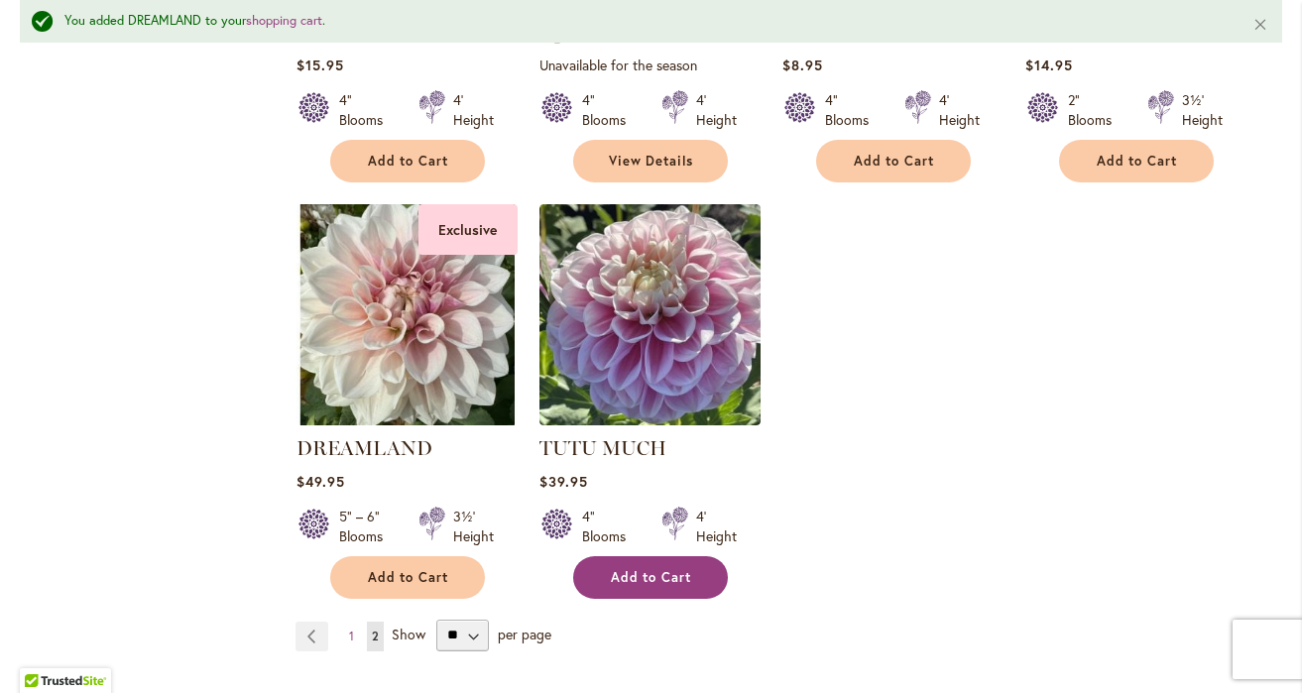
scroll to position [6303, 0]
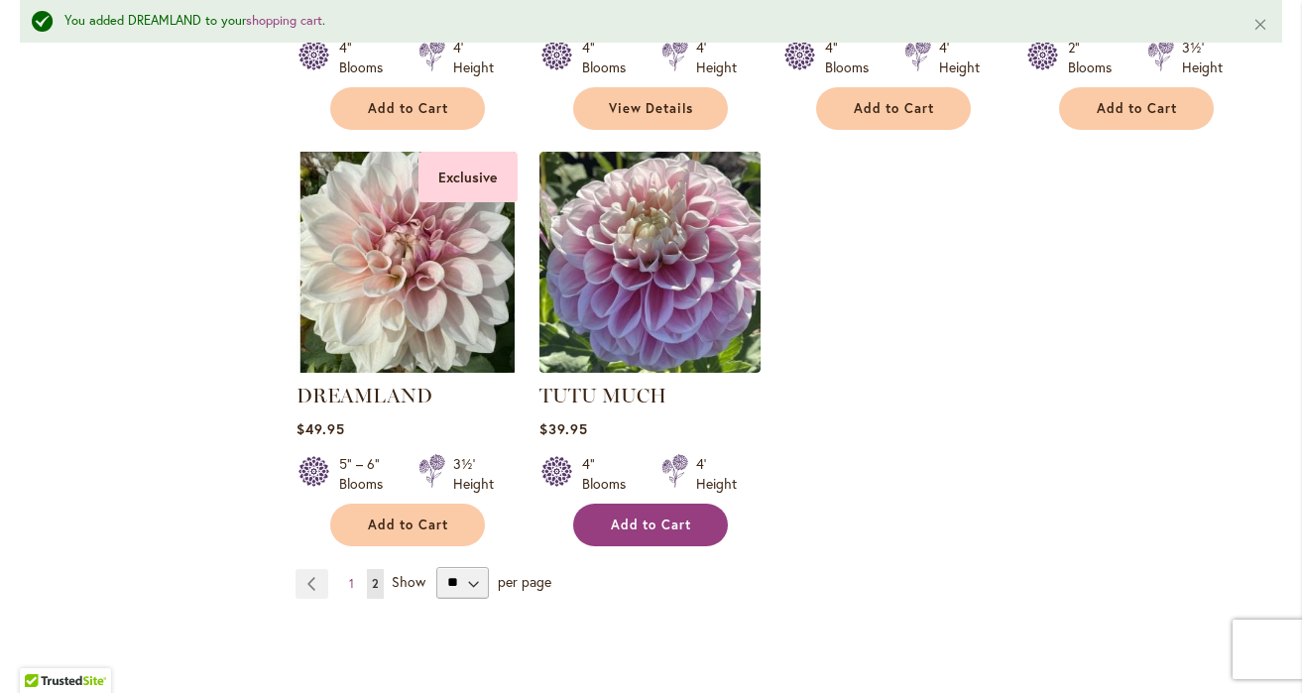
click at [633, 517] on span "Add to Cart" at bounding box center [651, 525] width 81 height 17
click at [353, 576] on span "1" at bounding box center [351, 583] width 5 height 15
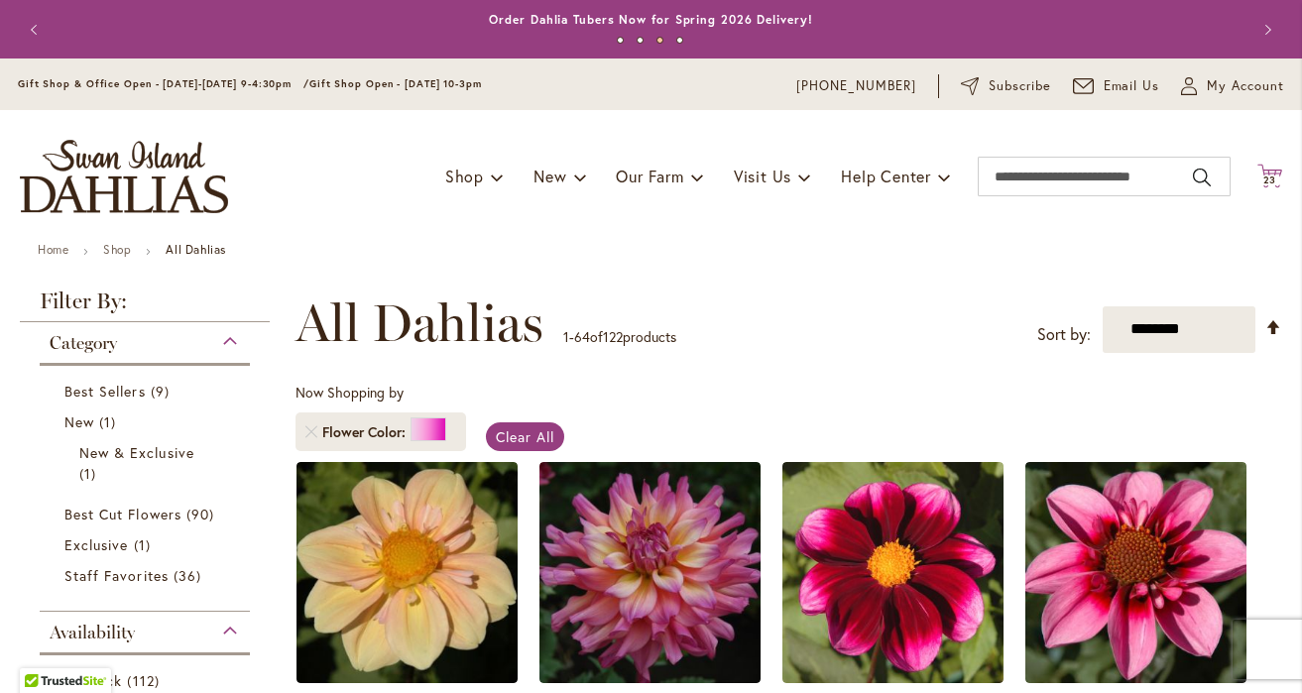
type input "**********"
click at [1260, 176] on span "23 23 items" at bounding box center [1270, 180] width 20 height 10
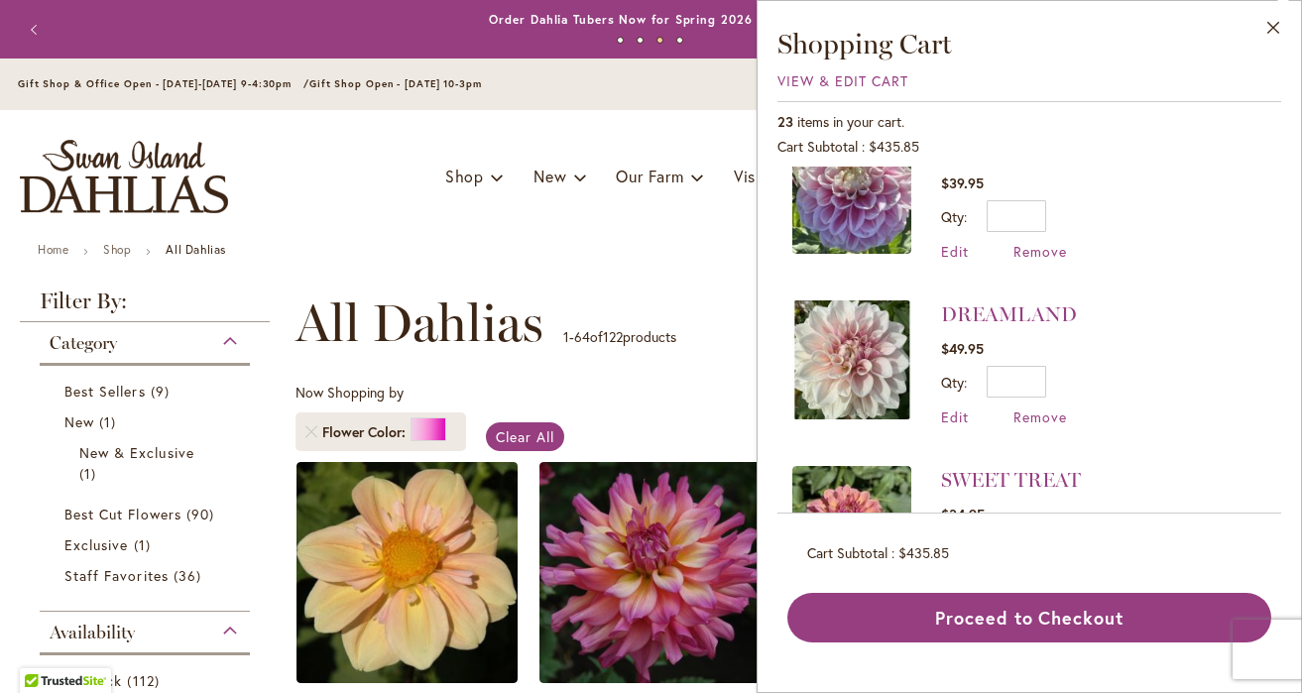
scroll to position [48, 0]
click at [932, 399] on div "DREAMLAND $49.95 Qty * Update Edit Remove" at bounding box center [934, 362] width 285 height 126
click at [958, 410] on span "Edit" at bounding box center [955, 415] width 28 height 19
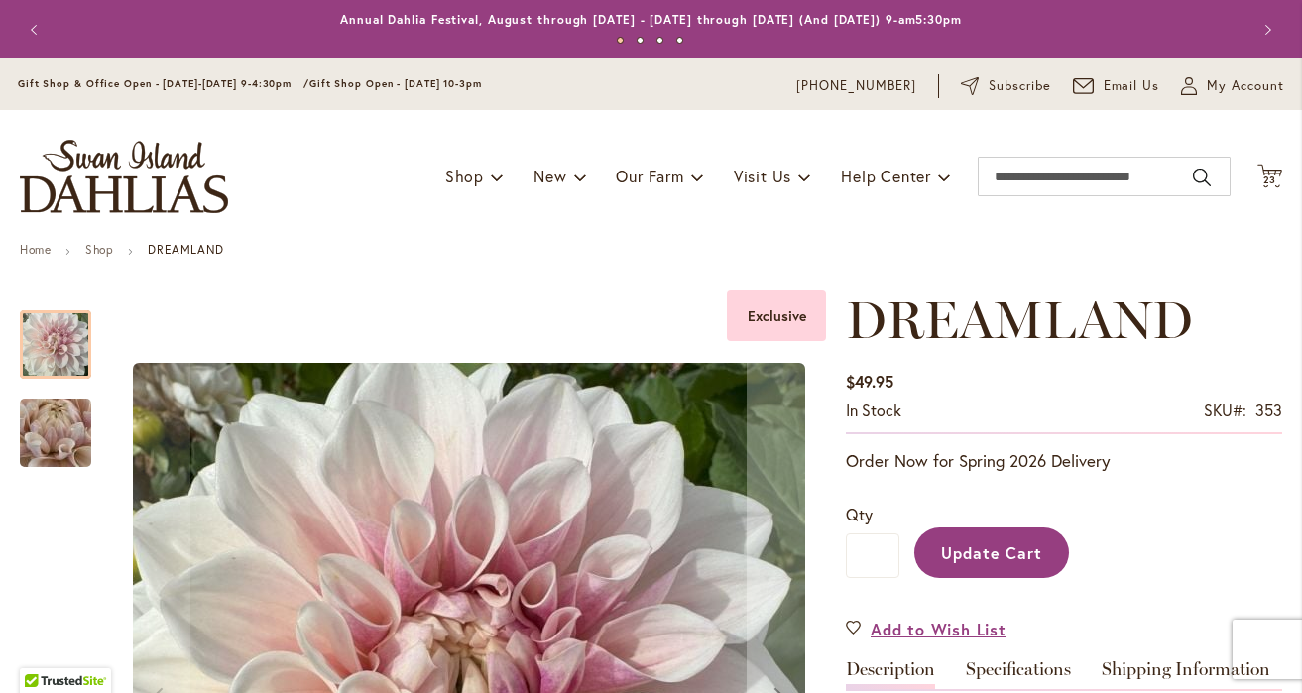
type input "**********"
click at [877, 562] on input "*" at bounding box center [873, 555] width 54 height 45
type input "*"
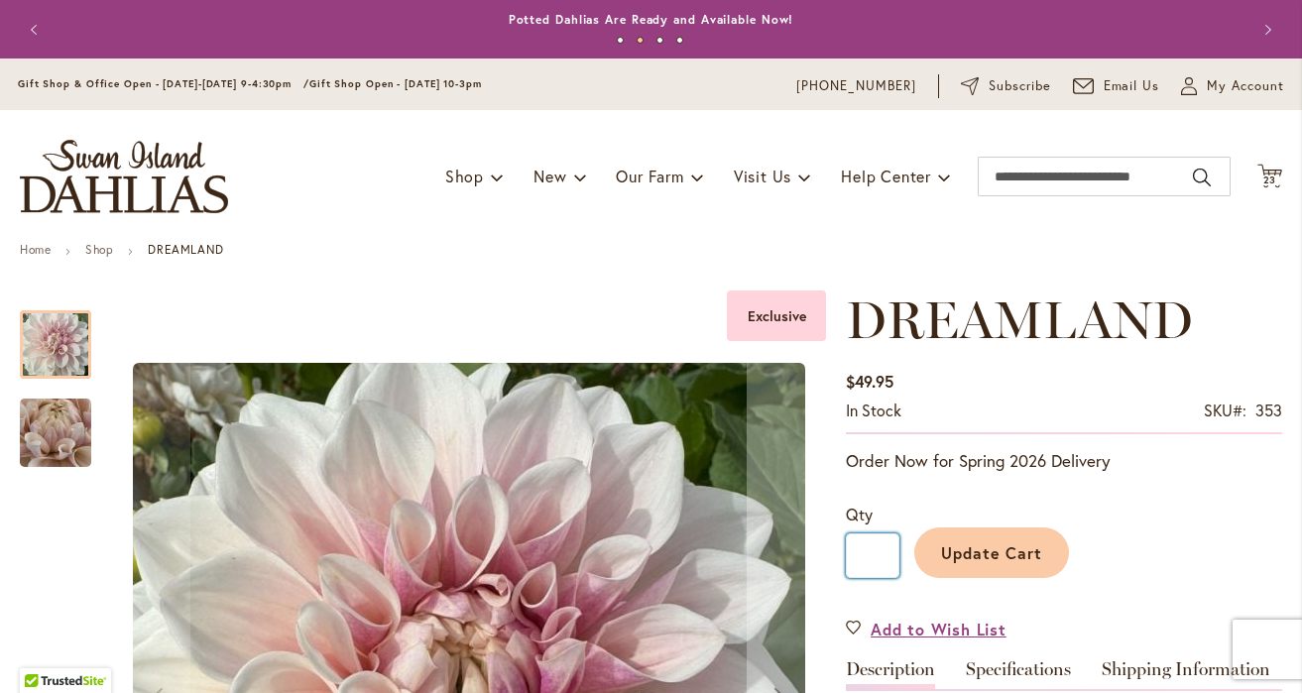
type input "*"
click at [935, 546] on button "Update Cart" at bounding box center [991, 552] width 155 height 51
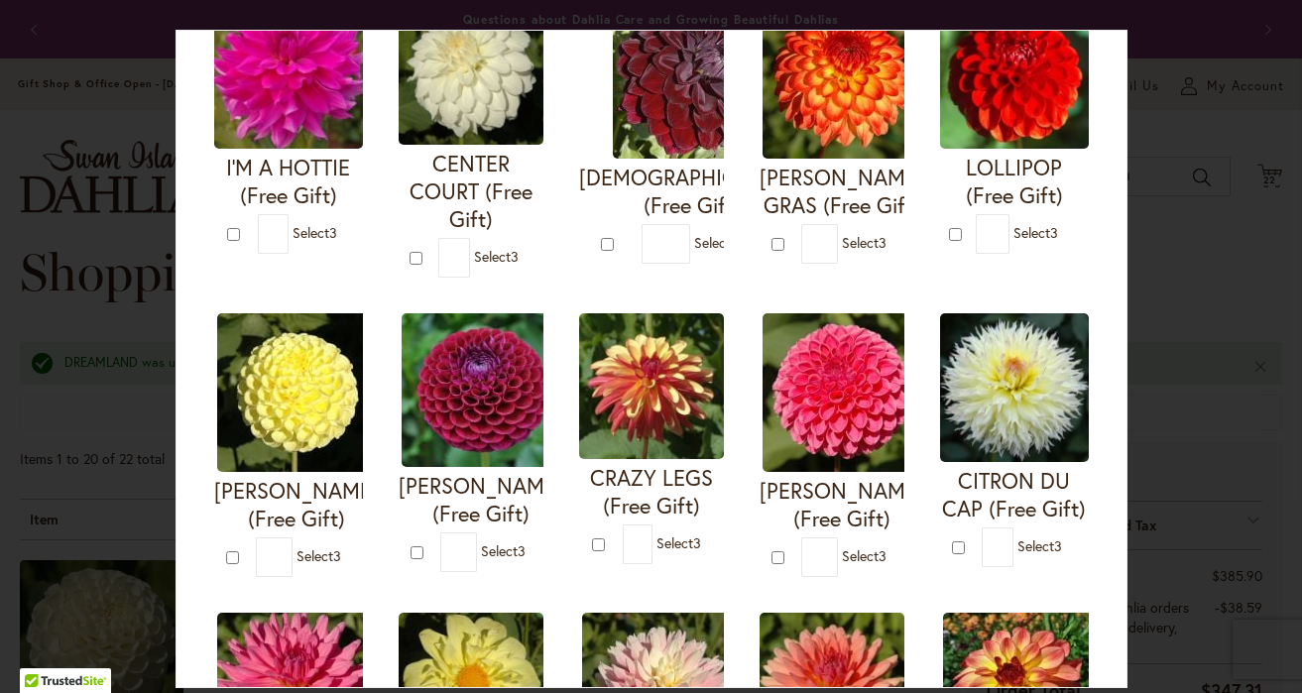
scroll to position [230, 0]
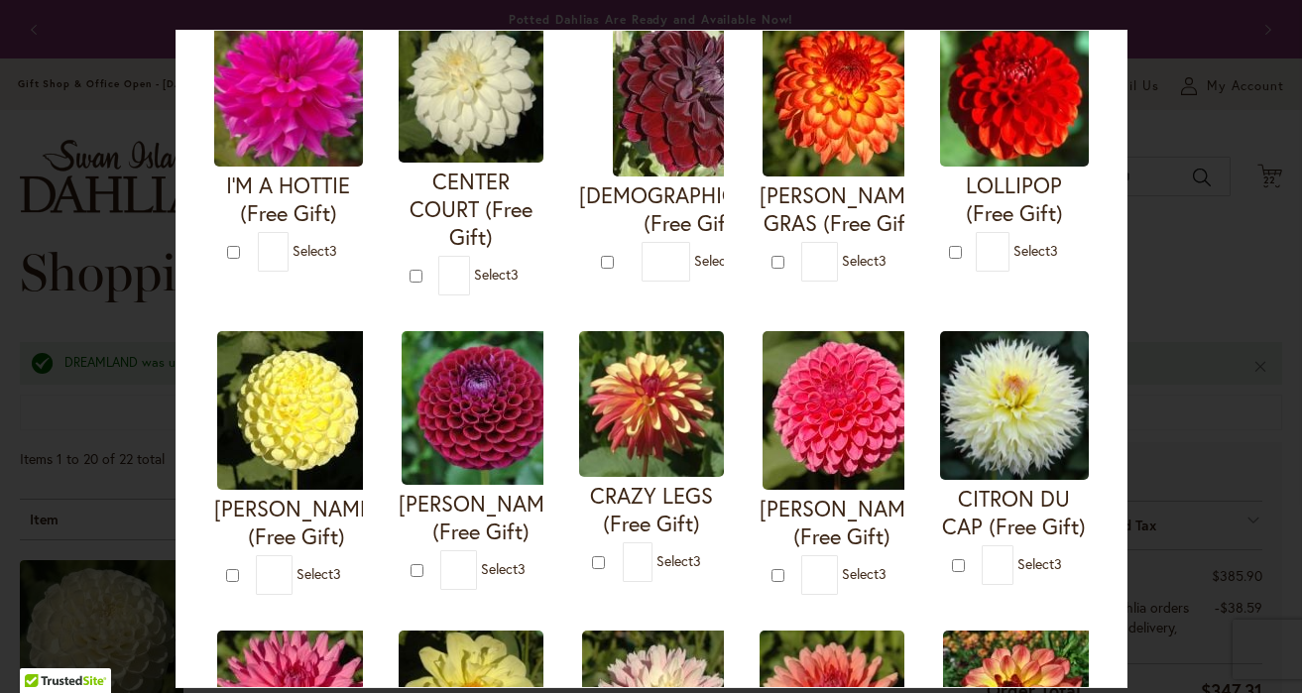
type input "**********"
type input "*"
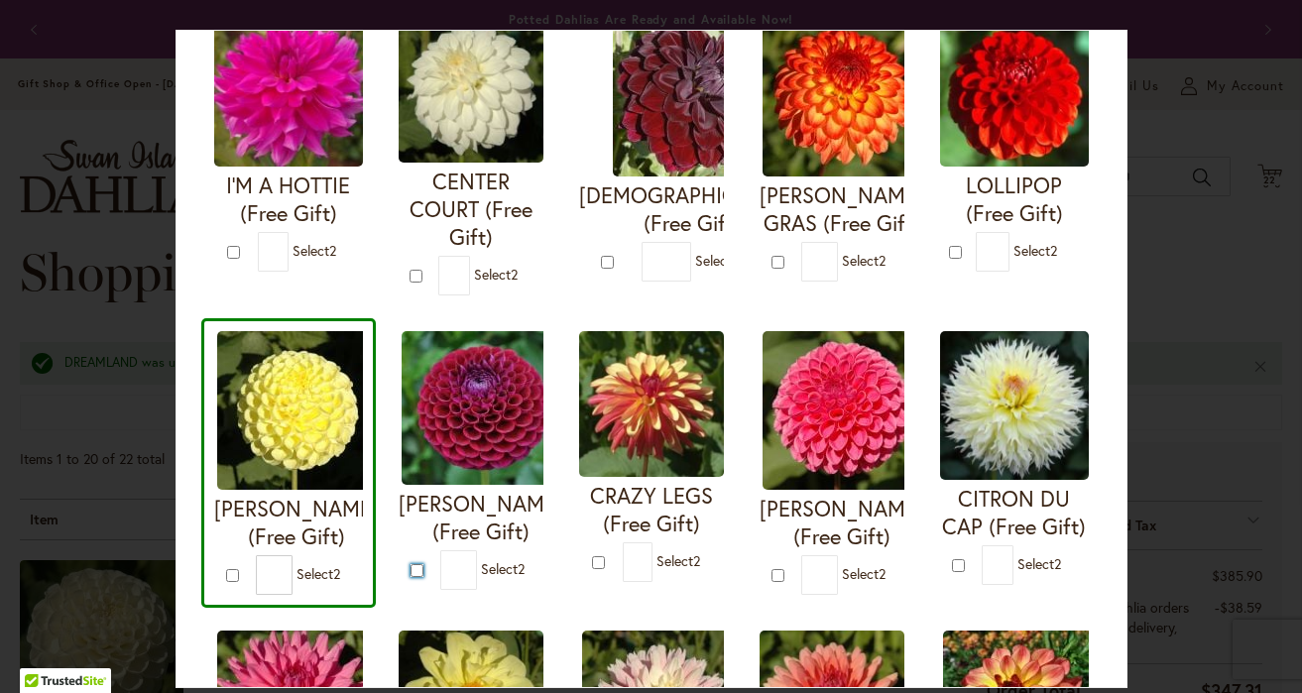
type input "*"
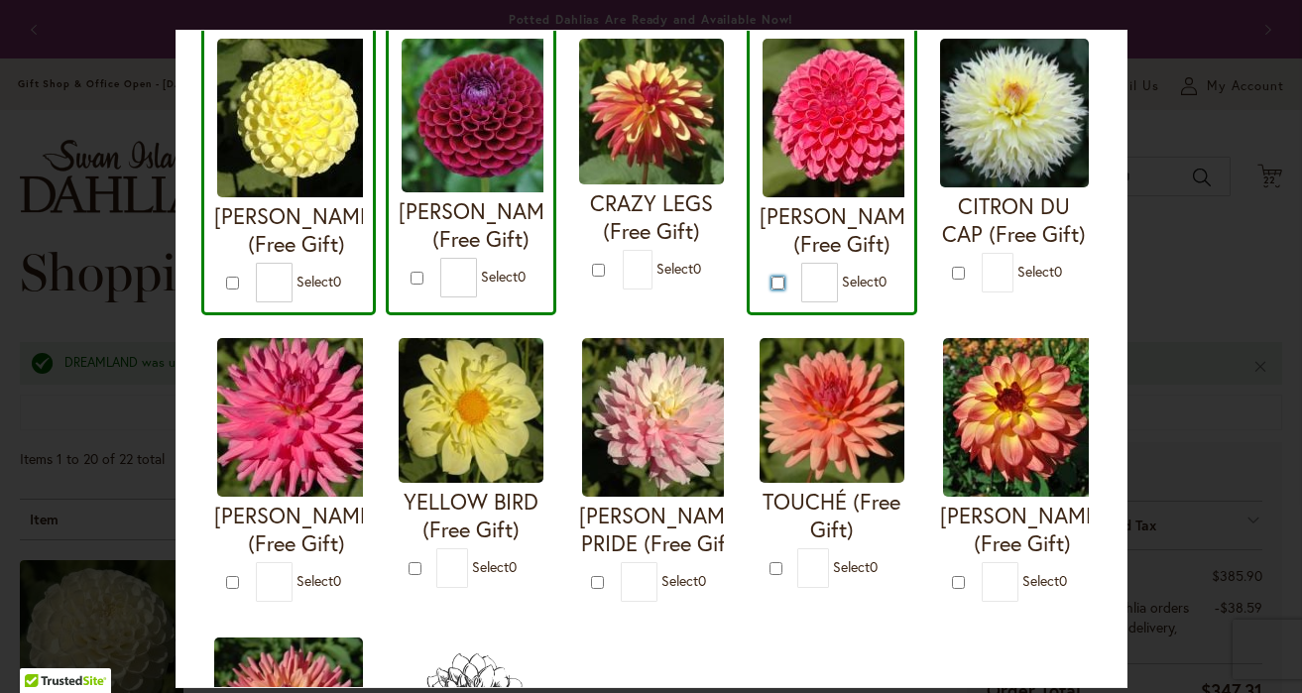
scroll to position [528, 0]
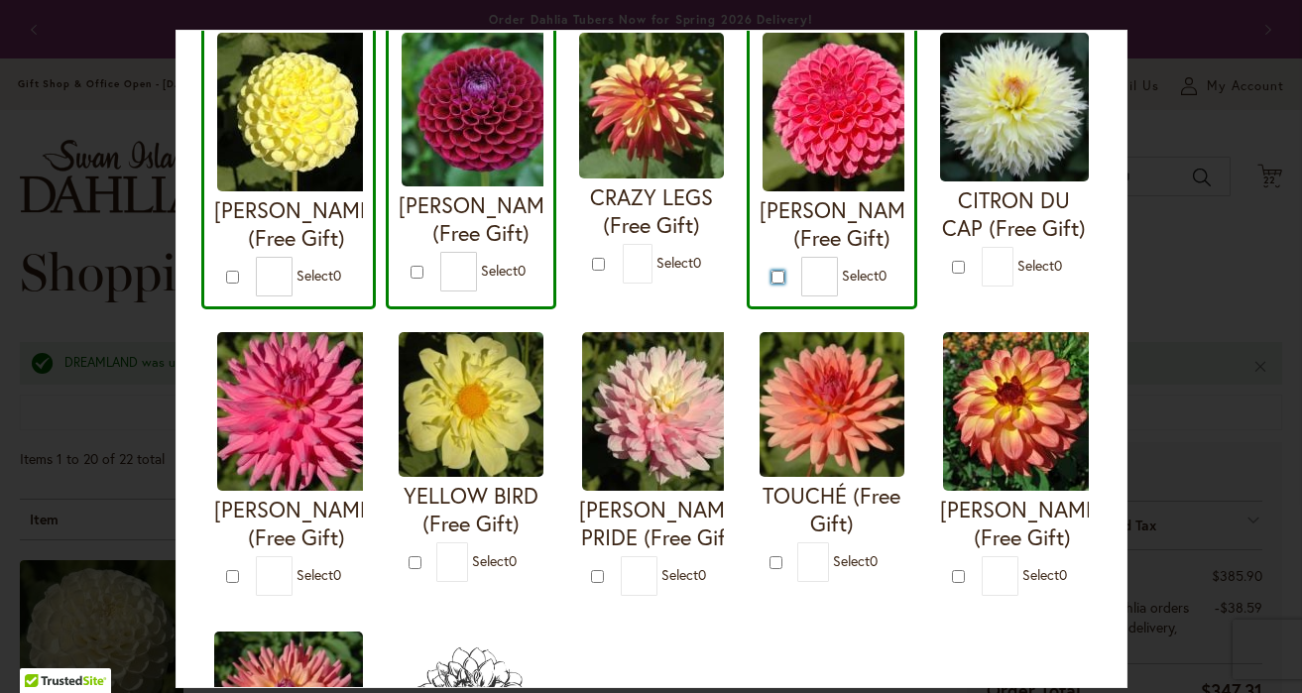
type input "*"
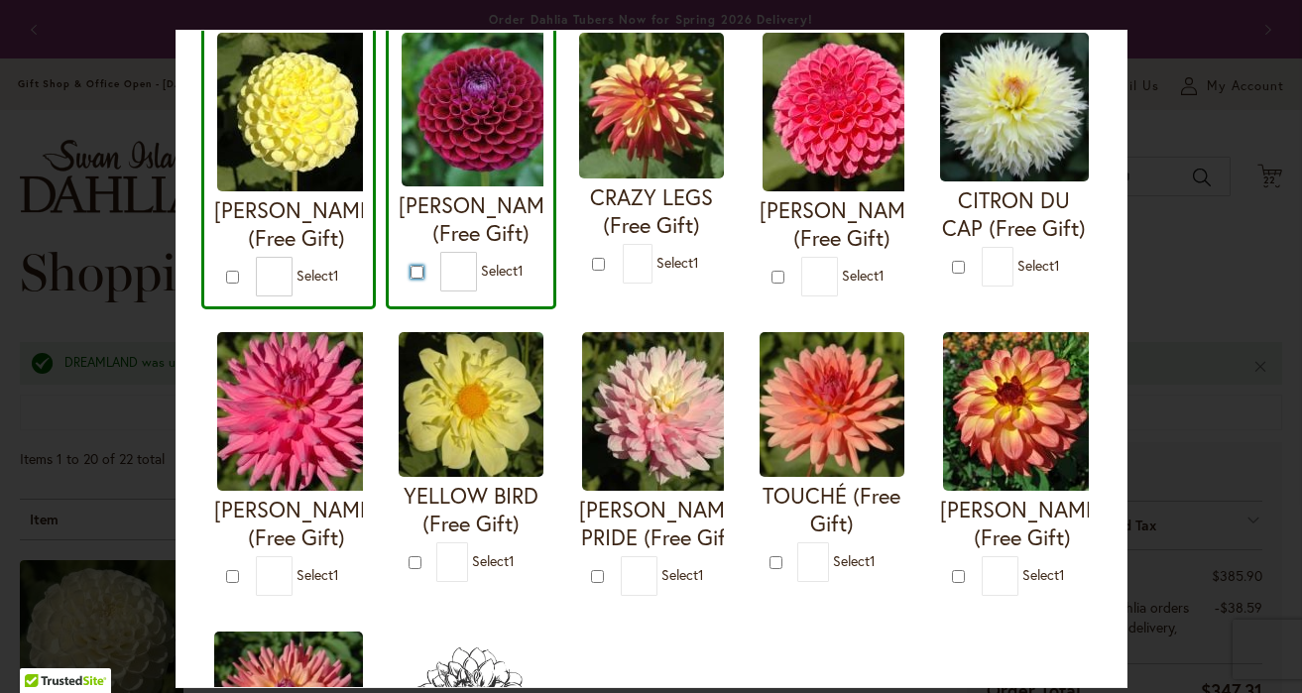
type input "*"
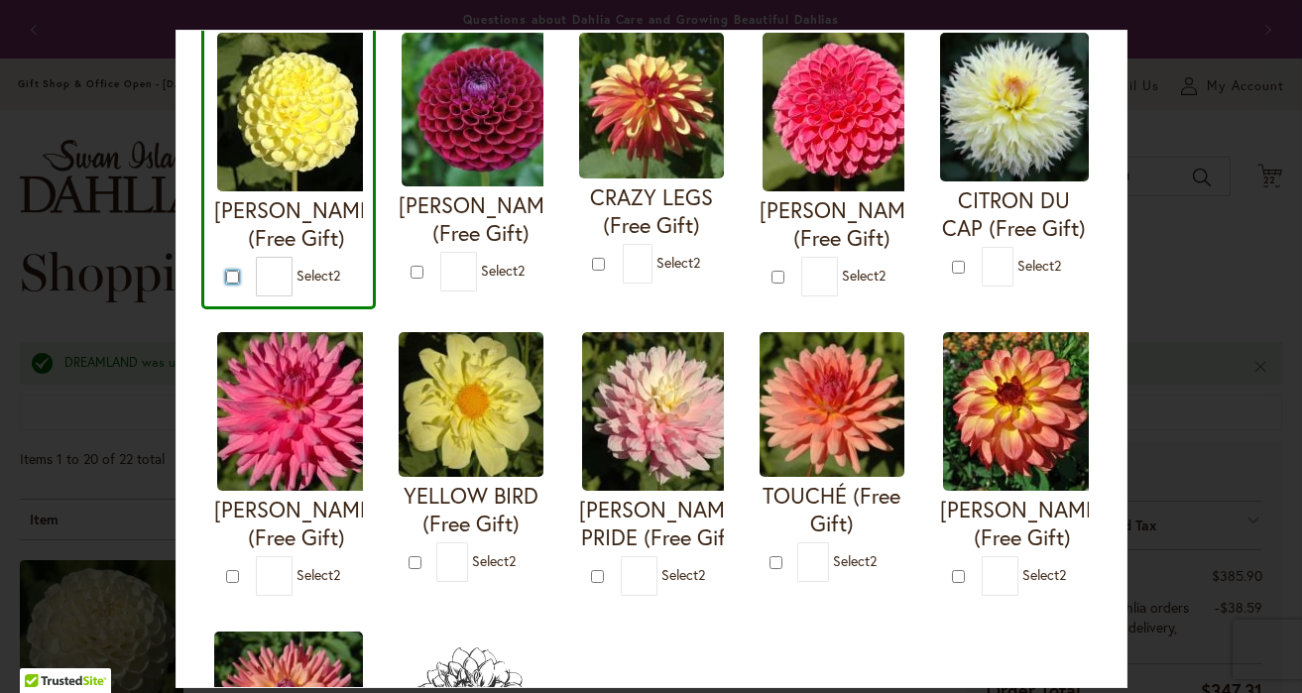
type input "*"
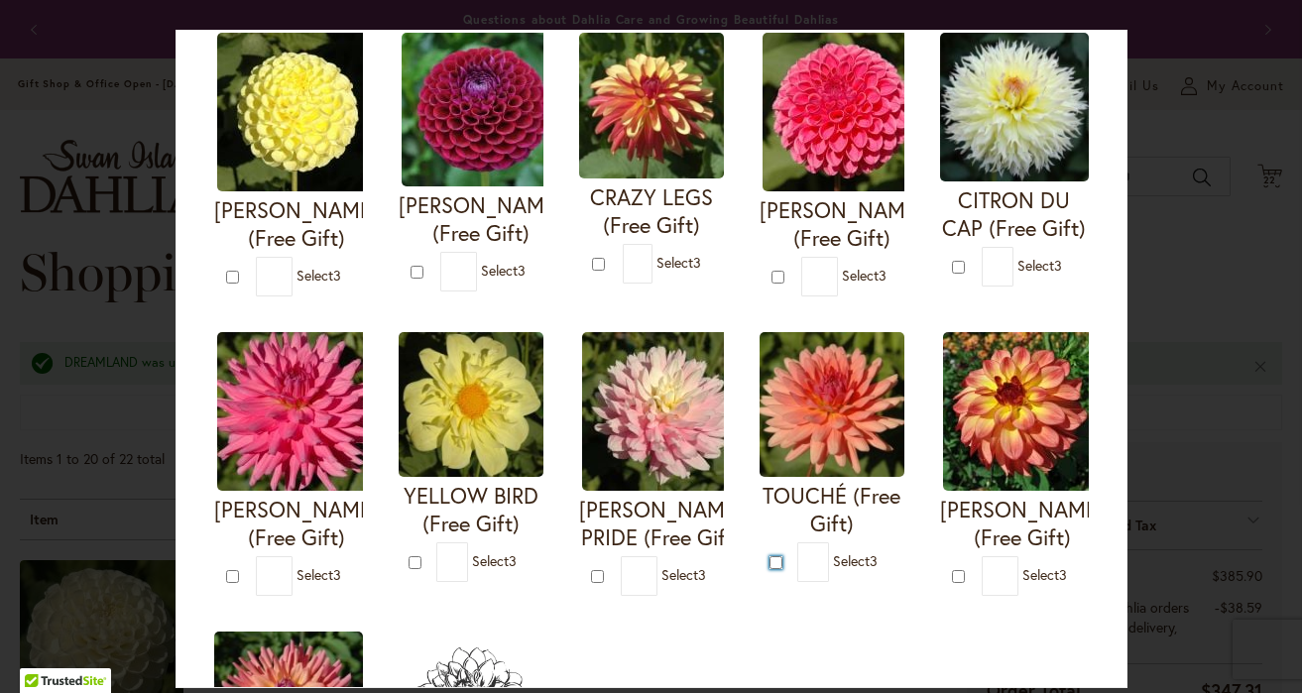
type input "*"
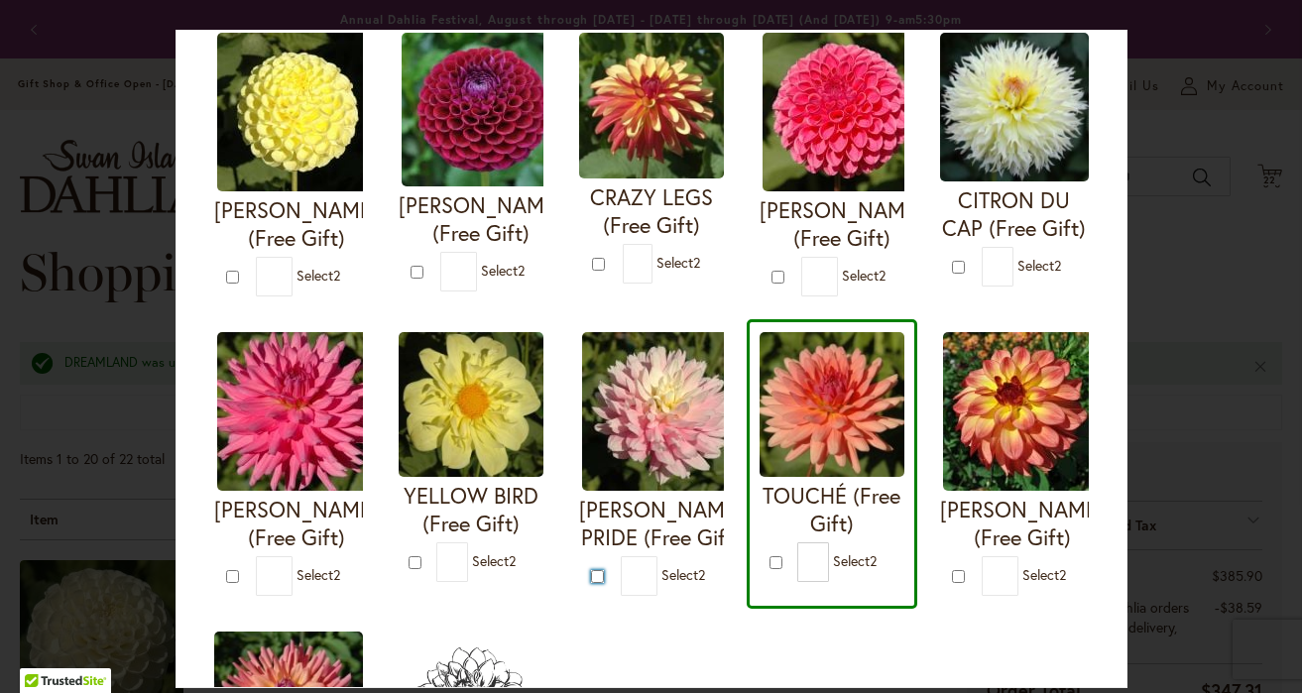
type input "*"
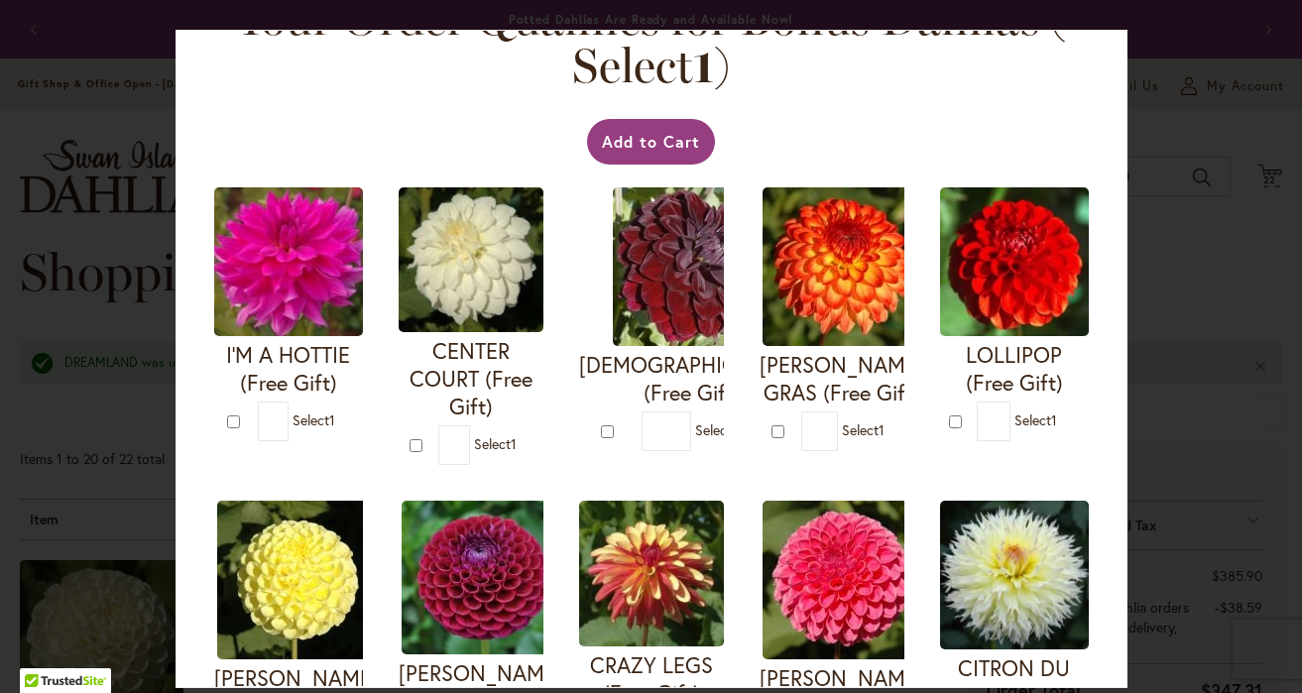
scroll to position [58, 0]
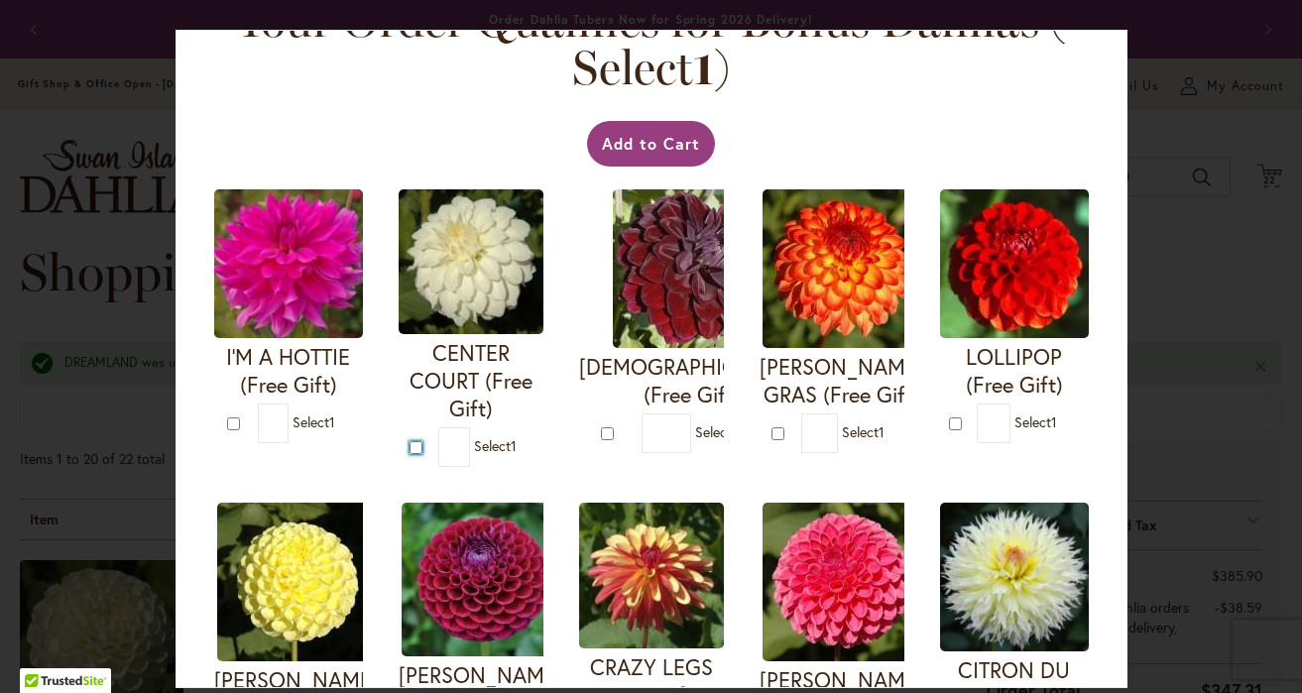
type input "*"
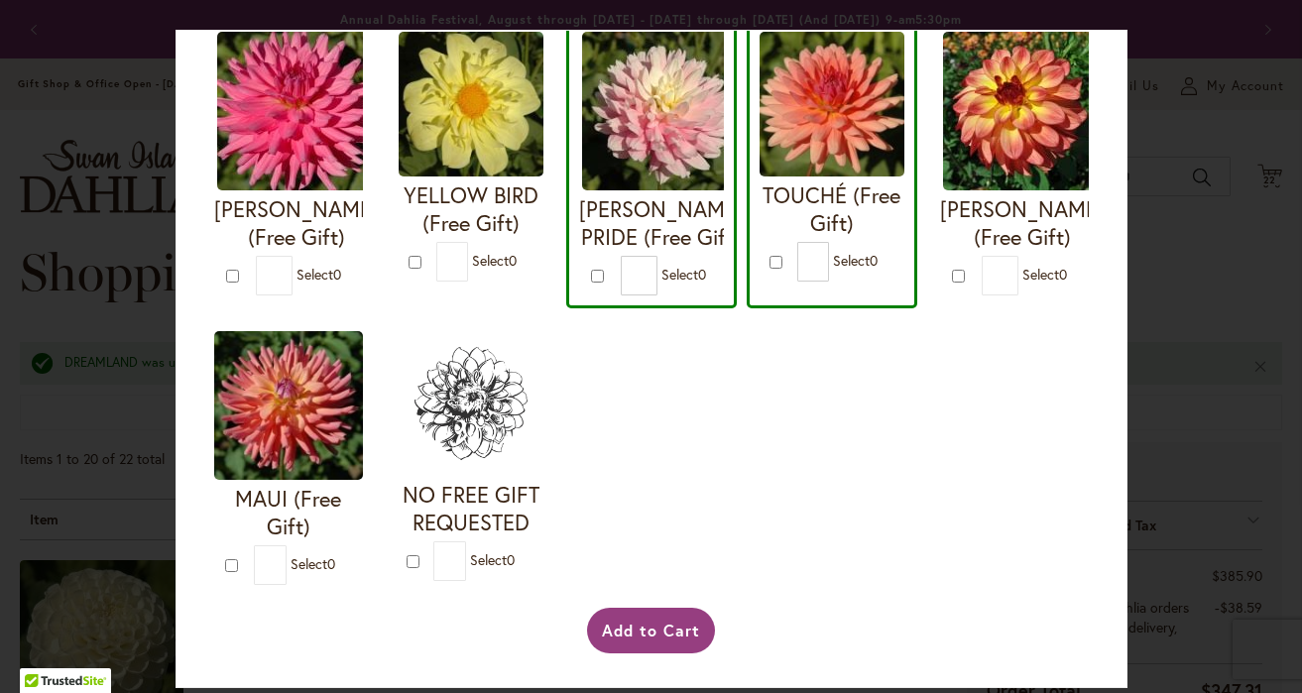
scroll to position [861, 0]
click at [652, 624] on button "Add to Cart" at bounding box center [651, 631] width 128 height 46
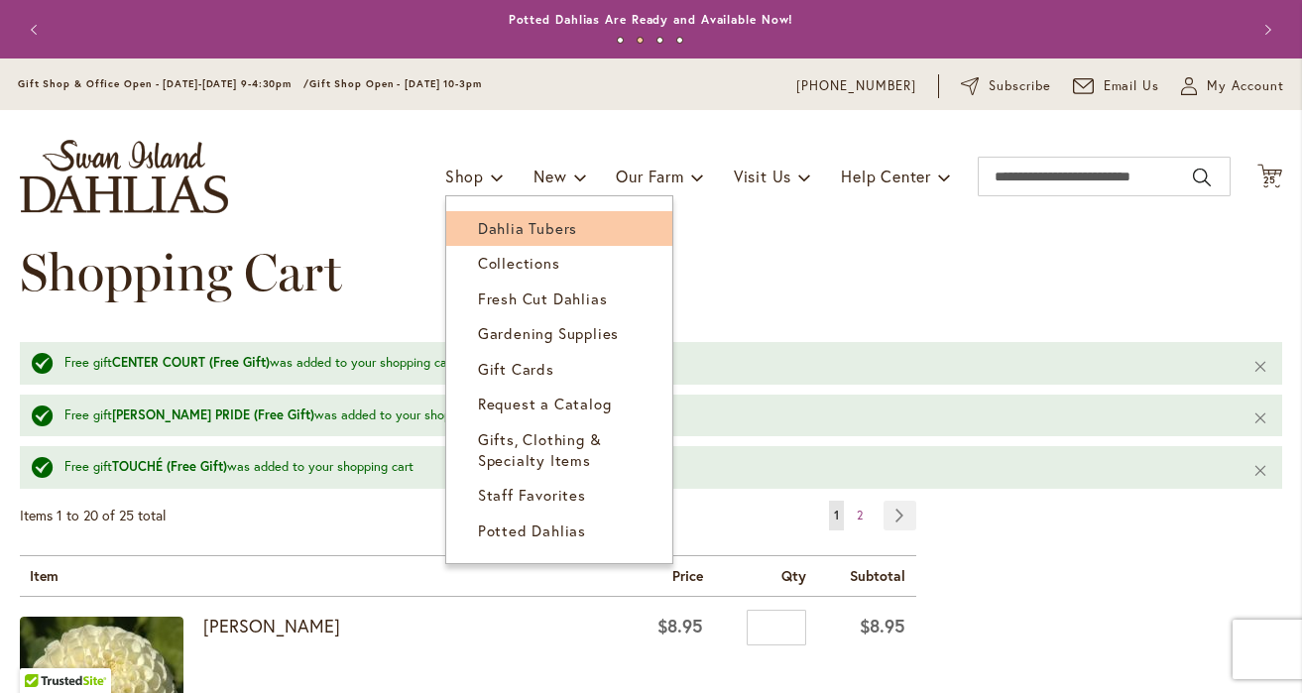
type input "**********"
click at [489, 224] on span "Dahlia Tubers" at bounding box center [527, 228] width 99 height 20
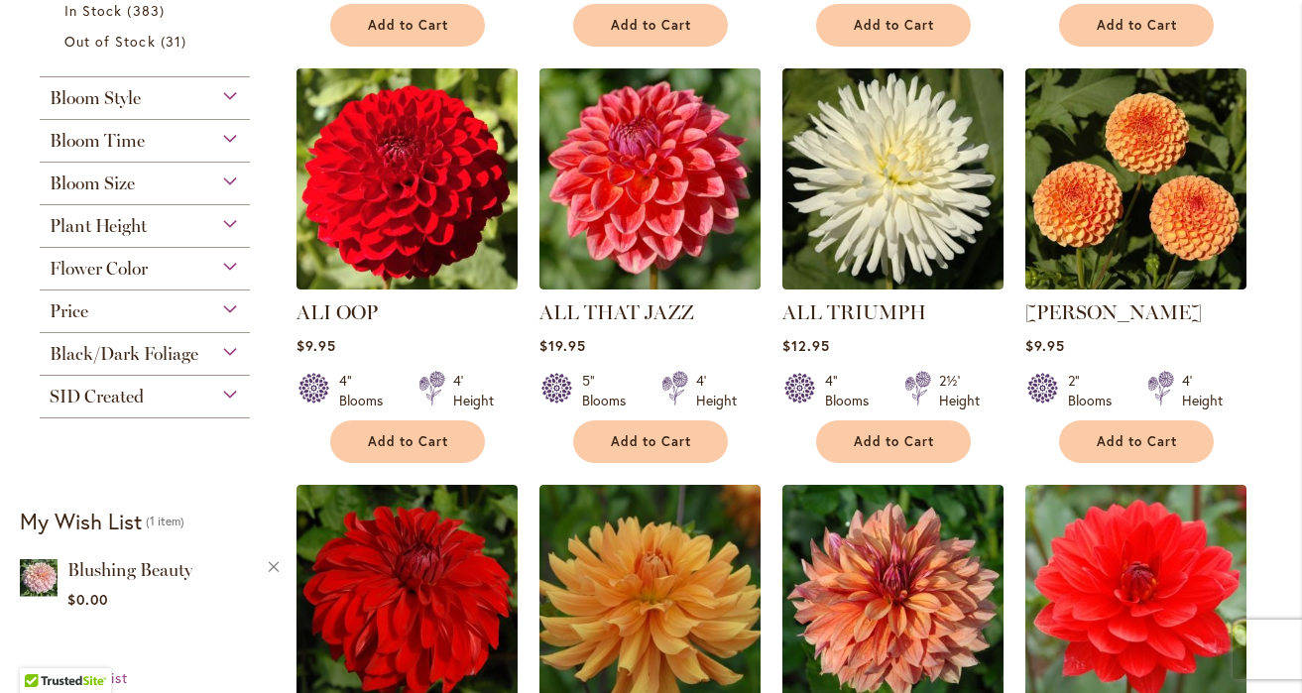
scroll to position [859, 0]
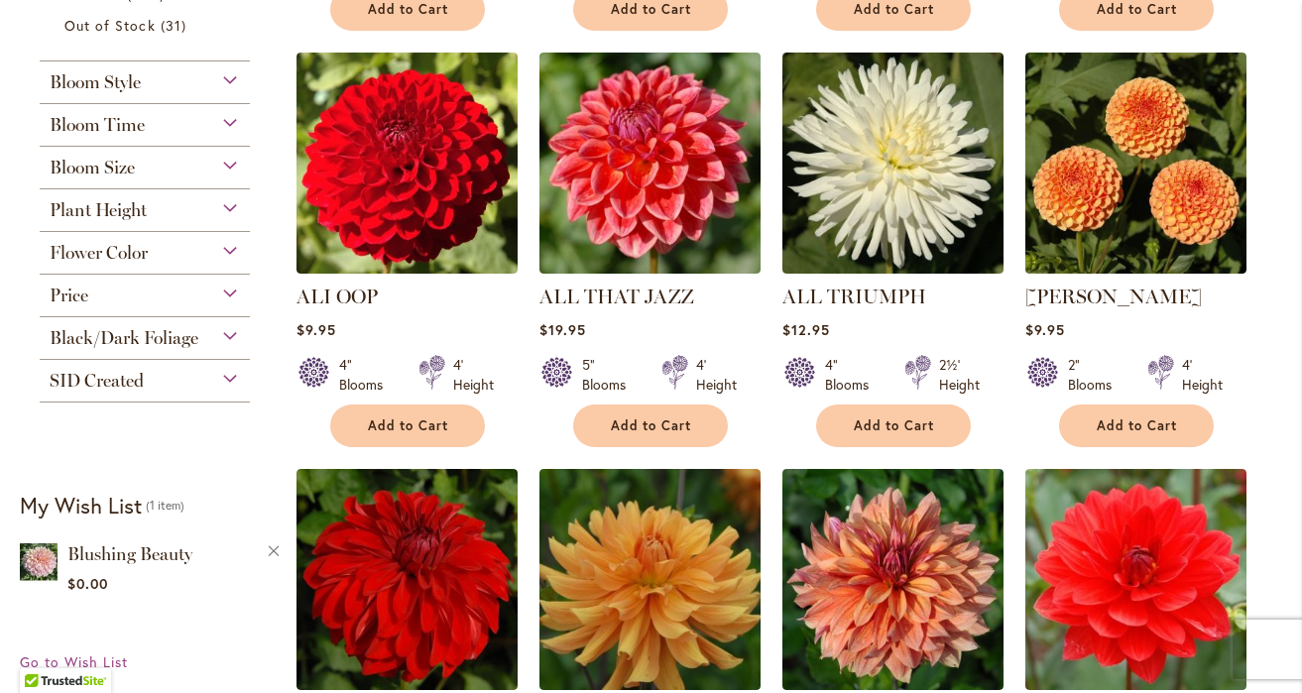
type input "**********"
click at [154, 173] on div "Bloom Size" at bounding box center [145, 163] width 210 height 32
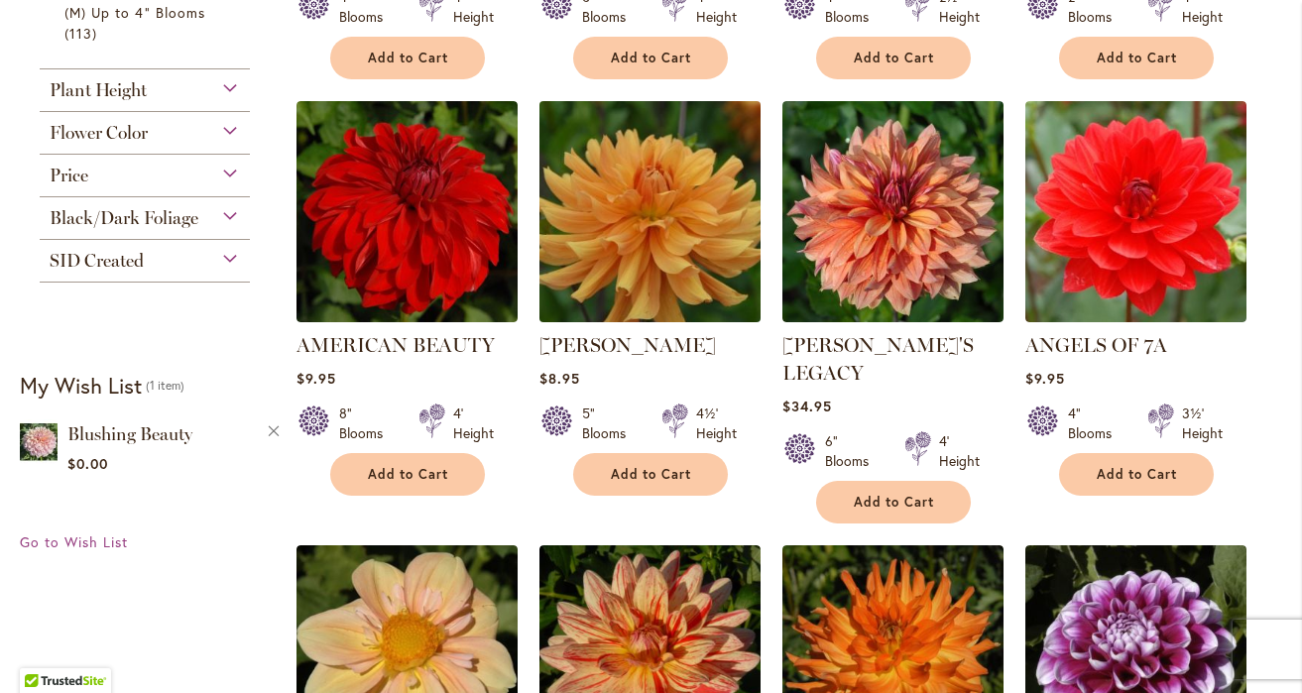
scroll to position [1285, 0]
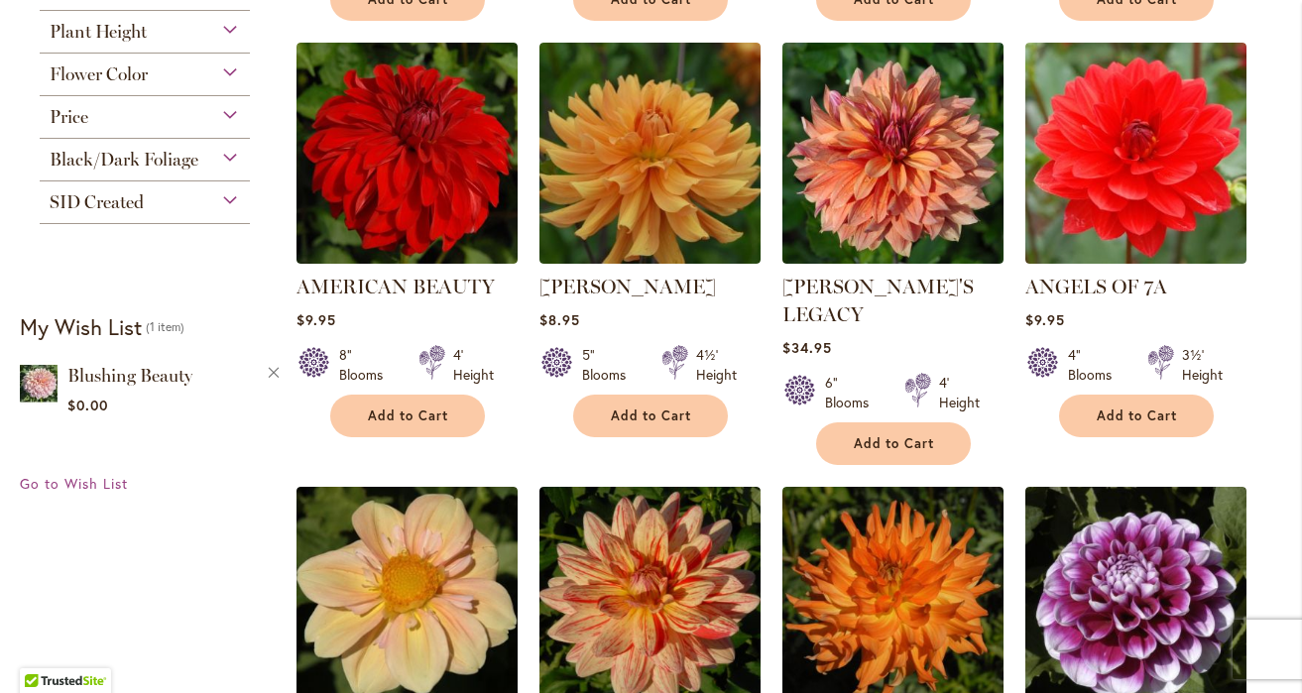
click at [200, 84] on div "Flower Color" at bounding box center [145, 75] width 210 height 43
click at [201, 62] on div "Flower Color" at bounding box center [145, 70] width 210 height 32
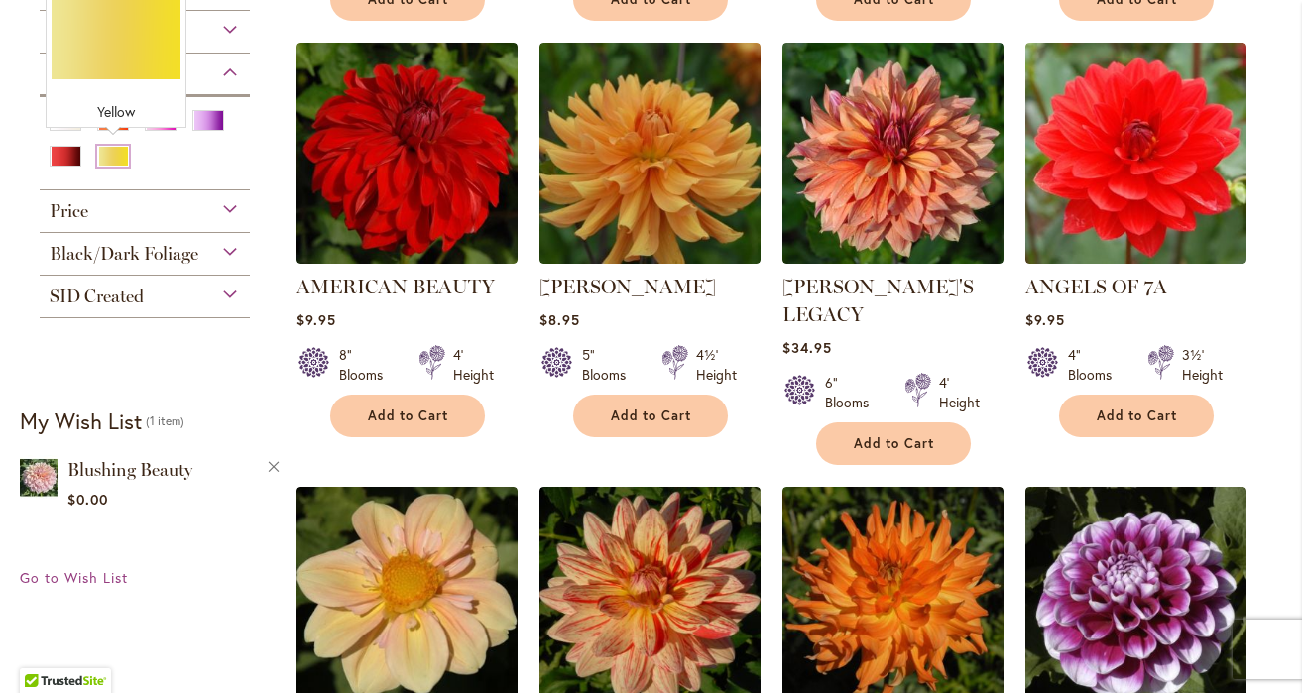
click at [103, 153] on div "Yellow" at bounding box center [113, 156] width 32 height 21
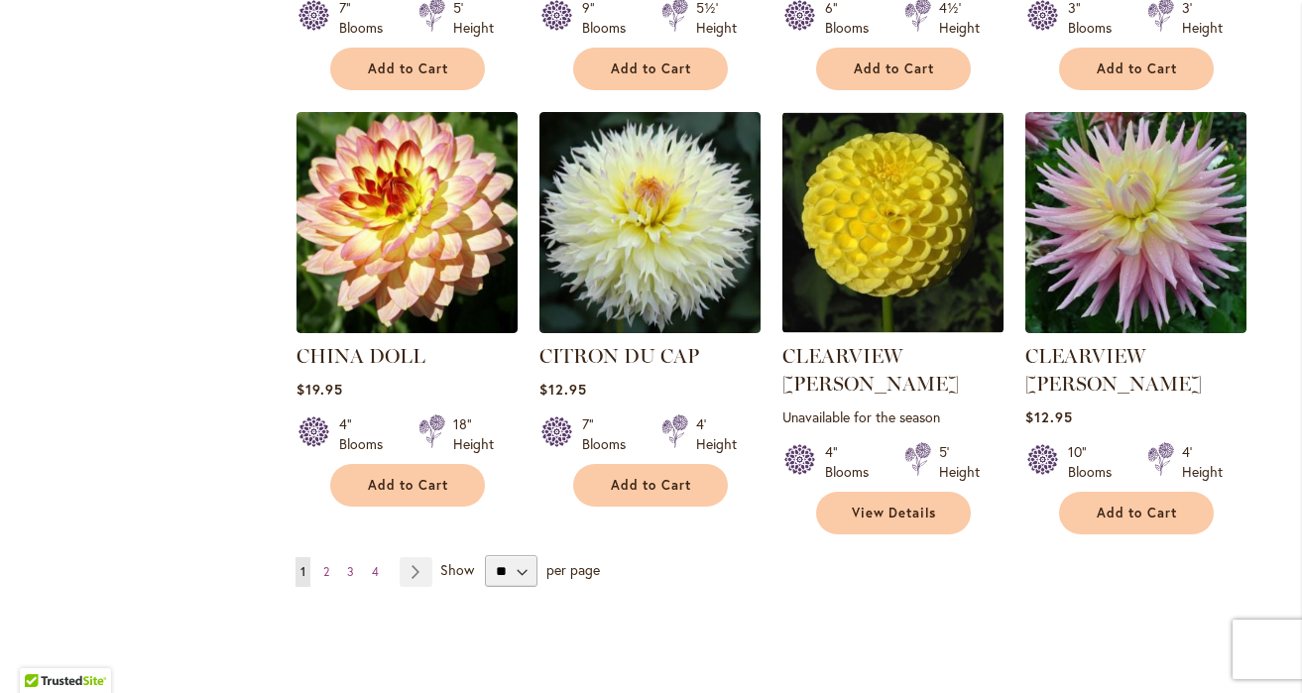
scroll to position [1611, 0]
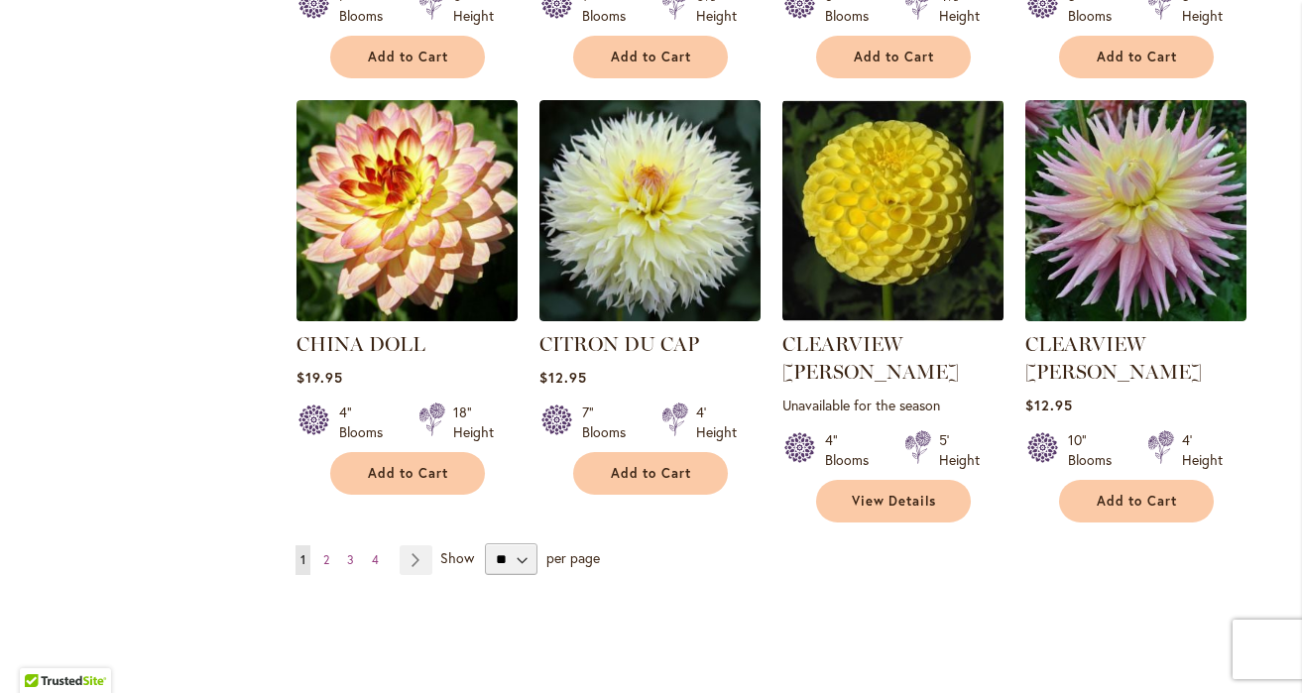
type input "**********"
click at [518, 543] on select "** ** ** **" at bounding box center [511, 559] width 53 height 32
select select "**"
click at [485, 543] on select "** ** ** **" at bounding box center [511, 559] width 53 height 32
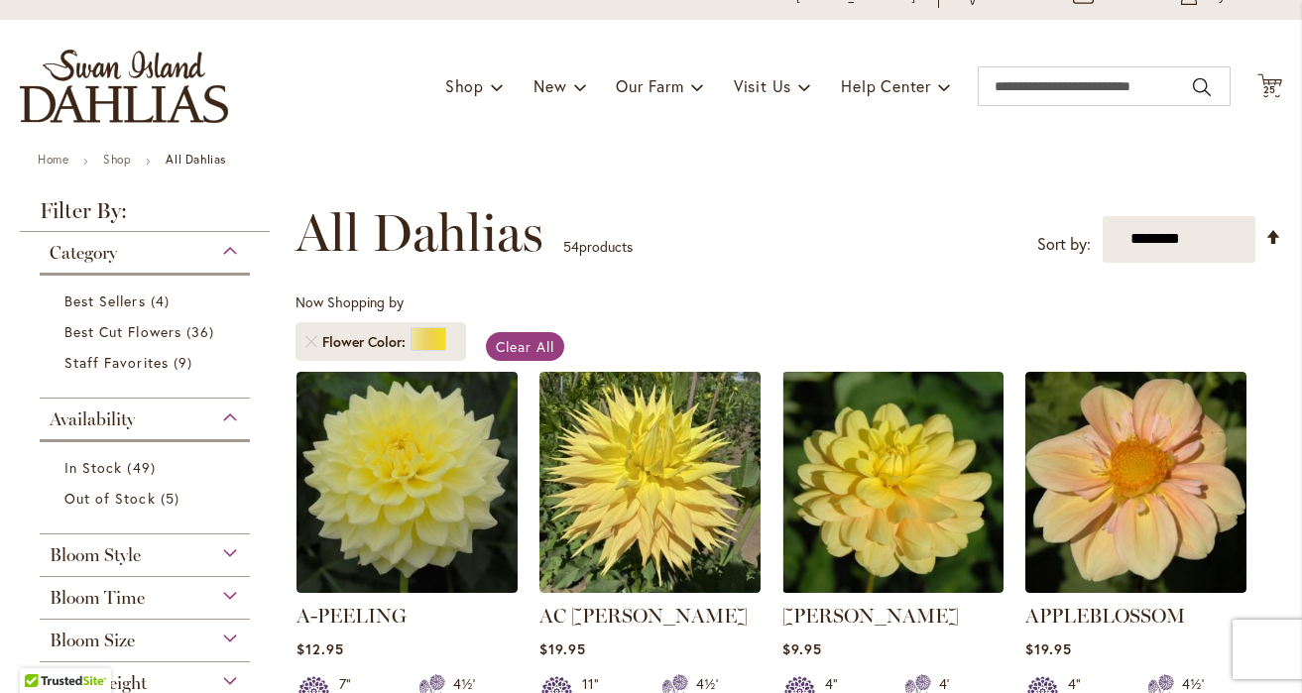
scroll to position [39, 0]
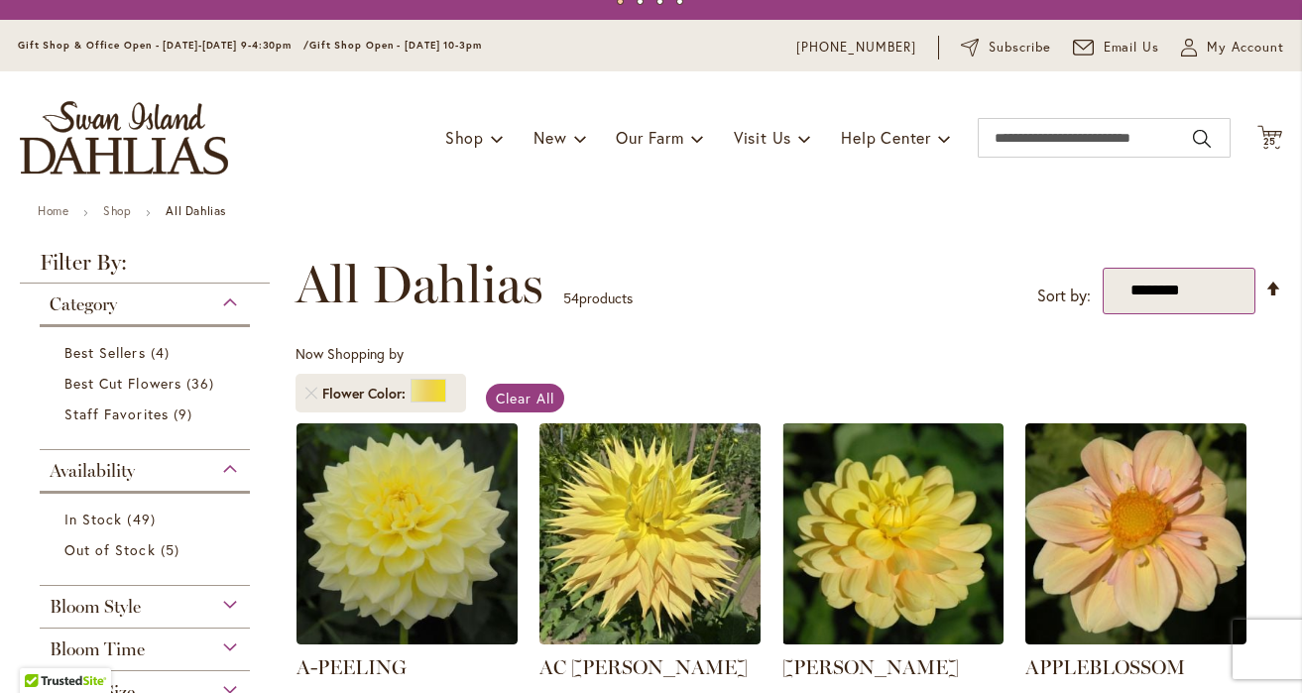
type input "**********"
click at [1238, 293] on select "**********" at bounding box center [1179, 291] width 154 height 47
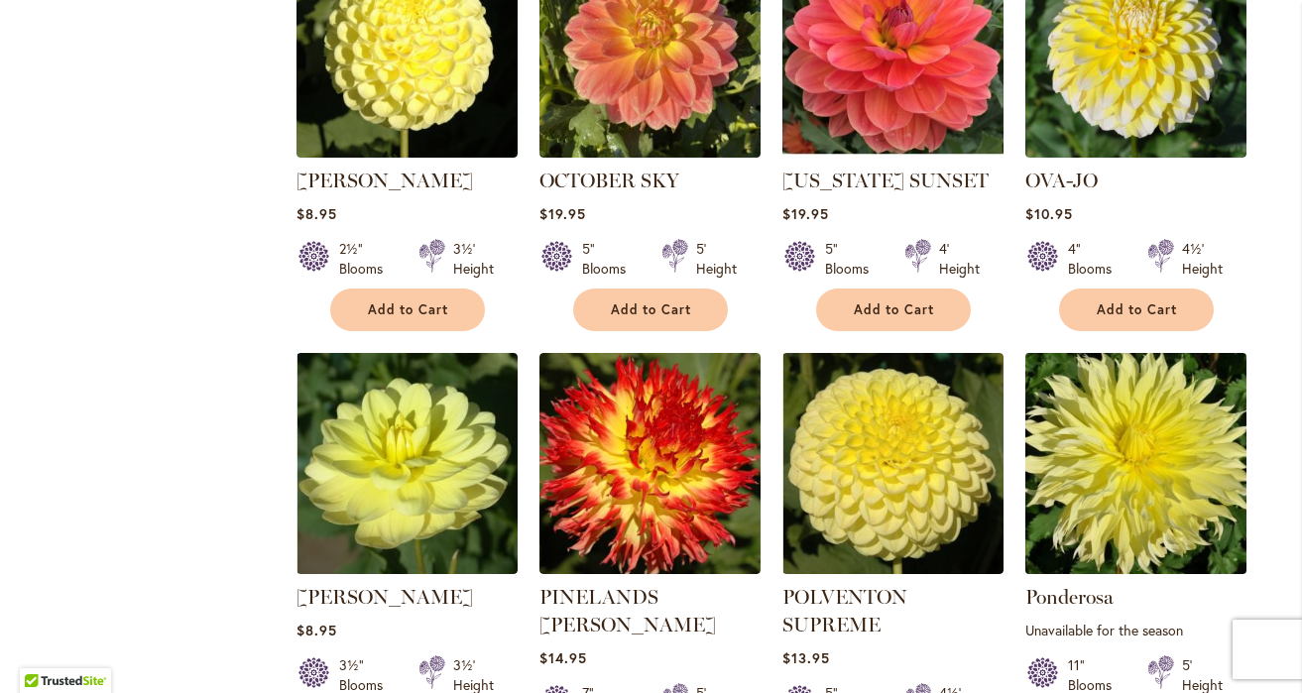
scroll to position [4801, 0]
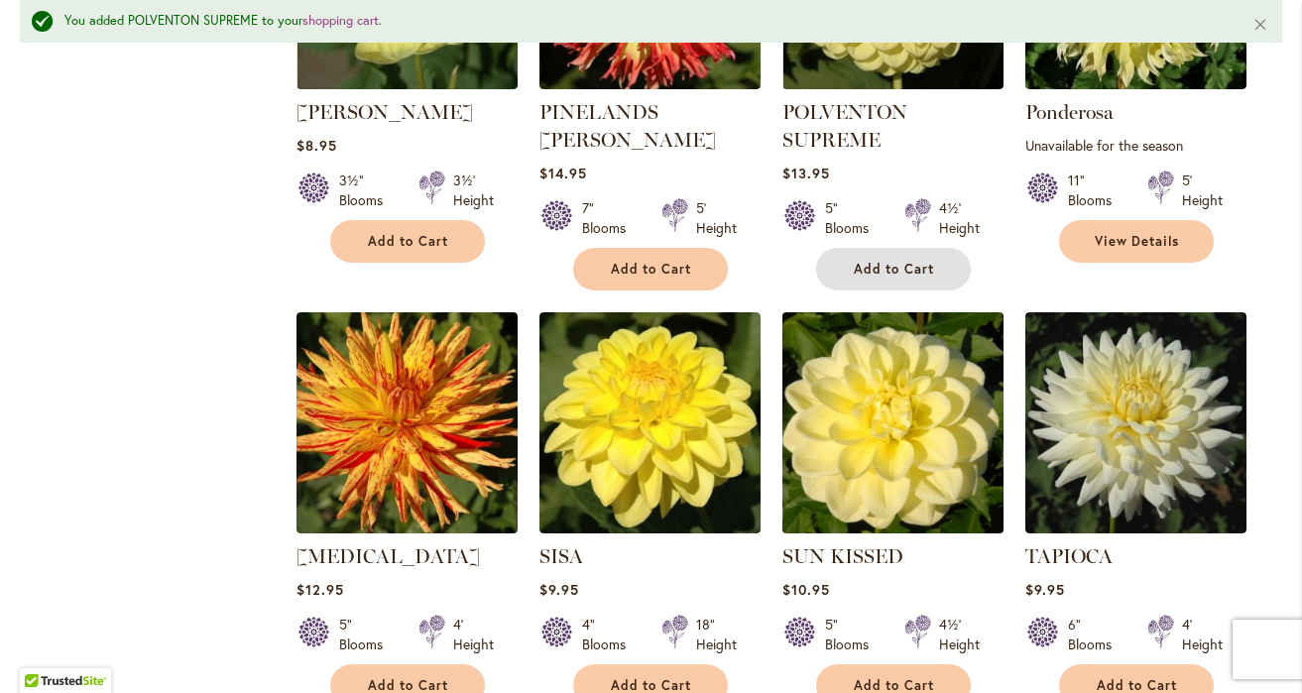
scroll to position [5355, 0]
